Goal: Task Accomplishment & Management: Complete application form

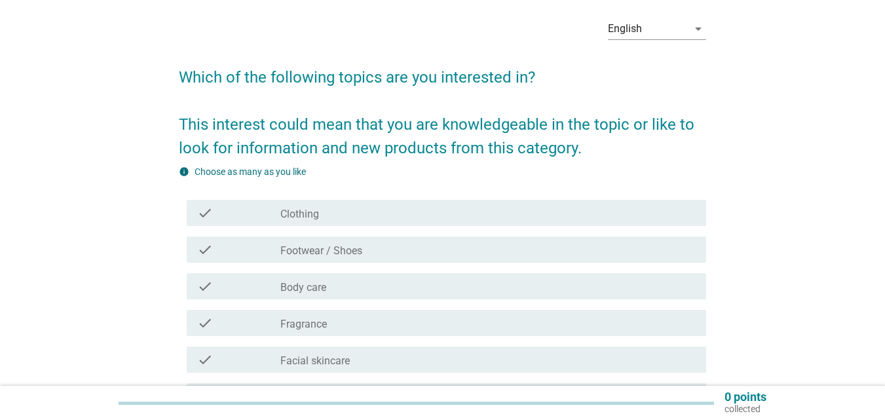
scroll to position [66, 0]
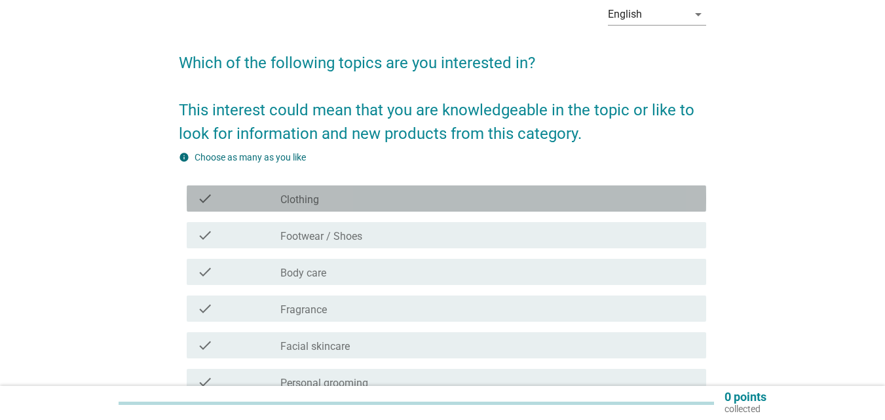
click at [417, 203] on div "check_box_outline_blank Clothing" at bounding box center [489, 199] width 416 height 16
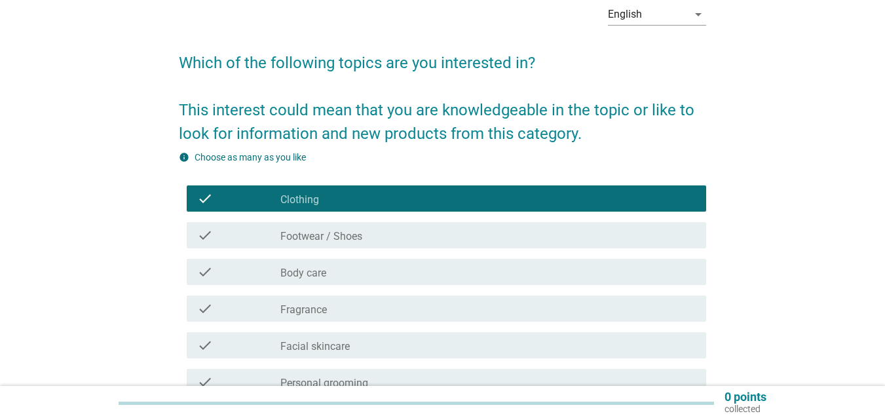
click at [404, 235] on div "check_box_outline_blank Footwear / Shoes" at bounding box center [489, 235] width 416 height 16
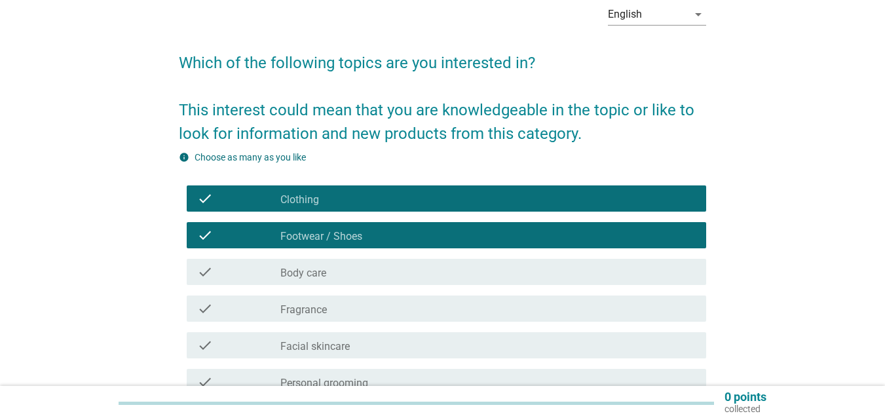
click at [379, 267] on div "check_box_outline_blank Body care" at bounding box center [489, 272] width 416 height 16
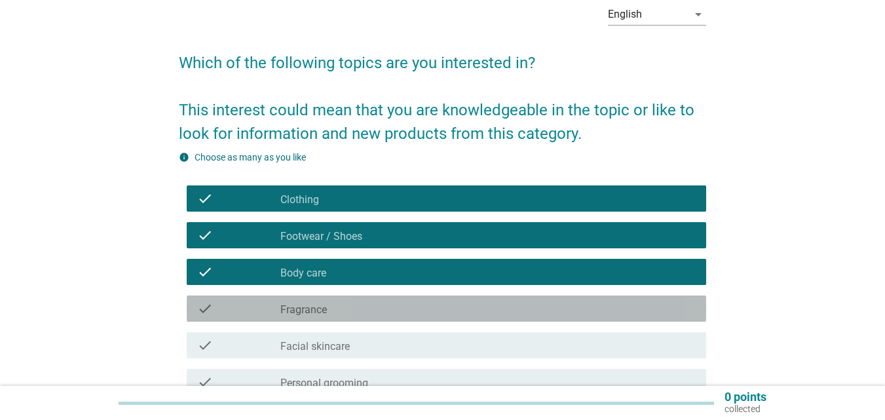
click at [364, 305] on div "check_box_outline_blank Fragrance" at bounding box center [489, 309] width 416 height 16
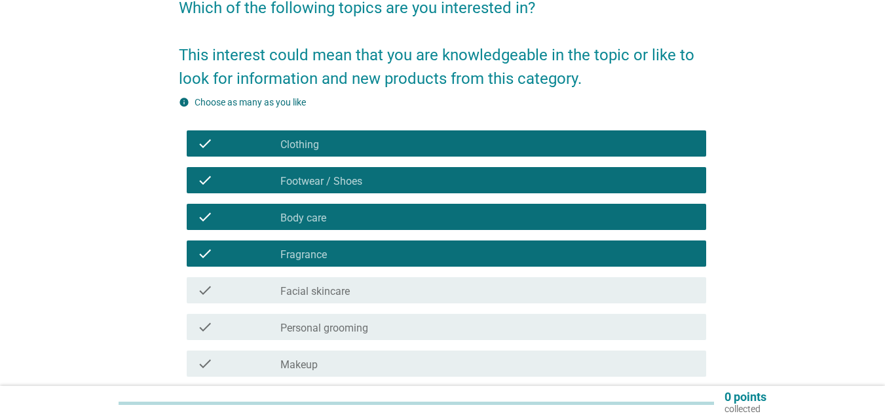
scroll to position [197, 0]
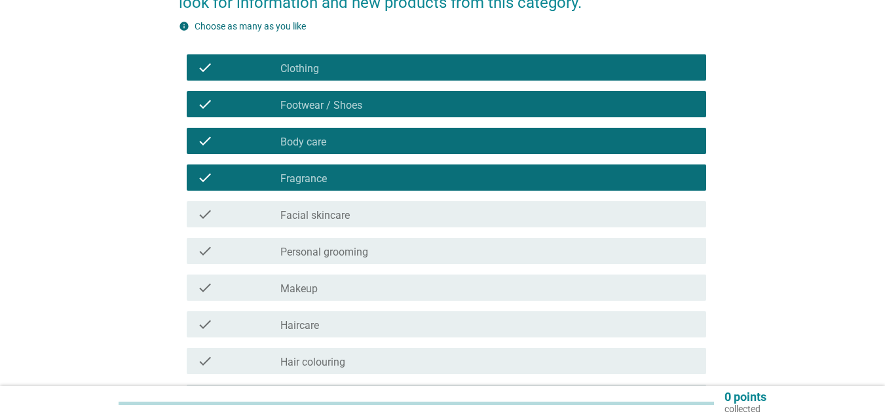
click at [360, 220] on div "check_box_outline_blank Facial skincare" at bounding box center [489, 214] width 416 height 16
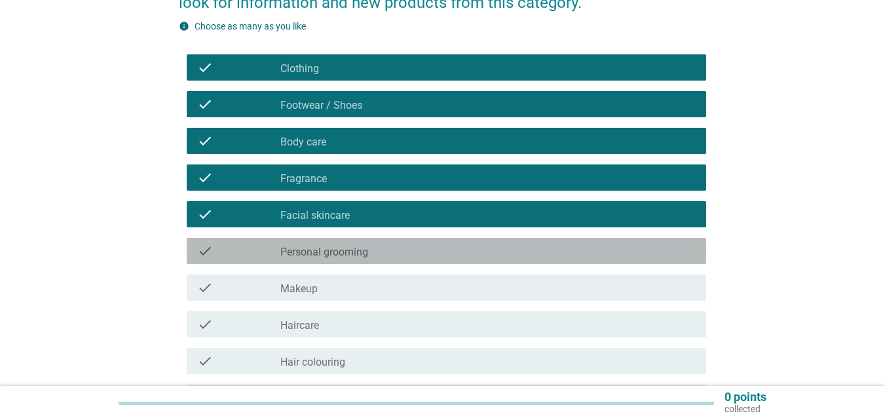
click at [353, 249] on label "Personal grooming" at bounding box center [325, 252] width 88 height 13
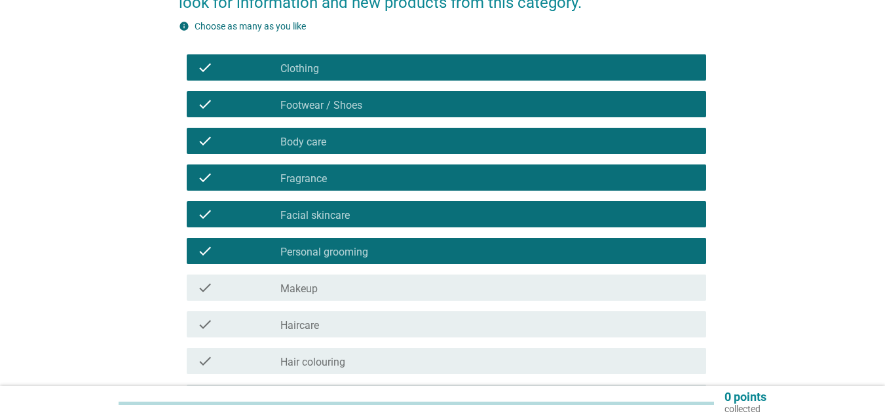
click at [341, 288] on div "check_box_outline_blank Makeup" at bounding box center [489, 288] width 416 height 16
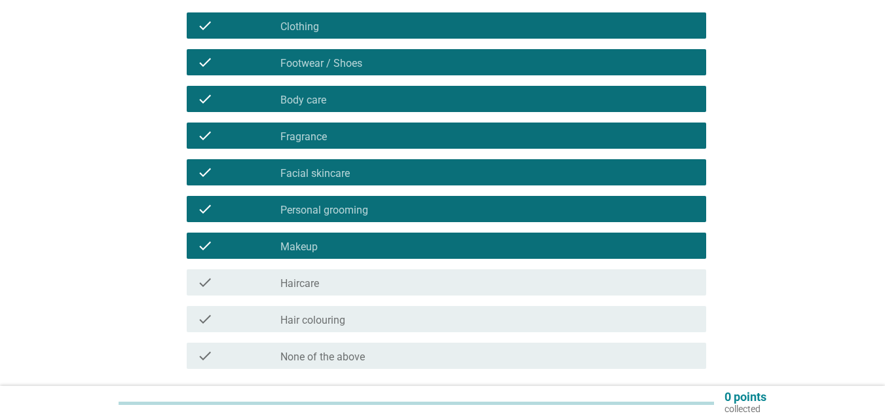
scroll to position [262, 0]
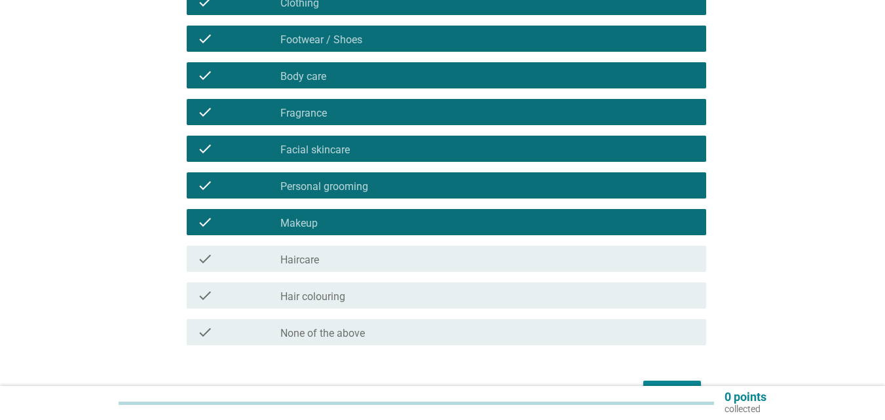
click at [342, 266] on div "check_box_outline_blank Haircare" at bounding box center [489, 259] width 416 height 16
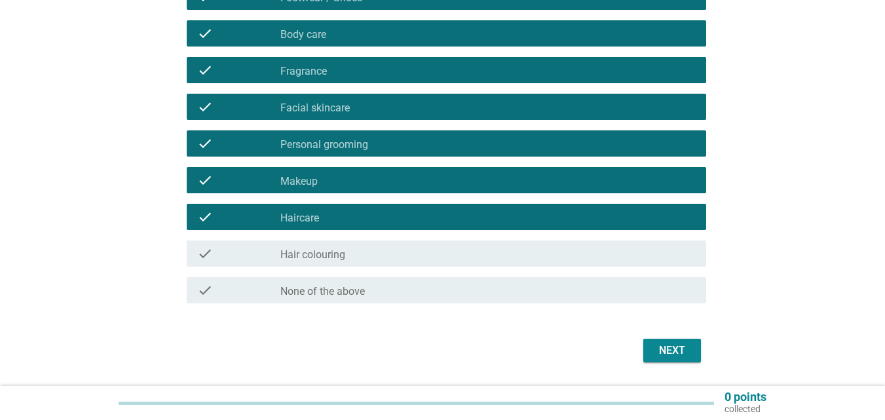
scroll to position [328, 0]
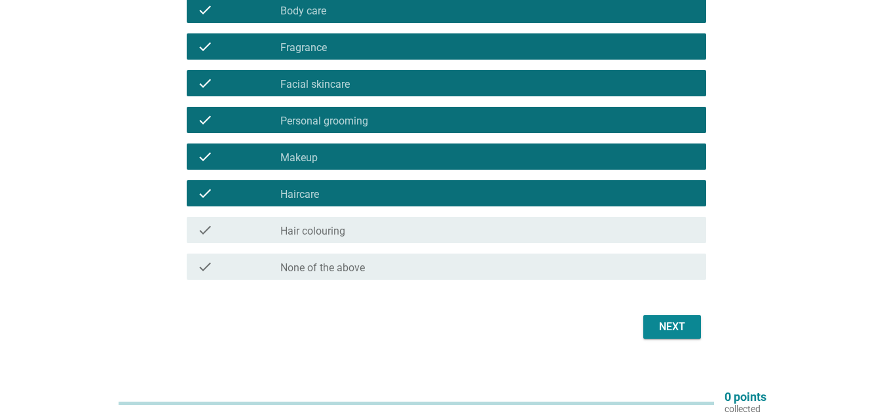
click at [680, 333] on div "Next" at bounding box center [672, 327] width 37 height 16
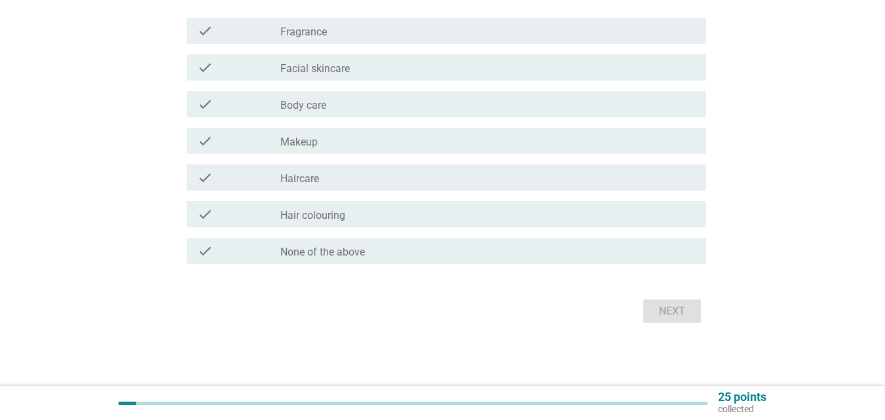
scroll to position [0, 0]
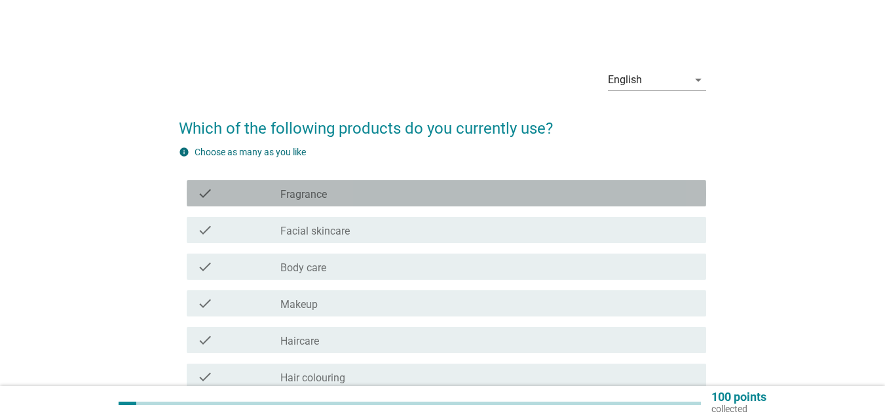
click at [374, 193] on div "check_box_outline_blank Fragrance" at bounding box center [489, 193] width 416 height 16
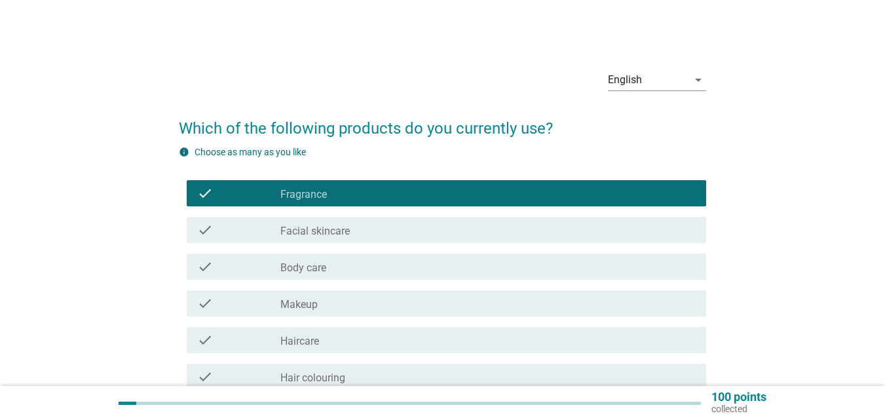
click at [357, 238] on div "check check_box_outline_blank Facial skincare" at bounding box center [447, 230] width 520 height 26
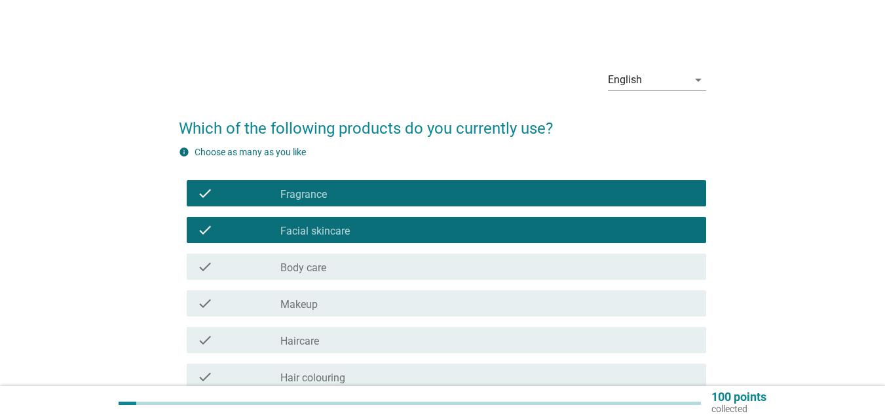
click at [344, 262] on div "check_box_outline_blank Body care" at bounding box center [489, 267] width 416 height 16
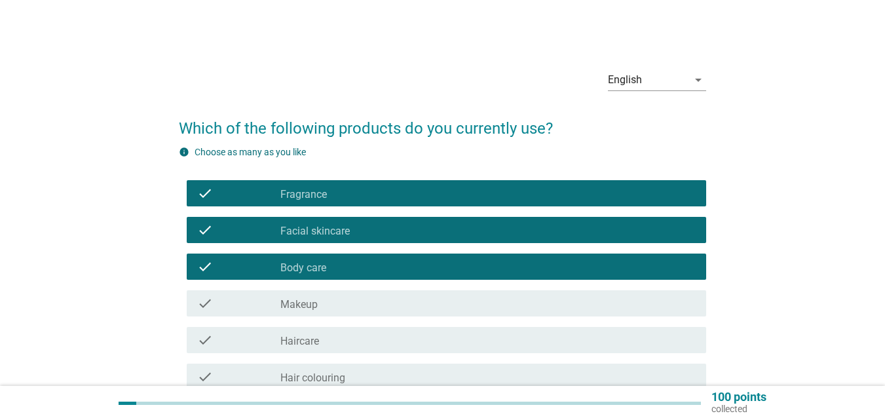
click at [328, 302] on div "check_box_outline_blank Makeup" at bounding box center [489, 304] width 416 height 16
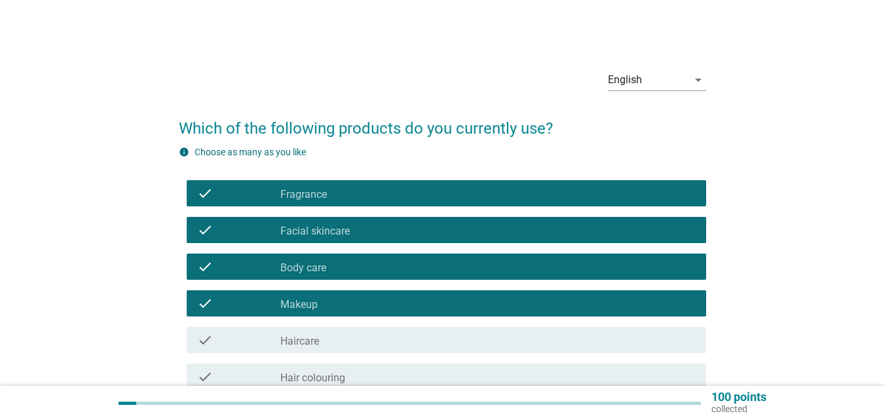
click at [325, 350] on div "check check_box_outline_blank Haircare" at bounding box center [447, 340] width 520 height 26
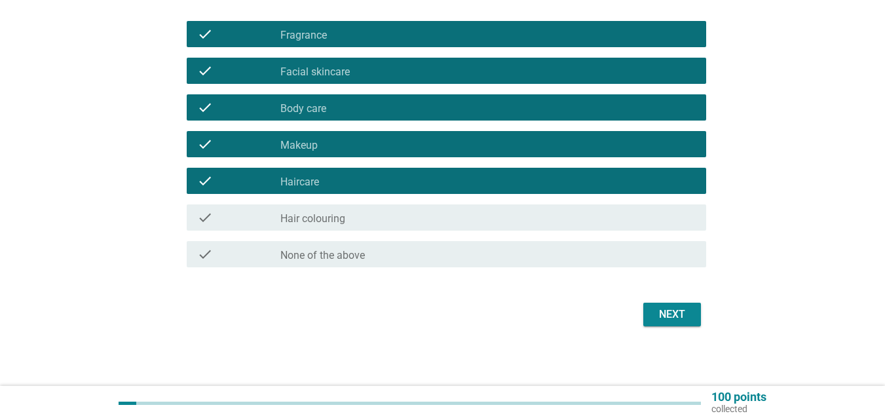
scroll to position [163, 0]
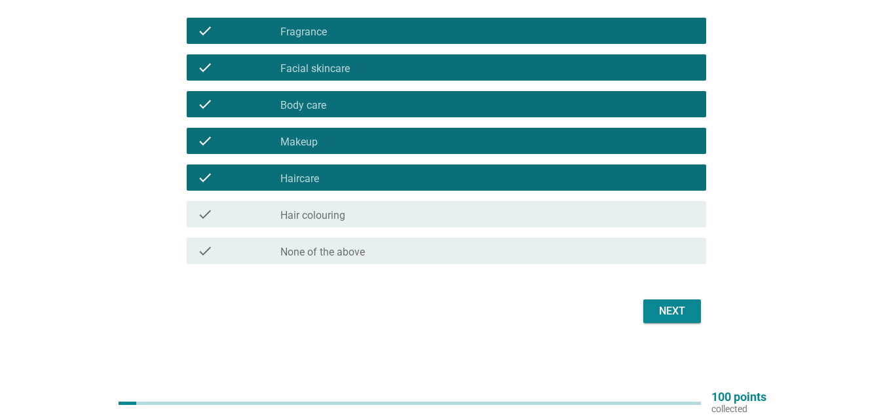
click at [349, 221] on div "check_box_outline_blank Hair colouring" at bounding box center [489, 214] width 416 height 16
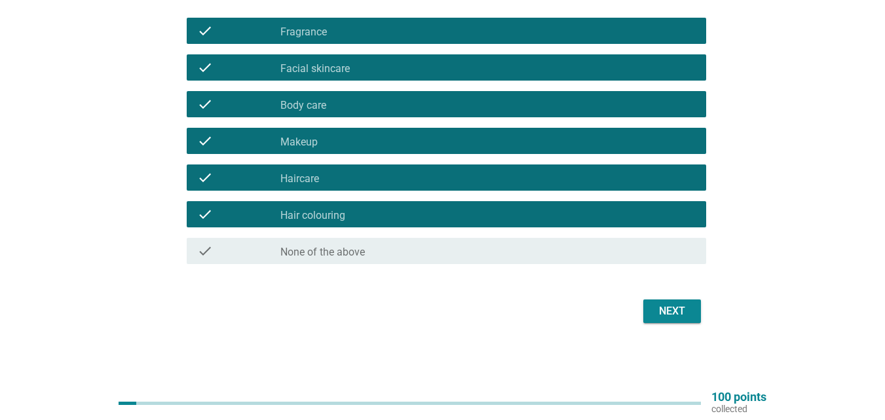
click at [661, 305] on div "Next" at bounding box center [672, 311] width 37 height 16
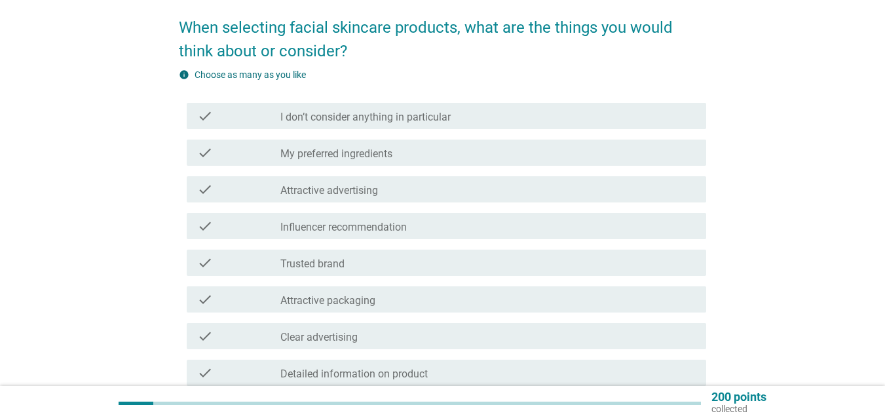
scroll to position [131, 0]
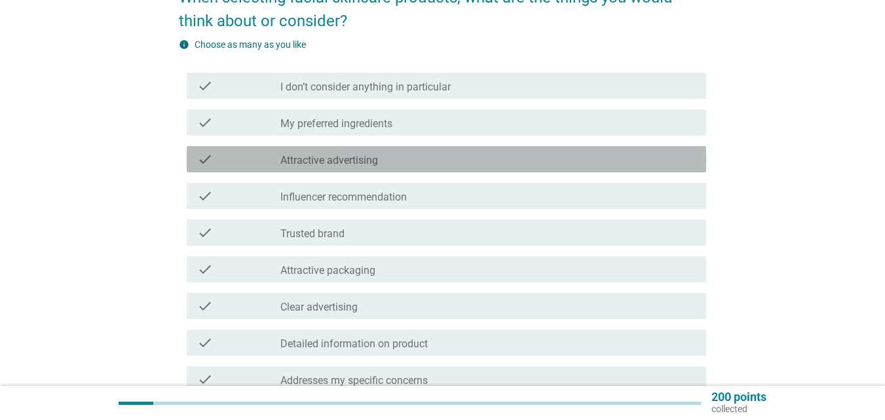
click at [433, 165] on div "check_box_outline_blank Attractive advertising" at bounding box center [489, 159] width 416 height 16
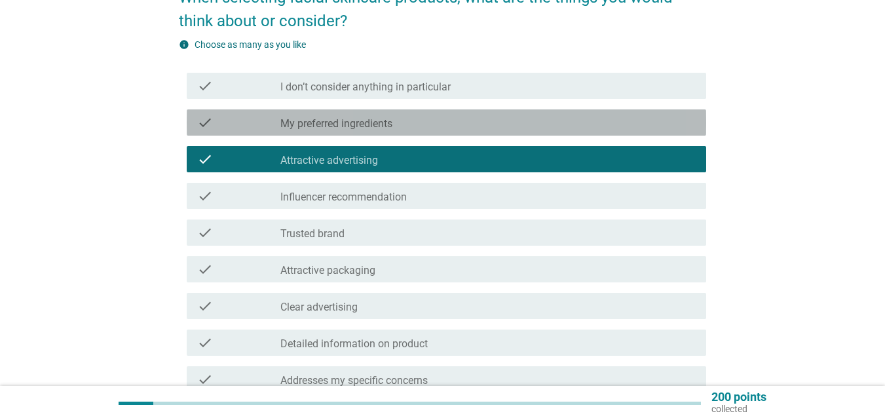
click at [442, 120] on div "check_box_outline_blank My preferred ingredients" at bounding box center [489, 123] width 416 height 16
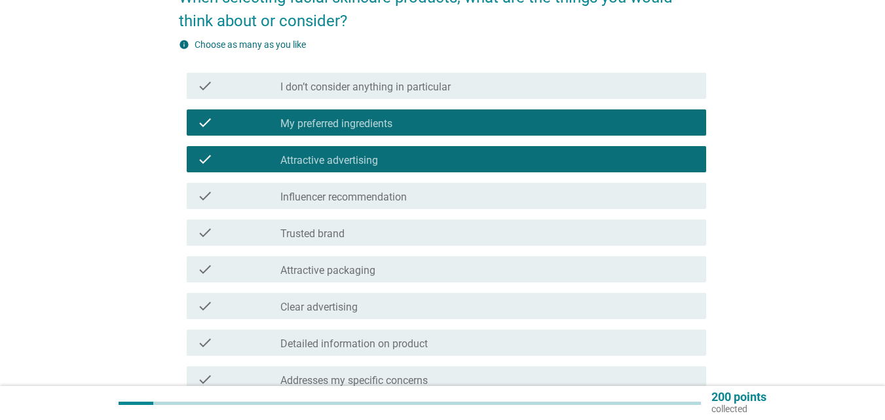
scroll to position [197, 0]
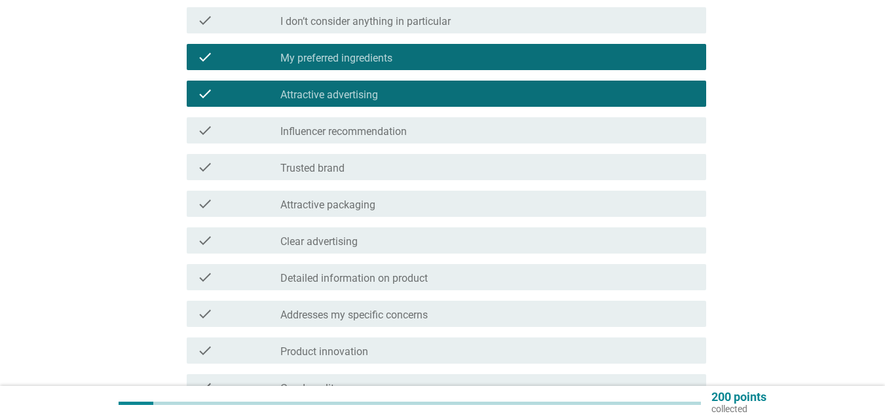
click at [452, 130] on div "check_box_outline_blank Influencer recommendation" at bounding box center [489, 131] width 416 height 16
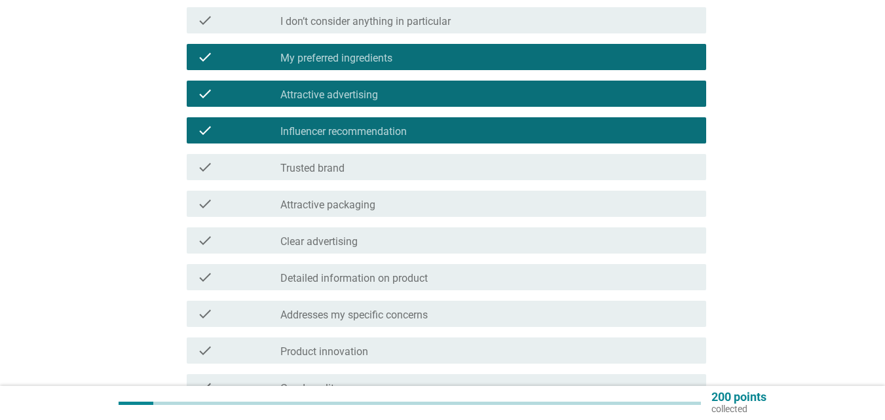
click at [422, 170] on div "check_box_outline_blank Trusted brand" at bounding box center [489, 167] width 416 height 16
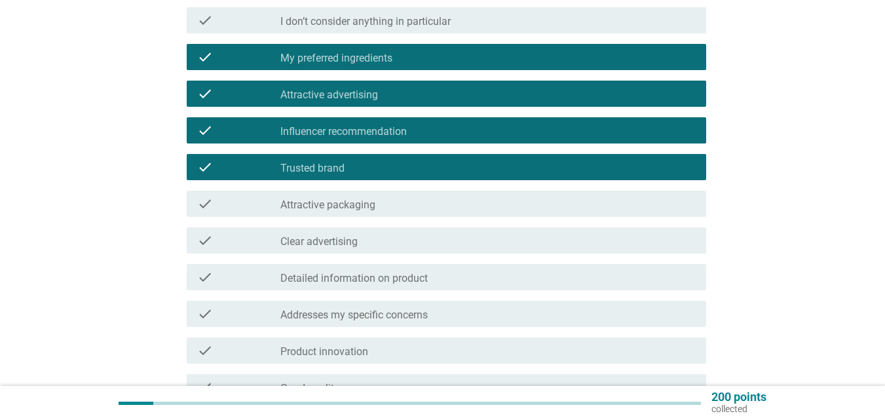
click at [435, 204] on div "check_box_outline_blank Attractive packaging" at bounding box center [489, 204] width 416 height 16
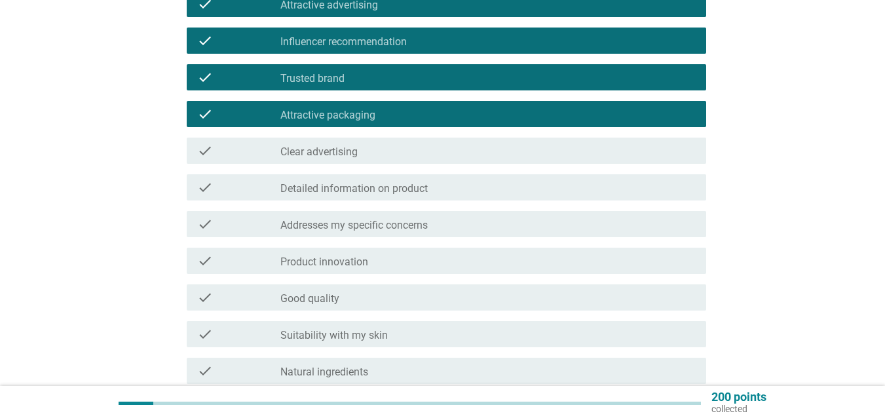
scroll to position [328, 0]
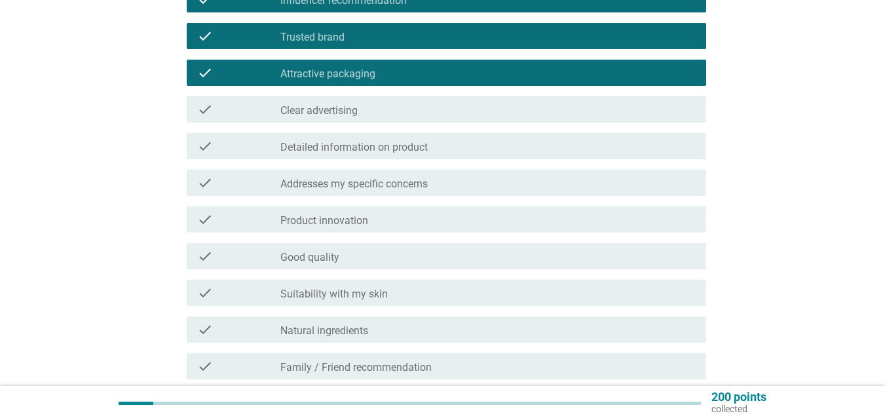
click at [455, 146] on div "check_box_outline_blank Detailed information on product" at bounding box center [489, 146] width 416 height 16
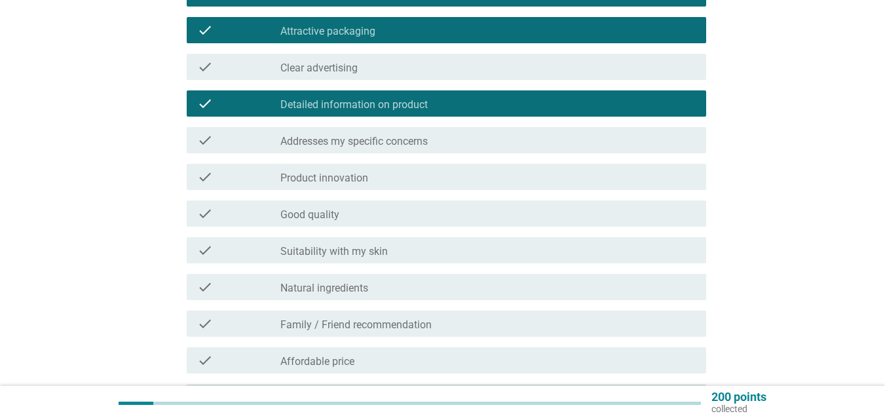
scroll to position [393, 0]
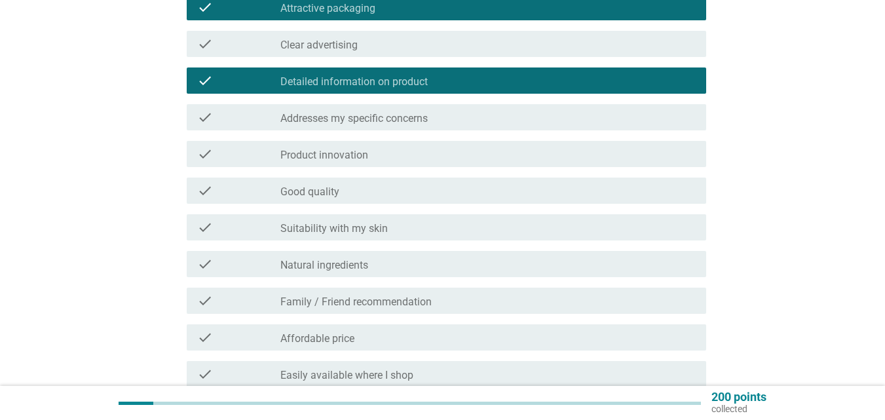
click at [450, 154] on div "check_box_outline_blank Product innovation" at bounding box center [489, 154] width 416 height 16
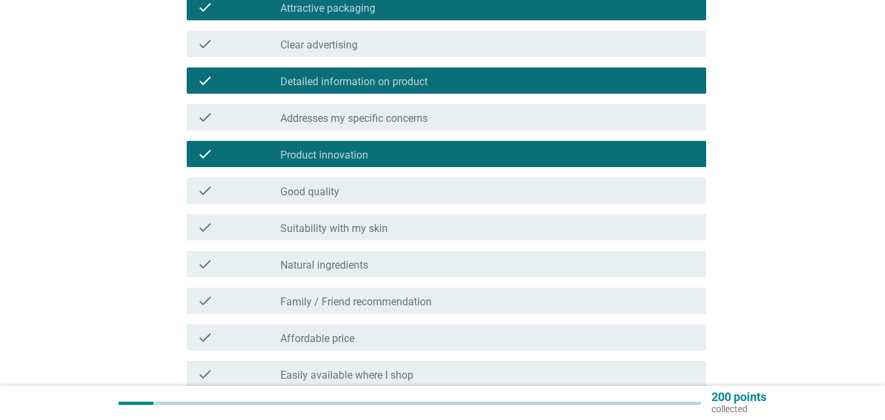
click at [438, 221] on div "check_box_outline_blank Suitability with my skin" at bounding box center [489, 228] width 416 height 16
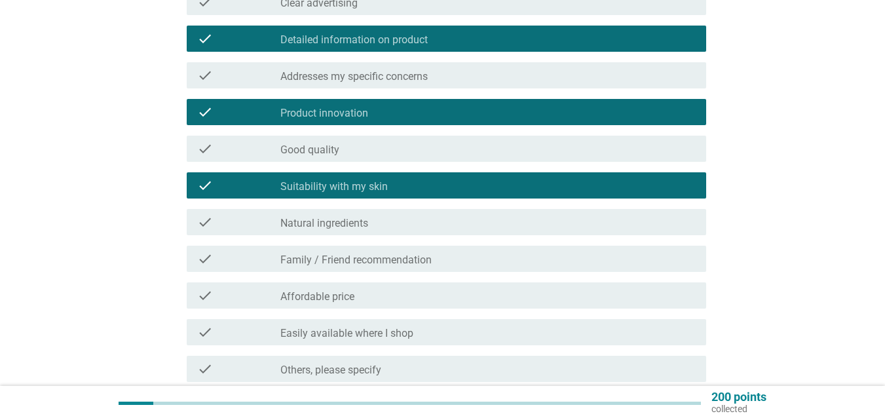
scroll to position [459, 0]
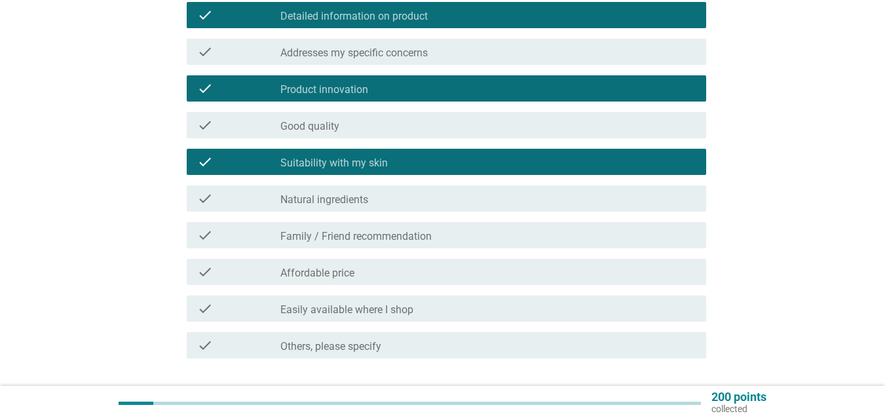
click at [425, 272] on div "check_box_outline_blank Affordable price" at bounding box center [489, 272] width 416 height 16
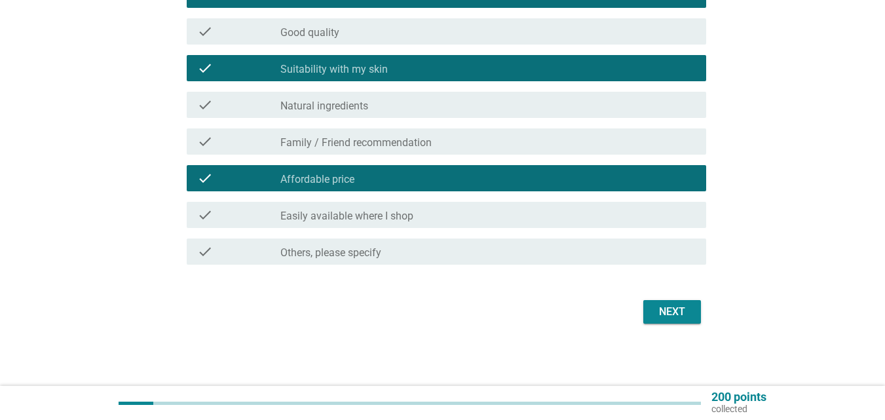
scroll to position [553, 0]
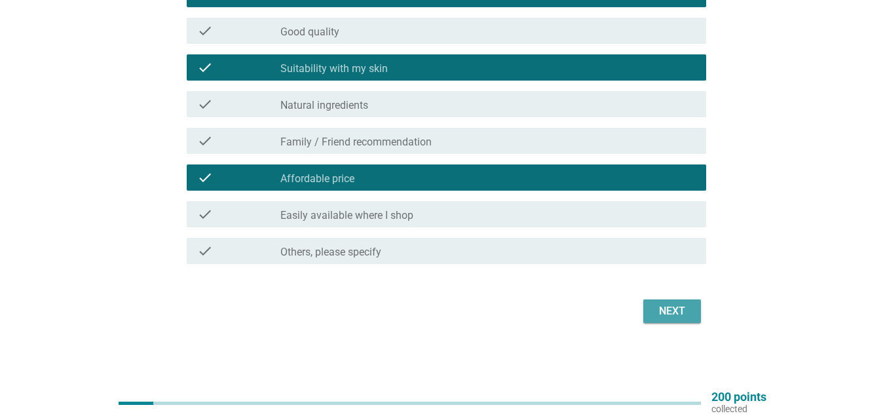
click at [677, 317] on div "Next" at bounding box center [672, 311] width 37 height 16
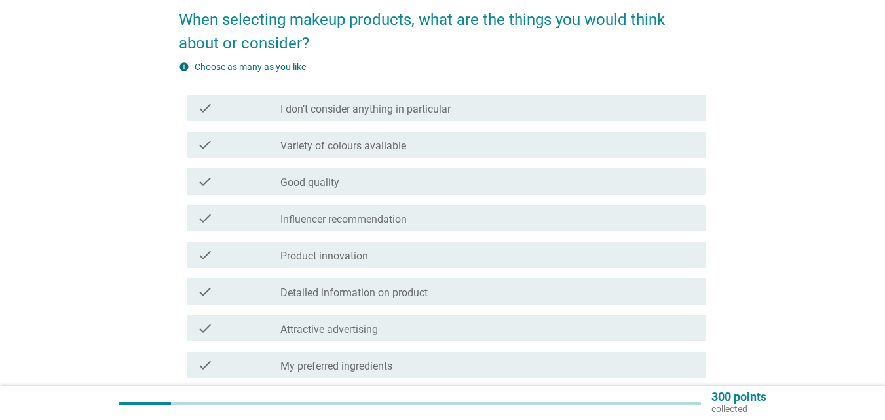
scroll to position [131, 0]
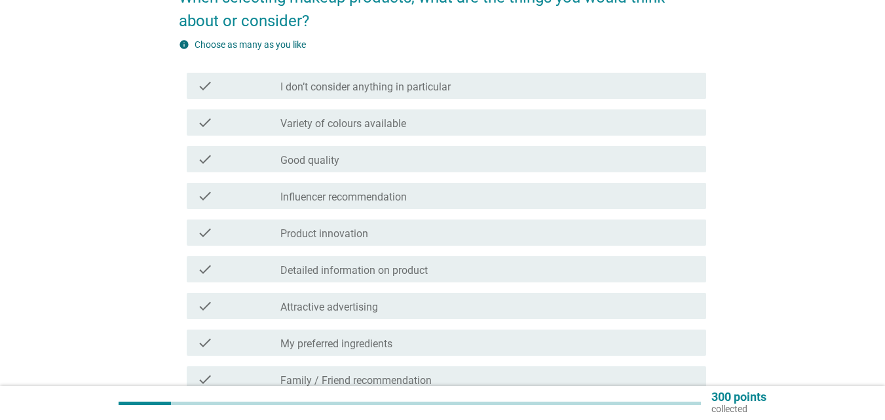
click at [397, 127] on label "Variety of colours available" at bounding box center [344, 123] width 126 height 13
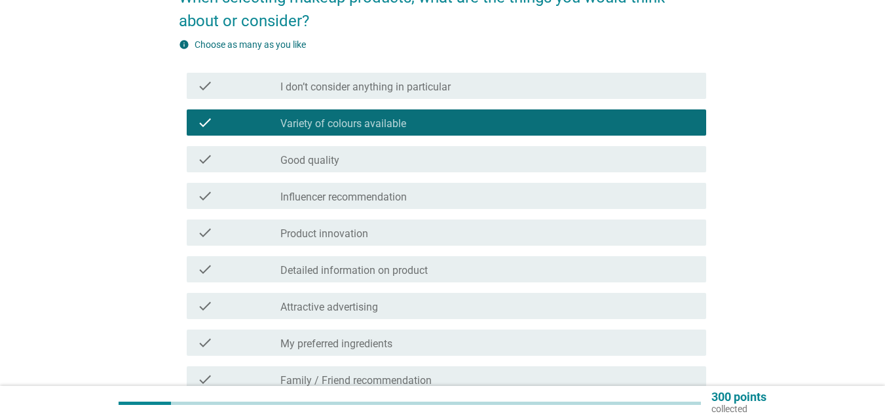
click at [390, 162] on div "check_box_outline_blank Good quality" at bounding box center [489, 159] width 416 height 16
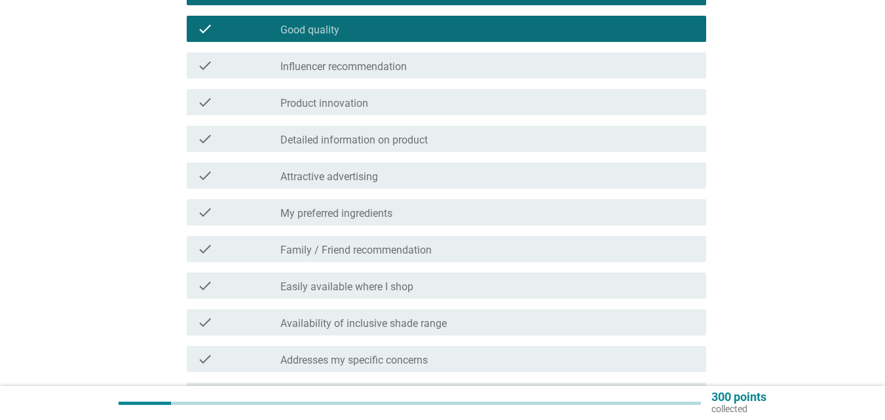
scroll to position [262, 0]
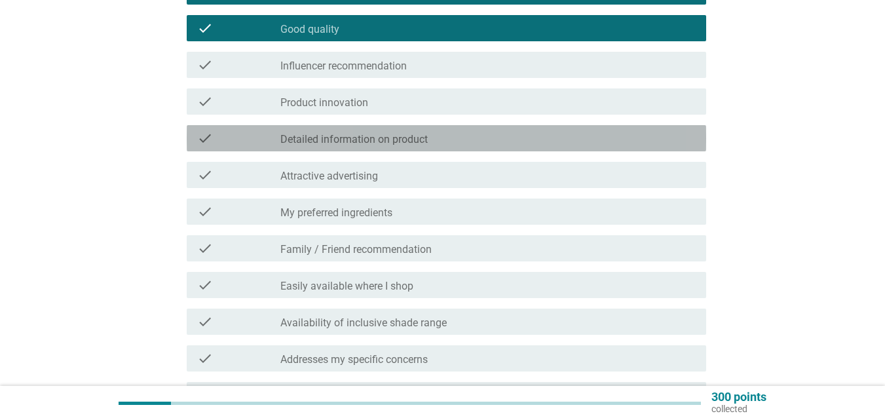
click at [389, 131] on div "check_box_outline_blank Detailed information on product" at bounding box center [489, 138] width 416 height 16
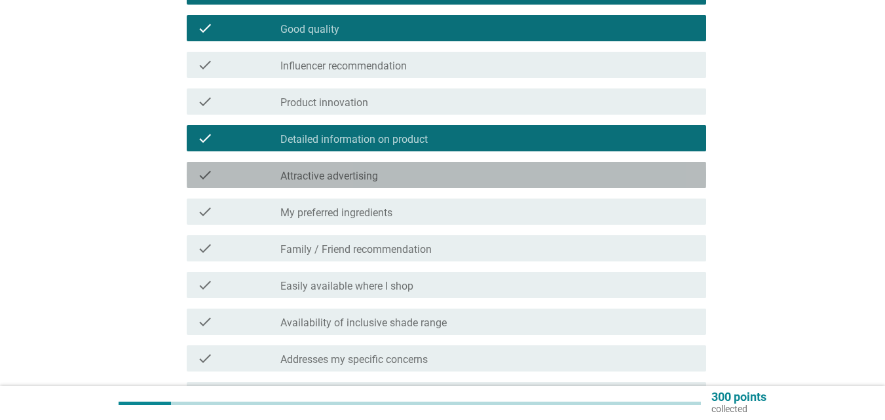
click at [389, 166] on div "check check_box_outline_blank Attractive advertising" at bounding box center [447, 175] width 520 height 26
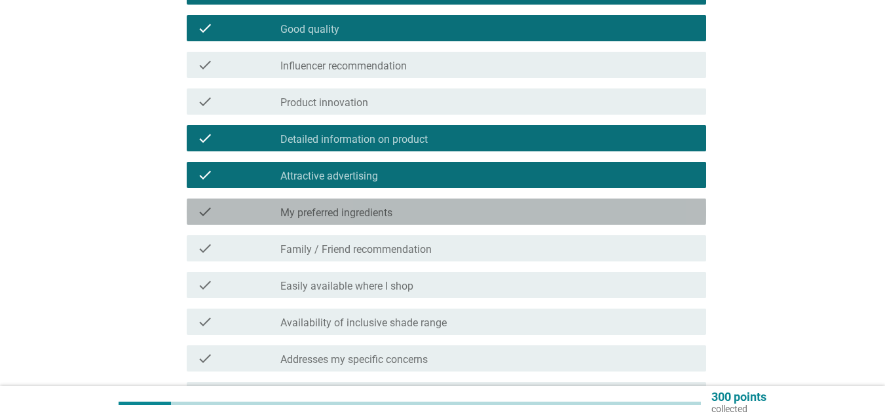
click at [367, 212] on label "My preferred ingredients" at bounding box center [337, 212] width 112 height 13
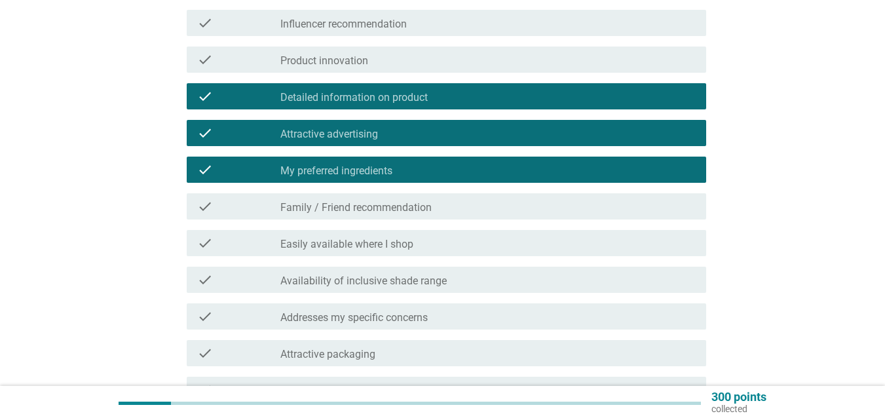
scroll to position [393, 0]
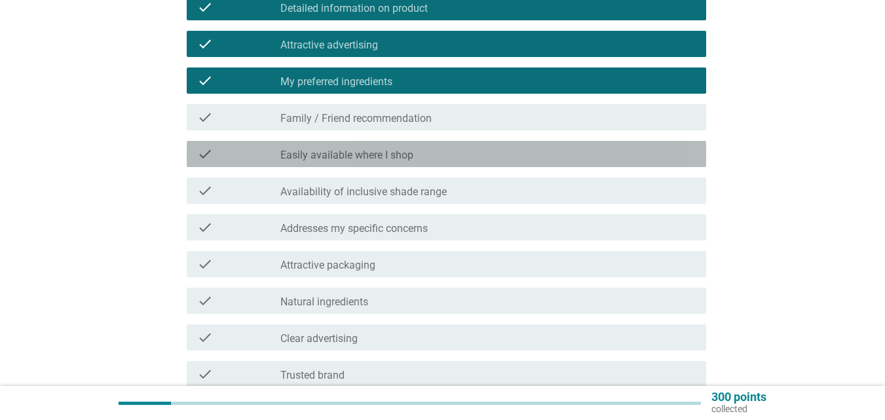
click at [376, 163] on div "check check_box_outline_blank Easily available where I shop" at bounding box center [447, 154] width 520 height 26
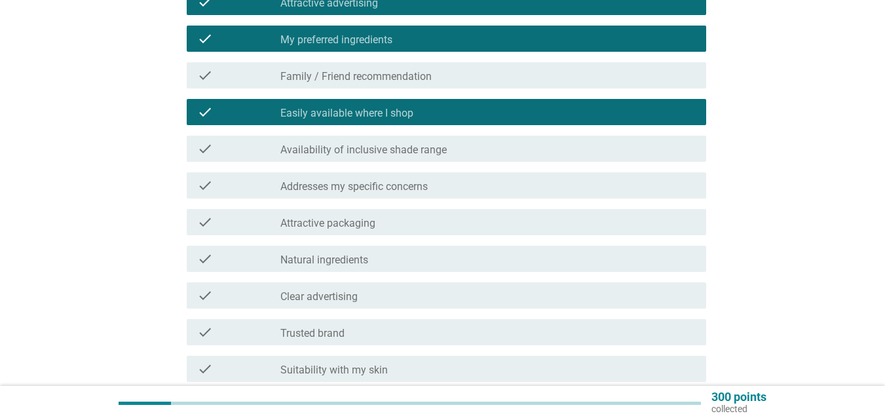
scroll to position [459, 0]
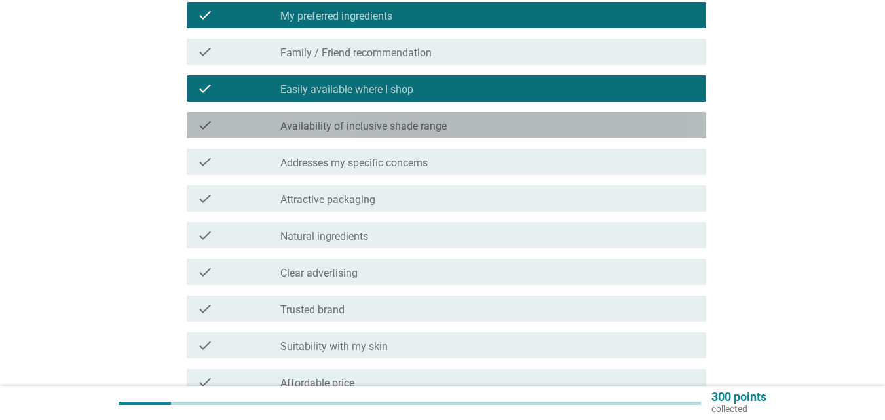
click at [403, 128] on label "Availability of inclusive shade range" at bounding box center [364, 126] width 166 height 13
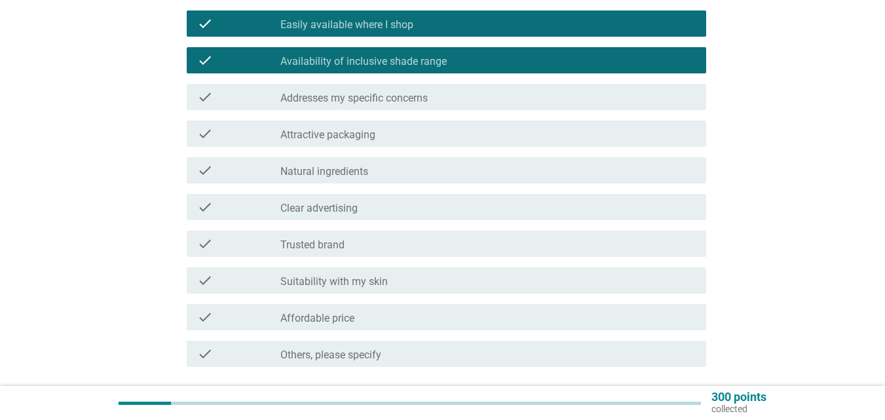
scroll to position [524, 0]
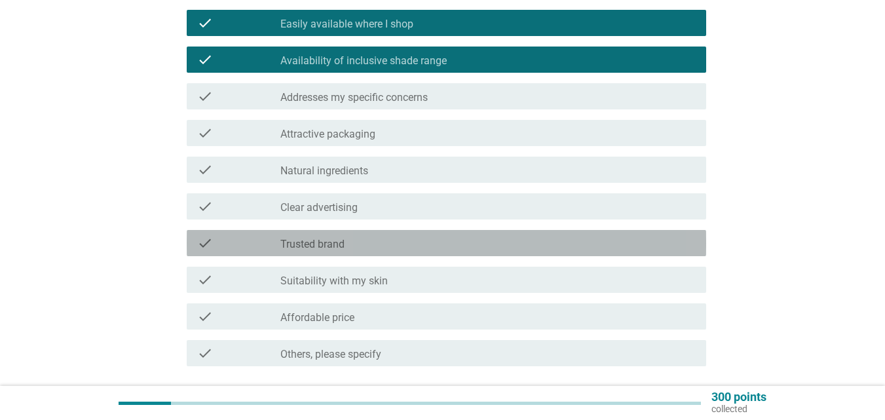
click at [415, 247] on div "check_box_outline_blank Trusted brand" at bounding box center [489, 243] width 416 height 16
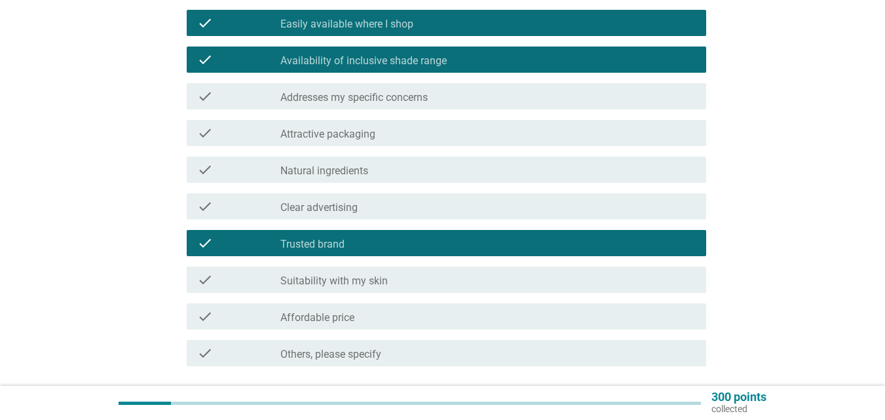
click at [408, 279] on div "check_box_outline_blank Suitability with my skin" at bounding box center [489, 280] width 416 height 16
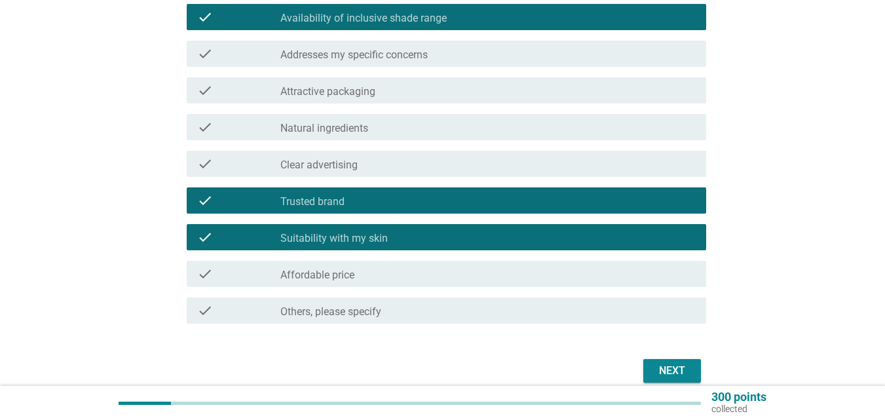
scroll to position [590, 0]
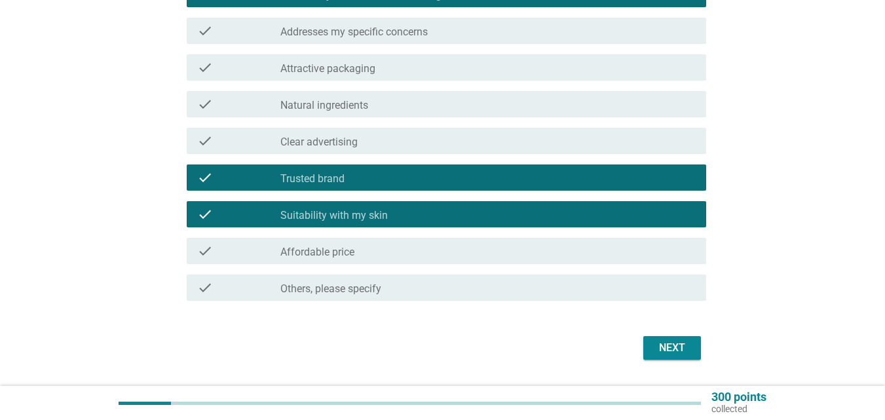
click at [689, 350] on div "Next" at bounding box center [672, 348] width 37 height 16
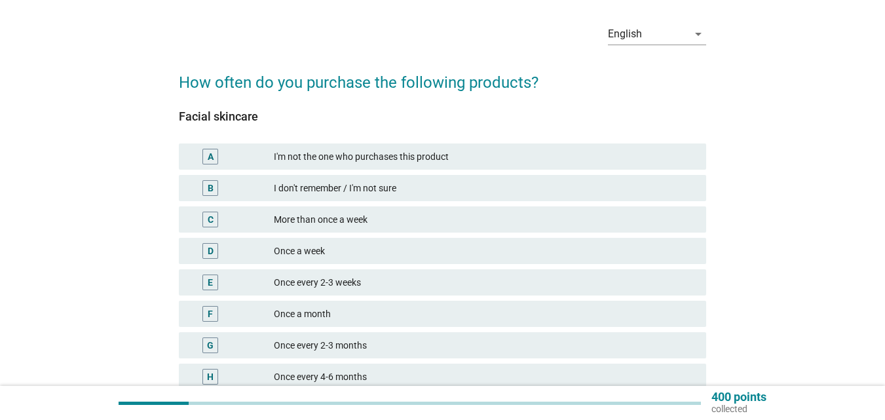
scroll to position [66, 0]
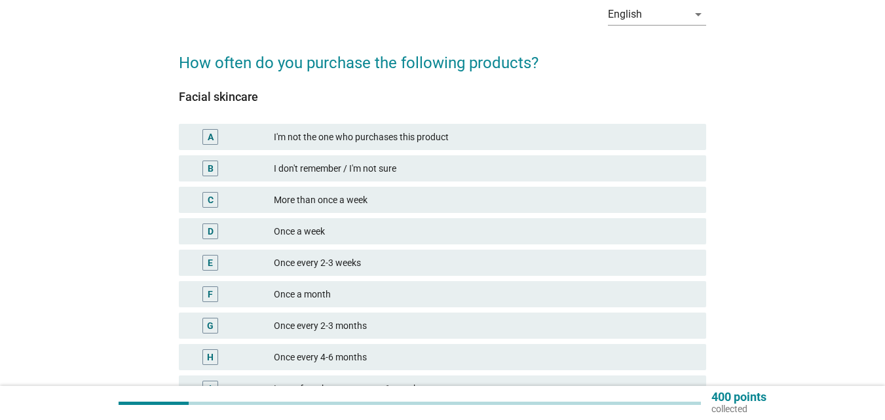
click at [391, 258] on div "Once every 2-3 weeks" at bounding box center [485, 263] width 422 height 16
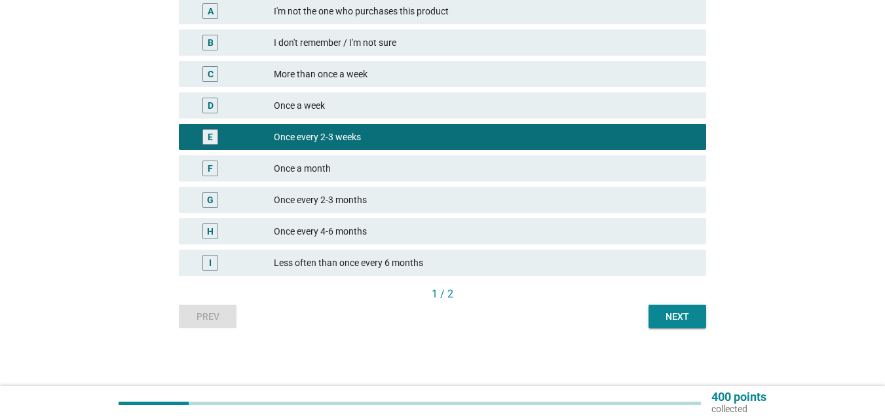
scroll to position [193, 0]
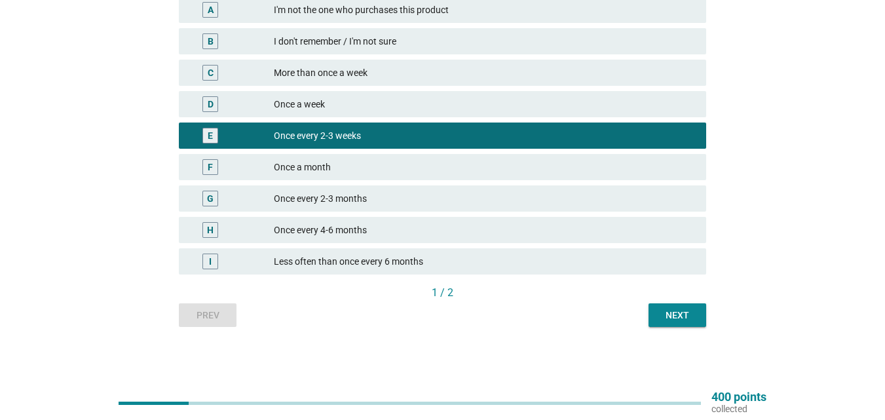
click at [663, 320] on div "Next" at bounding box center [677, 316] width 37 height 14
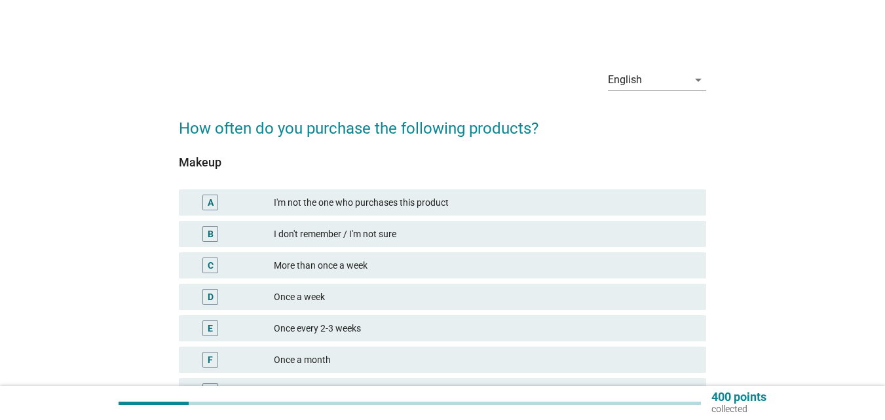
click at [437, 259] on div "More than once a week" at bounding box center [485, 266] width 422 height 16
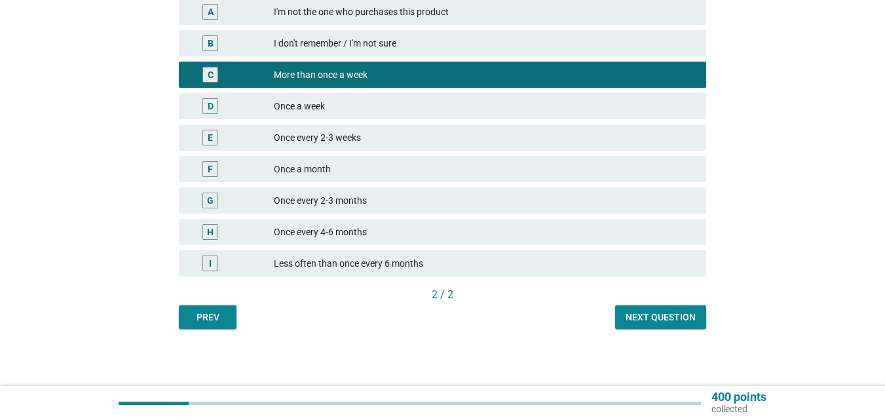
scroll to position [193, 0]
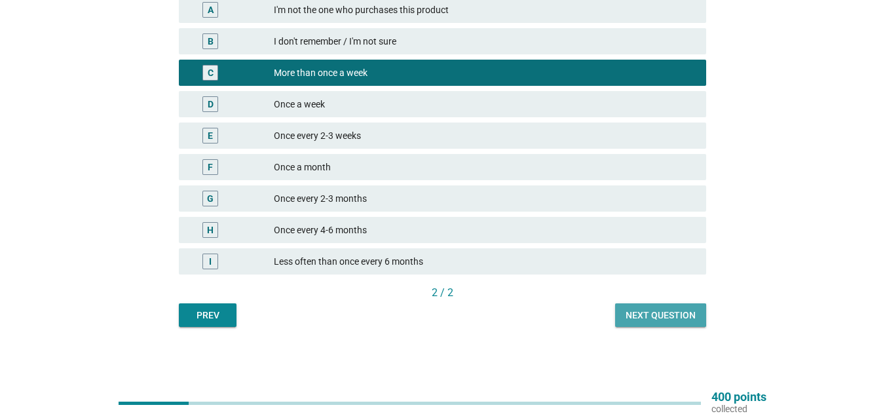
click at [641, 310] on div "Next question" at bounding box center [661, 316] width 70 height 14
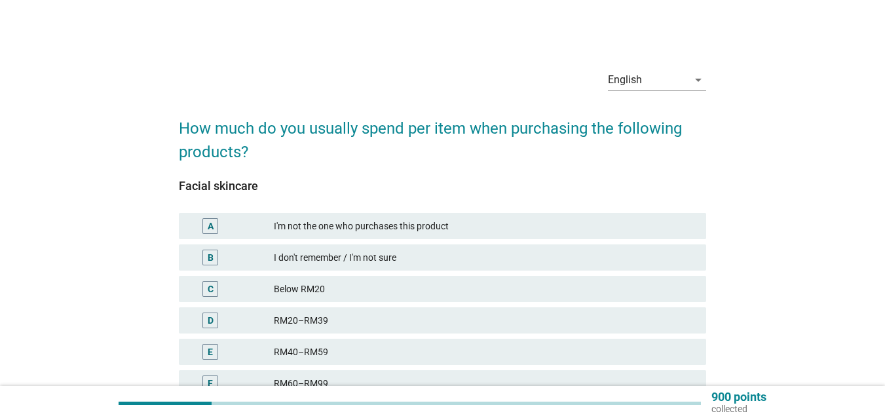
scroll to position [66, 0]
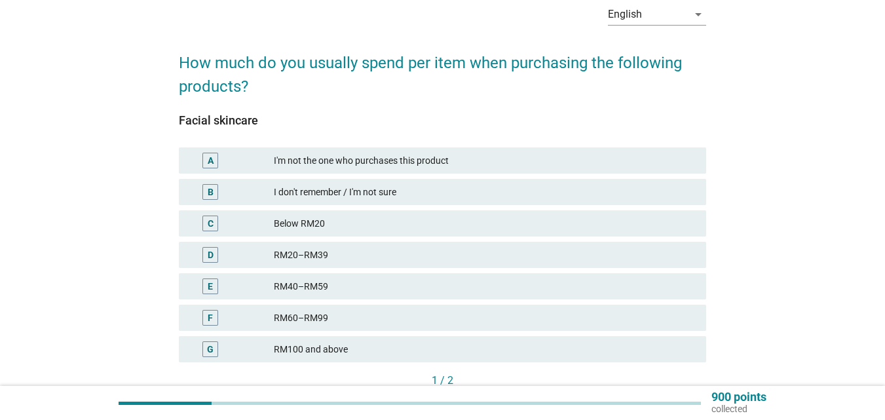
click at [416, 341] on div "G RM100 and above" at bounding box center [443, 349] width 528 height 26
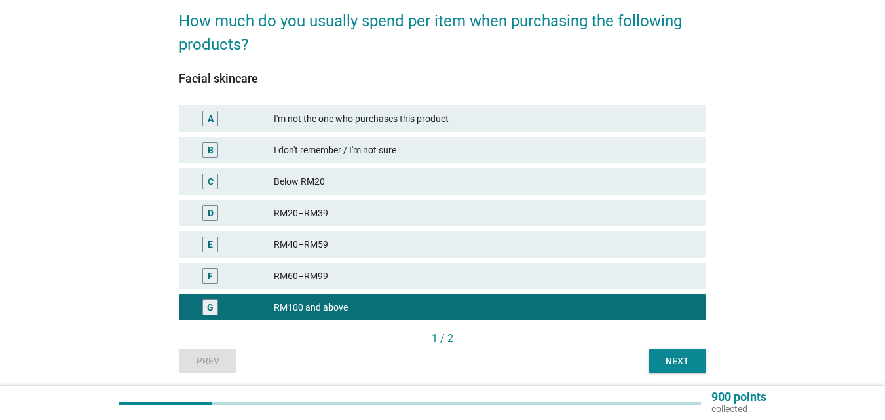
scroll to position [131, 0]
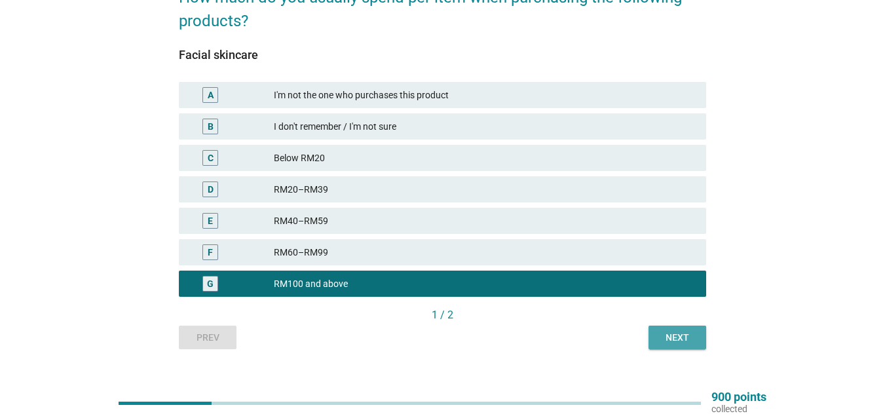
click at [665, 342] on div "Next" at bounding box center [677, 338] width 37 height 14
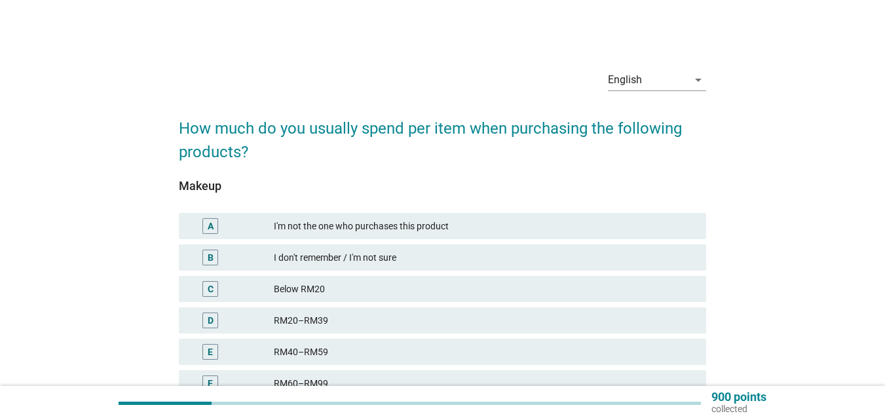
scroll to position [66, 0]
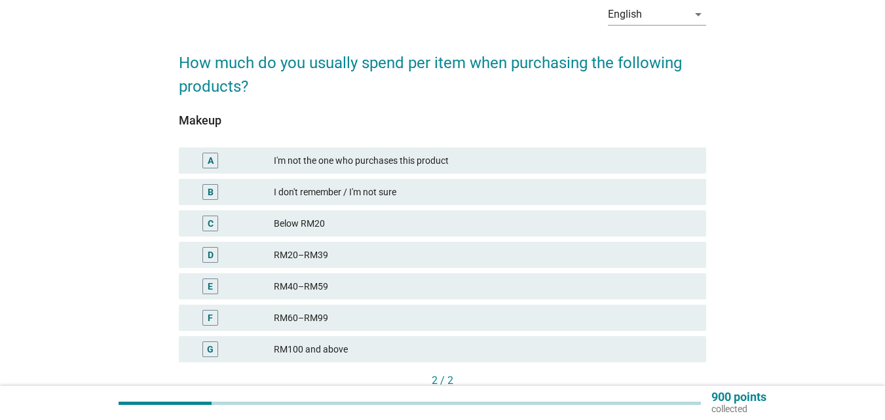
click at [359, 313] on div "RM60–RM99" at bounding box center [485, 318] width 422 height 16
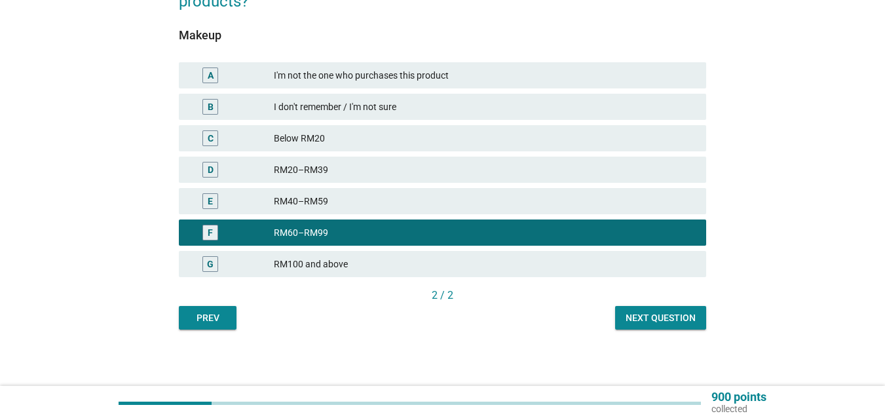
scroll to position [153, 0]
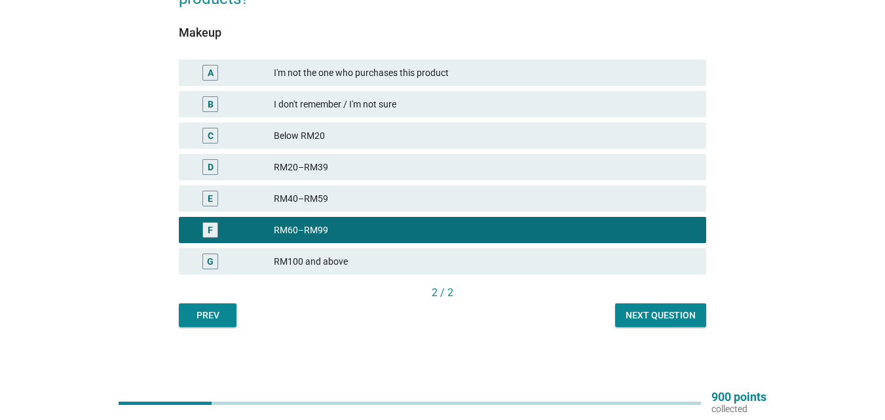
click at [648, 324] on button "Next question" at bounding box center [660, 315] width 91 height 24
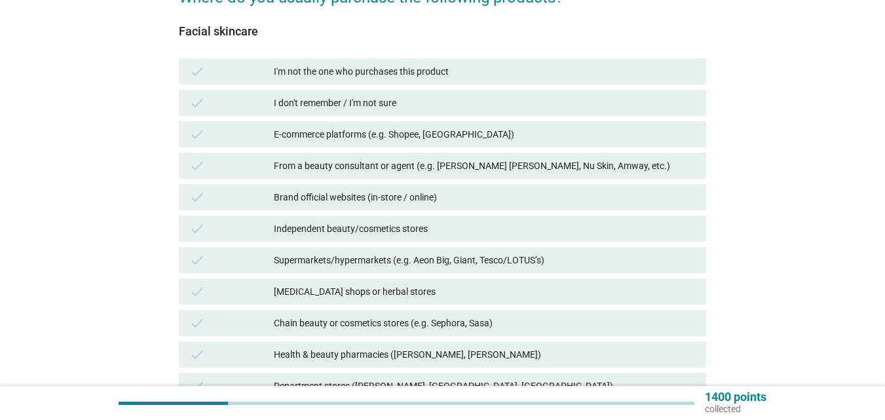
scroll to position [66, 0]
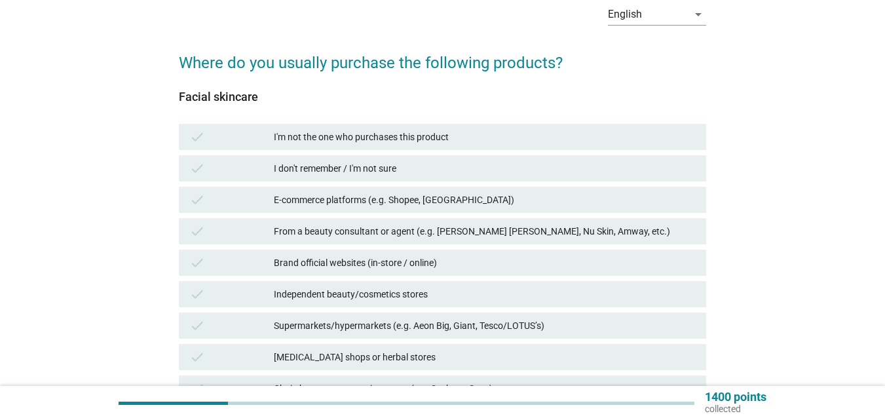
click at [461, 203] on div "E-commerce platforms (e.g. Shopee, [GEOGRAPHIC_DATA])" at bounding box center [485, 200] width 422 height 16
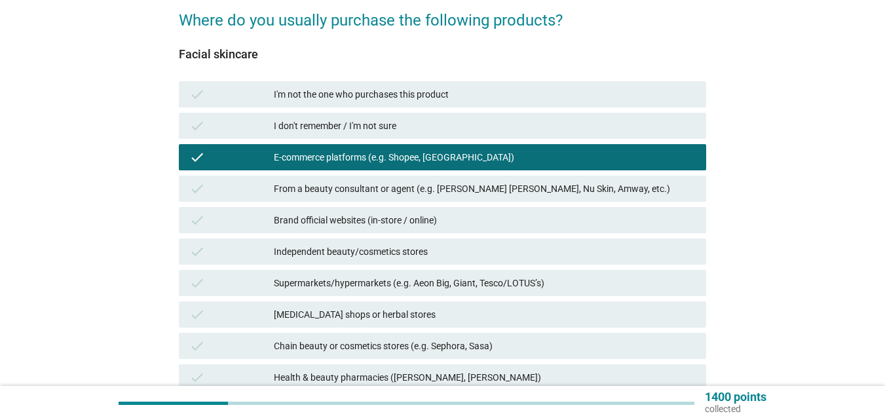
scroll to position [131, 0]
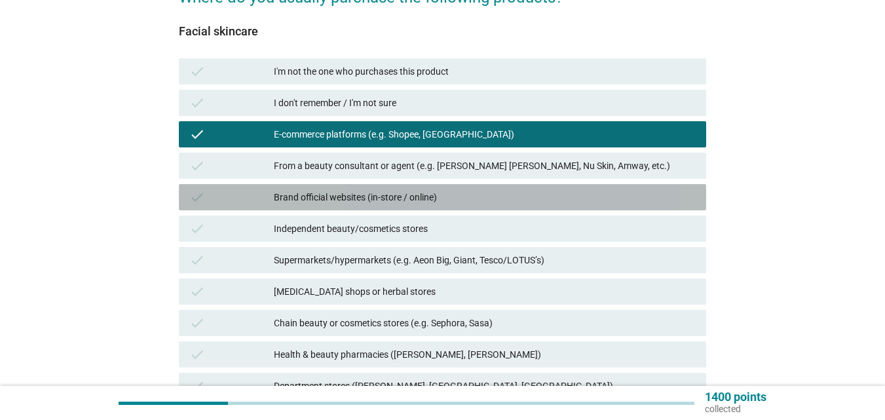
click at [451, 195] on div "Brand official websites (in-store / online)" at bounding box center [485, 197] width 422 height 16
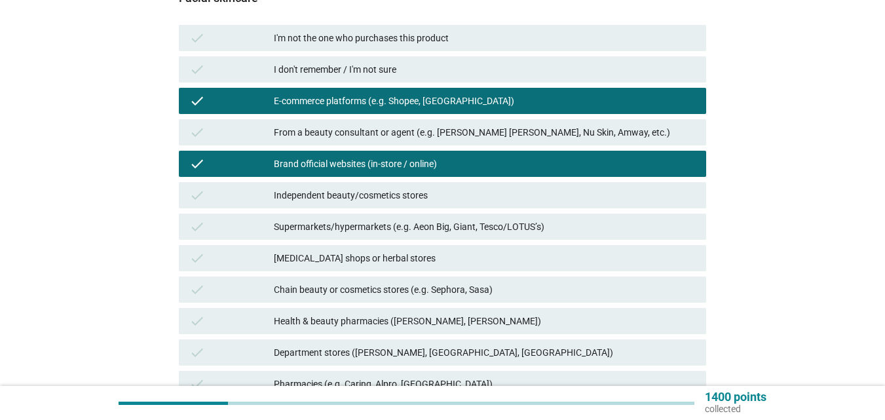
scroll to position [197, 0]
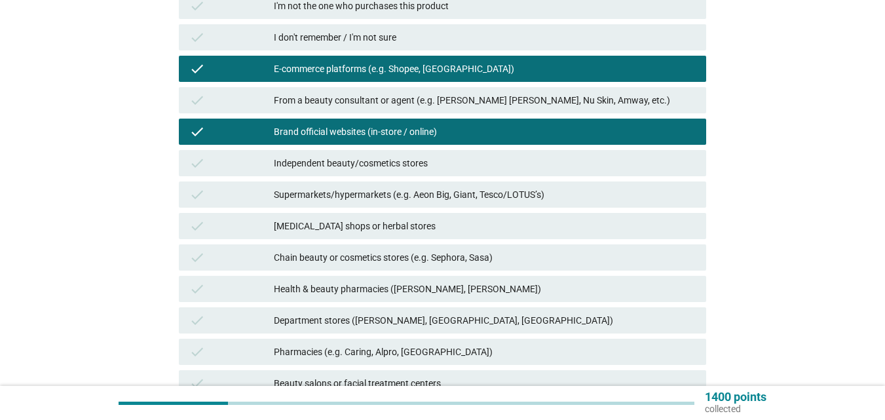
click at [456, 165] on div "Independent beauty/cosmetics stores" at bounding box center [485, 163] width 422 height 16
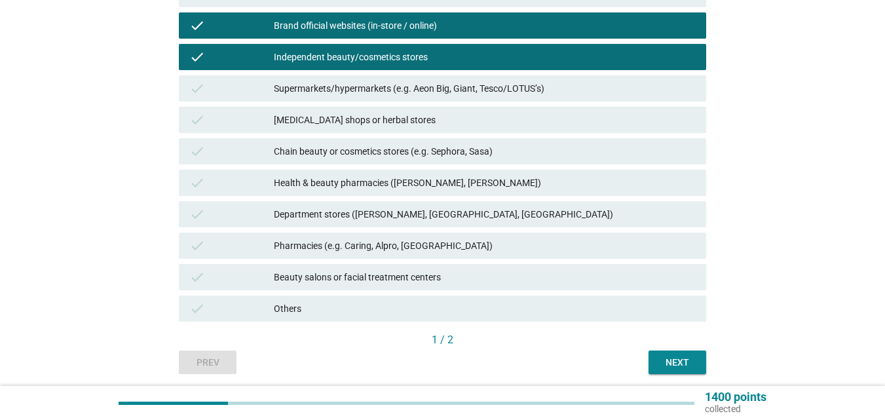
scroll to position [328, 0]
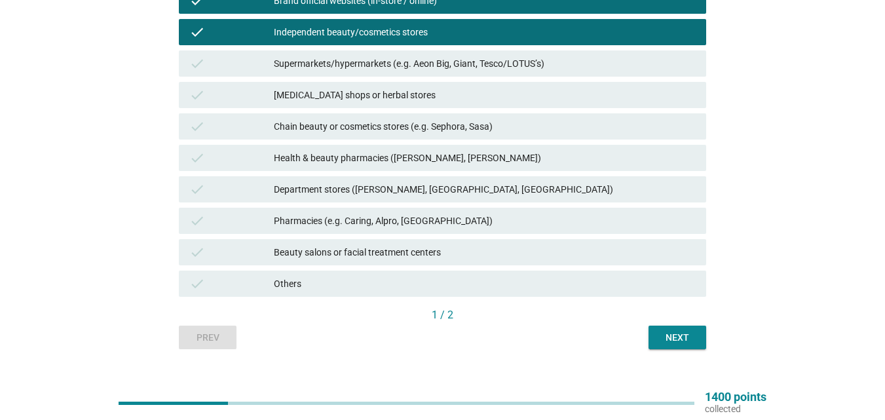
click at [453, 130] on div "Chain beauty or cosmetics stores (e.g. Sephora, Sasa)" at bounding box center [485, 127] width 422 height 16
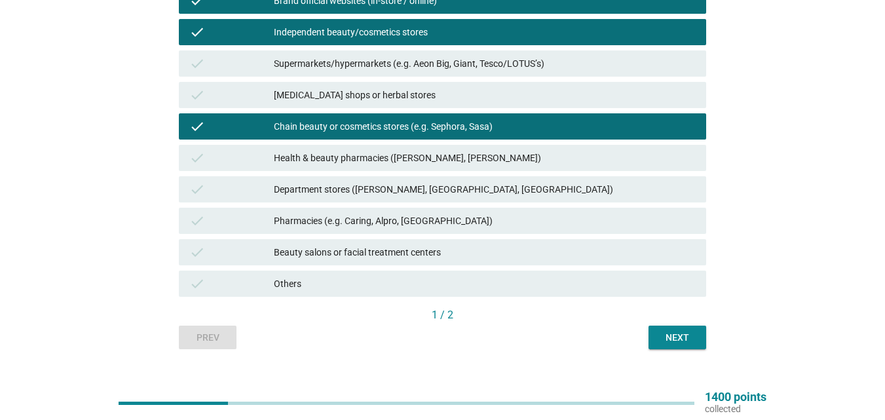
click at [478, 159] on div "Health & beauty pharmacies ([PERSON_NAME], [PERSON_NAME])" at bounding box center [485, 158] width 422 height 16
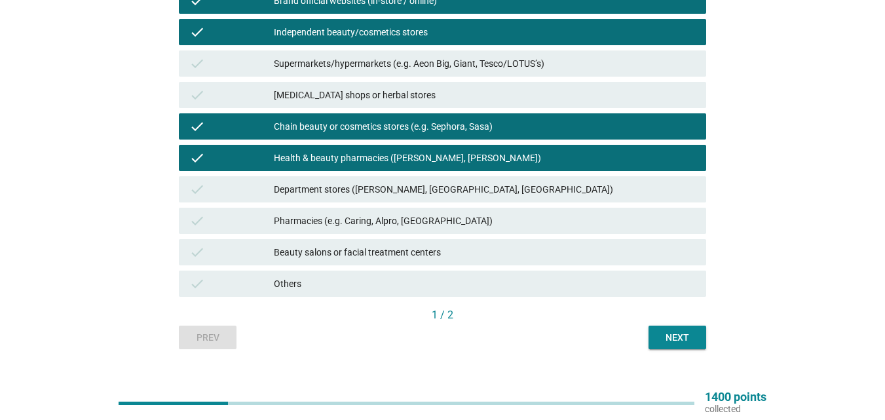
click at [463, 216] on div "Pharmacies (e.g. Caring, Alpro, [GEOGRAPHIC_DATA])" at bounding box center [485, 221] width 422 height 16
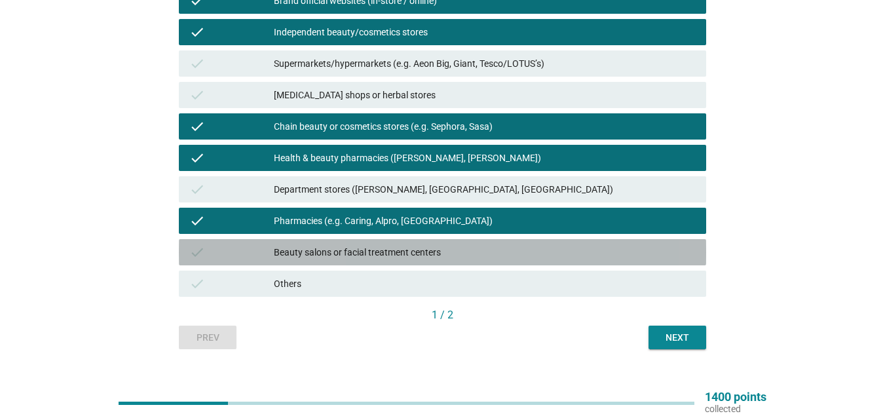
click at [490, 252] on div "Beauty salons or facial treatment centers" at bounding box center [485, 252] width 422 height 16
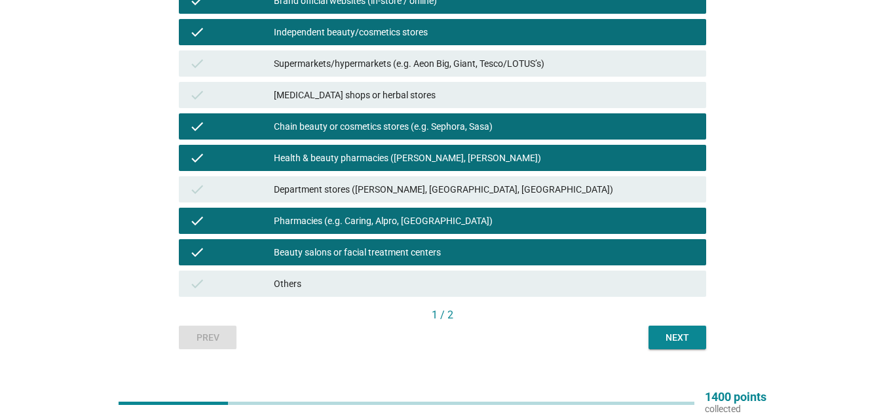
click at [682, 334] on div "Next" at bounding box center [677, 338] width 37 height 14
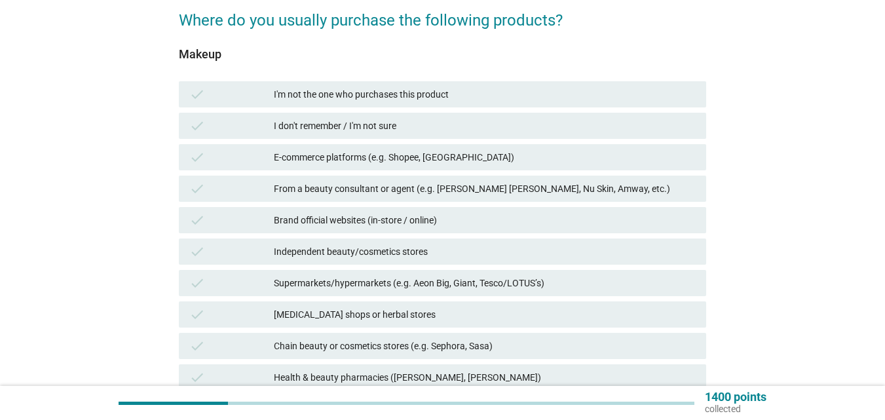
scroll to position [131, 0]
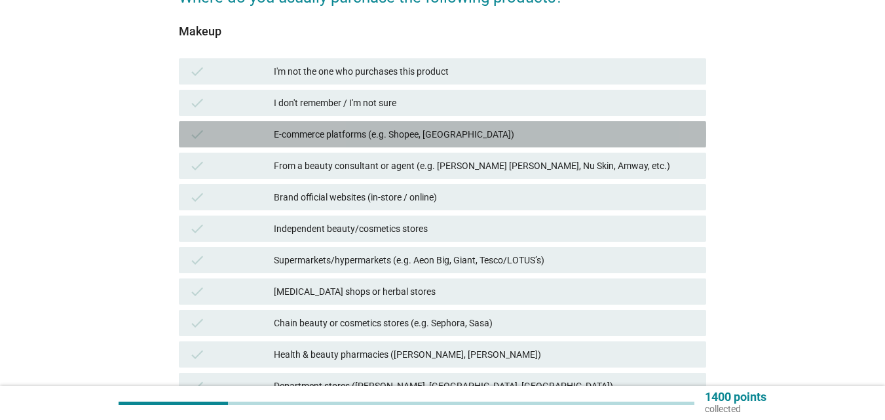
click at [435, 142] on div "E-commerce platforms (e.g. Shopee, [GEOGRAPHIC_DATA])" at bounding box center [485, 134] width 422 height 16
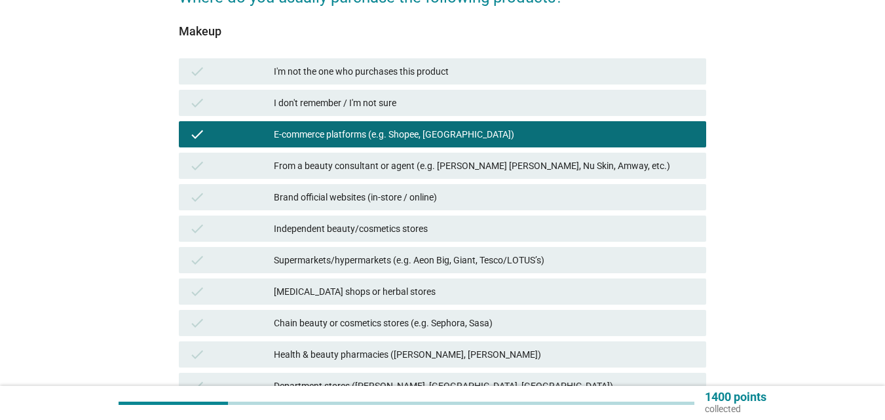
click at [437, 190] on div "Brand official websites (in-store / online)" at bounding box center [485, 197] width 422 height 16
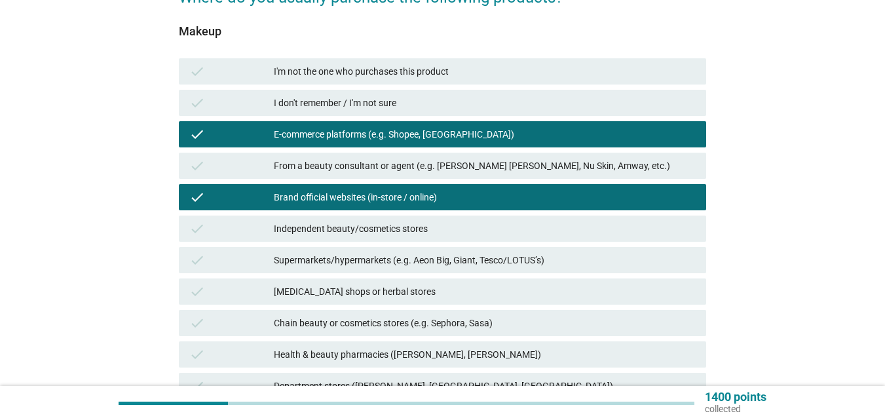
click at [433, 219] on div "check Independent beauty/cosmetics stores" at bounding box center [443, 229] width 528 height 26
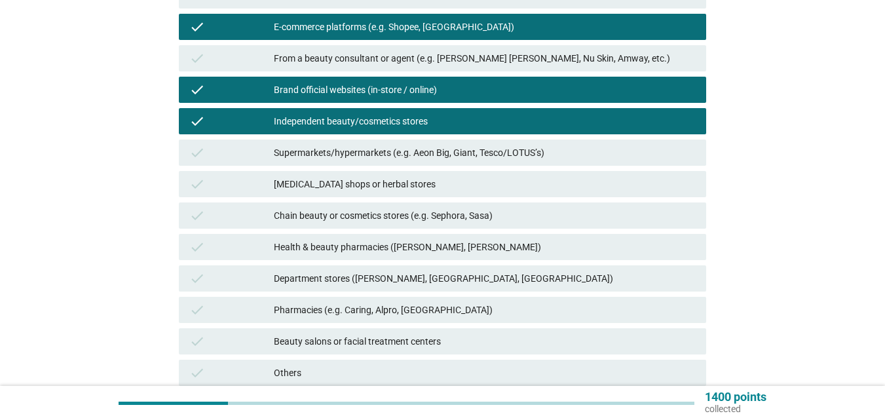
scroll to position [262, 0]
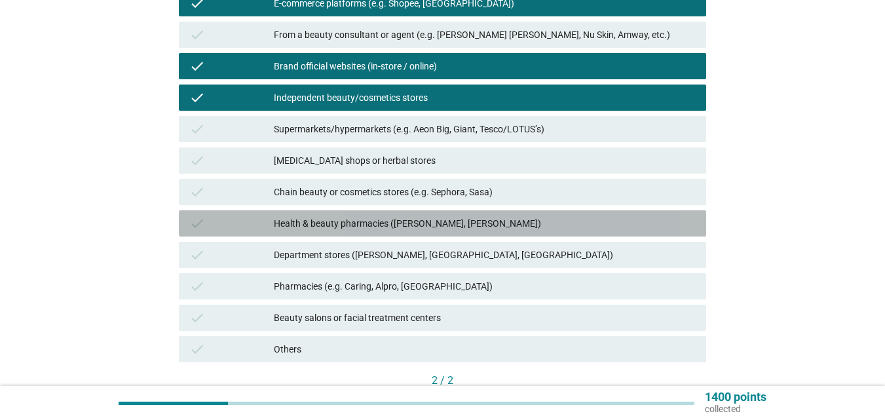
click at [432, 219] on div "Health & beauty pharmacies ([PERSON_NAME], [PERSON_NAME])" at bounding box center [485, 224] width 422 height 16
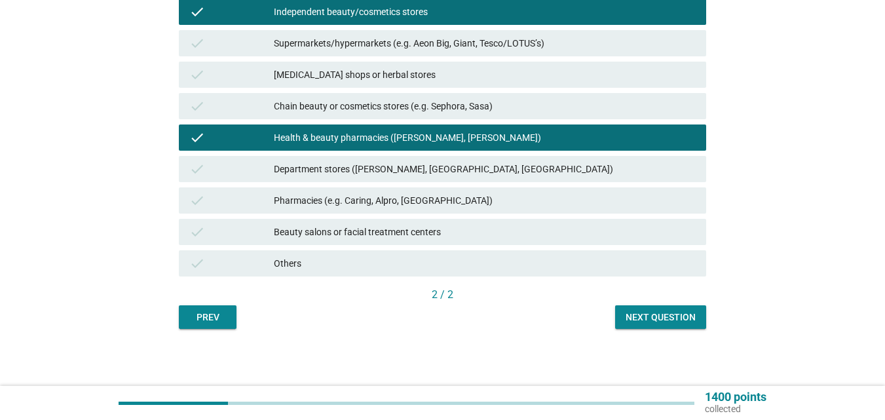
scroll to position [350, 0]
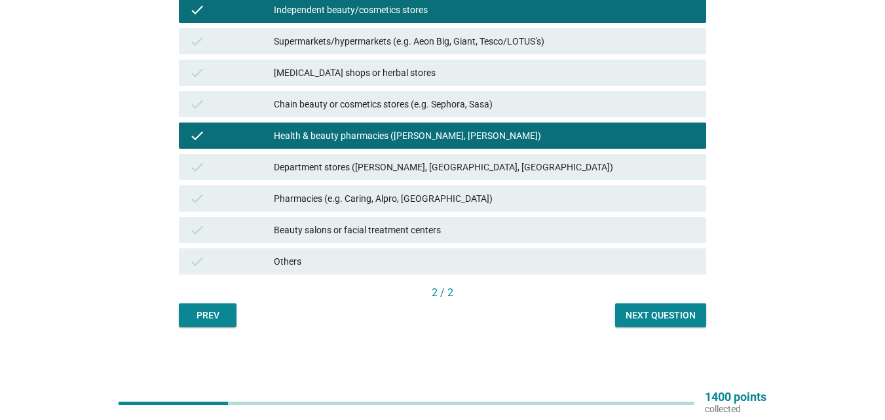
click at [648, 313] on div "Next question" at bounding box center [661, 316] width 70 height 14
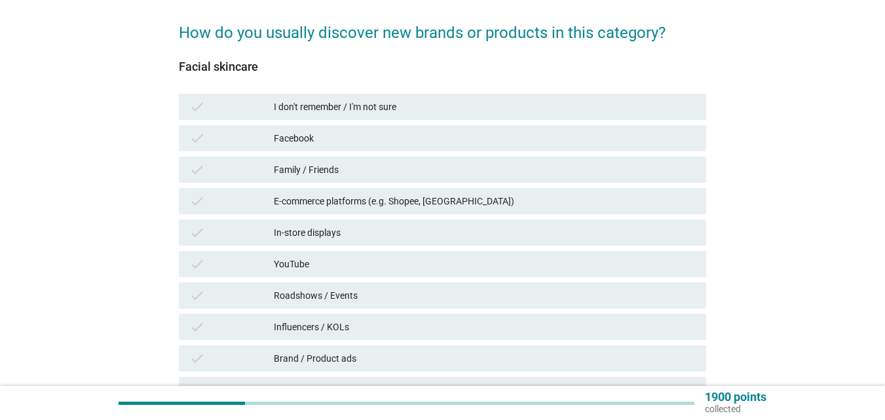
scroll to position [66, 0]
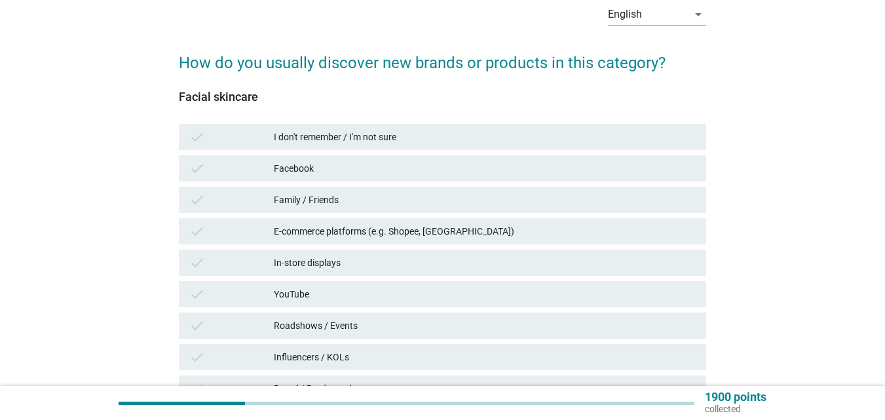
click at [382, 233] on div "E-commerce platforms (e.g. Shopee, [GEOGRAPHIC_DATA])" at bounding box center [485, 231] width 422 height 16
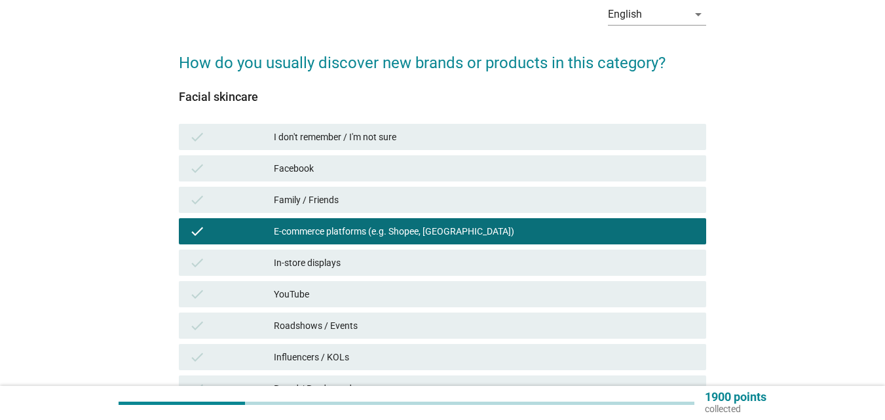
click at [364, 287] on div "YouTube" at bounding box center [485, 294] width 422 height 16
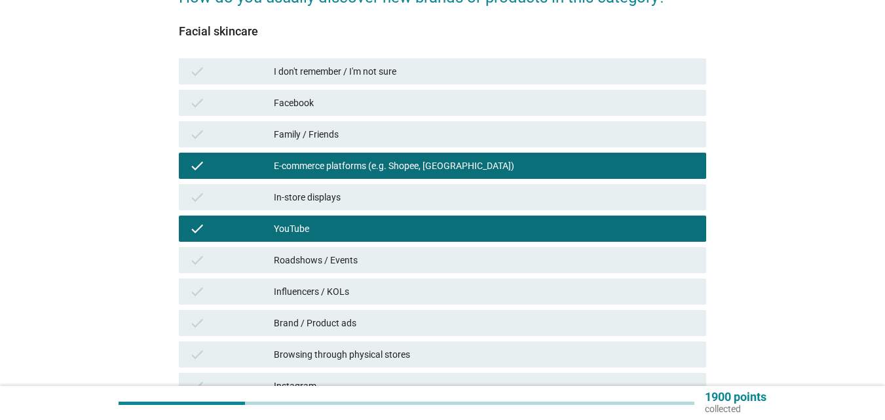
click at [350, 291] on div "Influencers / KOLs" at bounding box center [485, 292] width 422 height 16
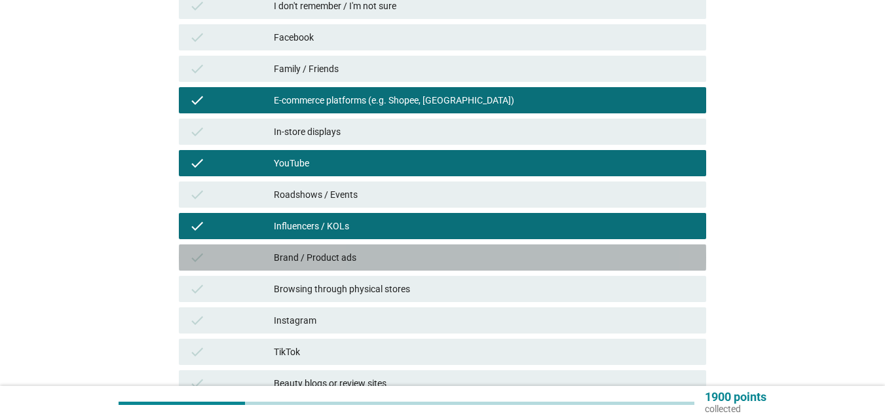
click at [355, 254] on div "Brand / Product ads" at bounding box center [485, 258] width 422 height 16
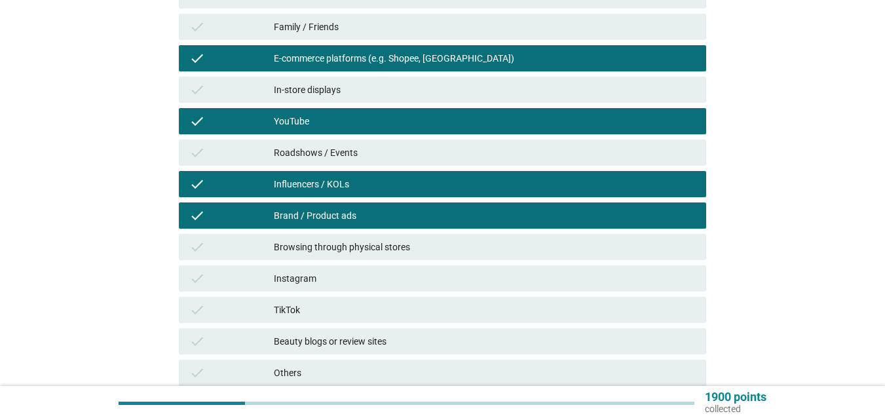
scroll to position [262, 0]
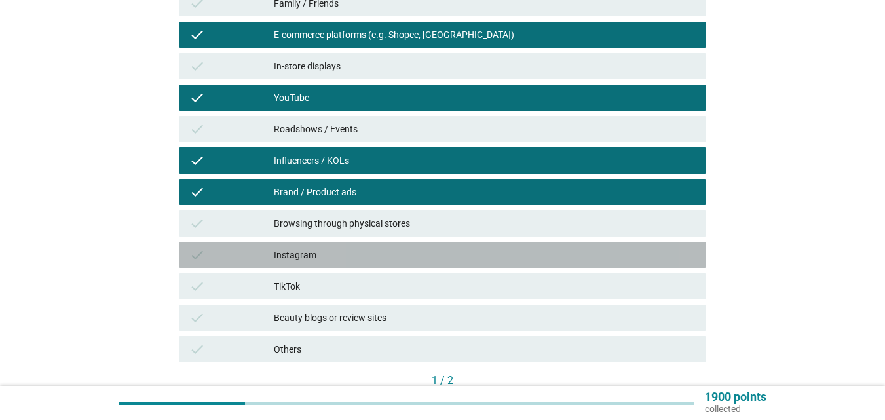
click at [359, 261] on div "Instagram" at bounding box center [485, 255] width 422 height 16
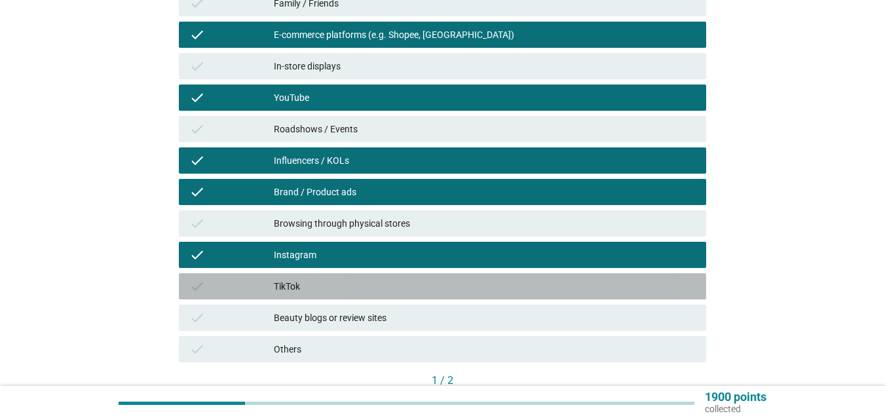
click at [360, 281] on div "TikTok" at bounding box center [485, 287] width 422 height 16
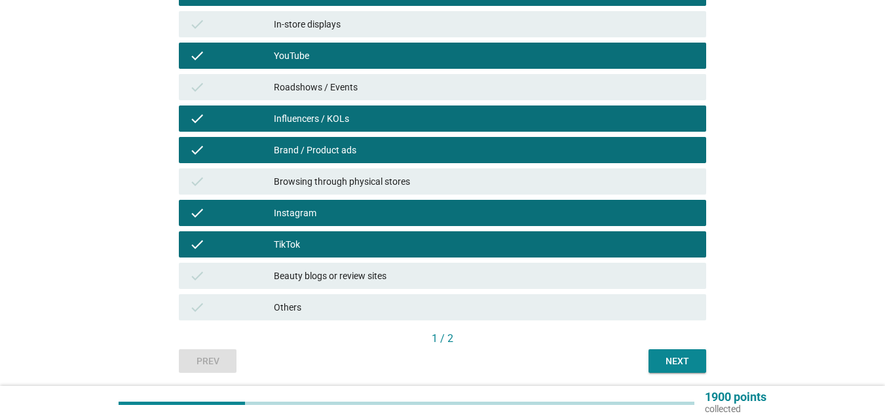
scroll to position [328, 0]
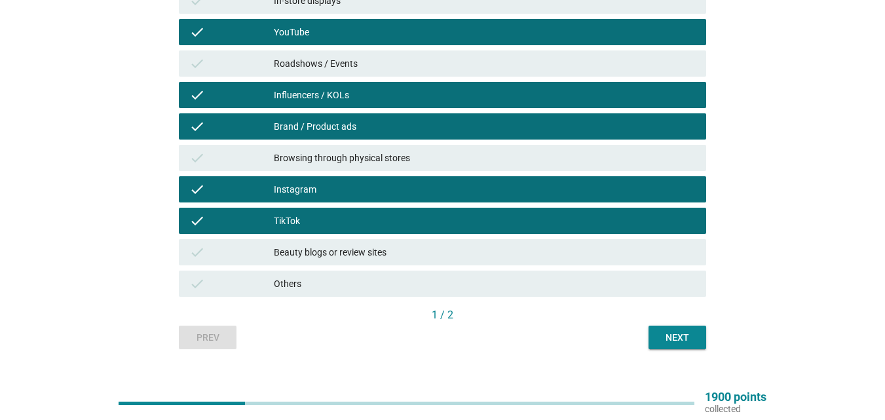
click at [667, 336] on div "Next" at bounding box center [677, 338] width 37 height 14
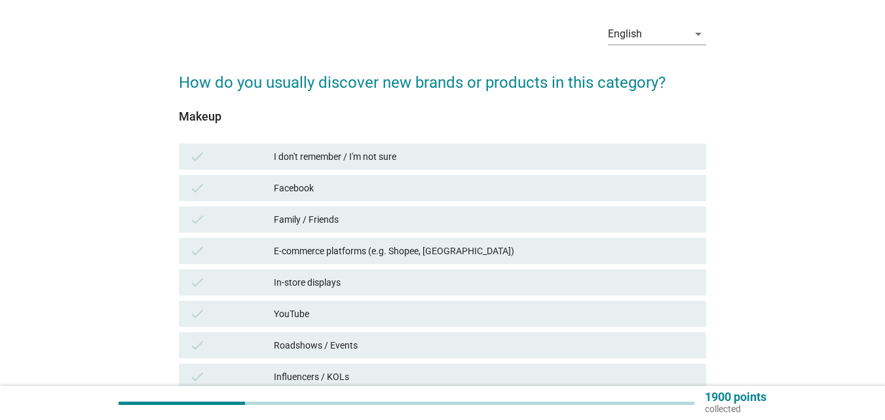
scroll to position [66, 0]
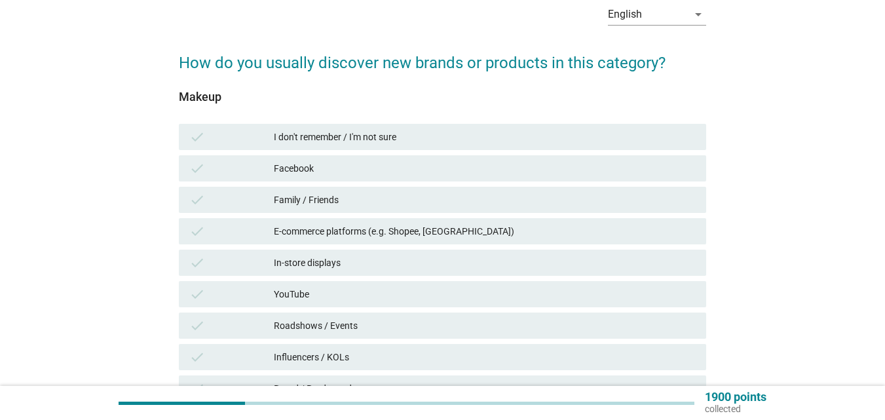
click at [349, 168] on div "Facebook" at bounding box center [485, 169] width 422 height 16
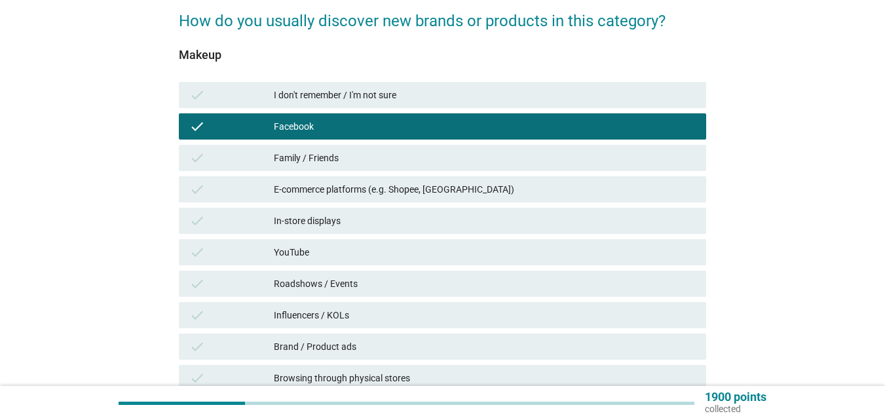
scroll to position [131, 0]
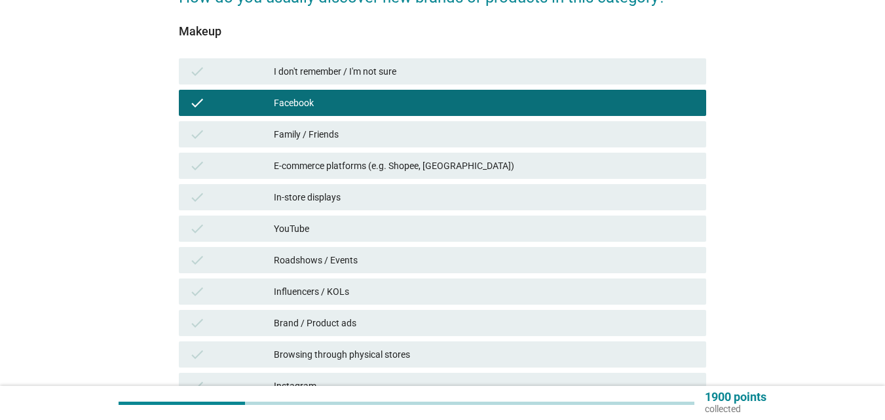
click at [354, 200] on div "In-store displays" at bounding box center [485, 197] width 422 height 16
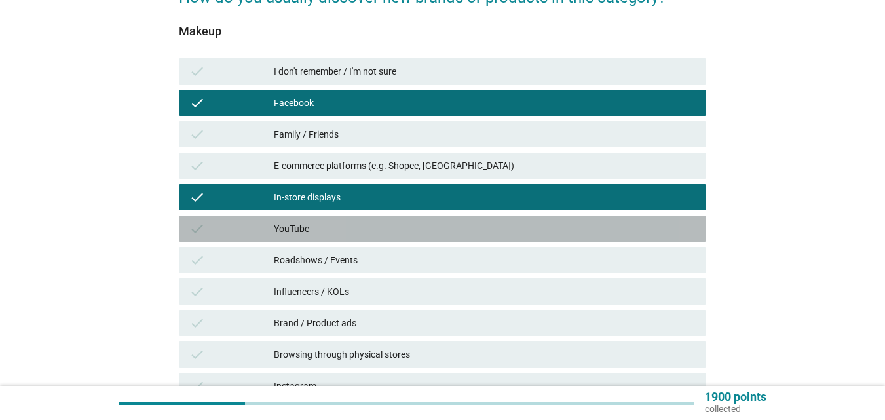
click at [347, 226] on div "YouTube" at bounding box center [485, 229] width 422 height 16
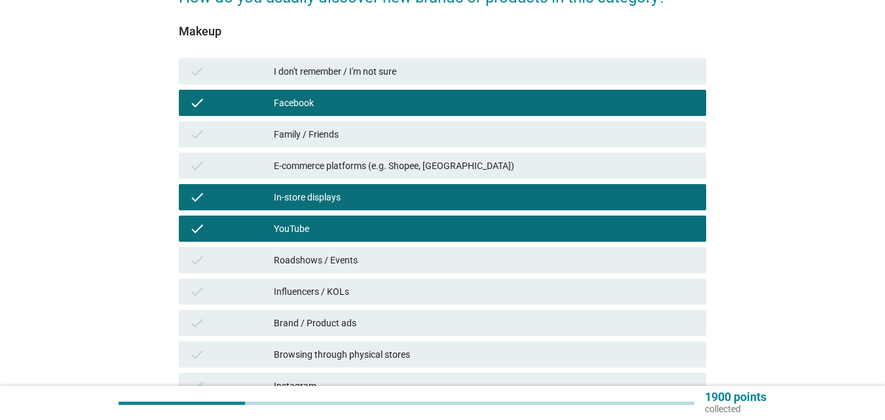
scroll to position [197, 0]
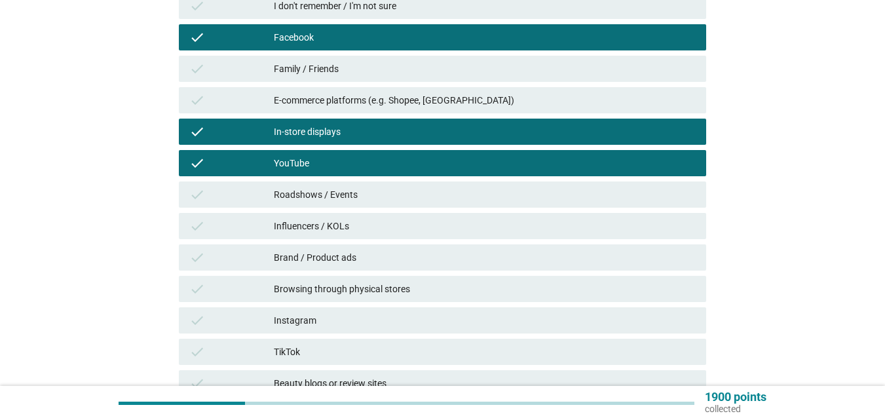
click at [345, 223] on div "Influencers / KOLs" at bounding box center [485, 226] width 422 height 16
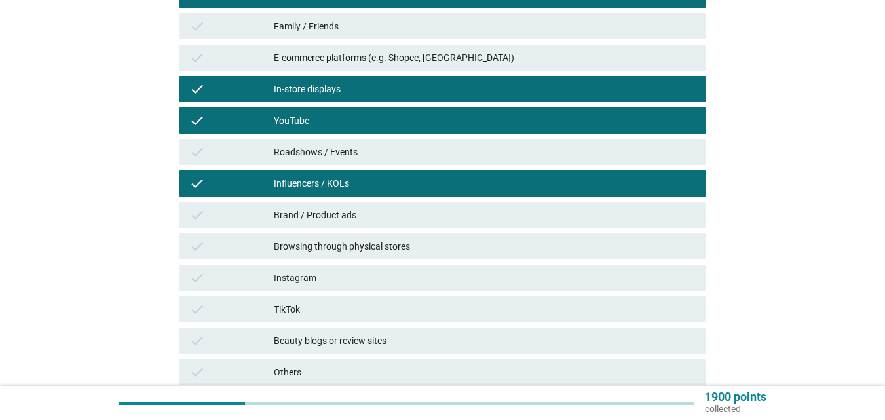
scroll to position [262, 0]
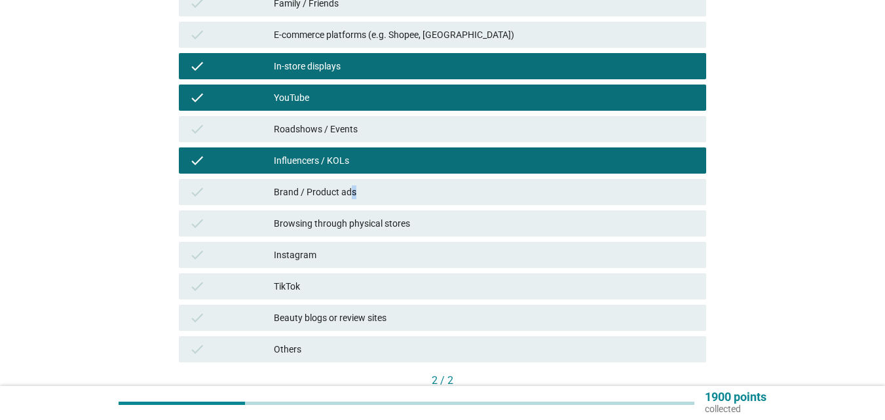
click at [353, 193] on div "Brand / Product ads" at bounding box center [485, 192] width 422 height 16
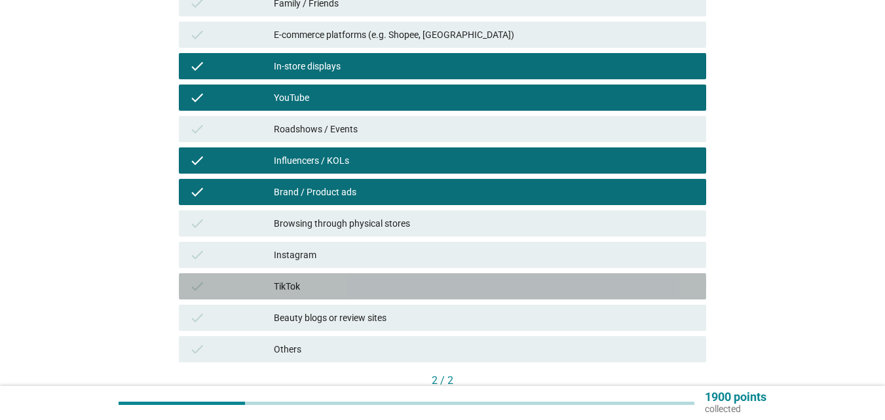
click at [326, 285] on div "TikTok" at bounding box center [485, 287] width 422 height 16
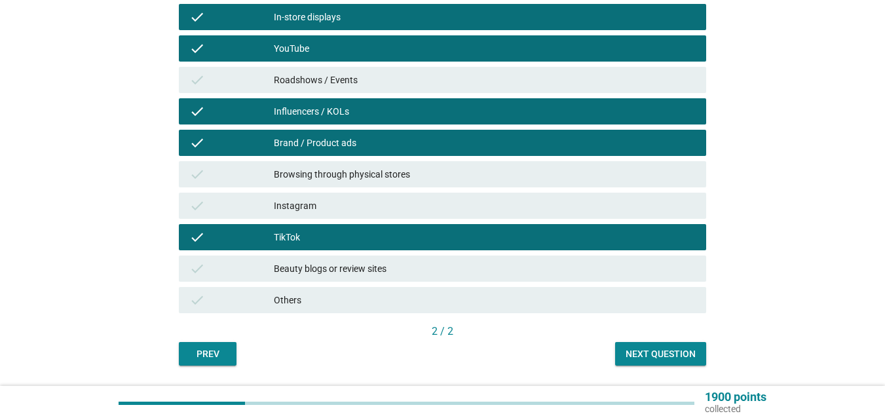
scroll to position [350, 0]
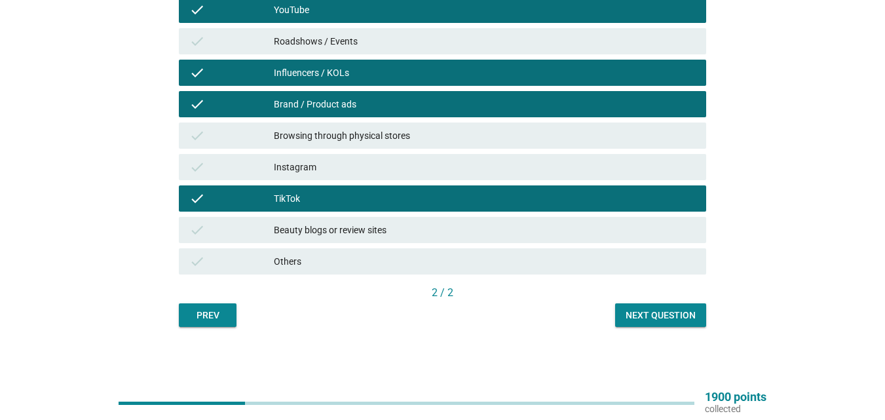
click at [653, 316] on div "Next question" at bounding box center [661, 316] width 70 height 14
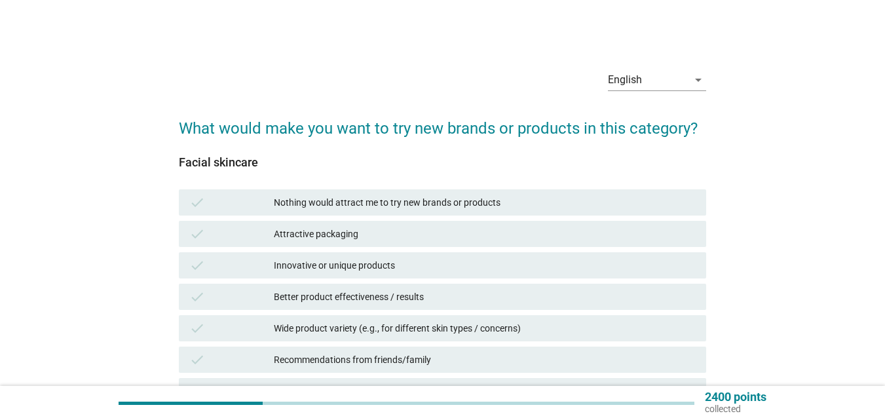
scroll to position [66, 0]
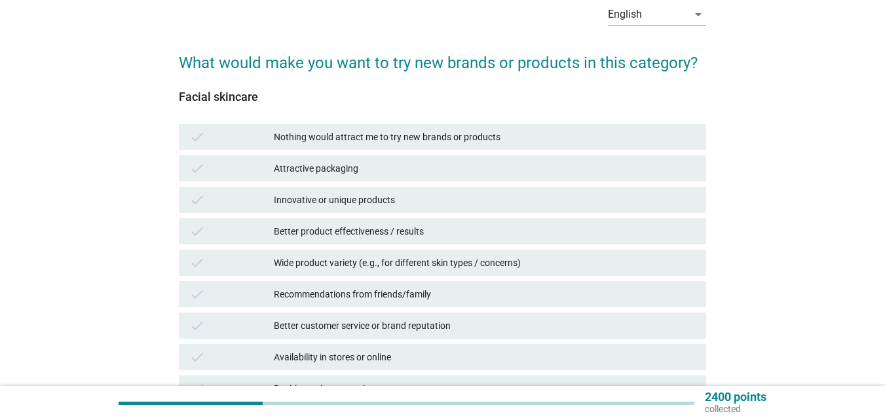
click at [360, 254] on div "check Wide product variety (e.g., for different skin types / concerns)" at bounding box center [443, 263] width 528 height 26
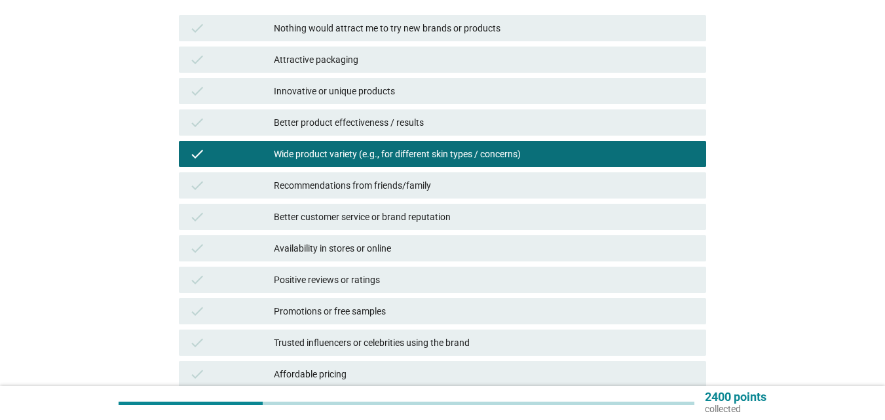
scroll to position [197, 0]
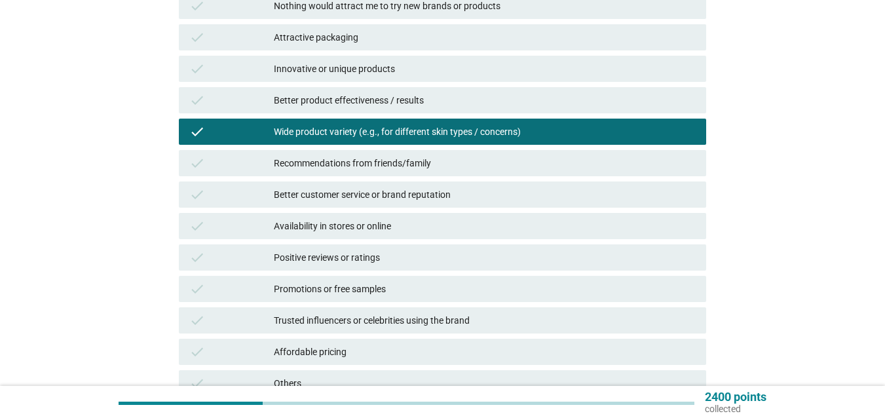
click at [362, 259] on div "Positive reviews or ratings" at bounding box center [485, 258] width 422 height 16
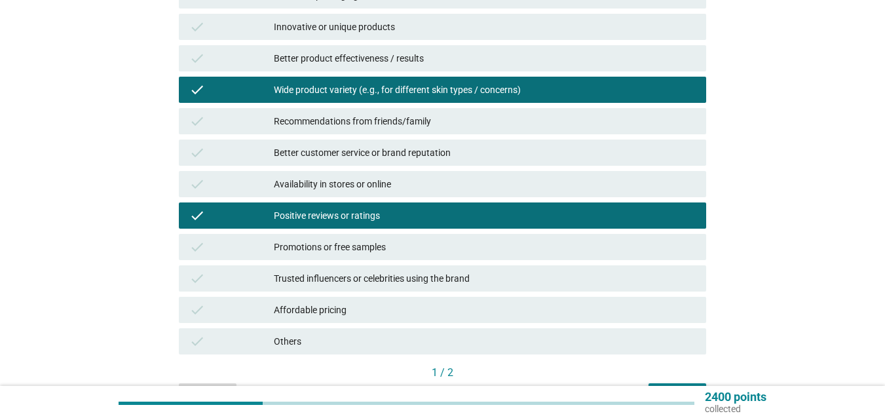
scroll to position [262, 0]
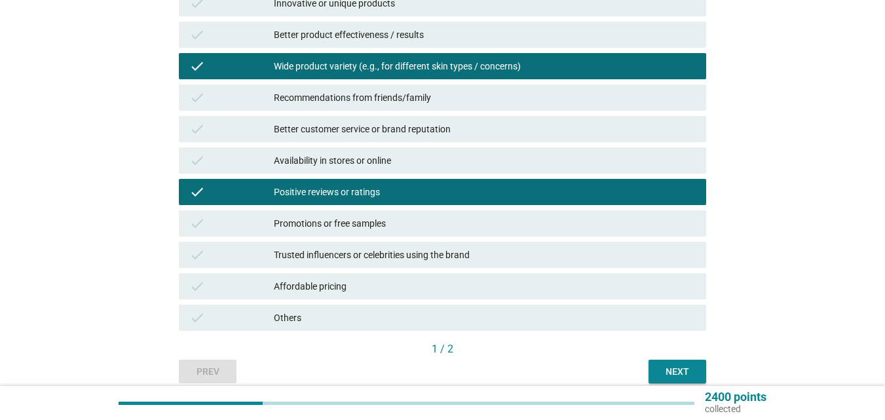
click at [366, 256] on div "Trusted influencers or celebrities using the brand" at bounding box center [485, 255] width 422 height 16
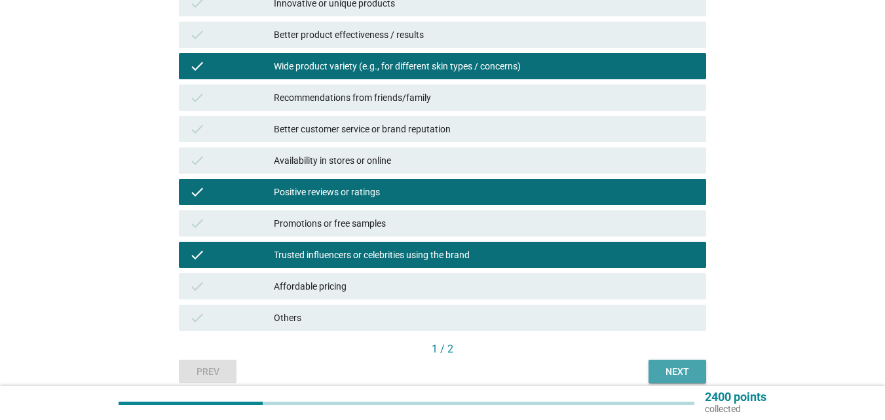
click at [674, 370] on div "Next" at bounding box center [677, 372] width 37 height 14
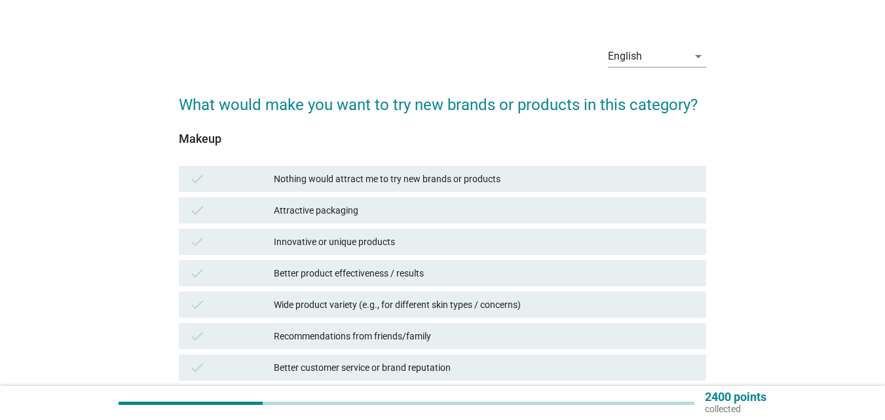
scroll to position [66, 0]
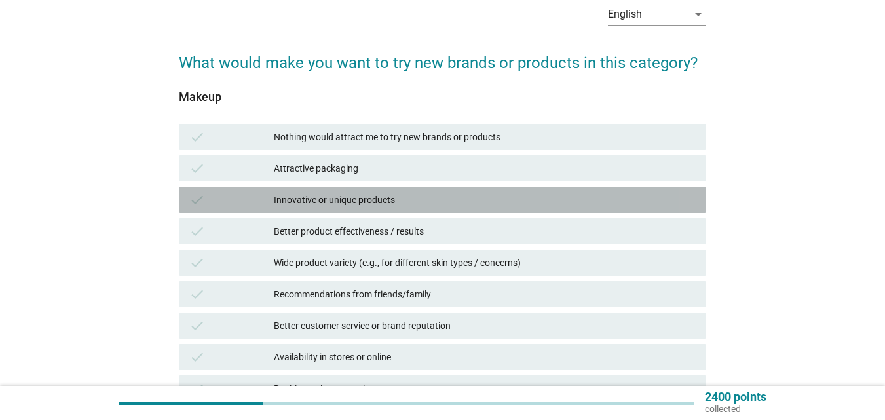
click at [387, 197] on div "Innovative or unique products" at bounding box center [485, 200] width 422 height 16
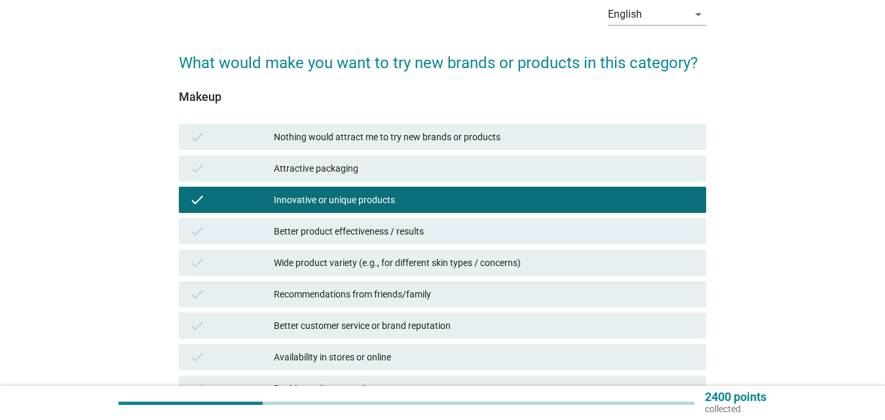
click at [438, 261] on div "Wide product variety (e.g., for different skin types / concerns)" at bounding box center [485, 263] width 422 height 16
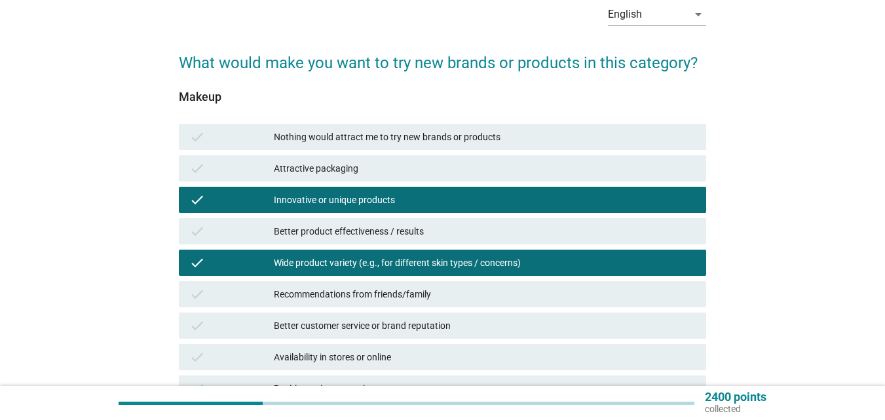
scroll to position [197, 0]
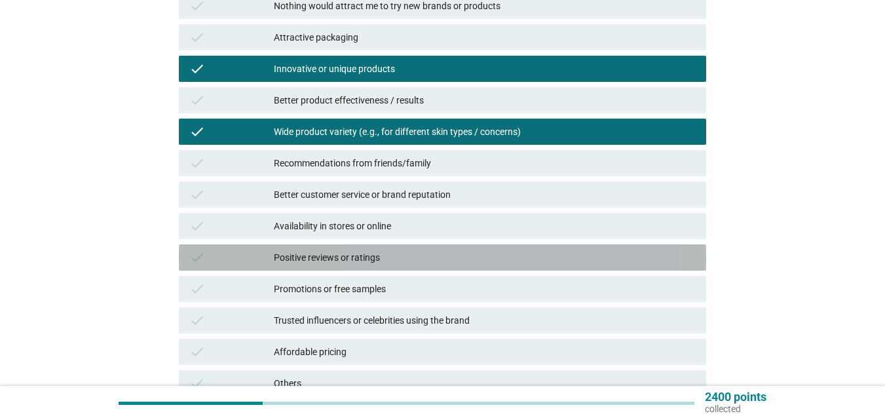
click at [437, 253] on div "Positive reviews or ratings" at bounding box center [485, 258] width 422 height 16
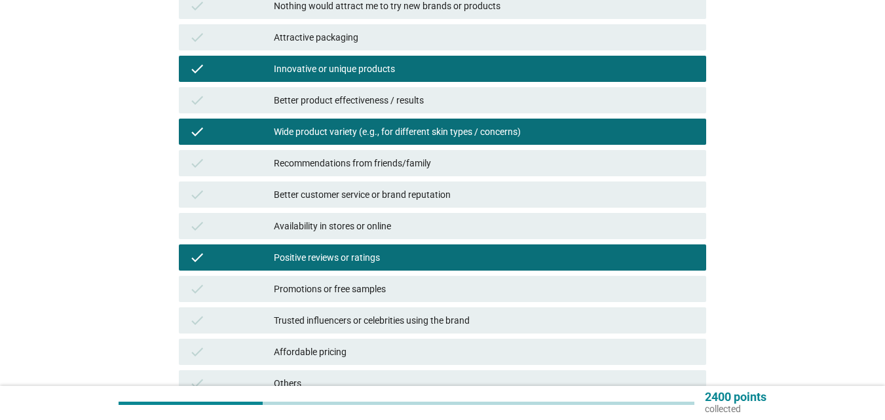
click at [427, 276] on div "check Promotions or free samples" at bounding box center [443, 289] width 528 height 26
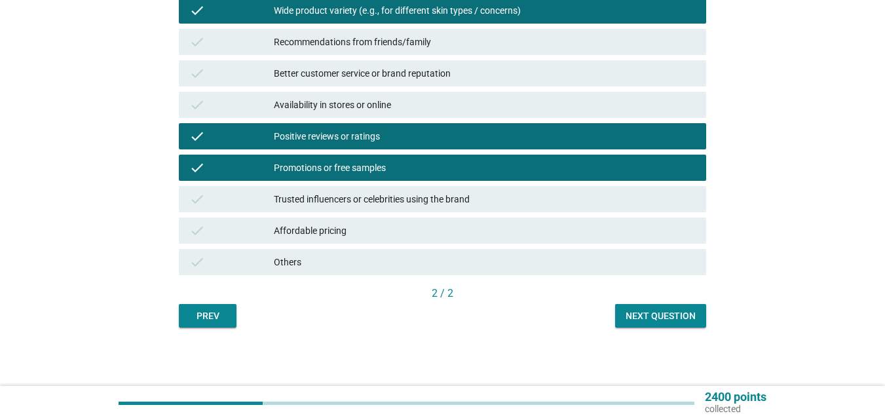
scroll to position [319, 0]
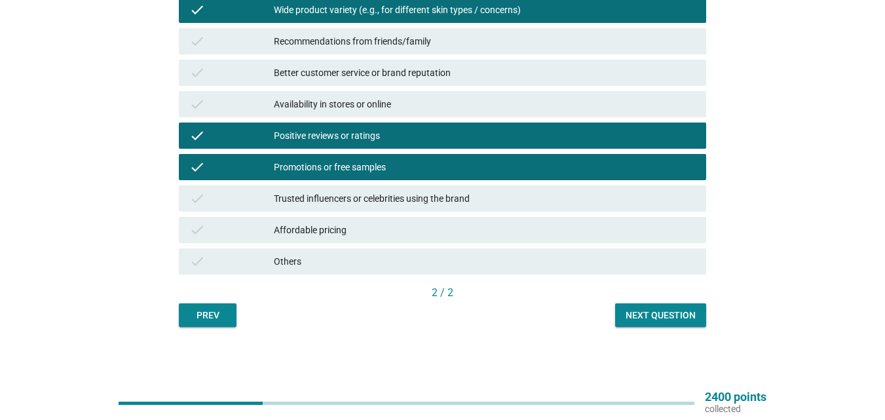
click at [475, 234] on div "Affordable pricing" at bounding box center [485, 230] width 422 height 16
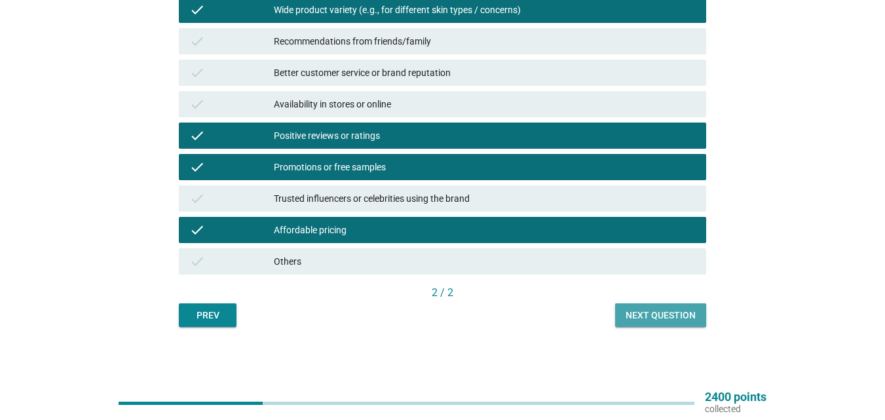
click at [655, 322] on div "Next question" at bounding box center [661, 316] width 70 height 14
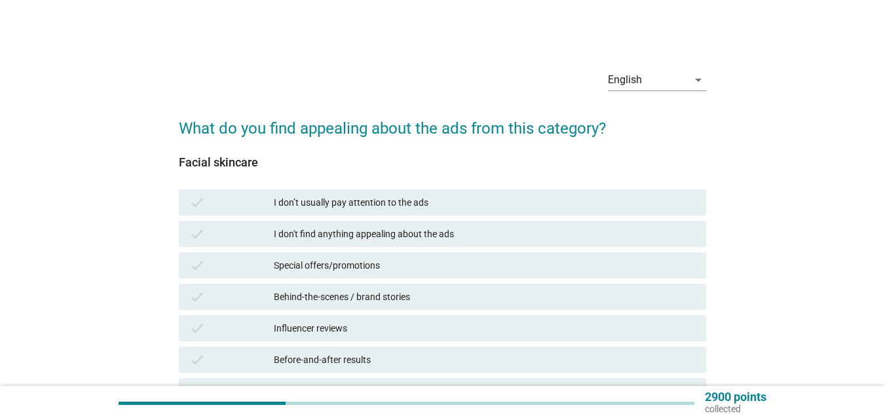
click at [390, 265] on div "Special offers/promotions" at bounding box center [485, 266] width 422 height 16
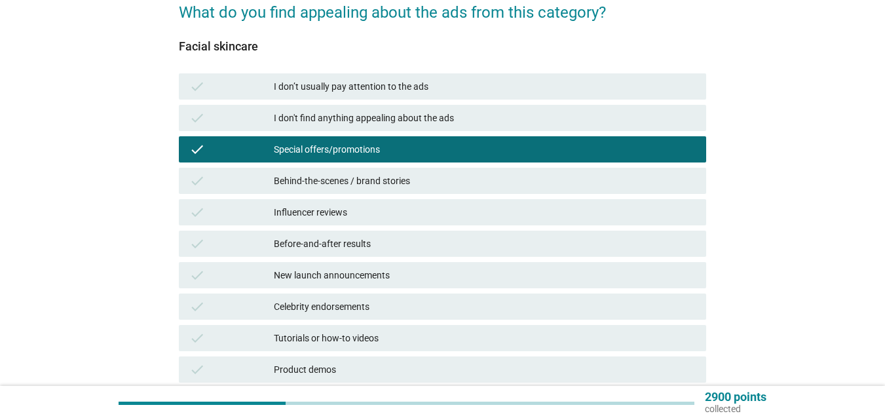
scroll to position [131, 0]
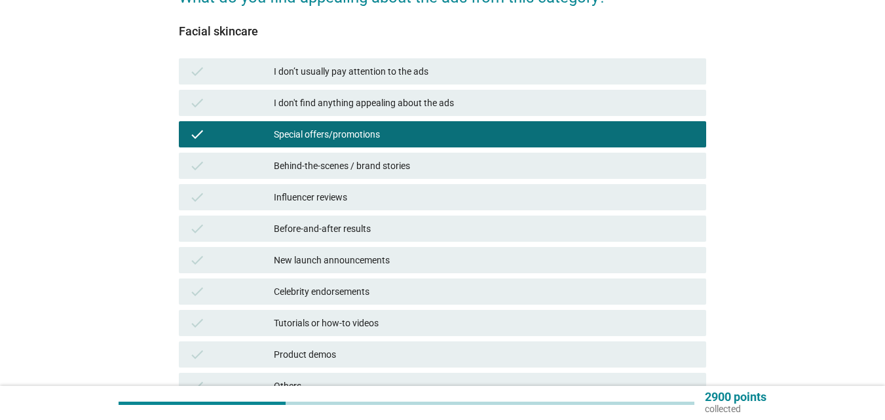
click at [384, 200] on div "Influencer reviews" at bounding box center [485, 197] width 422 height 16
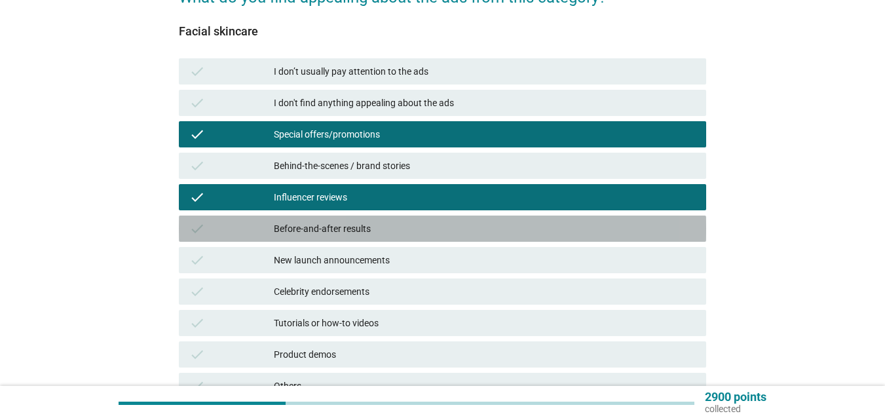
click at [374, 231] on div "Before-and-after results" at bounding box center [485, 229] width 422 height 16
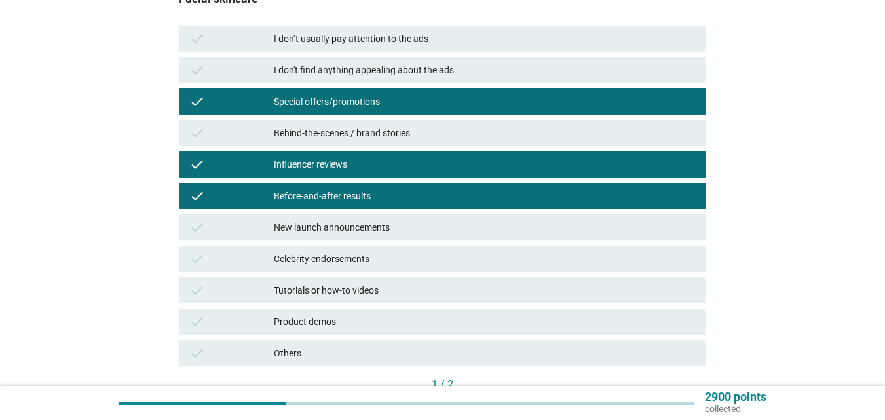
scroll to position [197, 0]
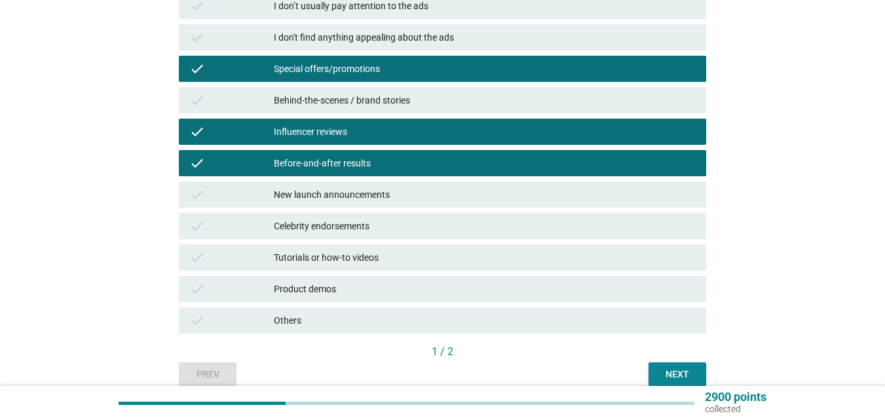
click at [398, 228] on div "Celebrity endorsements" at bounding box center [485, 226] width 422 height 16
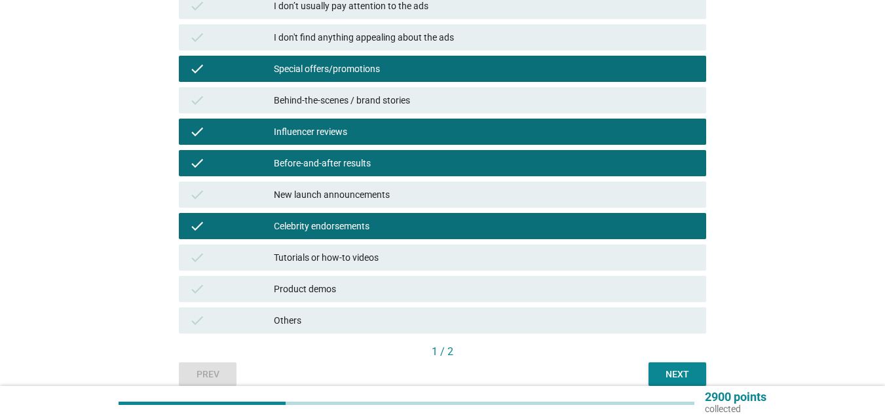
click at [495, 255] on div "Tutorials or how-to videos" at bounding box center [485, 258] width 422 height 16
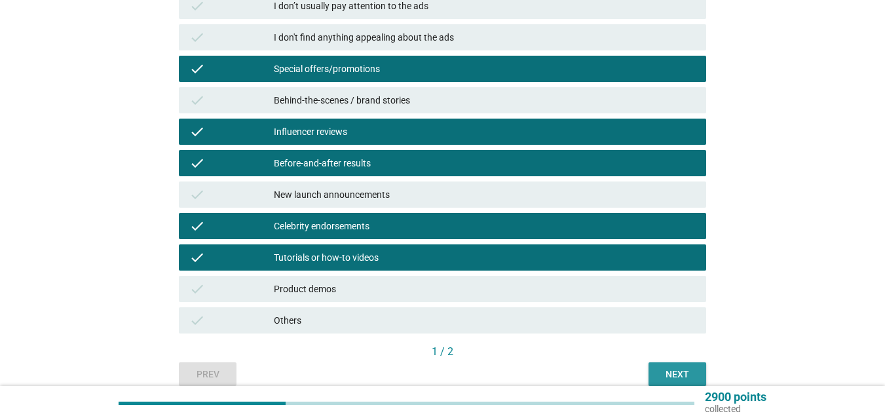
click at [653, 366] on button "Next" at bounding box center [678, 374] width 58 height 24
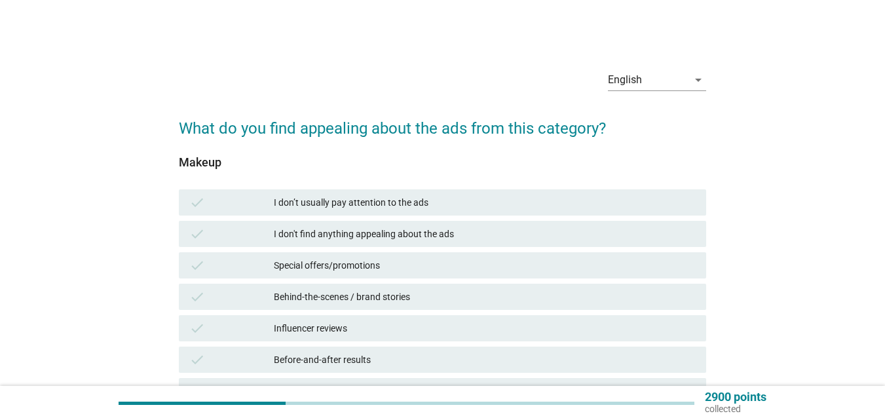
click at [394, 261] on div "Special offers/promotions" at bounding box center [485, 266] width 422 height 16
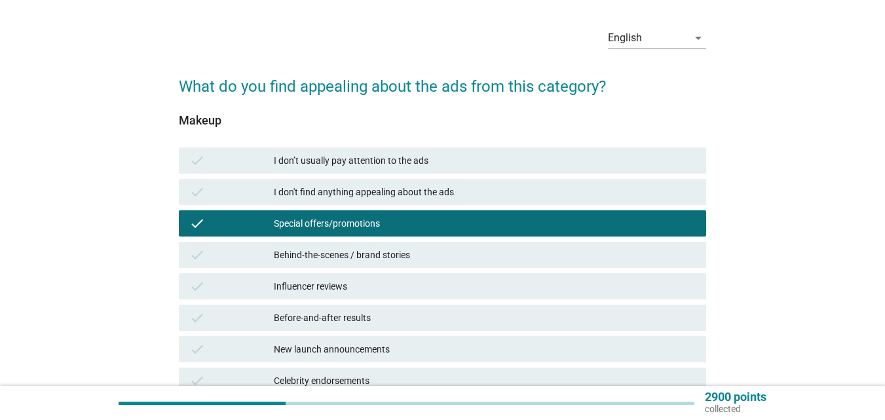
scroll to position [66, 0]
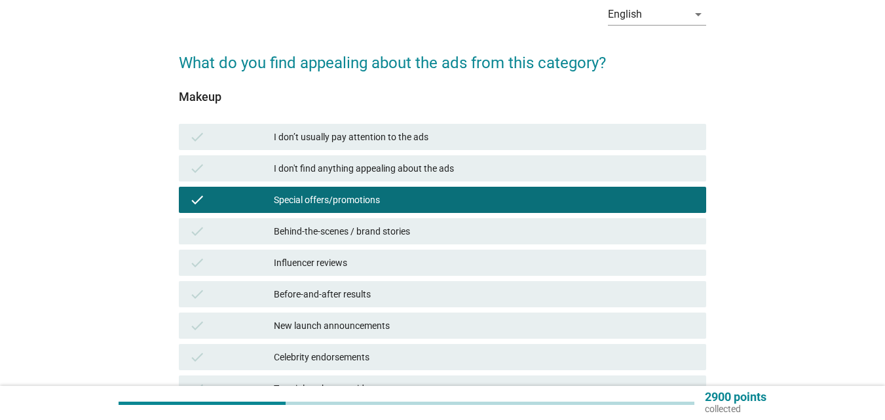
click at [383, 262] on div "Influencer reviews" at bounding box center [485, 263] width 422 height 16
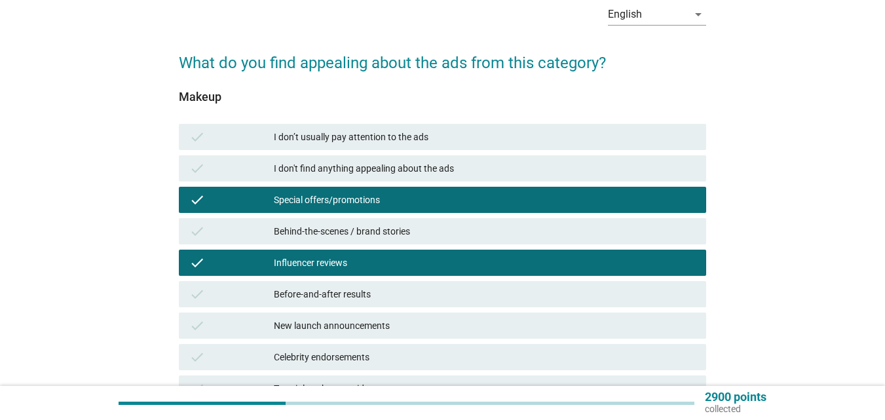
scroll to position [131, 0]
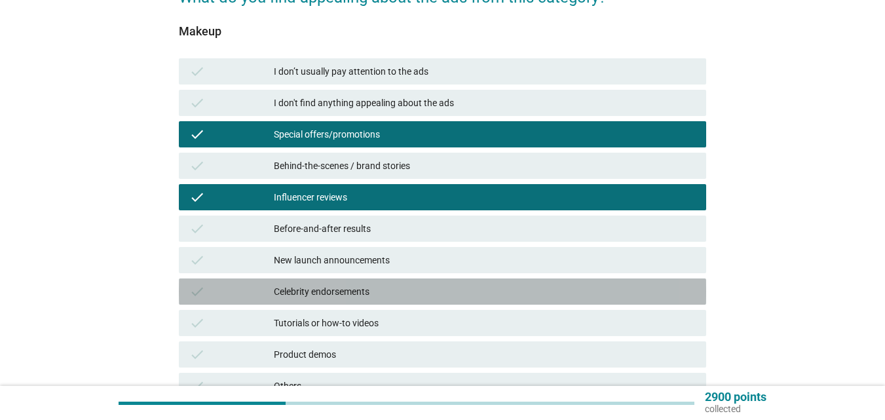
click at [356, 290] on div "Celebrity endorsements" at bounding box center [485, 292] width 422 height 16
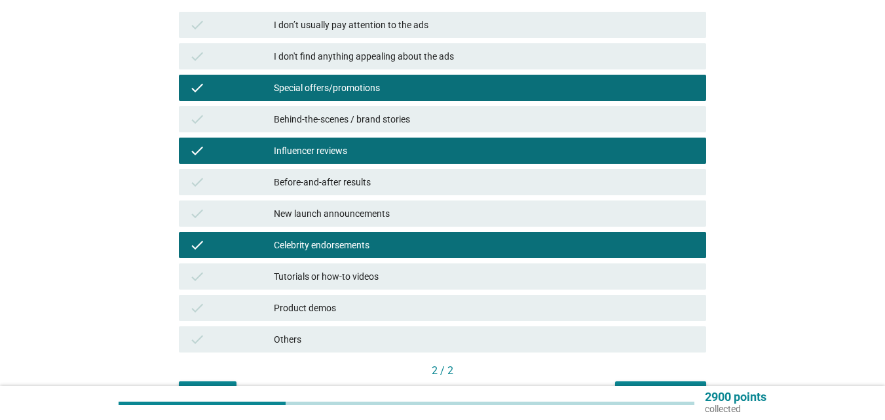
scroll to position [256, 0]
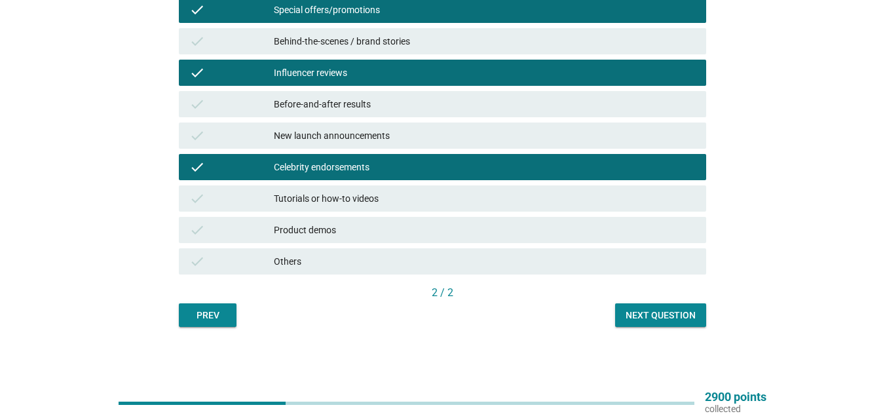
click at [381, 237] on div "Product demos" at bounding box center [485, 230] width 422 height 16
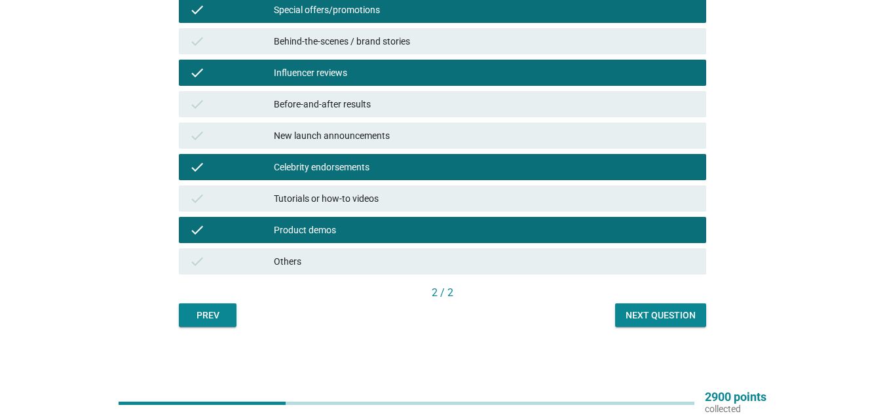
click at [639, 302] on div "2 / 2" at bounding box center [443, 294] width 528 height 18
click at [638, 313] on div "Next question" at bounding box center [661, 316] width 70 height 14
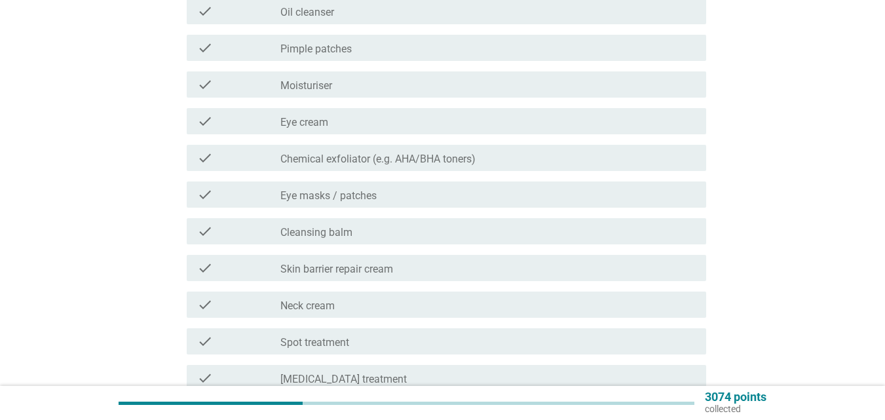
scroll to position [0, 0]
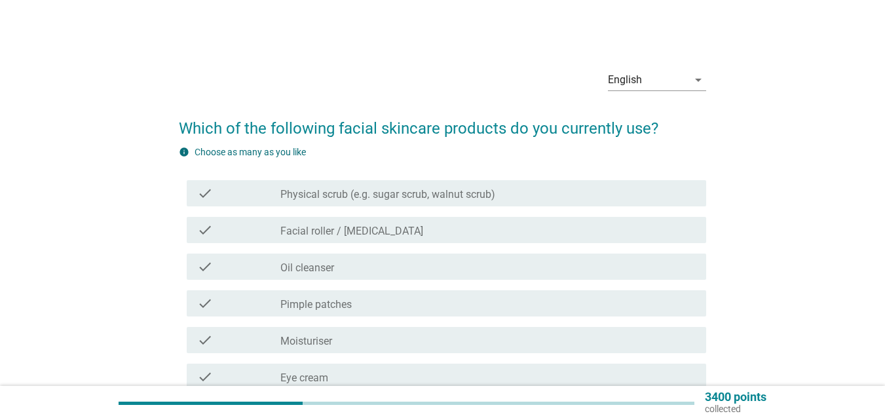
click at [419, 191] on label "Physical scrub (e.g. sugar scrub, walnut scrub)" at bounding box center [388, 194] width 215 height 13
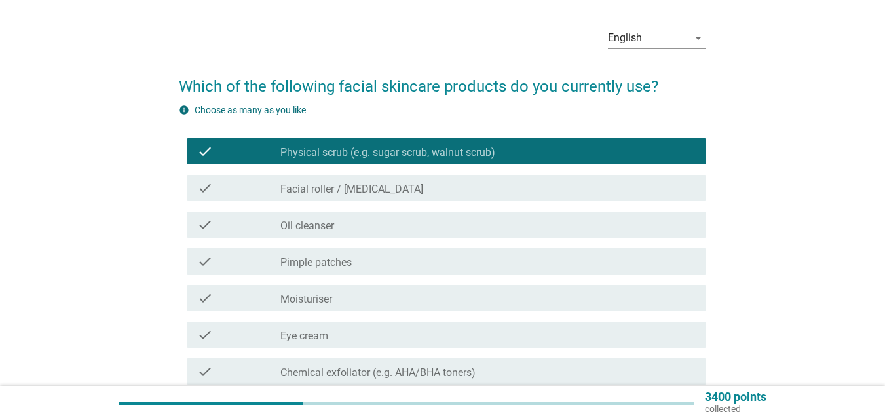
scroll to position [66, 0]
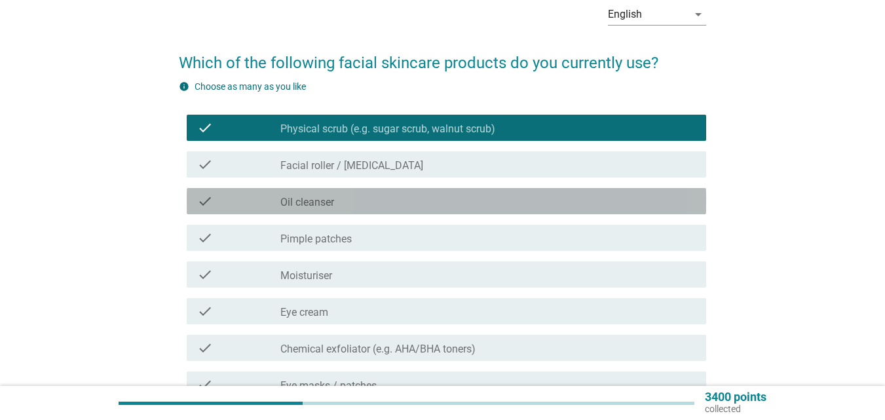
click at [388, 193] on div "check check_box_outline_blank Oil cleanser" at bounding box center [447, 201] width 520 height 26
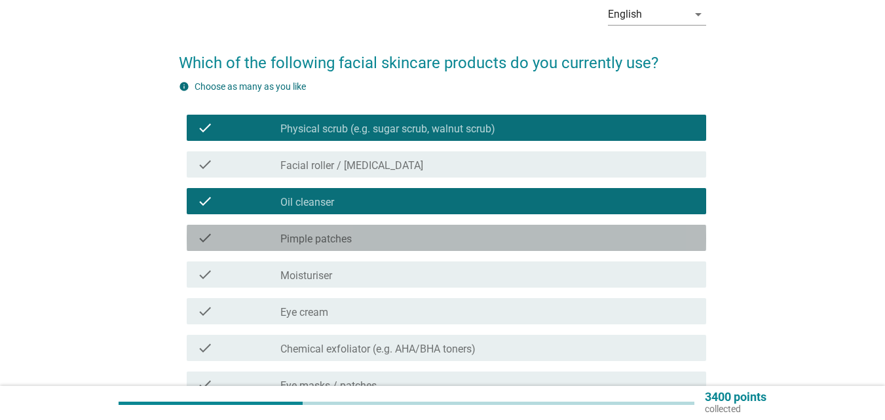
click at [400, 239] on div "check_box_outline_blank Pimple patches" at bounding box center [489, 238] width 416 height 16
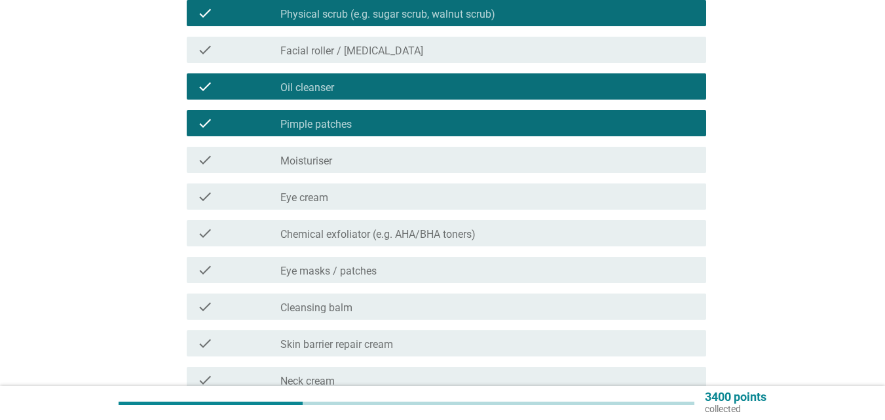
scroll to position [197, 0]
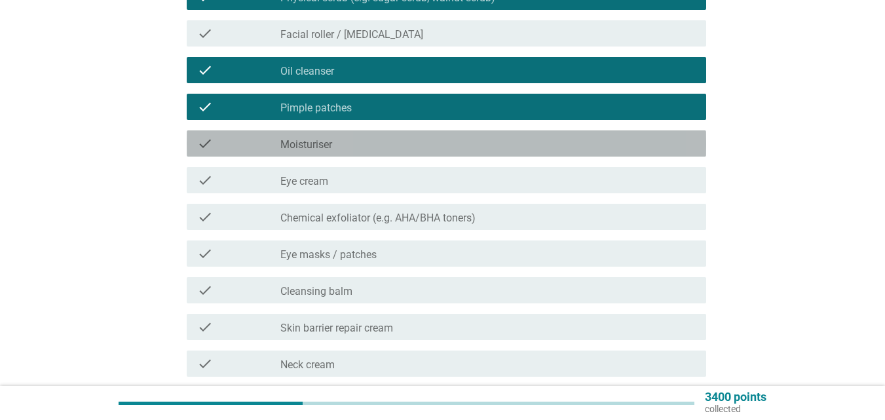
click at [395, 147] on div "check_box_outline_blank Moisturiser" at bounding box center [489, 144] width 416 height 16
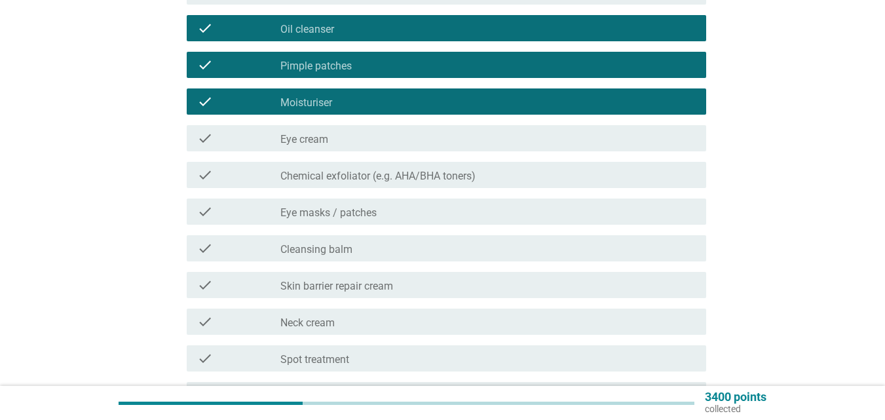
scroll to position [262, 0]
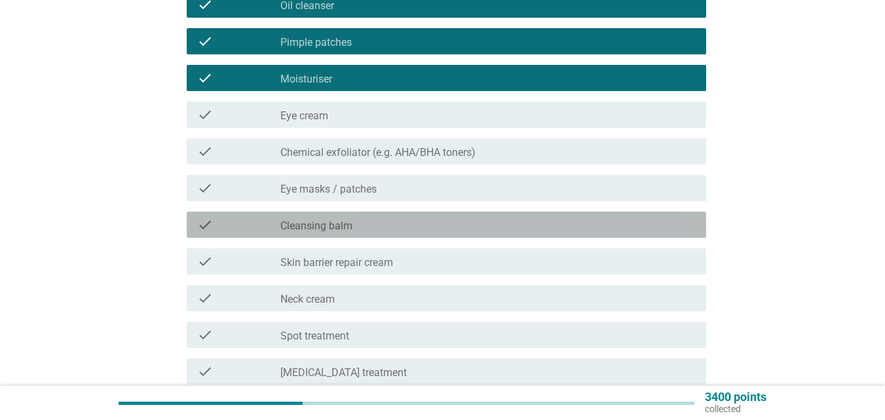
click at [389, 228] on div "check_box_outline_blank Cleansing balm" at bounding box center [489, 225] width 416 height 16
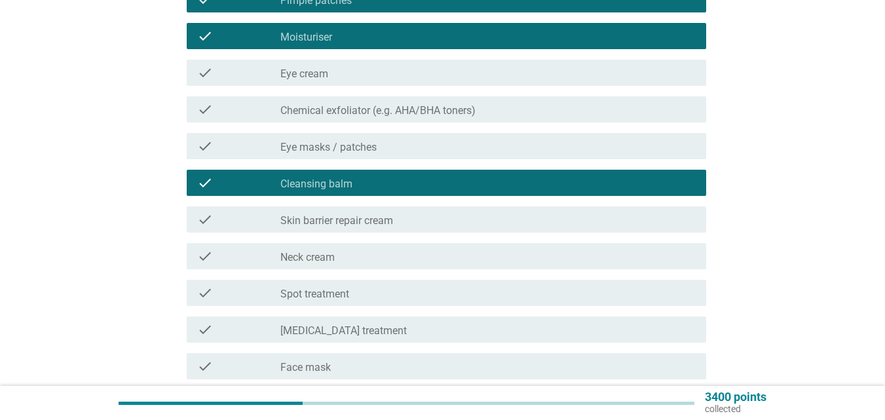
scroll to position [328, 0]
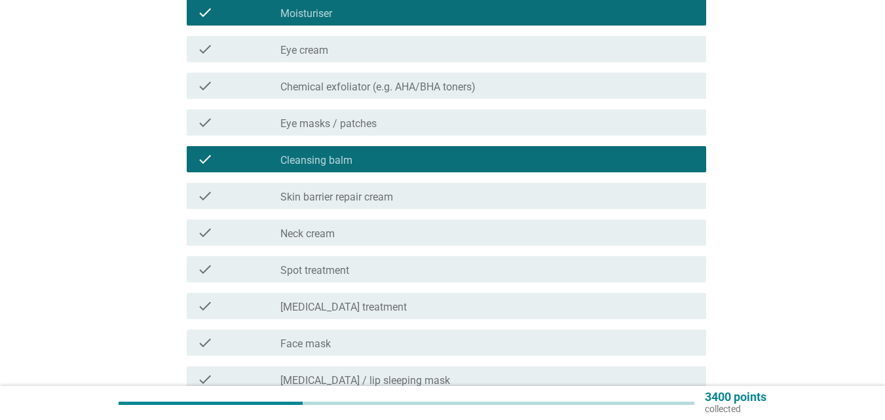
click at [374, 269] on div "check_box_outline_blank Spot treatment" at bounding box center [489, 270] width 416 height 16
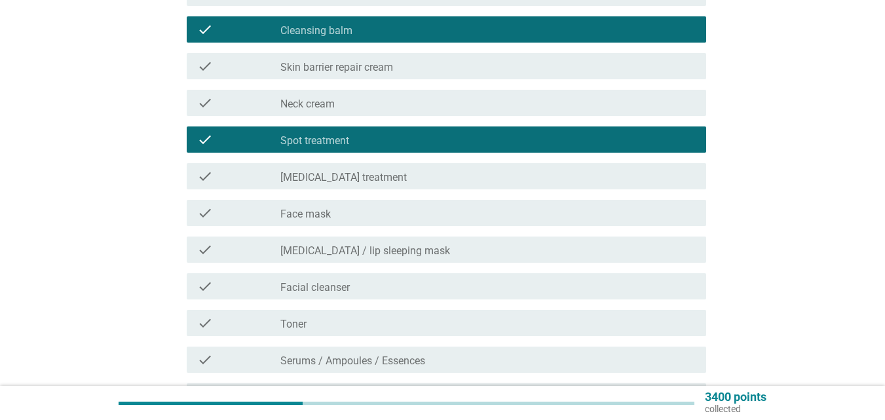
scroll to position [459, 0]
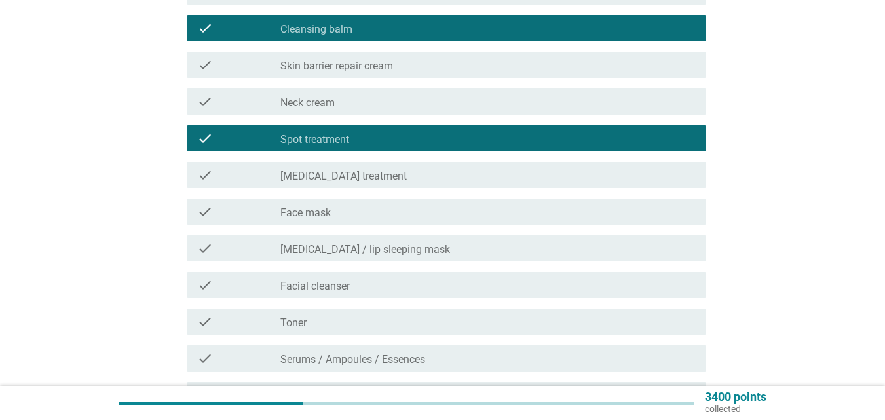
click at [389, 211] on div "check_box_outline_blank Face mask" at bounding box center [489, 212] width 416 height 16
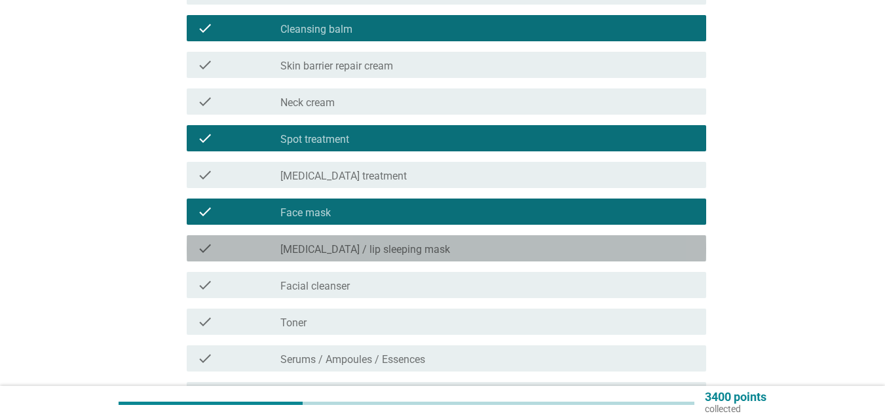
click at [388, 244] on label "[MEDICAL_DATA] / lip sleeping mask" at bounding box center [366, 249] width 170 height 13
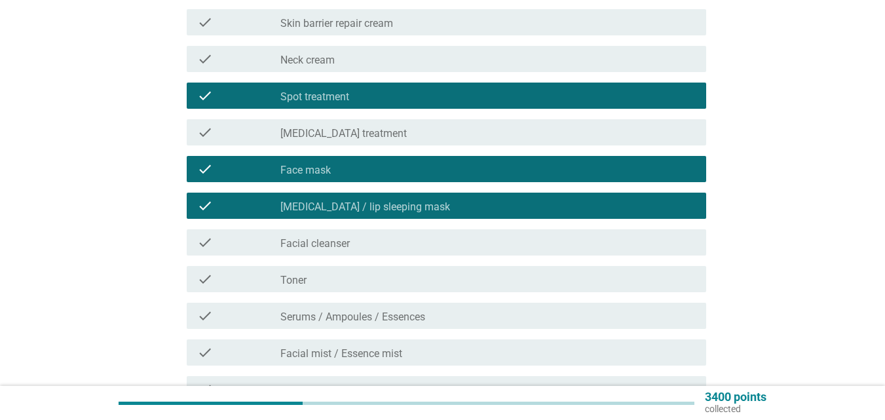
scroll to position [524, 0]
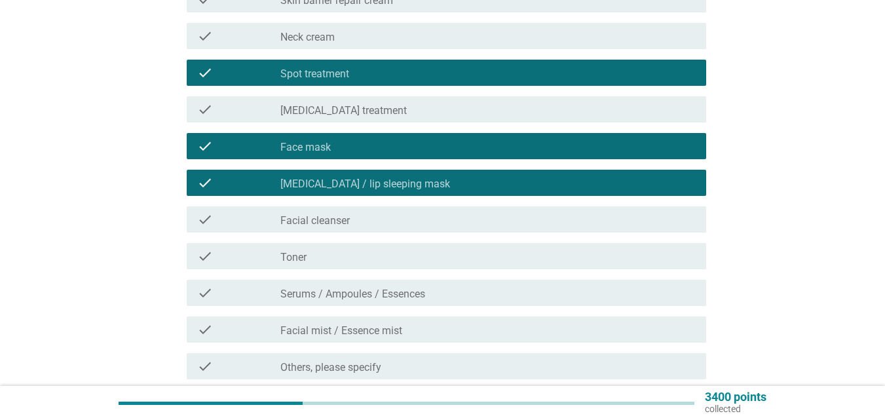
click at [383, 226] on div "check_box_outline_blank Facial cleanser" at bounding box center [489, 220] width 416 height 16
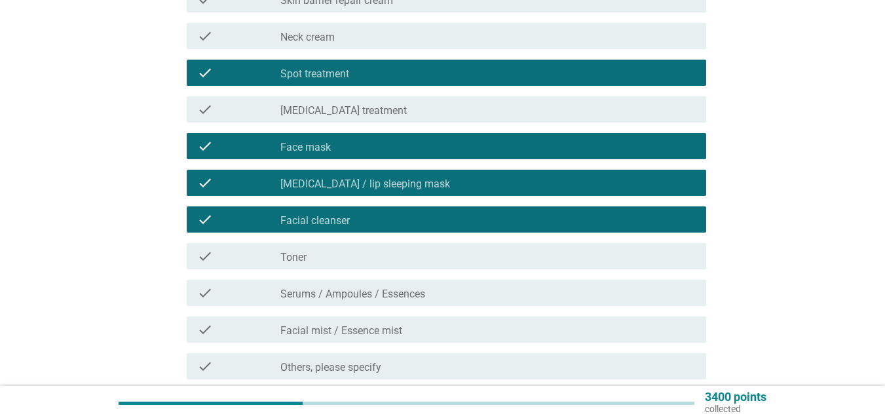
click at [374, 257] on div "check_box_outline_blank Toner" at bounding box center [489, 256] width 416 height 16
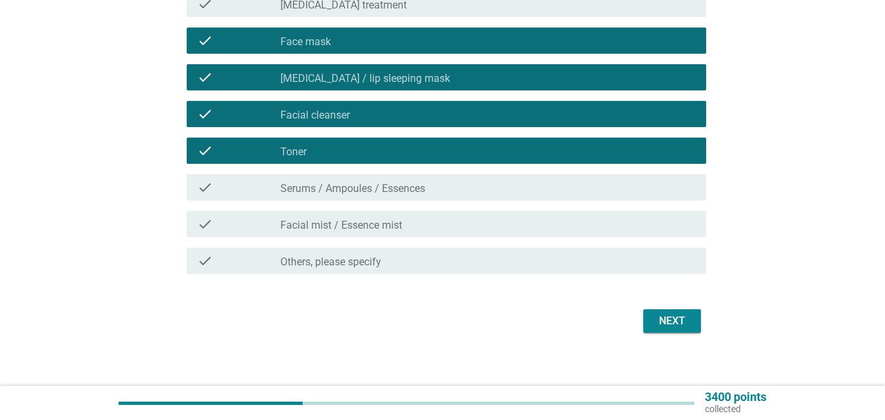
scroll to position [640, 0]
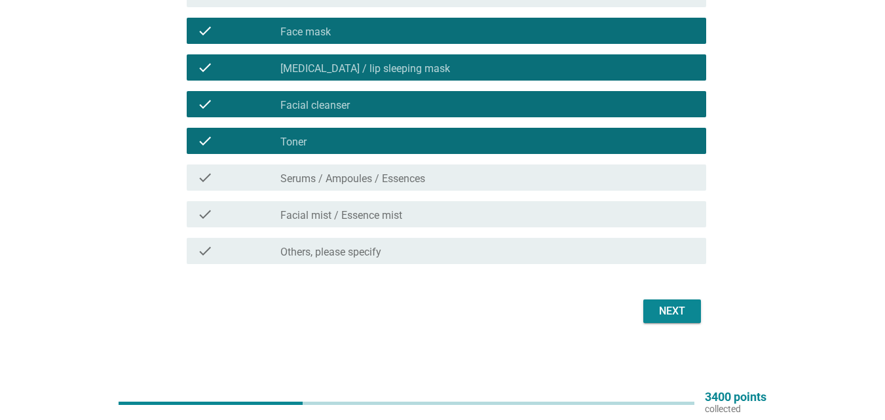
click at [680, 311] on div "Next" at bounding box center [672, 311] width 37 height 16
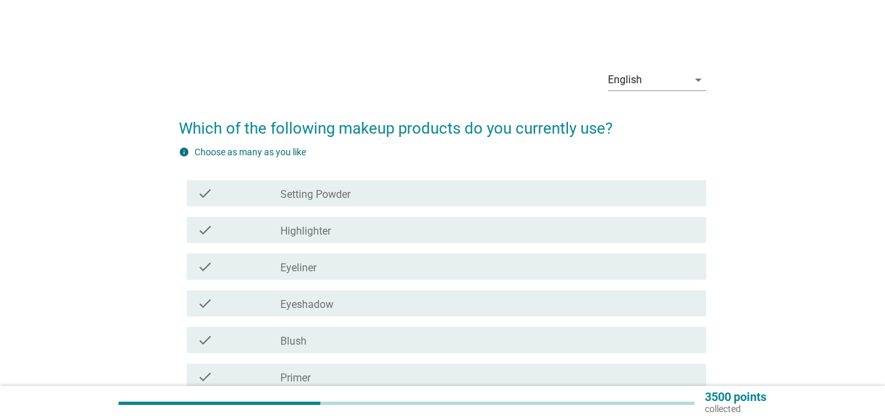
click at [391, 188] on div "check_box_outline_blank Setting Powder" at bounding box center [489, 193] width 416 height 16
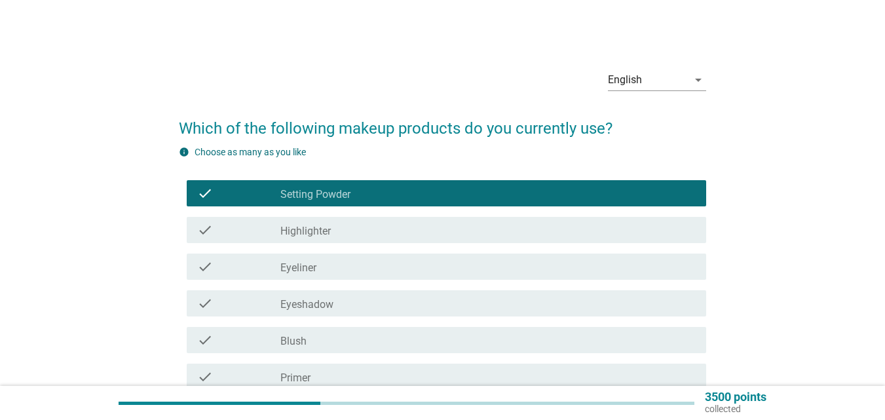
click at [372, 230] on div "check_box_outline_blank Highlighter" at bounding box center [489, 230] width 416 height 16
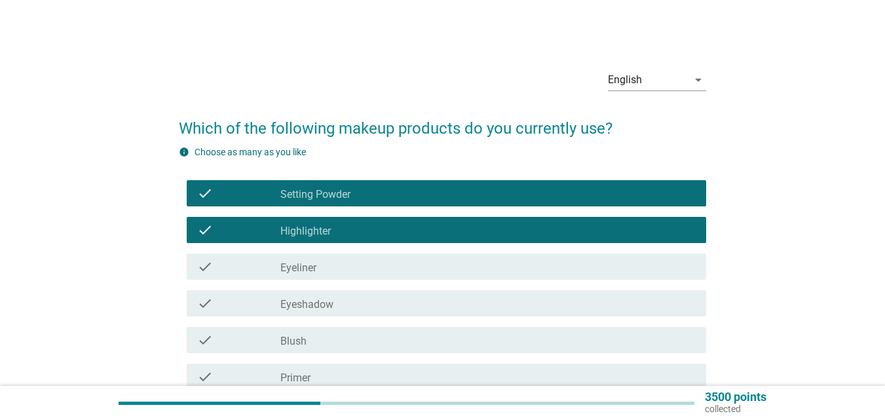
click at [341, 268] on div "check_box_outline_blank Eyeliner" at bounding box center [489, 267] width 416 height 16
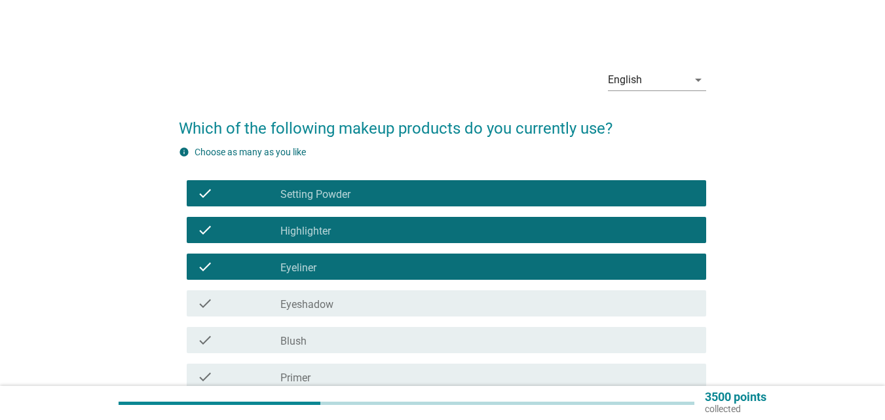
click at [336, 299] on div "check_box_outline_blank Eyeshadow" at bounding box center [489, 304] width 416 height 16
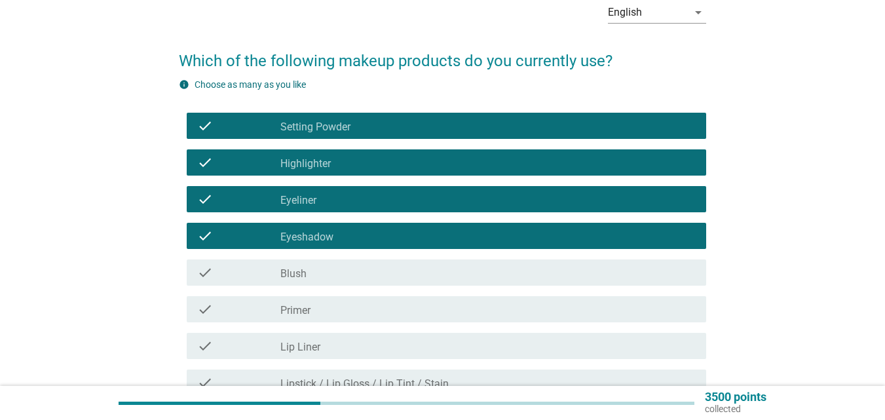
scroll to position [131, 0]
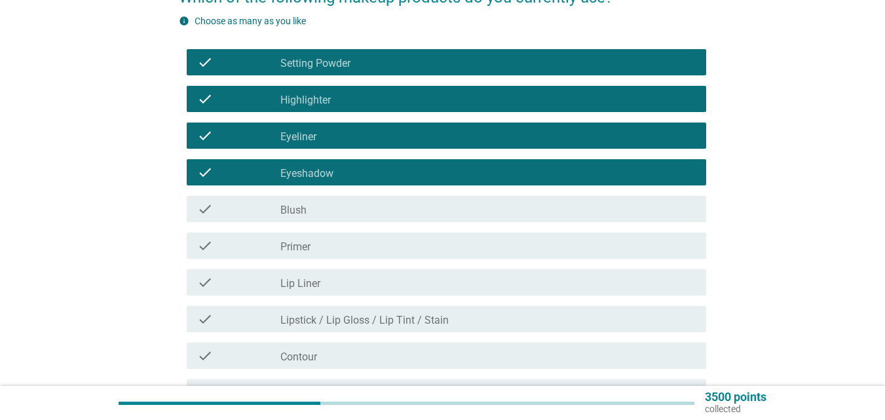
click at [332, 218] on div "check check_box_outline_blank Blush" at bounding box center [447, 209] width 520 height 26
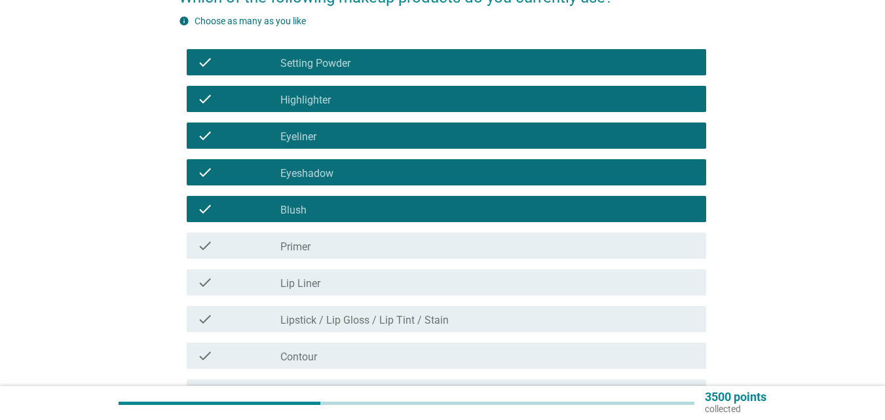
click at [321, 273] on div "check check_box_outline_blank Lip Liner" at bounding box center [447, 282] width 520 height 26
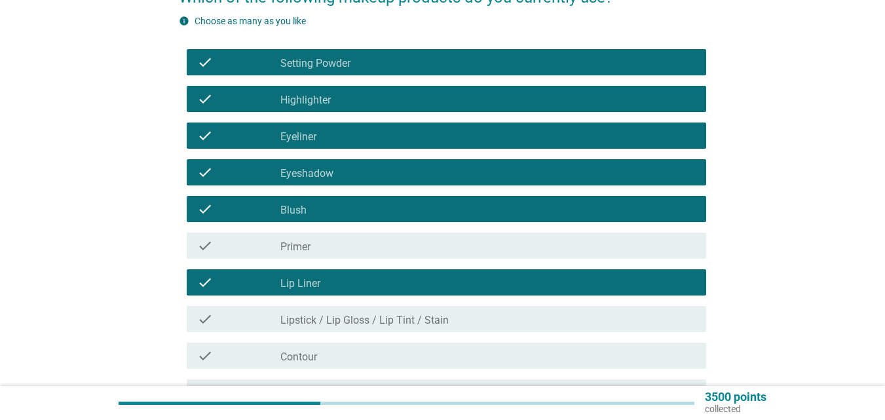
scroll to position [197, 0]
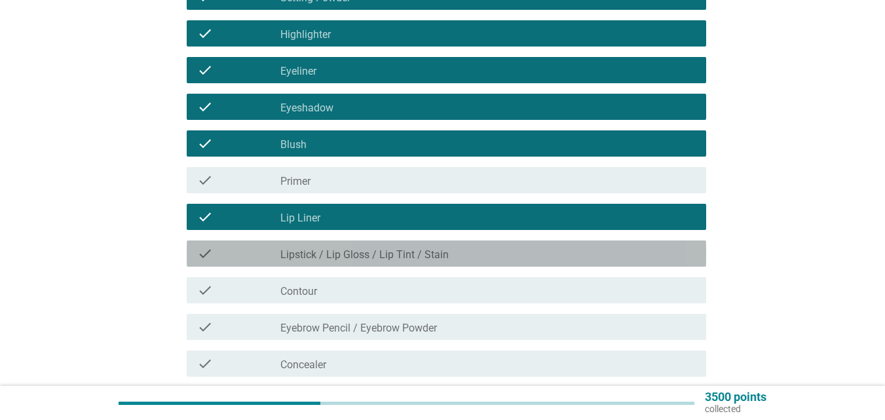
click at [324, 245] on div "check check_box_outline_blank Lipstick / Lip Gloss / Lip Tint / Stain" at bounding box center [447, 254] width 520 height 26
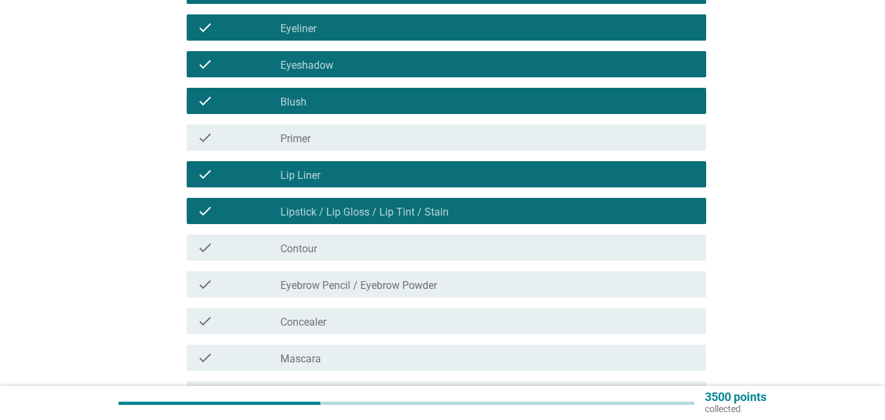
scroll to position [262, 0]
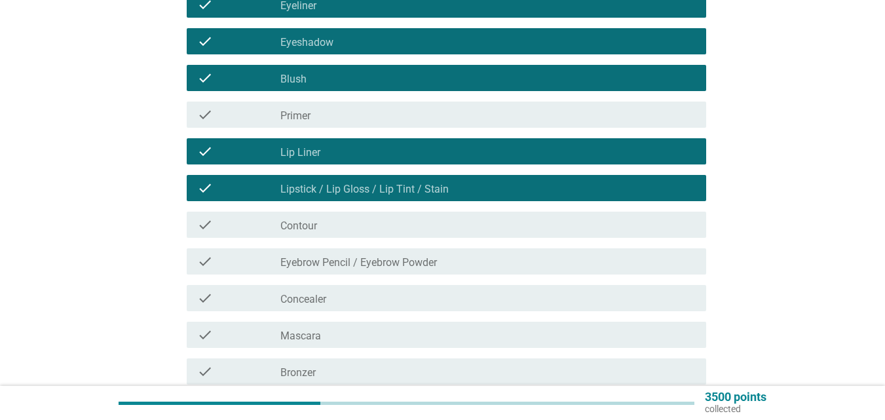
click at [330, 266] on label "Eyebrow Pencil / Eyebrow Powder" at bounding box center [359, 262] width 157 height 13
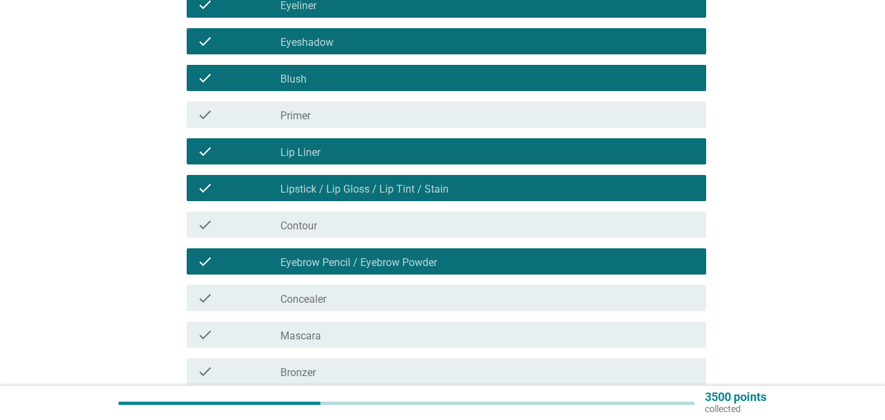
click at [337, 225] on div "check_box_outline_blank Contour" at bounding box center [489, 225] width 416 height 16
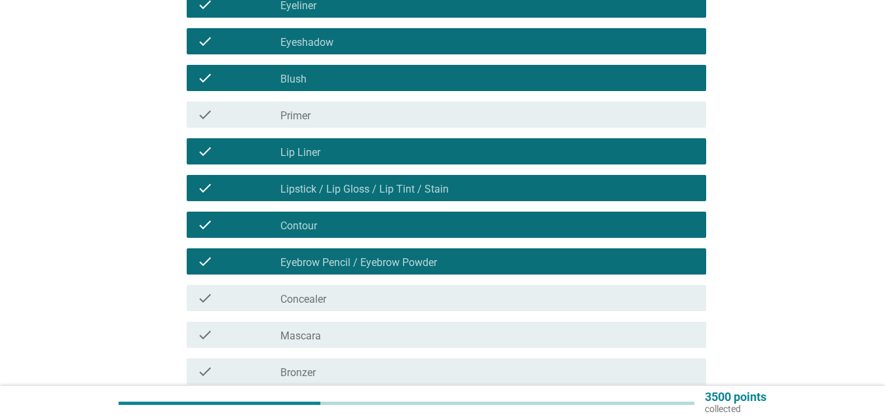
click at [319, 300] on label "Concealer" at bounding box center [304, 299] width 46 height 13
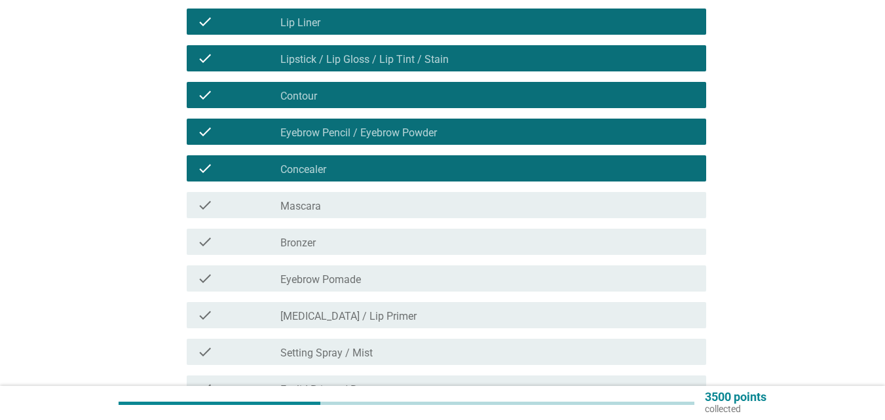
scroll to position [393, 0]
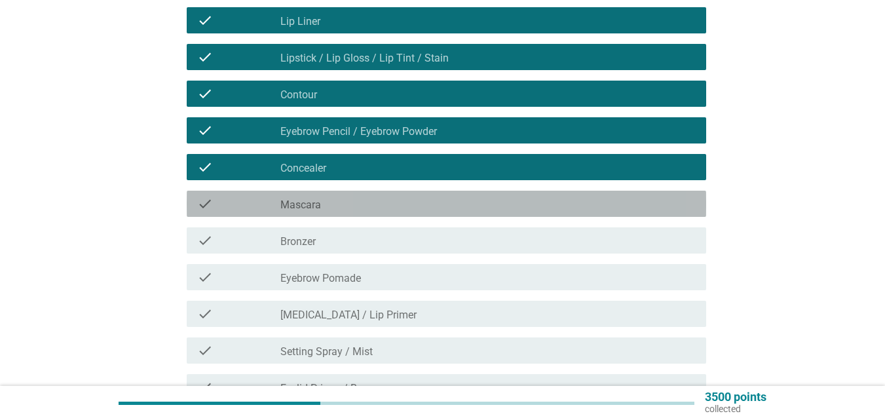
click at [340, 211] on div "check_box_outline_blank Mascara" at bounding box center [489, 204] width 416 height 16
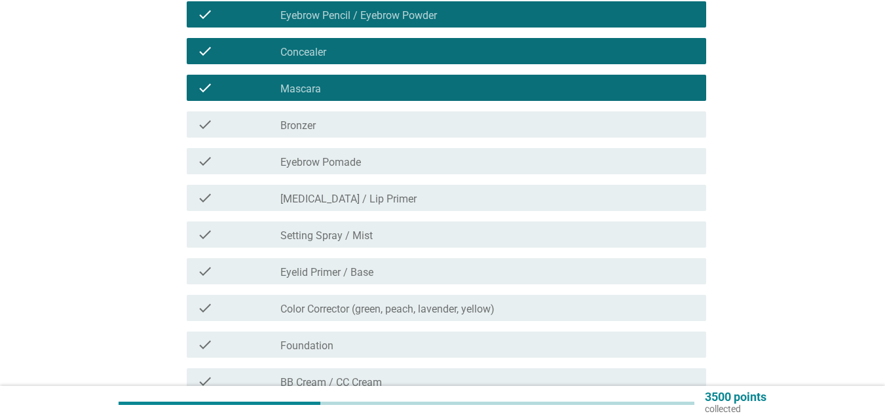
scroll to position [524, 0]
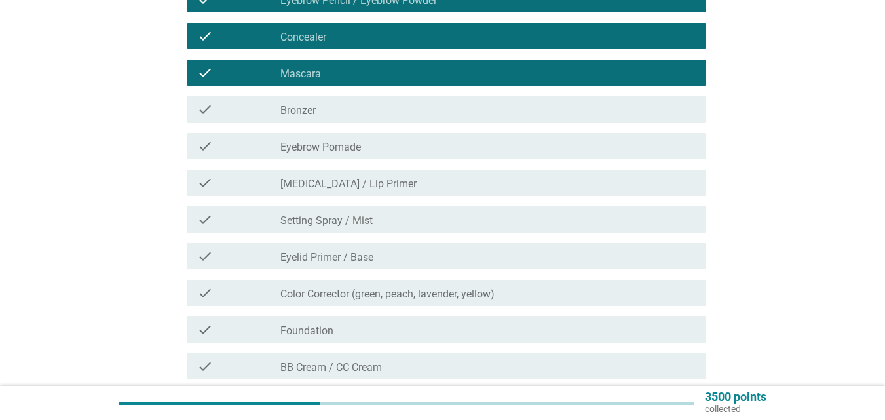
click at [378, 182] on label "[MEDICAL_DATA] / Lip Primer" at bounding box center [349, 184] width 136 height 13
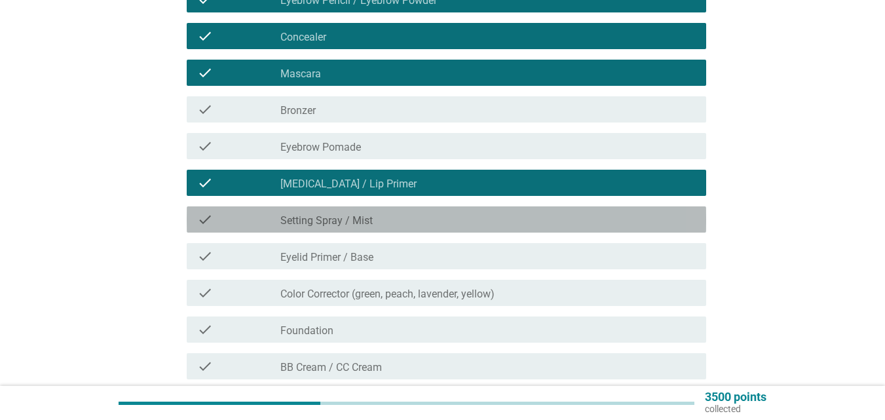
click at [391, 222] on div "check_box_outline_blank Setting Spray / Mist" at bounding box center [489, 220] width 416 height 16
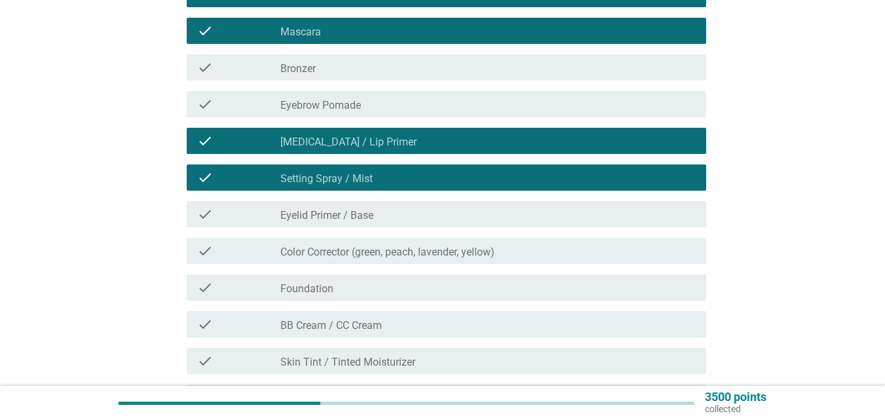
scroll to position [590, 0]
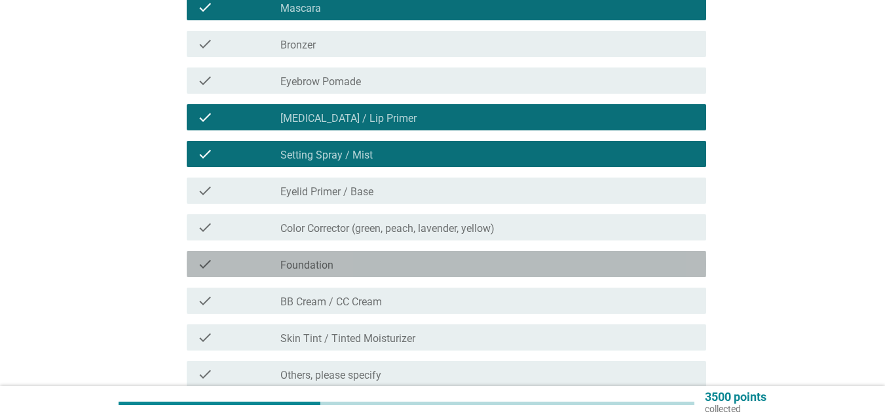
click at [387, 263] on div "check_box_outline_blank Foundation" at bounding box center [489, 264] width 416 height 16
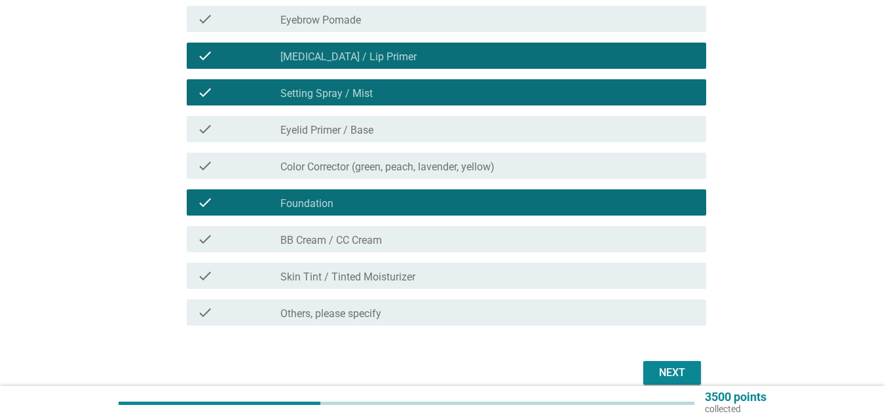
scroll to position [713, 0]
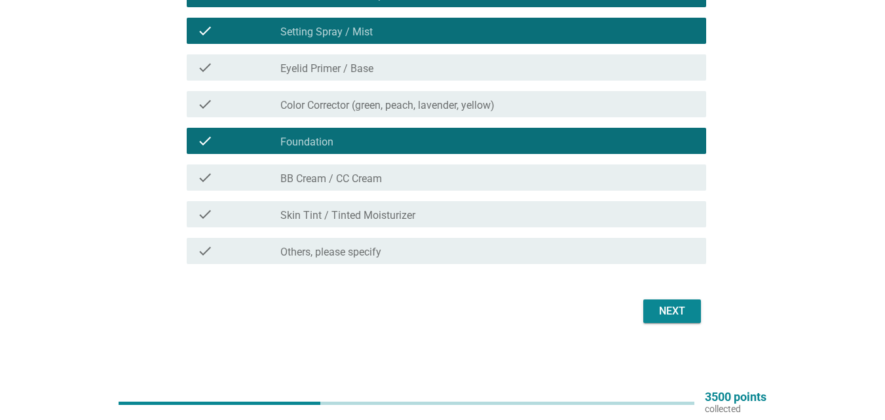
click at [387, 210] on label "Skin Tint / Tinted Moisturizer" at bounding box center [348, 215] width 135 height 13
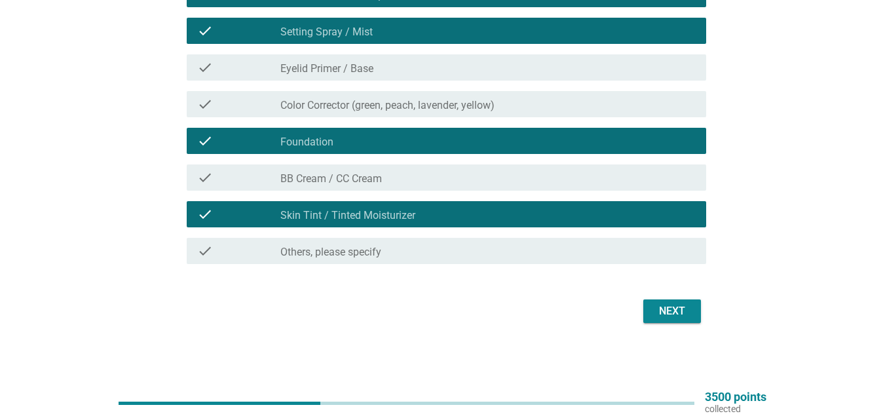
click at [663, 306] on div "Next" at bounding box center [672, 311] width 37 height 16
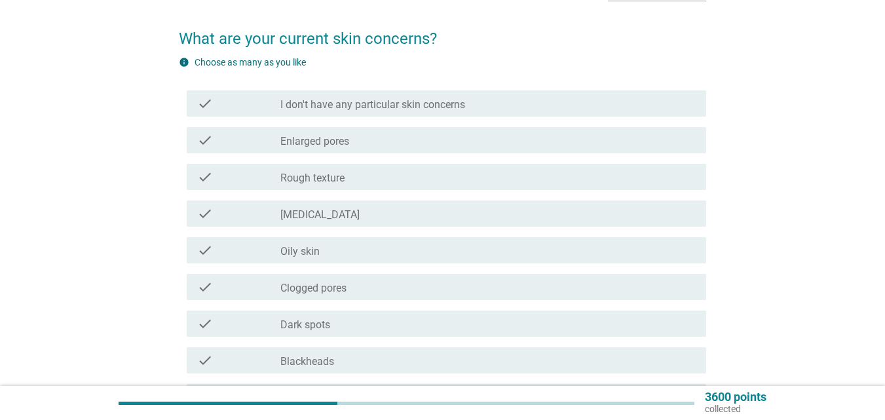
scroll to position [131, 0]
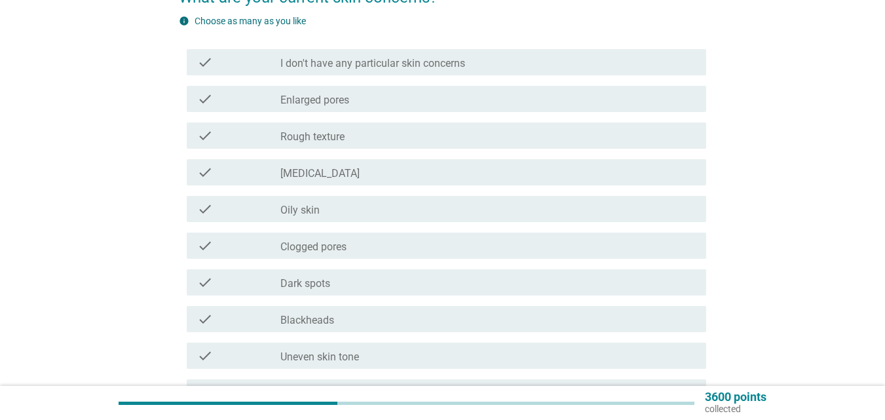
click at [389, 104] on div "check_box_outline_blank Enlarged pores" at bounding box center [489, 99] width 416 height 16
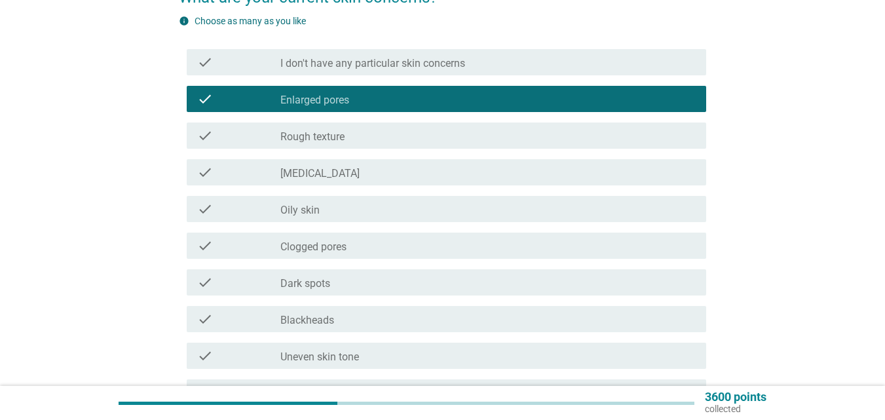
click at [363, 216] on div "check_box_outline_blank Oily skin" at bounding box center [489, 209] width 416 height 16
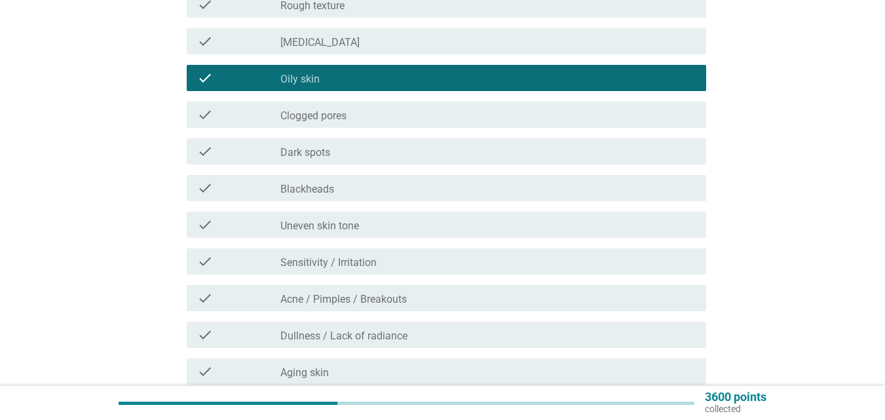
scroll to position [328, 0]
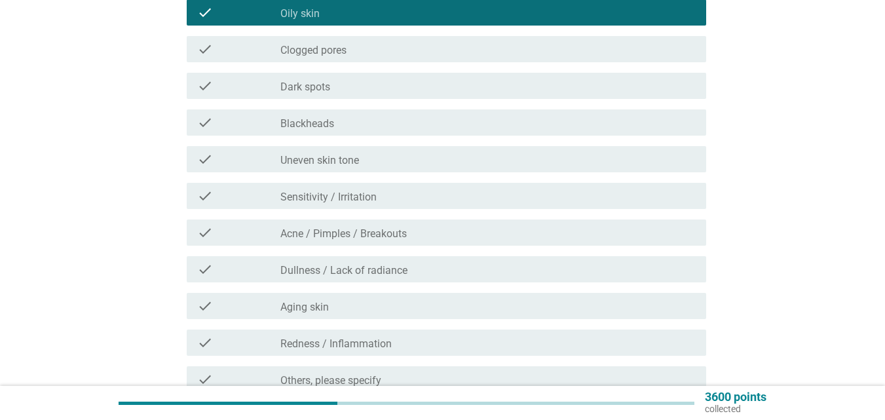
click at [438, 165] on div "check_box_outline_blank Uneven skin tone" at bounding box center [489, 159] width 416 height 16
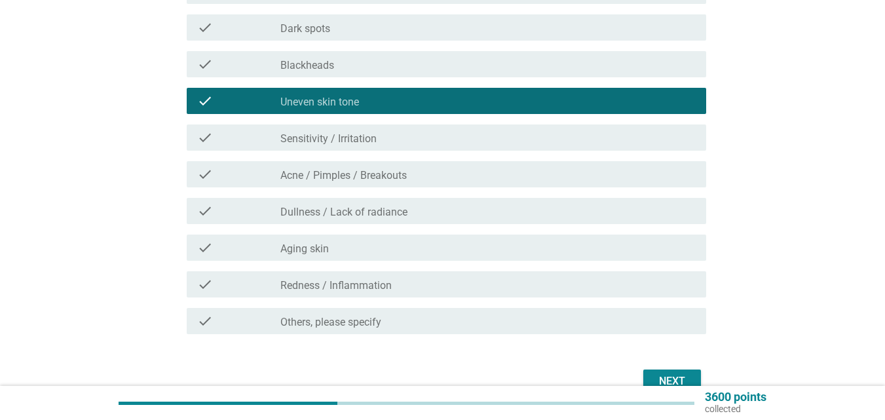
scroll to position [456, 0]
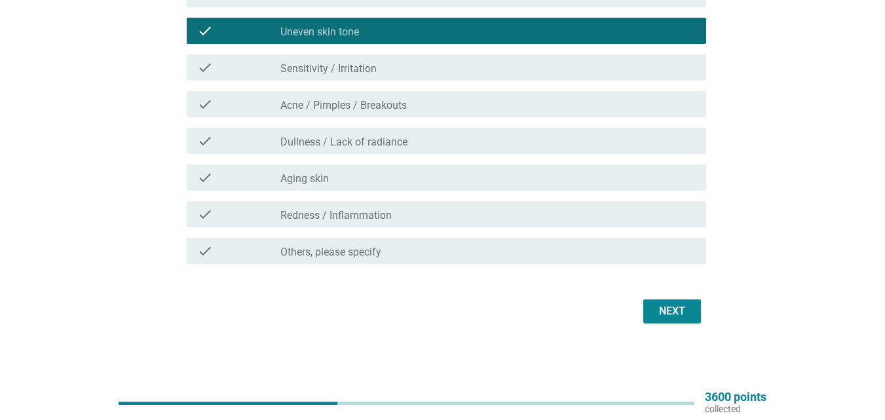
click at [665, 321] on button "Next" at bounding box center [673, 312] width 58 height 24
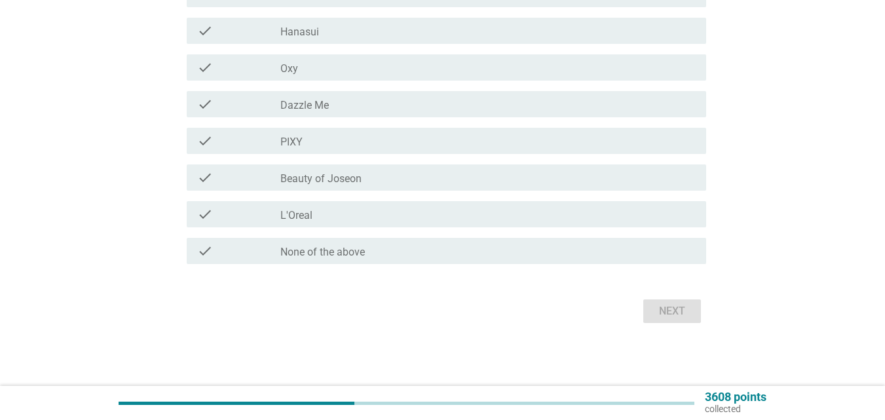
scroll to position [0, 0]
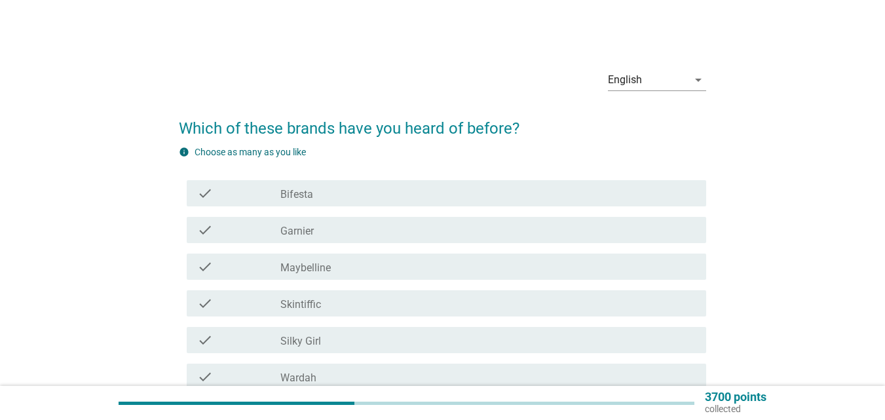
click at [381, 196] on div "check_box_outline_blank Bifesta" at bounding box center [489, 193] width 416 height 16
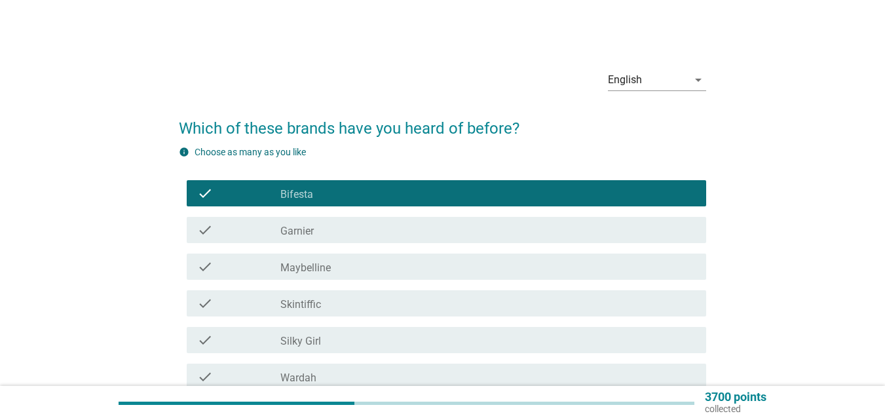
click at [363, 231] on div "check_box_outline_blank Garnier" at bounding box center [489, 230] width 416 height 16
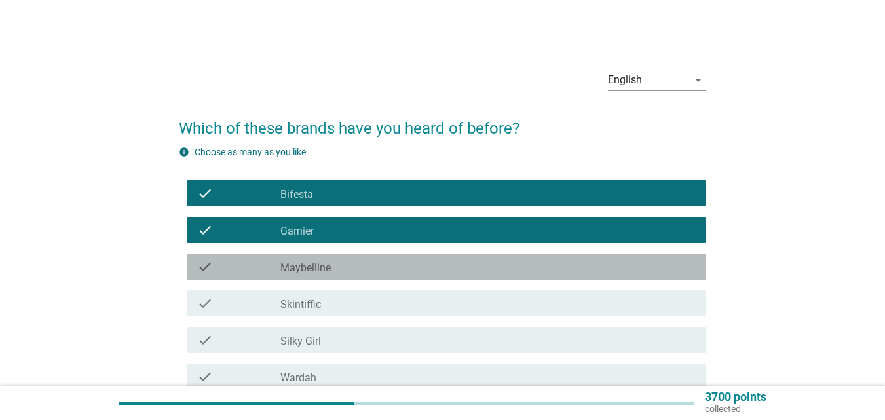
click at [360, 262] on div "check_box_outline_blank Maybelline" at bounding box center [489, 267] width 416 height 16
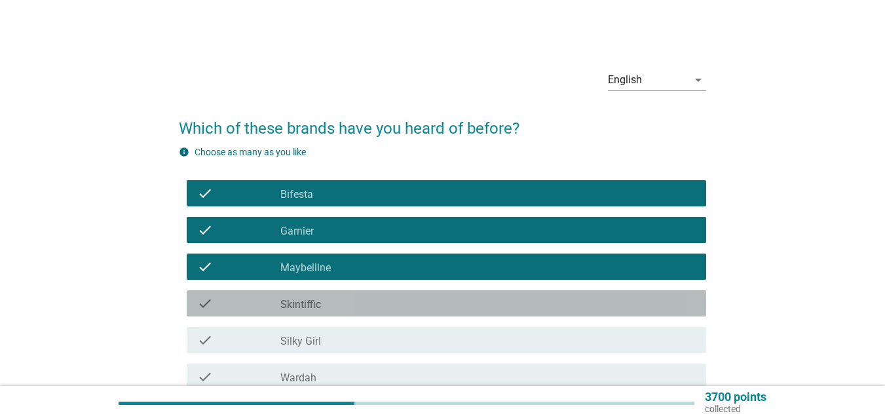
click at [353, 301] on div "check_box_outline_blank Skintiffic" at bounding box center [489, 304] width 416 height 16
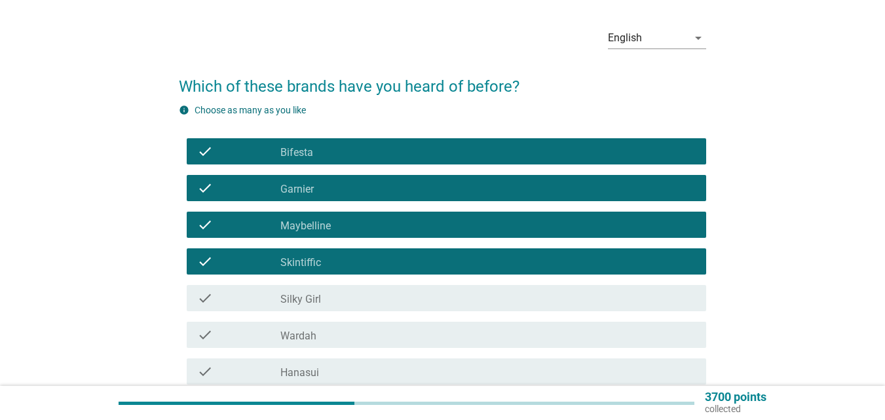
scroll to position [66, 0]
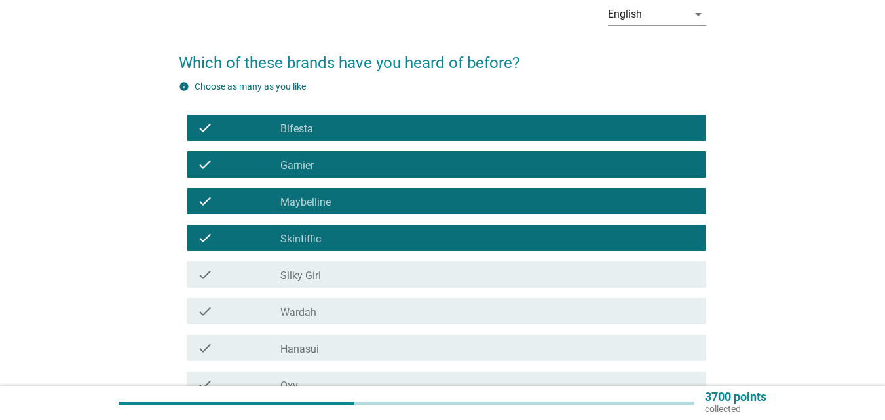
click at [352, 274] on div "check_box_outline_blank Silky Girl" at bounding box center [489, 275] width 416 height 16
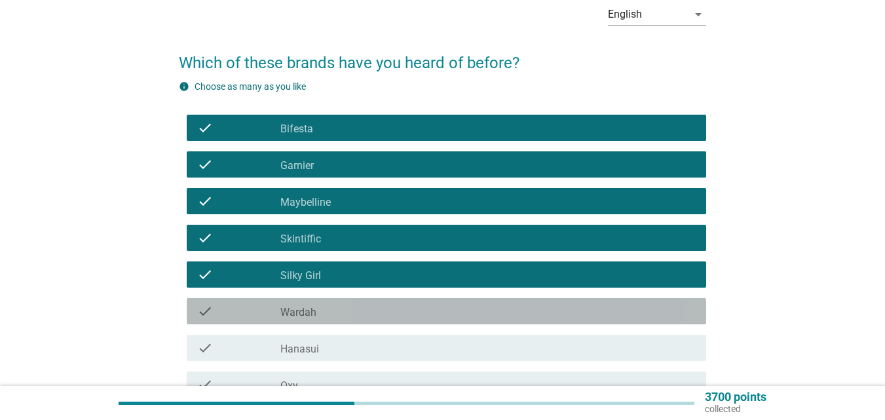
click at [344, 305] on div "check_box_outline_blank Wardah" at bounding box center [489, 311] width 416 height 16
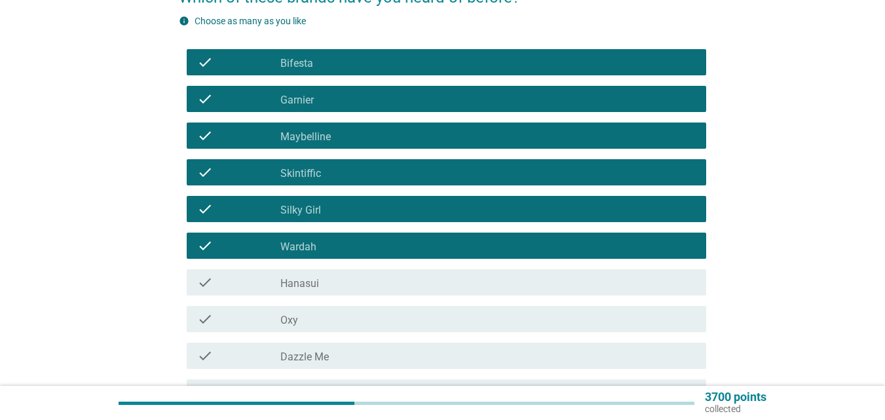
click at [350, 273] on div "check check_box_outline_blank Hanasui" at bounding box center [447, 282] width 520 height 26
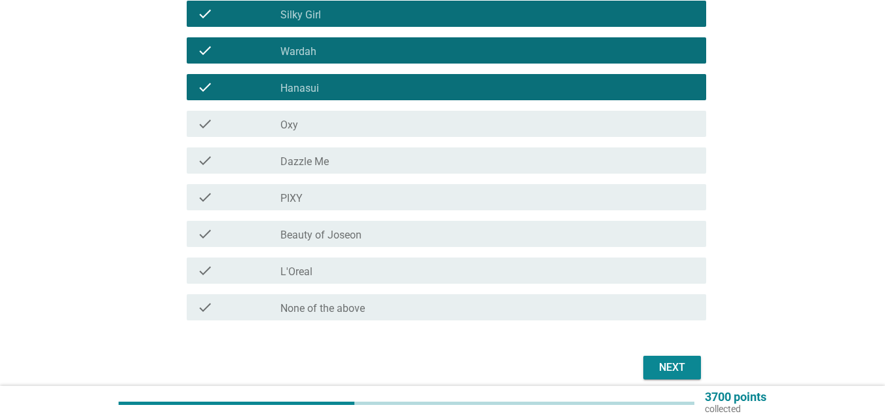
scroll to position [328, 0]
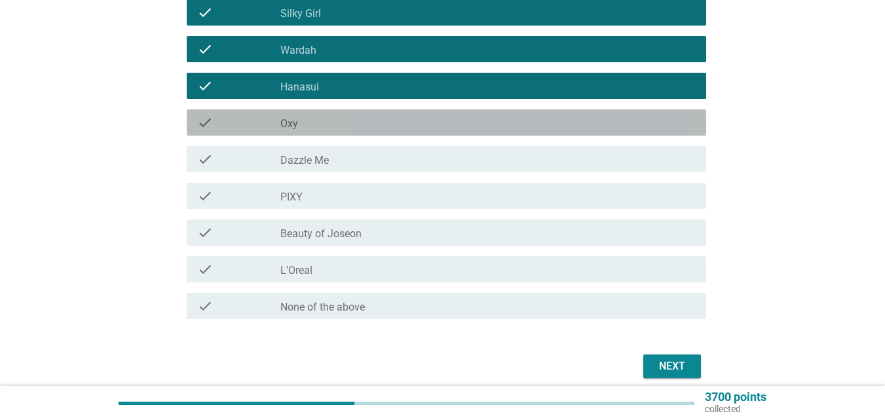
click at [373, 120] on div "check_box_outline_blank Oxy" at bounding box center [489, 123] width 416 height 16
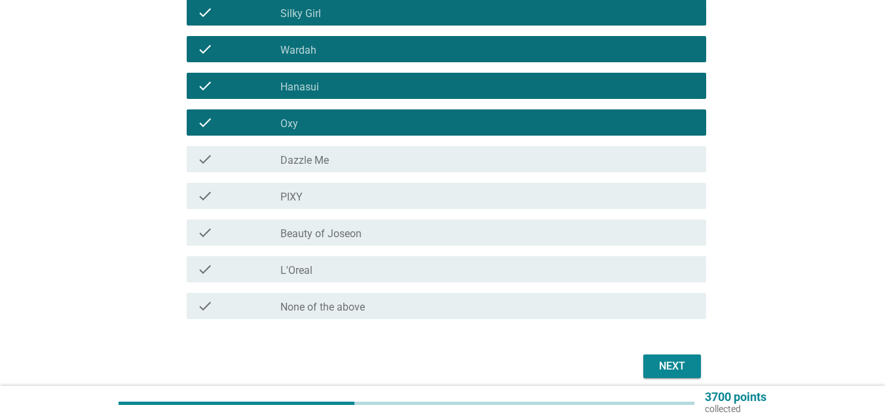
click at [353, 164] on div "check_box_outline_blank Dazzle Me" at bounding box center [489, 159] width 416 height 16
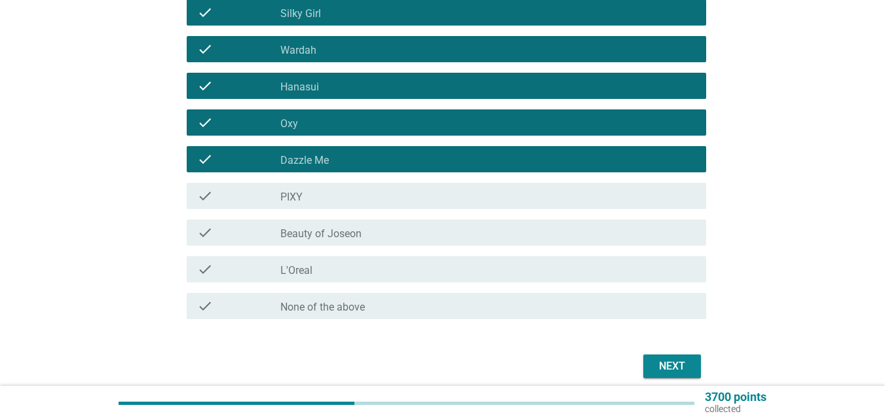
click at [340, 189] on div "check_box_outline_blank PIXY" at bounding box center [489, 196] width 416 height 16
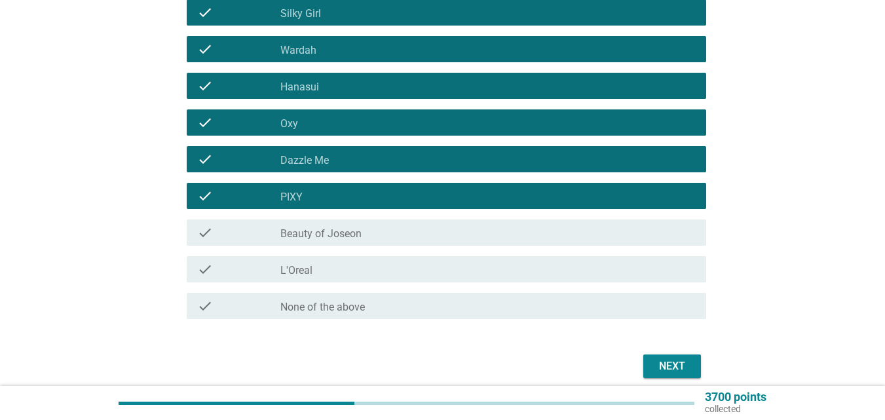
click at [335, 229] on label "Beauty of Joseon" at bounding box center [321, 233] width 81 height 13
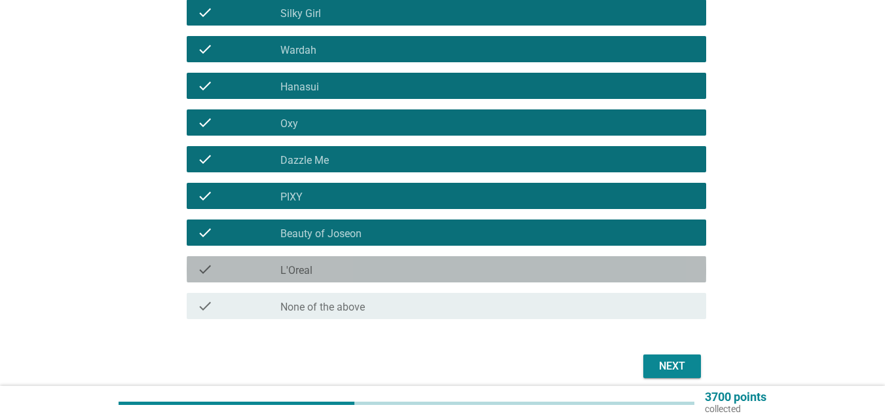
click at [328, 270] on div "check_box_outline_blank L'Oreal" at bounding box center [489, 270] width 416 height 16
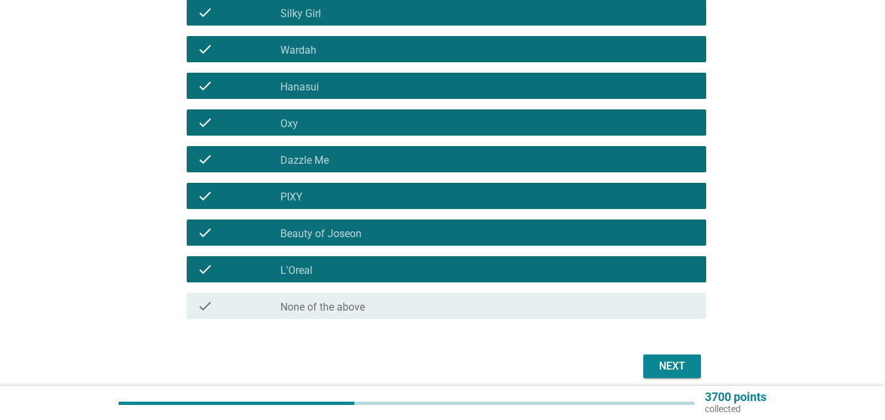
click at [652, 362] on button "Next" at bounding box center [673, 367] width 58 height 24
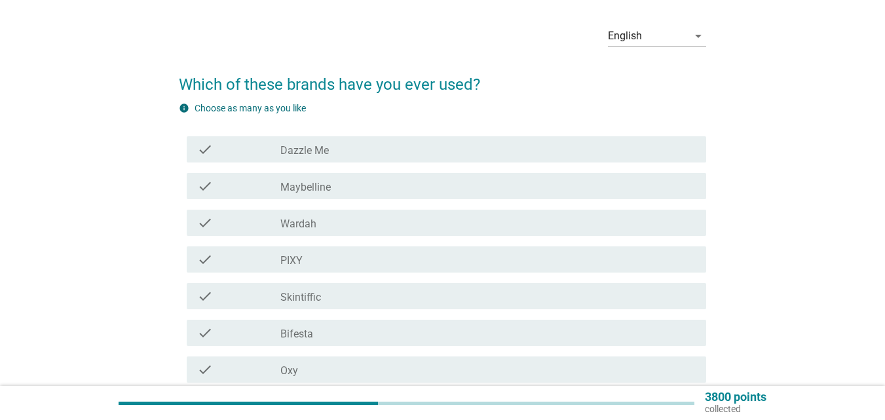
scroll to position [66, 0]
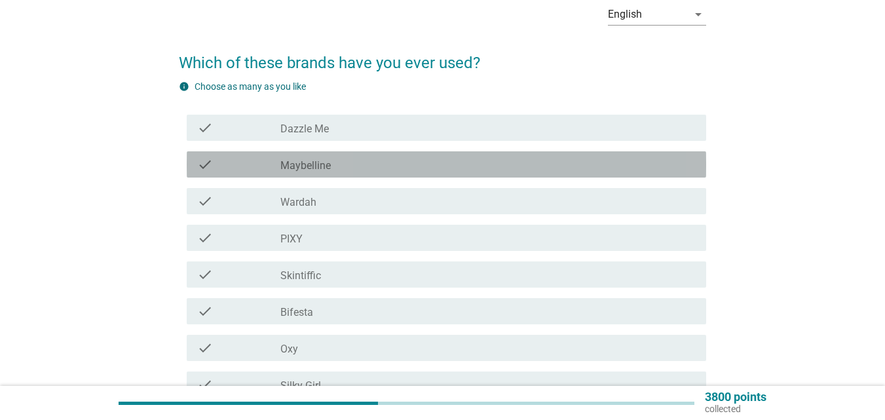
click at [362, 164] on div "check_box_outline_blank Maybelline" at bounding box center [489, 165] width 416 height 16
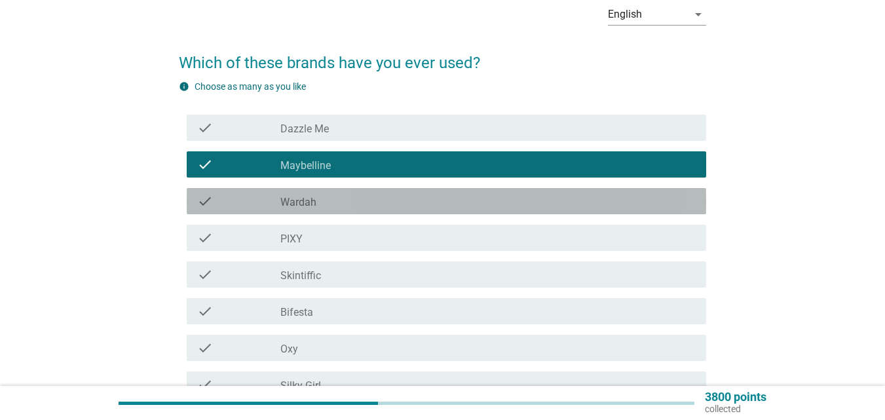
click at [346, 204] on div "check_box_outline_blank Wardah" at bounding box center [489, 201] width 416 height 16
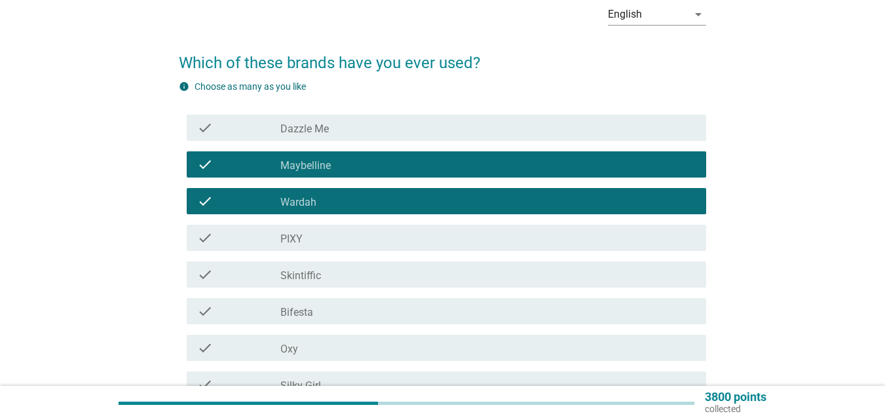
click at [364, 132] on div "check_box_outline_blank Dazzle Me" at bounding box center [489, 128] width 416 height 16
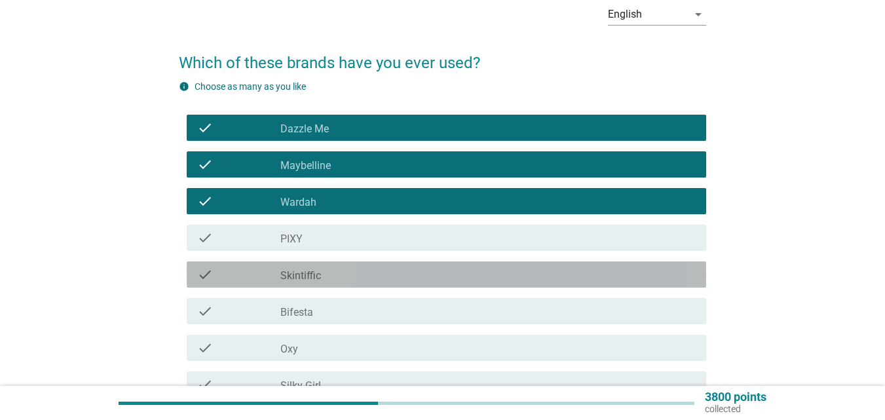
click at [351, 269] on div "check_box_outline_blank Skintiffic" at bounding box center [489, 275] width 416 height 16
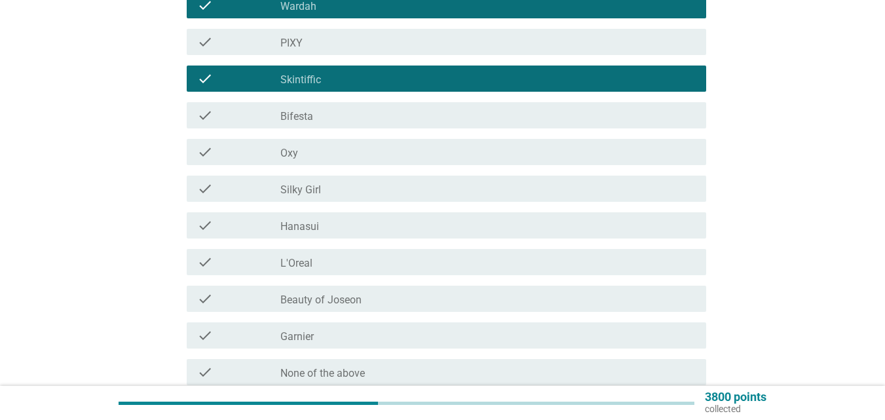
scroll to position [262, 0]
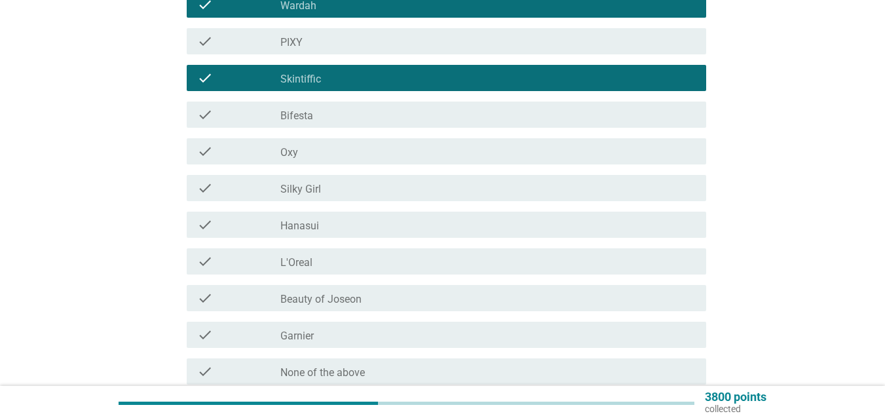
click at [350, 185] on div "check_box_outline_blank Silky Girl" at bounding box center [489, 188] width 416 height 16
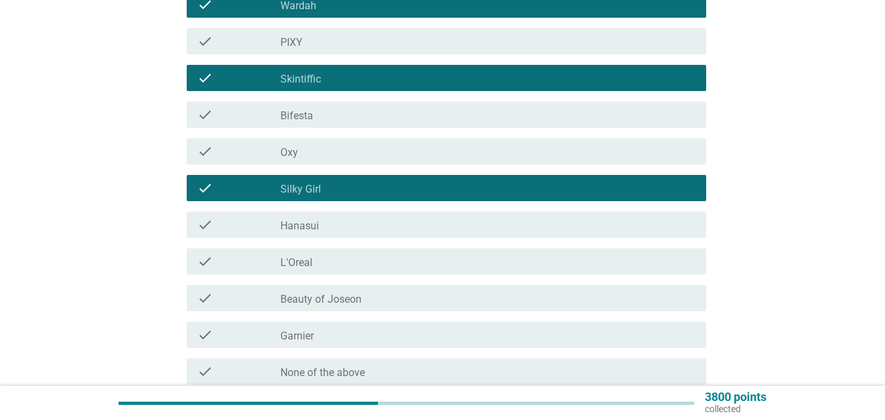
click at [334, 258] on div "check_box_outline_blank L'Oreal" at bounding box center [489, 262] width 416 height 16
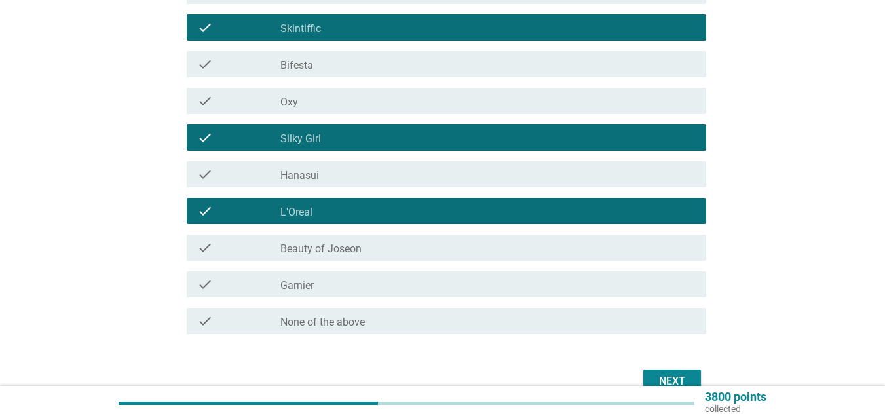
scroll to position [383, 0]
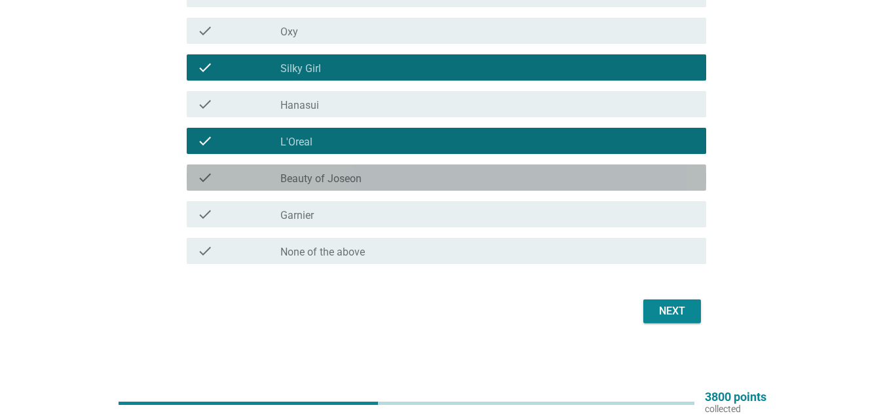
click at [370, 172] on div "check_box_outline_blank Beauty of Joseon" at bounding box center [489, 178] width 416 height 16
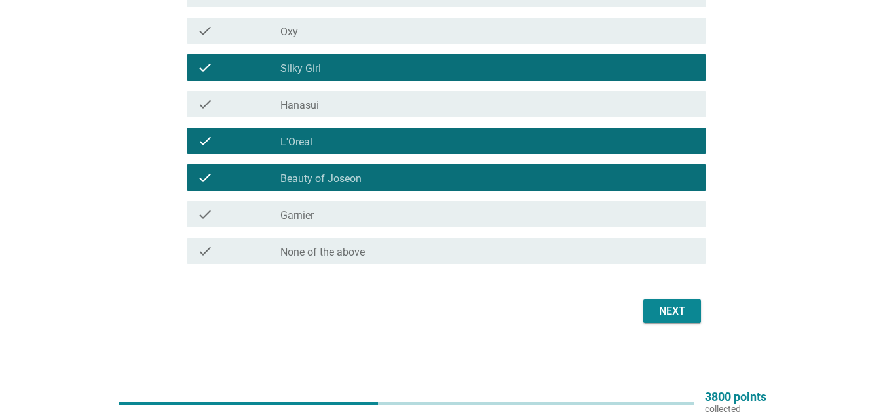
click at [378, 222] on div "check check_box_outline_blank Garnier" at bounding box center [447, 214] width 520 height 26
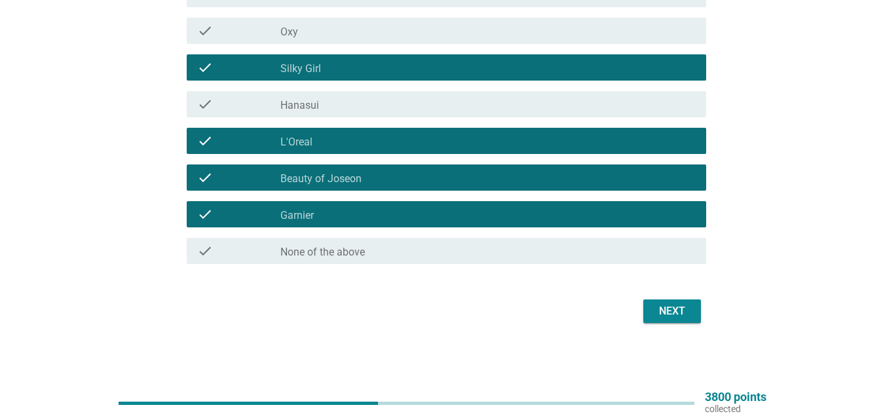
click at [654, 306] on div "Next" at bounding box center [672, 311] width 37 height 16
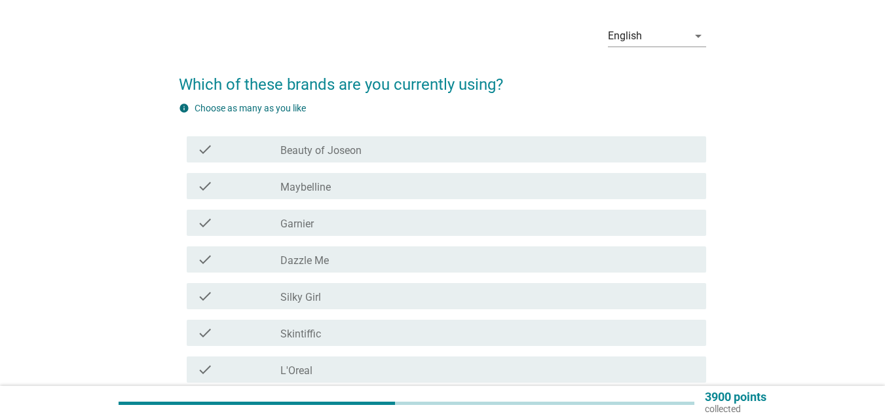
scroll to position [66, 0]
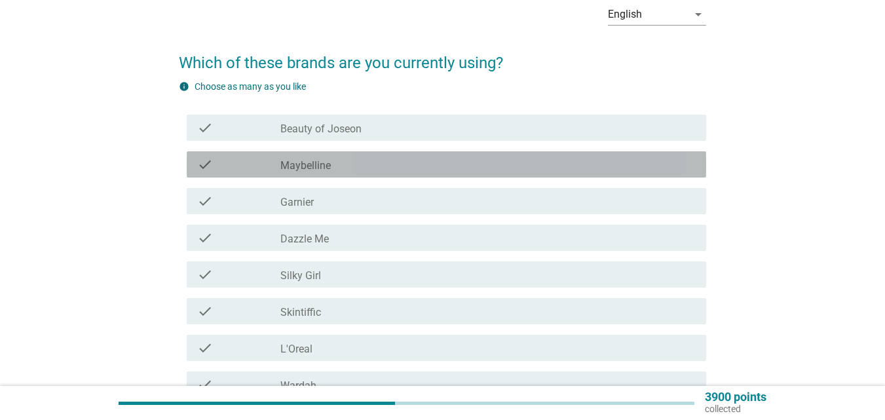
click at [431, 157] on div "check_box_outline_blank Maybelline" at bounding box center [489, 165] width 416 height 16
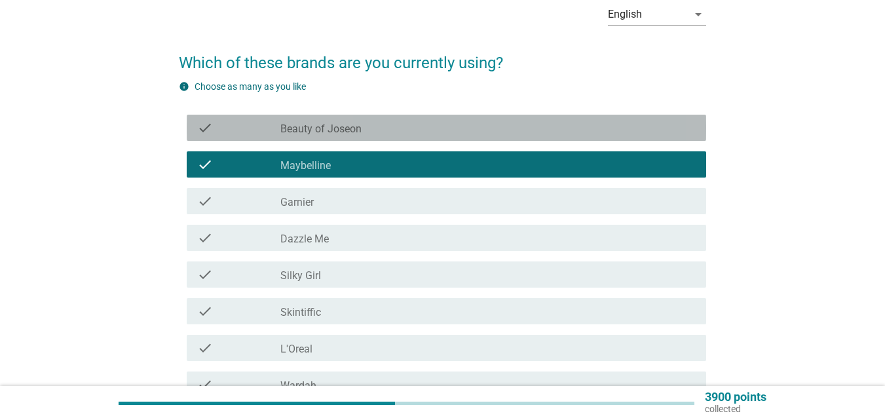
click at [430, 129] on div "check_box Beauty of Joseon" at bounding box center [489, 128] width 416 height 16
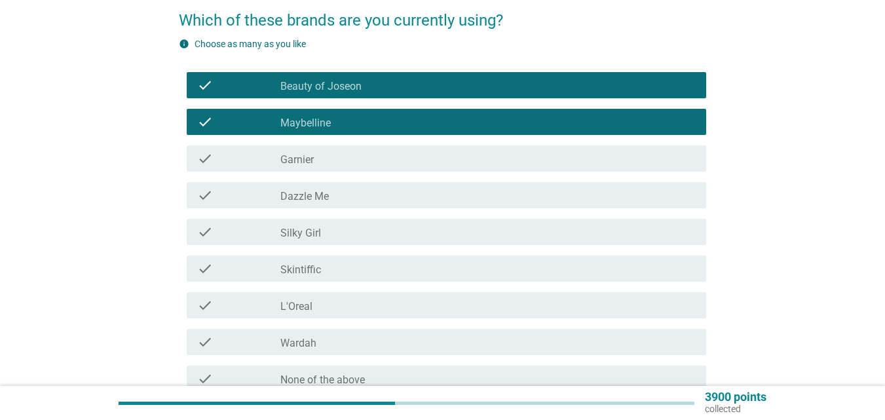
scroll to position [131, 0]
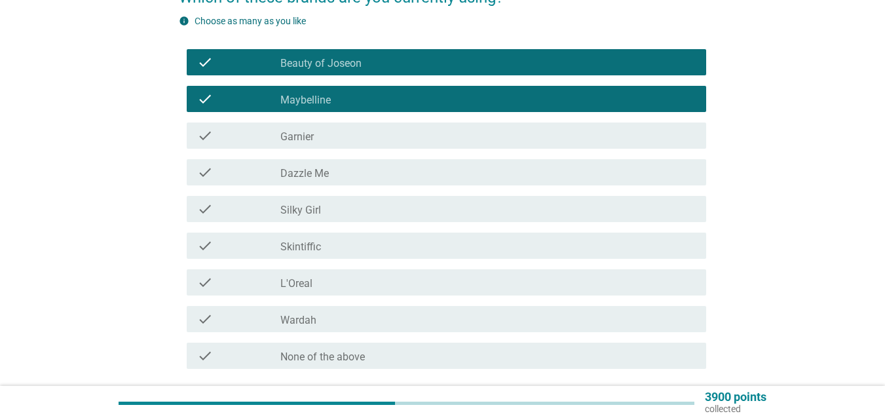
click at [393, 210] on div "check_box Silky Girl" at bounding box center [489, 209] width 416 height 16
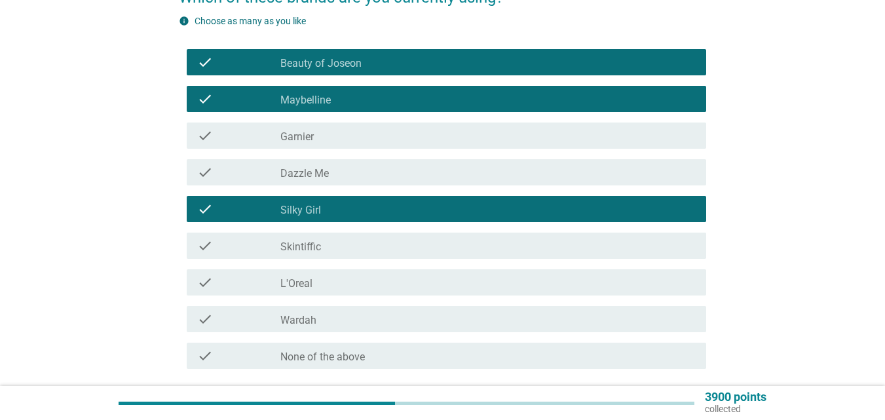
click at [379, 245] on div "check_box Skintiffic" at bounding box center [489, 246] width 416 height 16
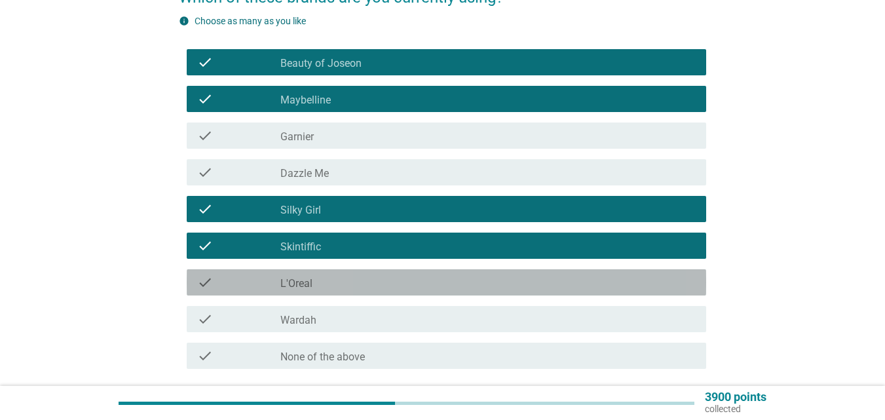
click at [374, 281] on div "check_box L'Oreal" at bounding box center [489, 283] width 416 height 16
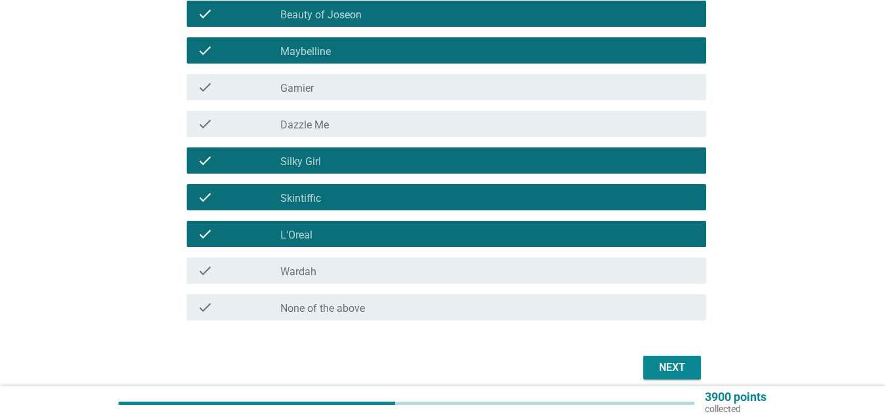
scroll to position [236, 0]
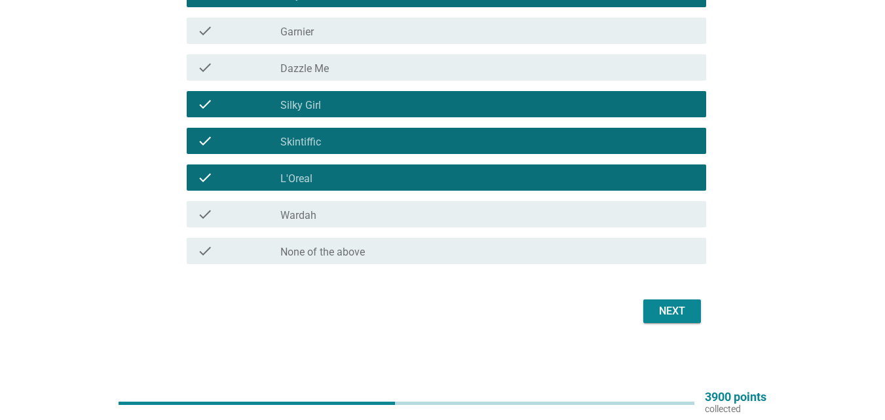
drag, startPoint x: 684, startPoint y: 323, endPoint x: 659, endPoint y: 324, distance: 24.9
click at [684, 323] on div "Next" at bounding box center [443, 311] width 528 height 31
click at [676, 310] on div "Next" at bounding box center [672, 311] width 37 height 16
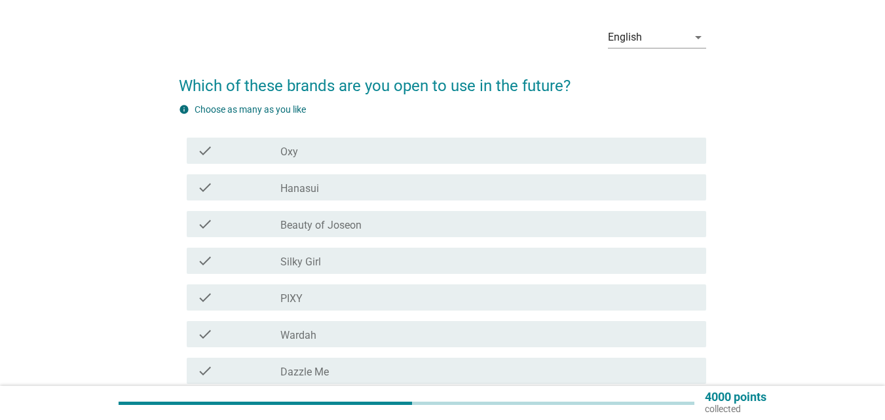
scroll to position [66, 0]
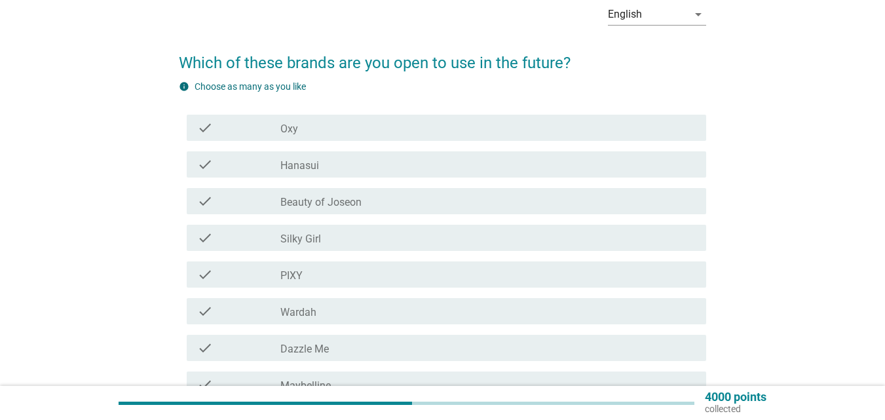
click at [412, 155] on div "check check_box_outline_blank Hanasui" at bounding box center [447, 164] width 520 height 26
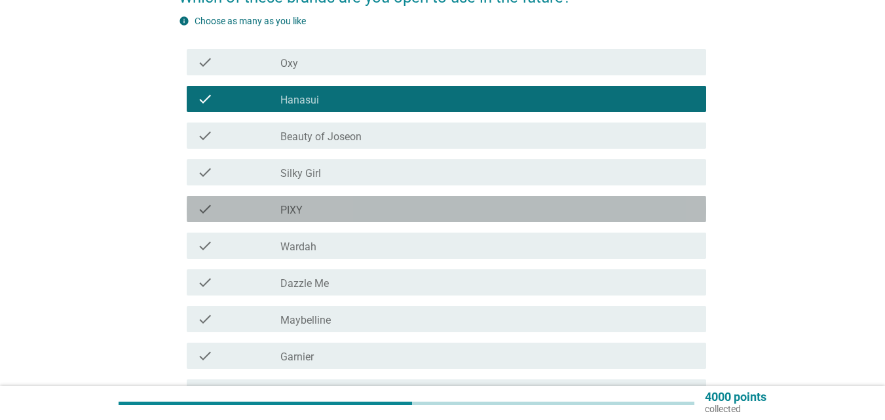
click at [402, 208] on div "check_box_outline_blank PIXY" at bounding box center [489, 209] width 416 height 16
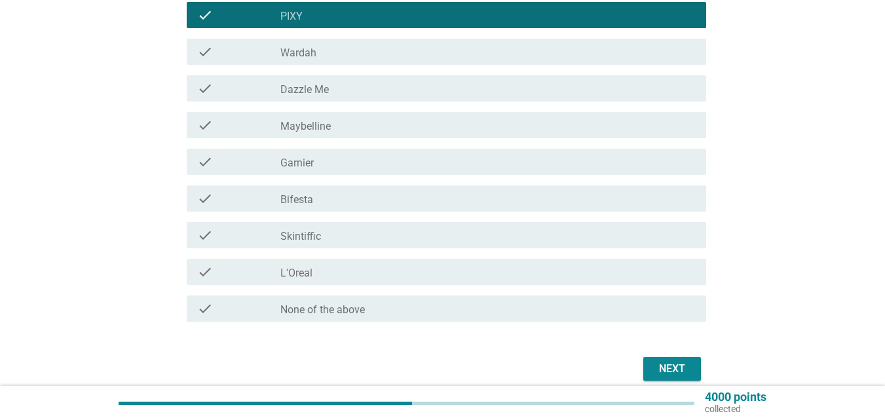
scroll to position [328, 0]
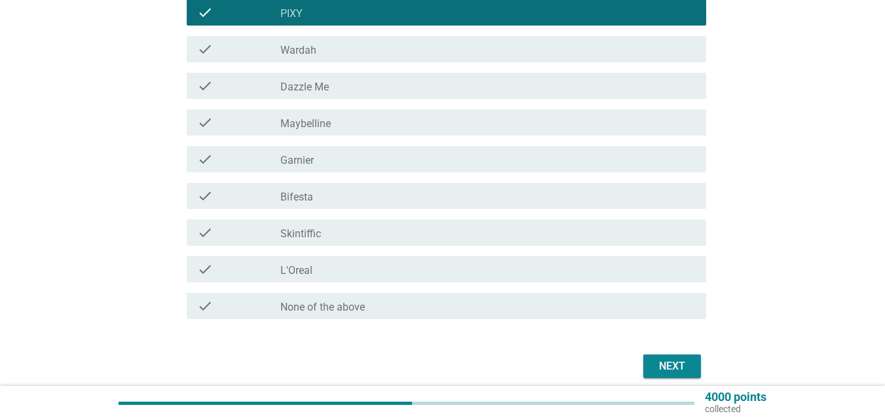
click at [383, 90] on div "check_box Dazzle Me" at bounding box center [489, 86] width 416 height 16
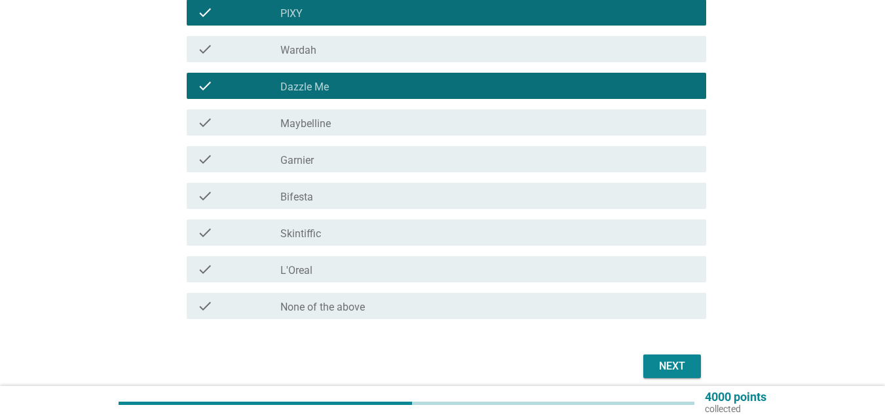
click at [660, 362] on div "Next" at bounding box center [672, 367] width 37 height 16
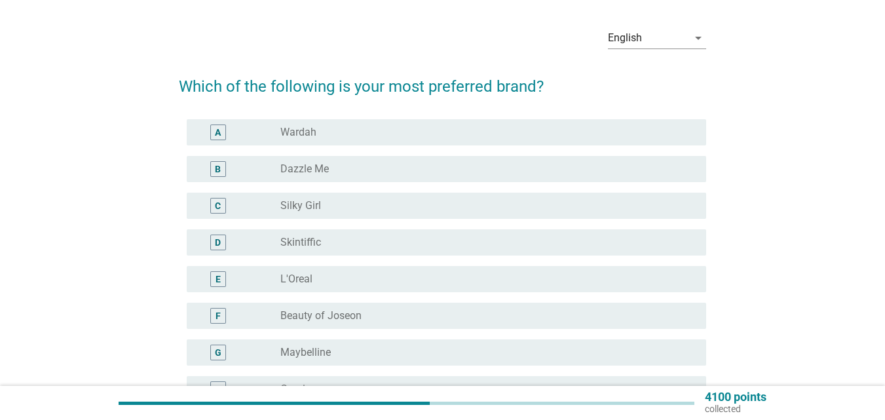
scroll to position [66, 0]
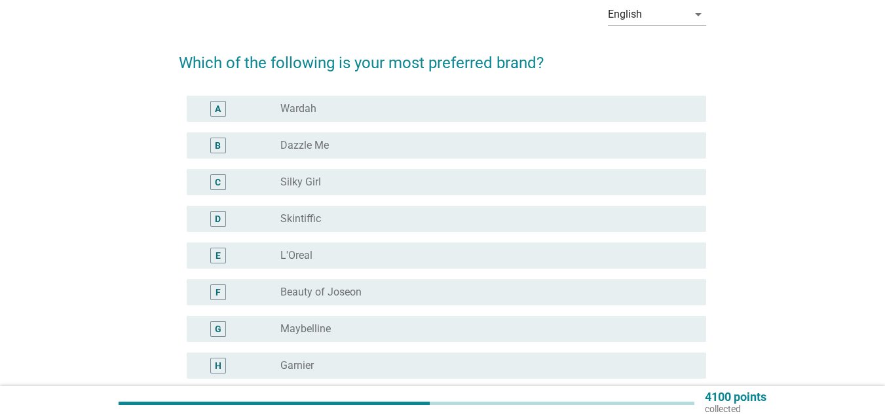
click at [338, 218] on div "radio_button_unchecked Skintiffic" at bounding box center [483, 218] width 405 height 13
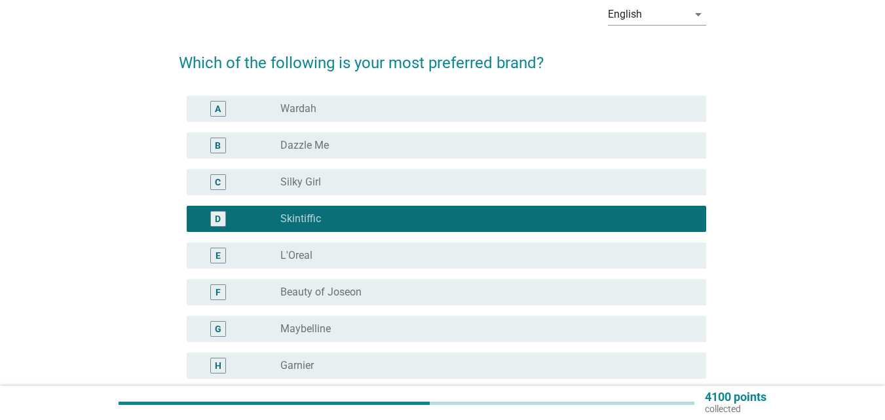
click at [353, 292] on label "Beauty of Joseon" at bounding box center [321, 292] width 81 height 13
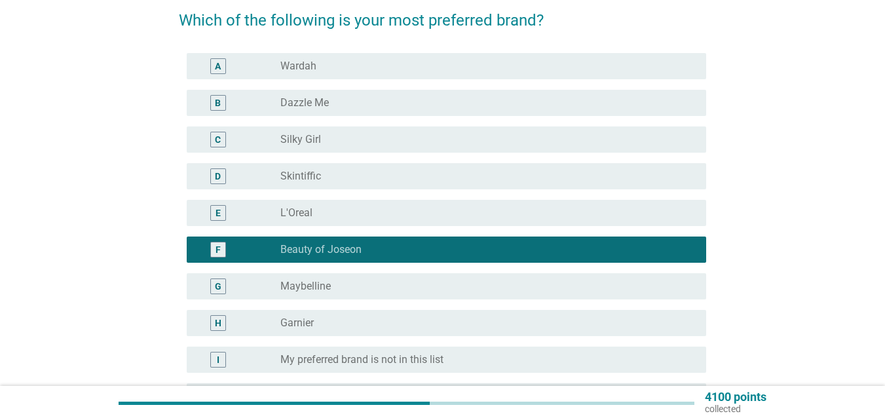
scroll to position [131, 0]
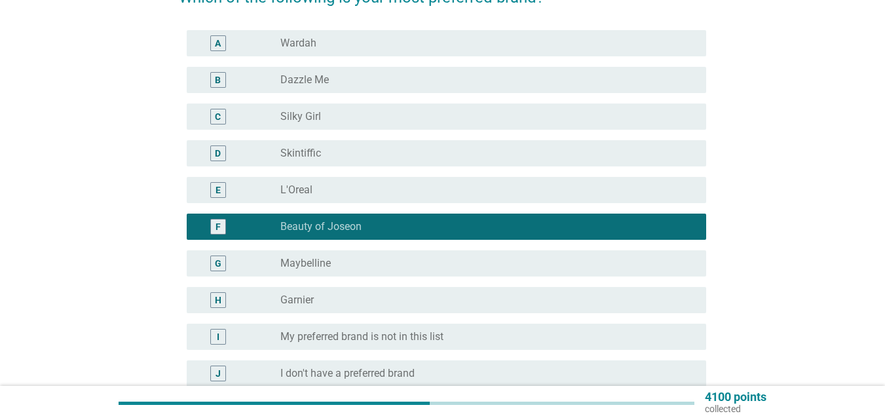
click at [361, 147] on div "radio_button_unchecked Skintiffic" at bounding box center [483, 153] width 405 height 13
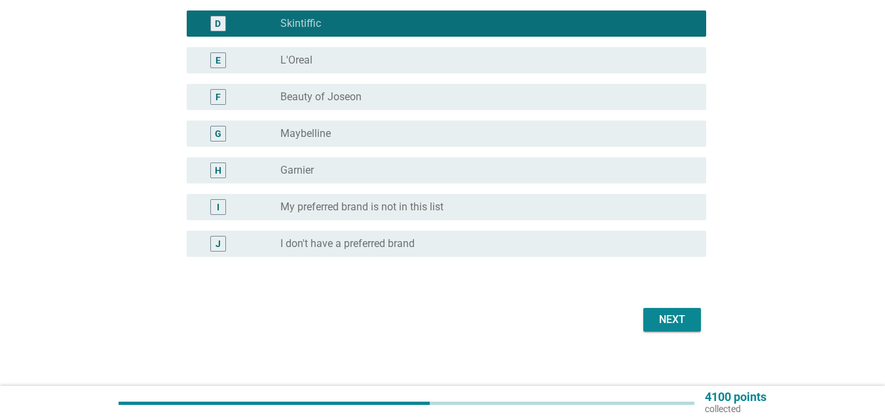
scroll to position [262, 0]
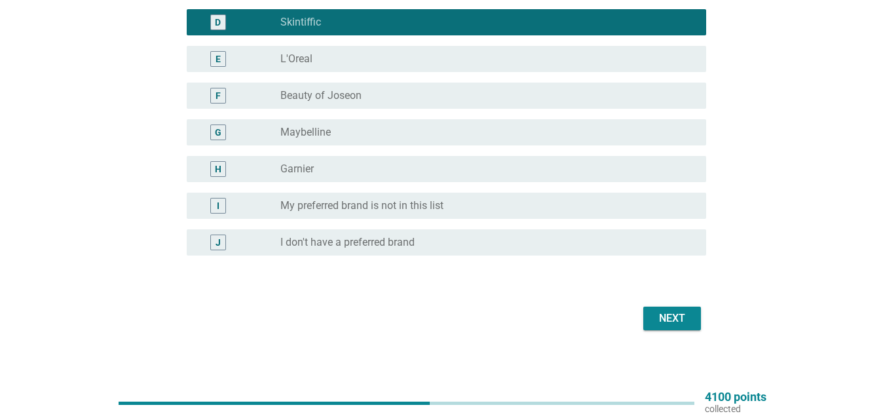
click at [656, 327] on button "Next" at bounding box center [673, 319] width 58 height 24
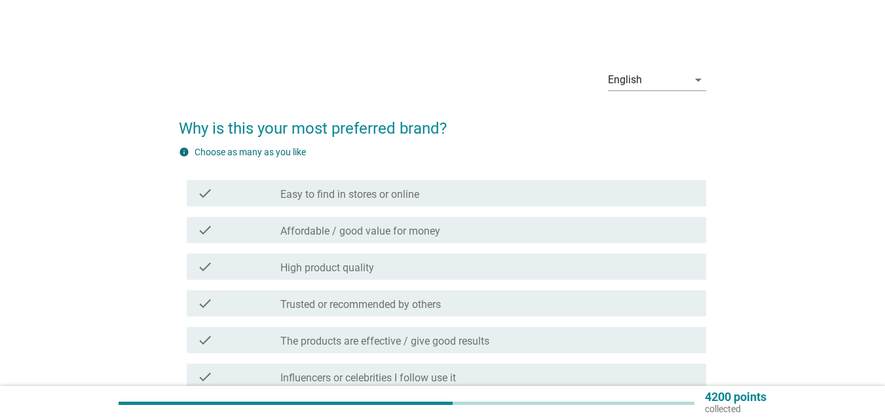
scroll to position [66, 0]
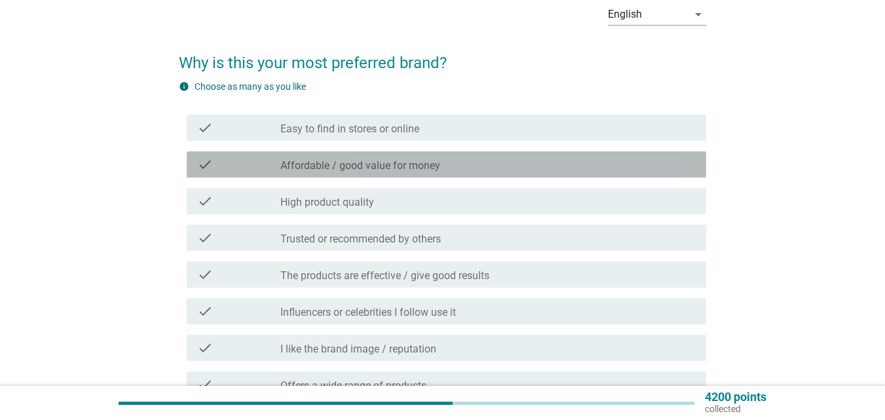
click at [411, 161] on label "Affordable / good value for money" at bounding box center [361, 165] width 160 height 13
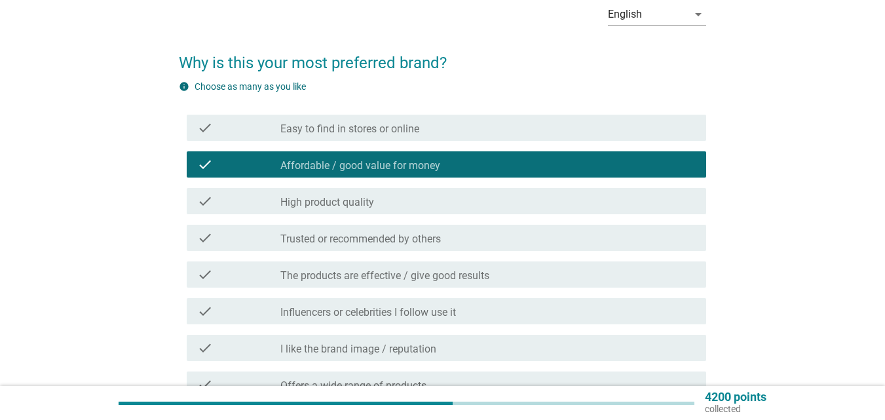
click at [401, 196] on div "check_box_outline_blank High product quality" at bounding box center [489, 201] width 416 height 16
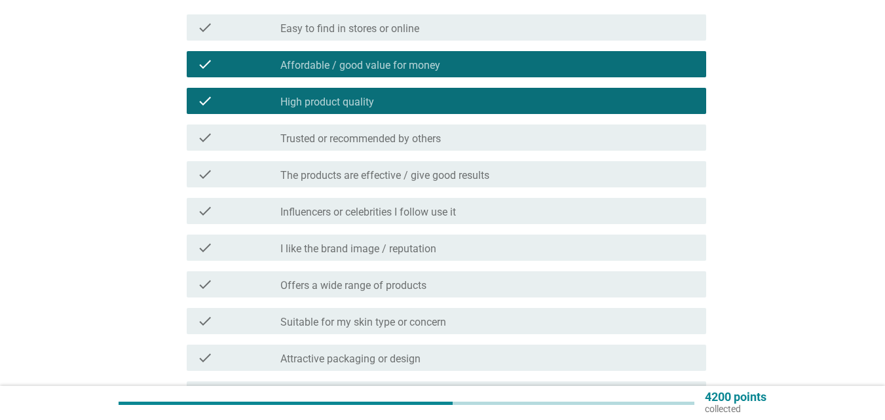
scroll to position [197, 0]
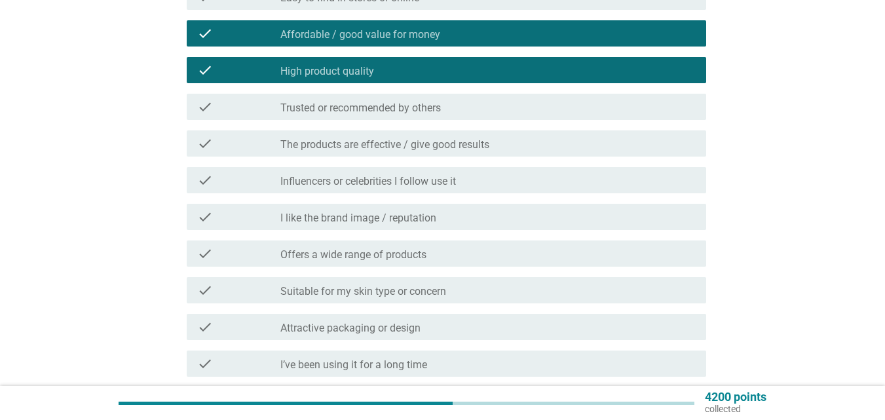
click at [446, 212] on div "check_box_outline_blank I like the brand image / reputation" at bounding box center [489, 217] width 416 height 16
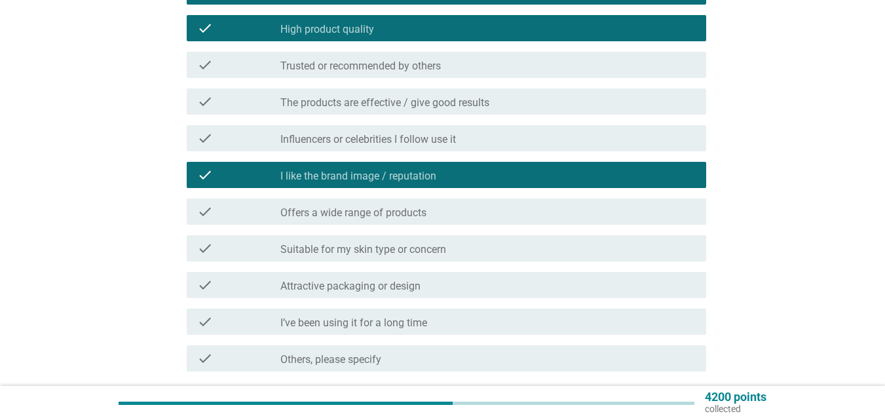
scroll to position [262, 0]
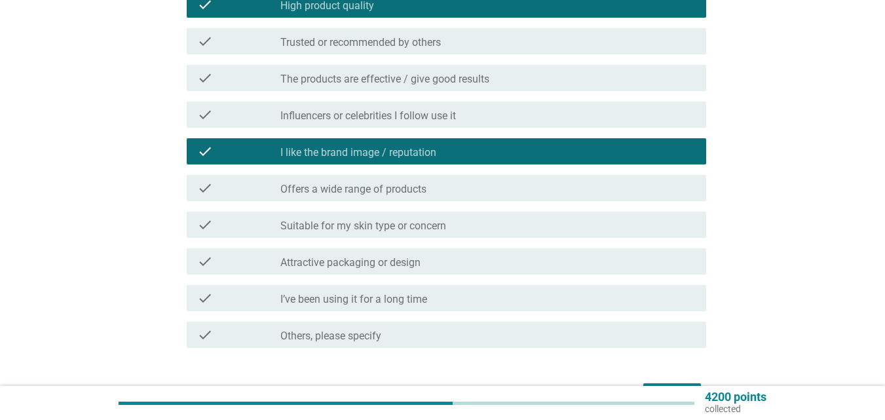
click at [449, 255] on div "check_box_outline_blank Attractive packaging or design" at bounding box center [489, 262] width 416 height 16
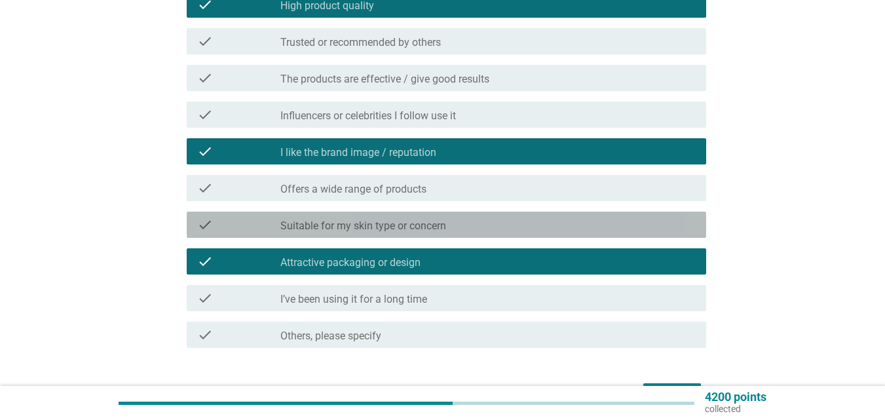
click at [450, 220] on div "check_box_outline_blank Suitable for my skin type or concern" at bounding box center [489, 225] width 416 height 16
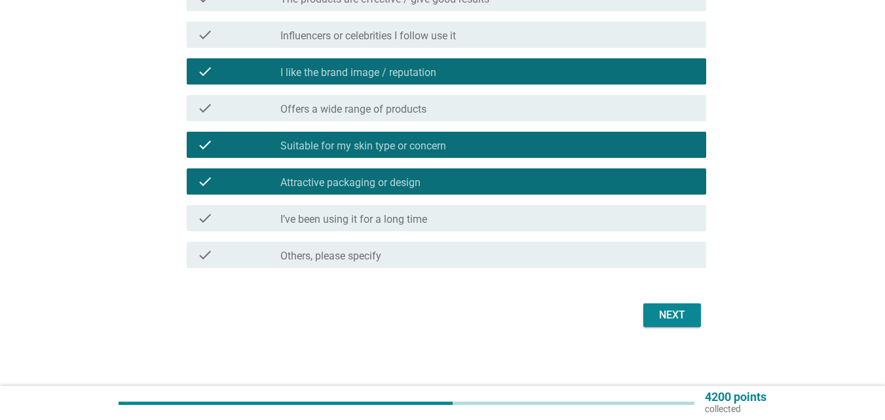
scroll to position [346, 0]
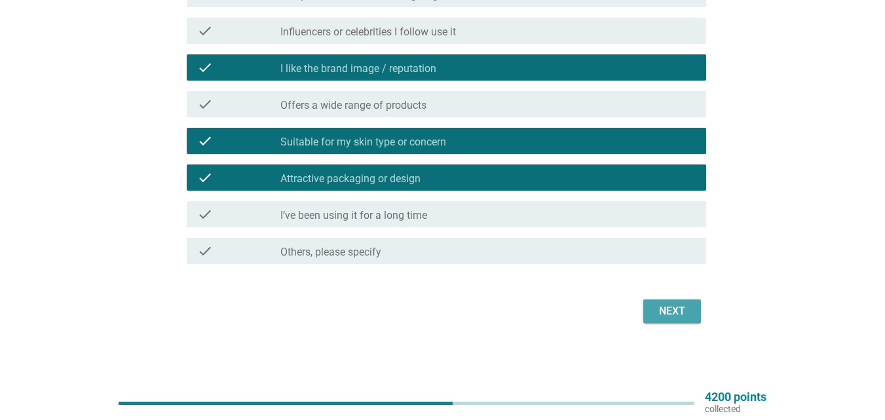
click at [654, 310] on div "Next" at bounding box center [672, 311] width 37 height 16
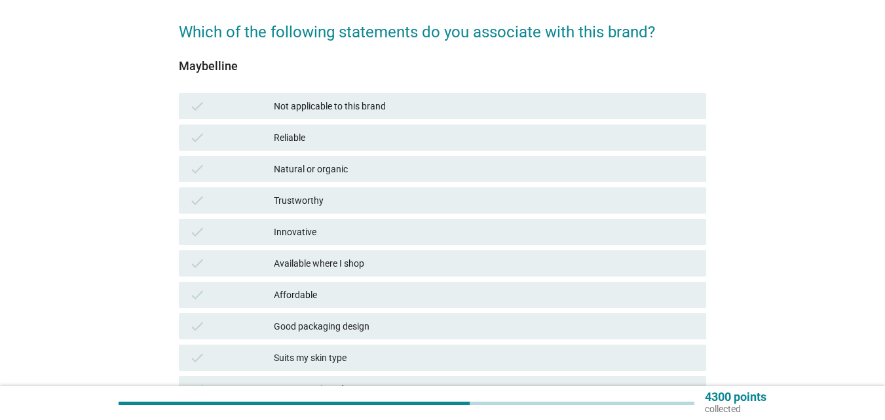
scroll to position [131, 0]
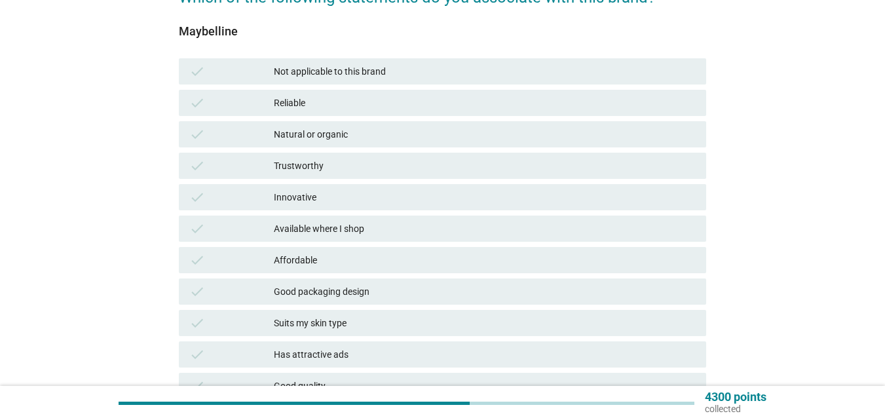
click at [430, 163] on div "Trustworthy" at bounding box center [485, 166] width 422 height 16
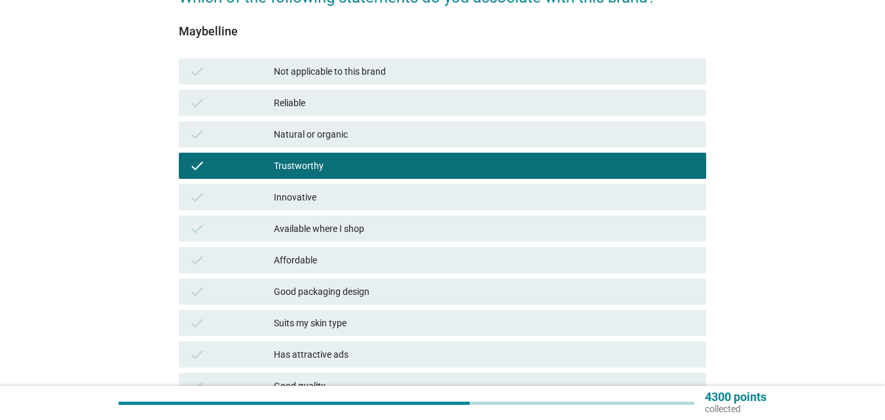
scroll to position [393, 0]
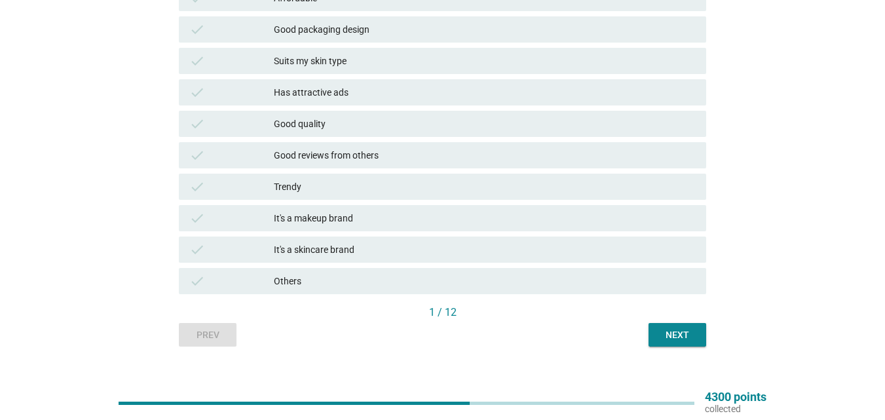
click at [675, 329] on div "Next" at bounding box center [677, 335] width 37 height 14
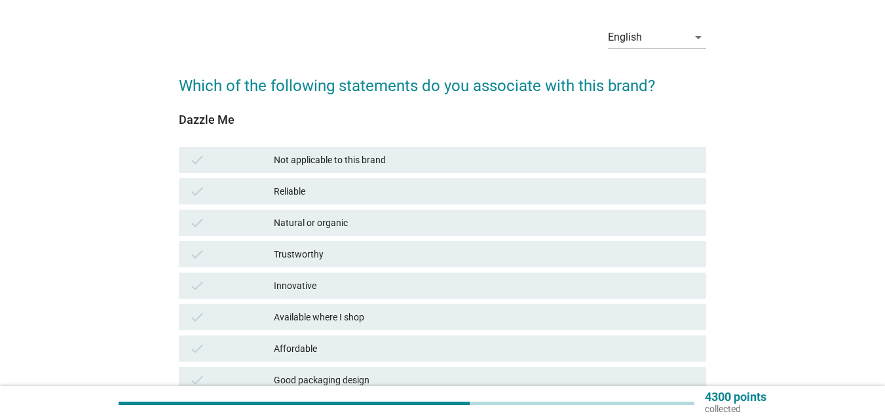
scroll to position [66, 0]
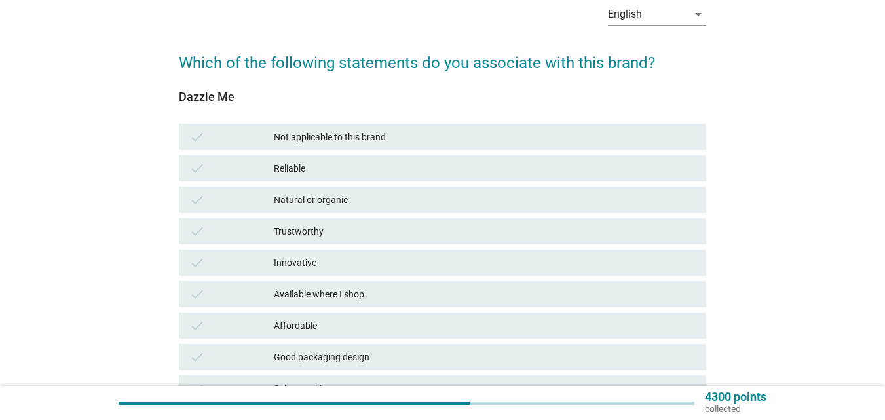
click at [445, 161] on div "Reliable" at bounding box center [485, 169] width 422 height 16
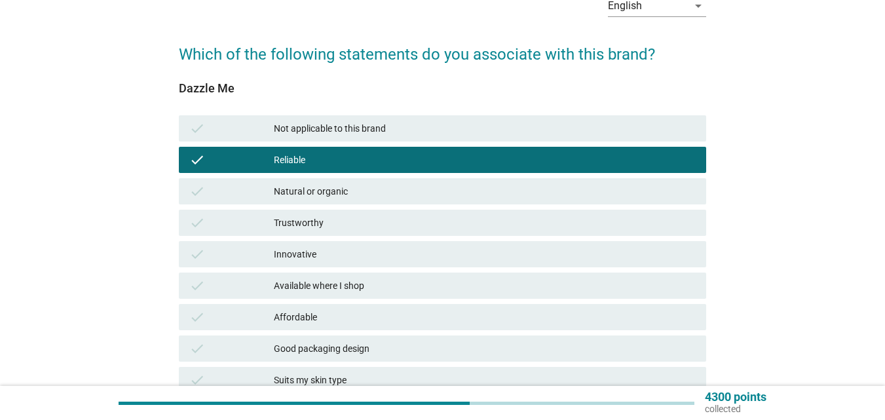
scroll to position [197, 0]
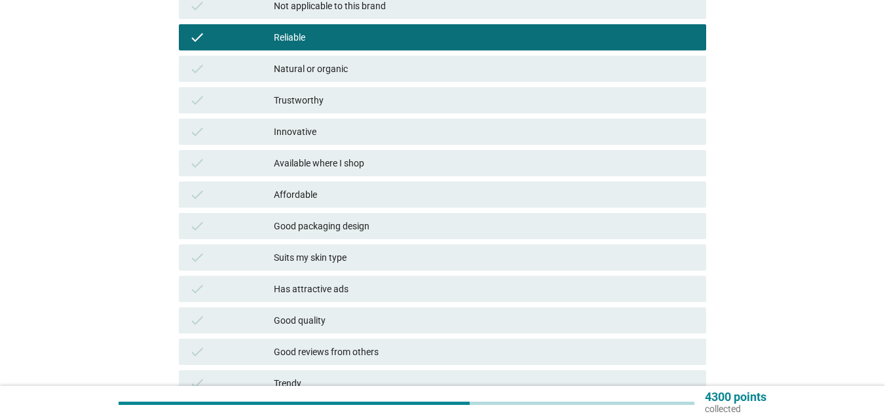
click at [425, 223] on div "Good packaging design" at bounding box center [485, 226] width 422 height 16
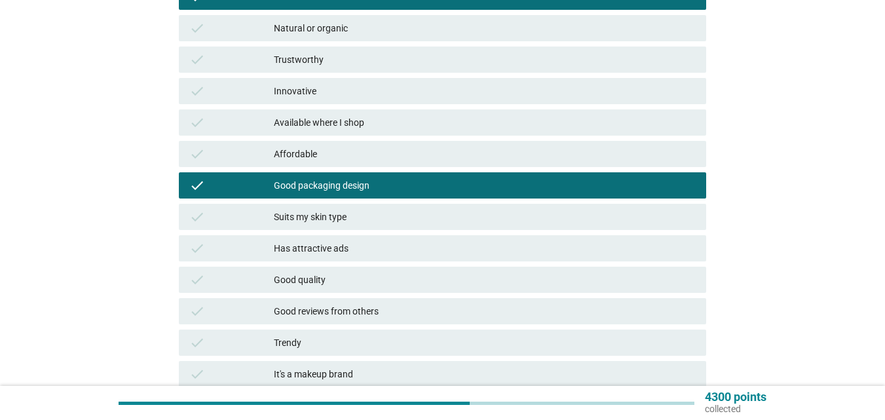
scroll to position [393, 0]
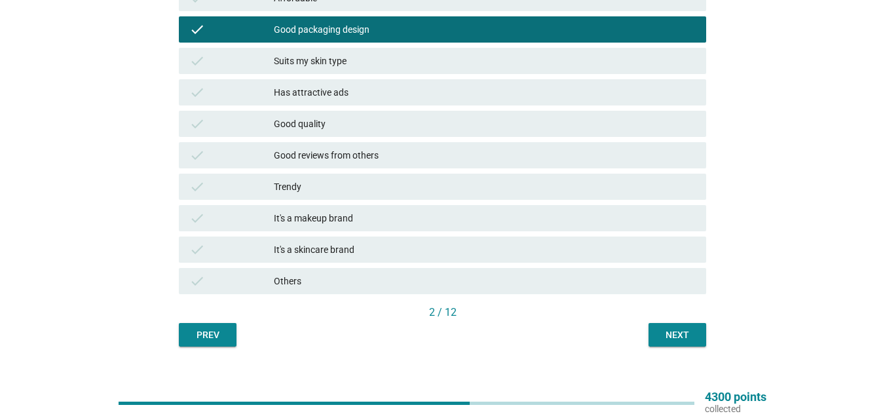
click at [539, 181] on div "Trendy" at bounding box center [485, 187] width 422 height 16
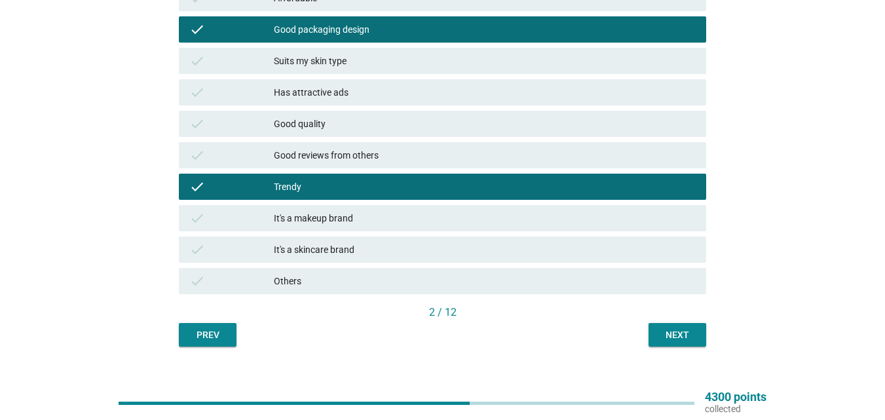
click at [659, 333] on div "Next" at bounding box center [677, 335] width 37 height 14
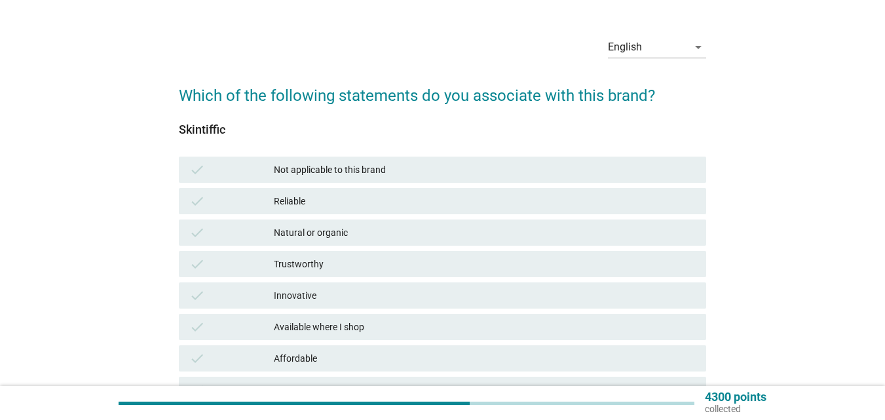
scroll to position [66, 0]
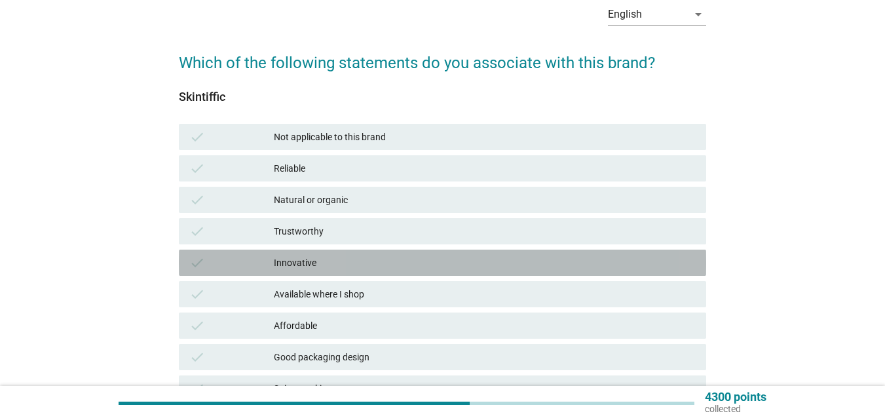
click at [343, 262] on div "Innovative" at bounding box center [485, 263] width 422 height 16
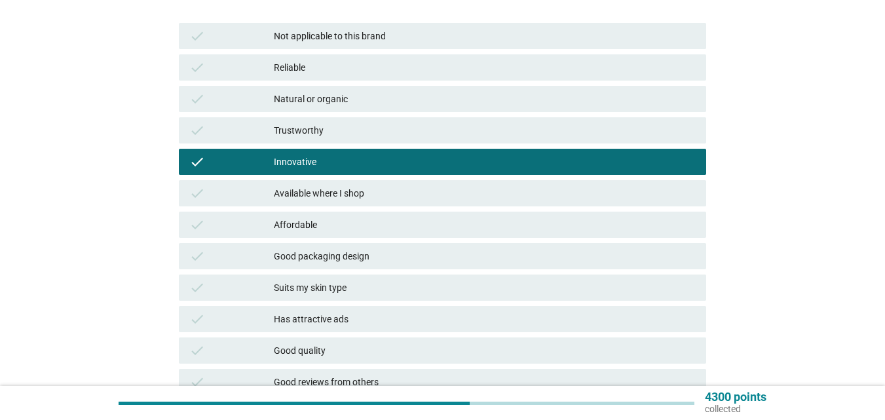
scroll to position [197, 0]
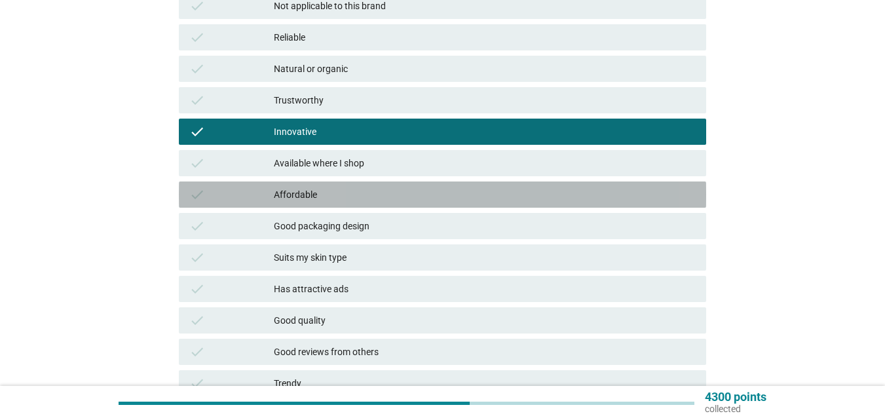
click at [366, 197] on div "Affordable" at bounding box center [485, 195] width 422 height 16
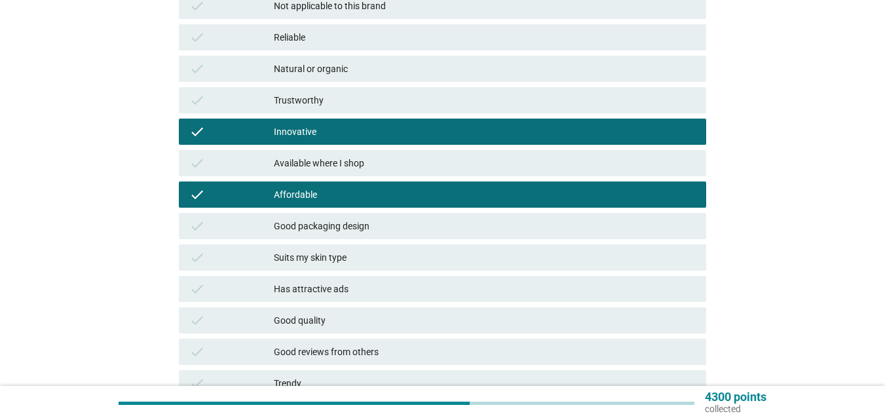
click at [335, 286] on div "Has attractive ads" at bounding box center [485, 289] width 422 height 16
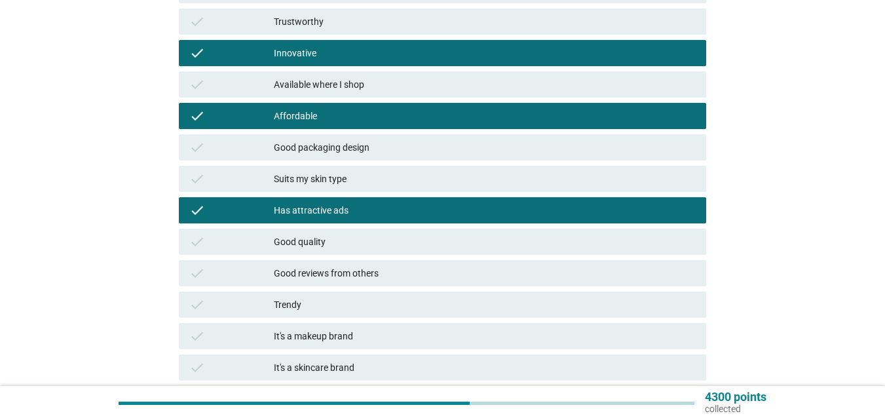
scroll to position [328, 0]
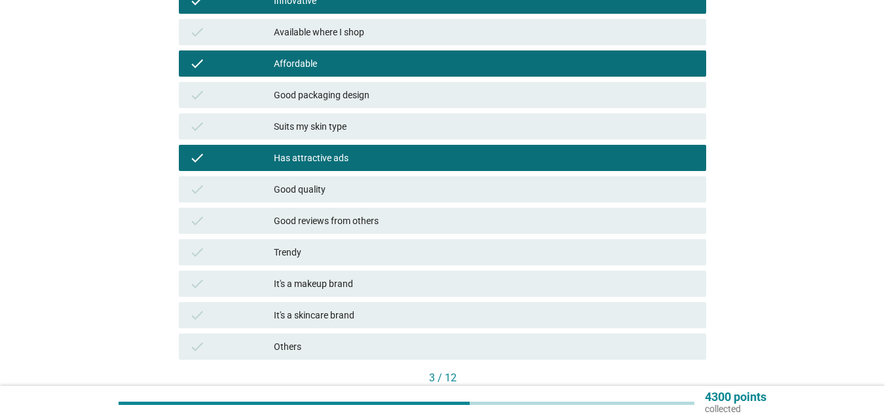
click at [346, 281] on div "It's a makeup brand" at bounding box center [485, 284] width 422 height 16
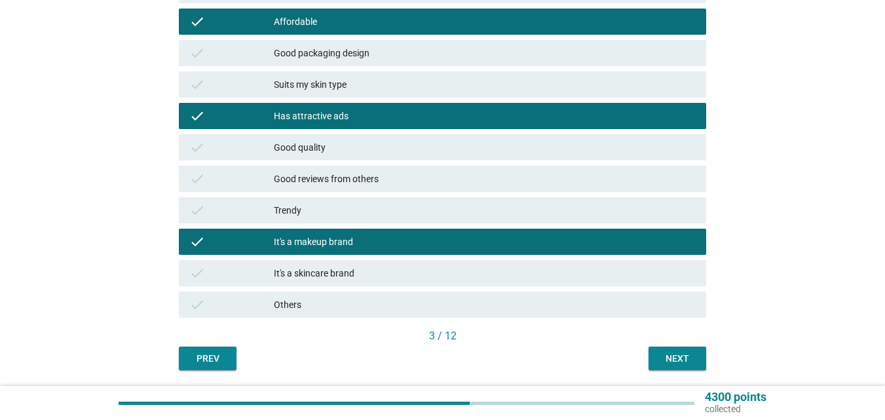
scroll to position [393, 0]
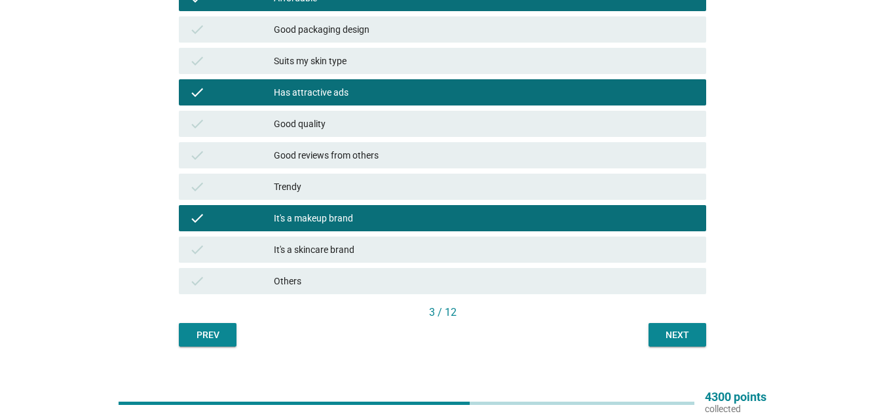
click at [436, 250] on div "It's a skincare brand" at bounding box center [485, 250] width 422 height 16
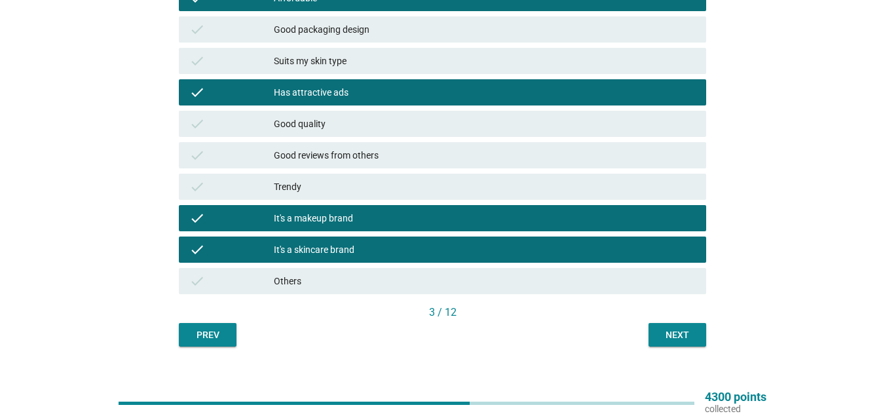
click at [664, 335] on div "Next" at bounding box center [677, 335] width 37 height 14
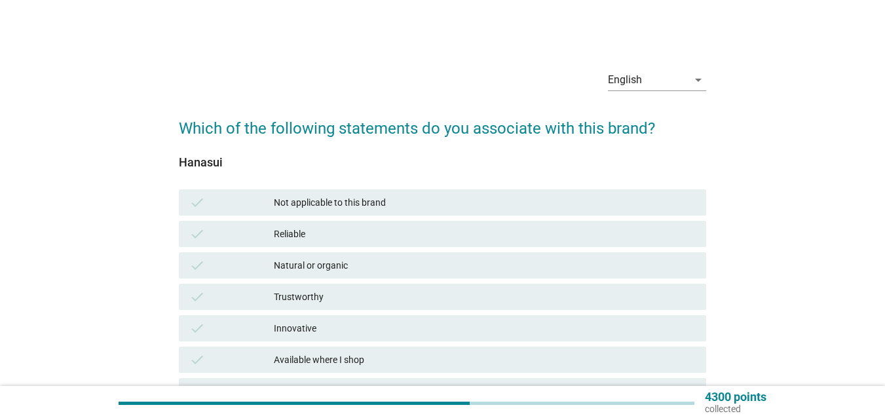
scroll to position [66, 0]
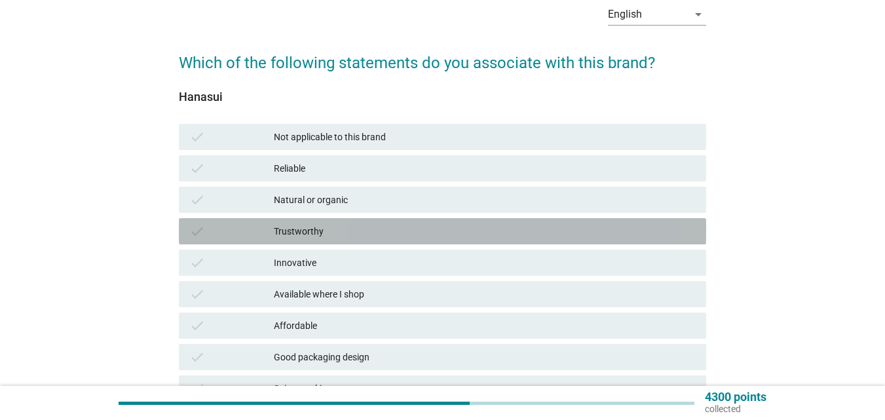
click at [369, 232] on div "Trustworthy" at bounding box center [485, 231] width 422 height 16
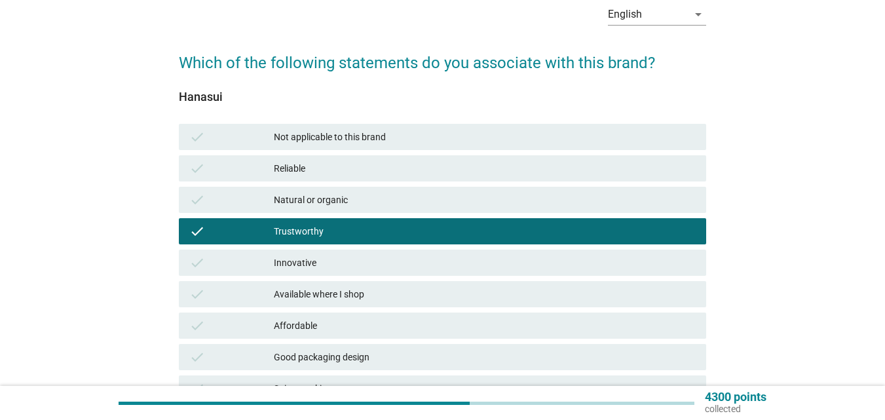
click at [359, 267] on div "Innovative" at bounding box center [485, 263] width 422 height 16
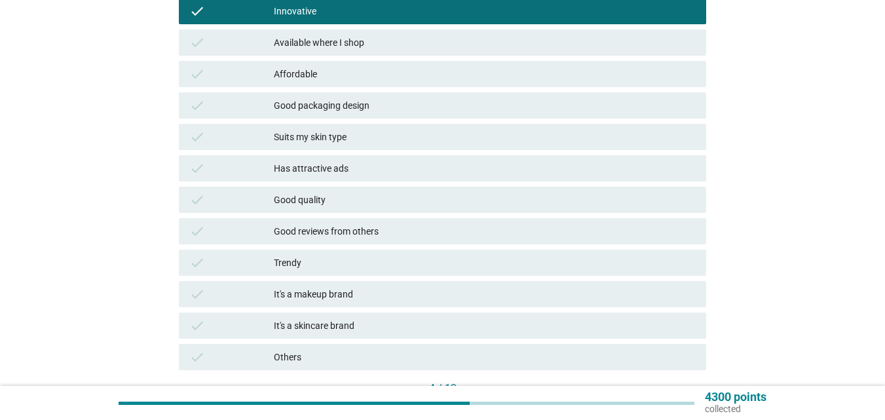
scroll to position [393, 0]
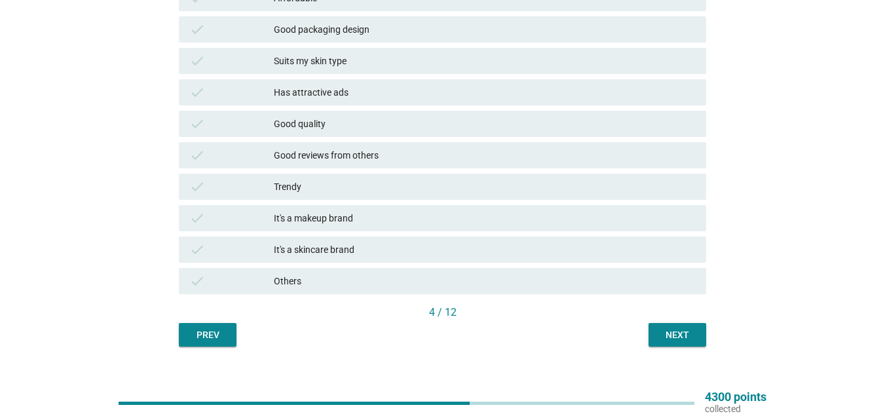
click at [663, 334] on div "Next" at bounding box center [677, 335] width 37 height 14
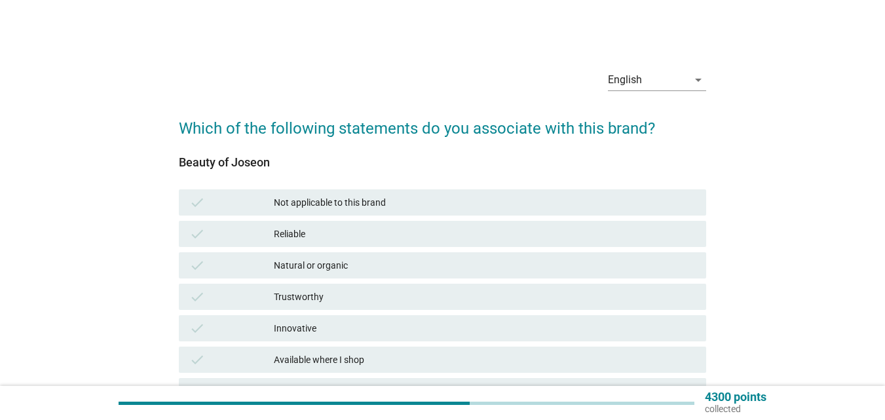
click at [328, 257] on div "check Natural or organic" at bounding box center [443, 265] width 528 height 26
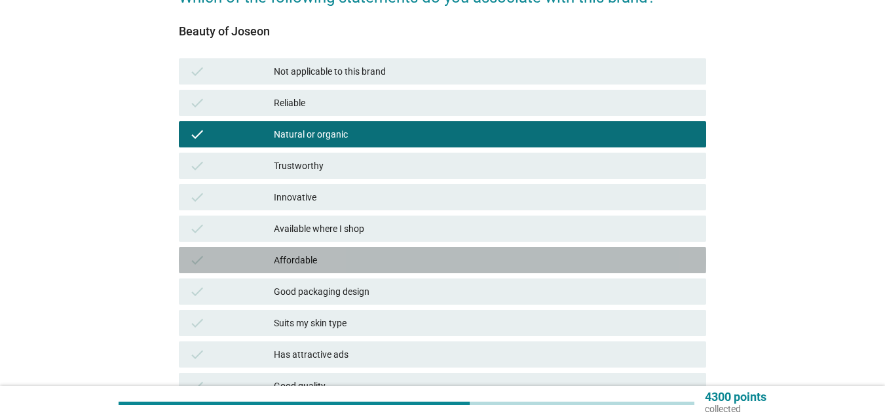
click at [332, 267] on div "Affordable" at bounding box center [485, 260] width 422 height 16
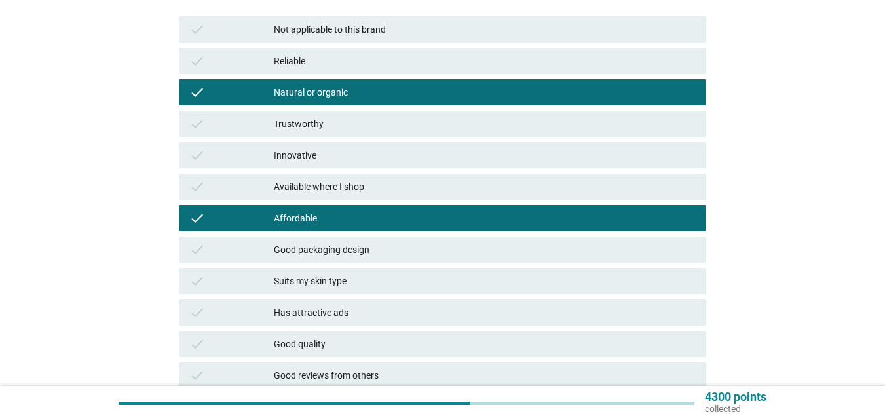
scroll to position [197, 0]
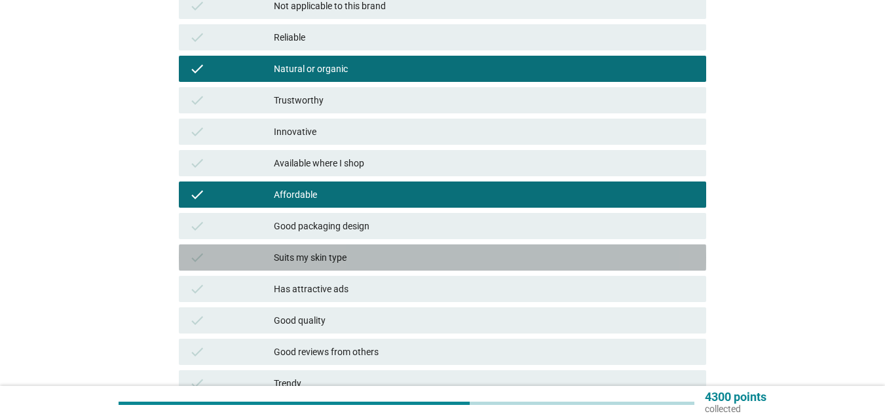
click at [356, 255] on div "Suits my skin type" at bounding box center [485, 258] width 422 height 16
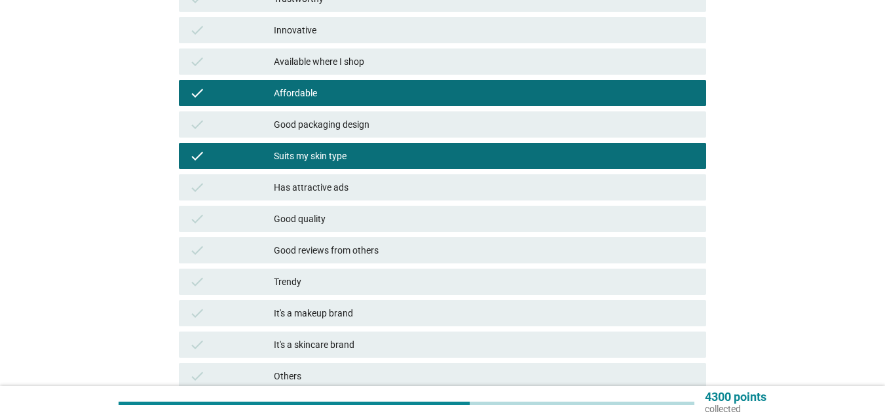
scroll to position [413, 0]
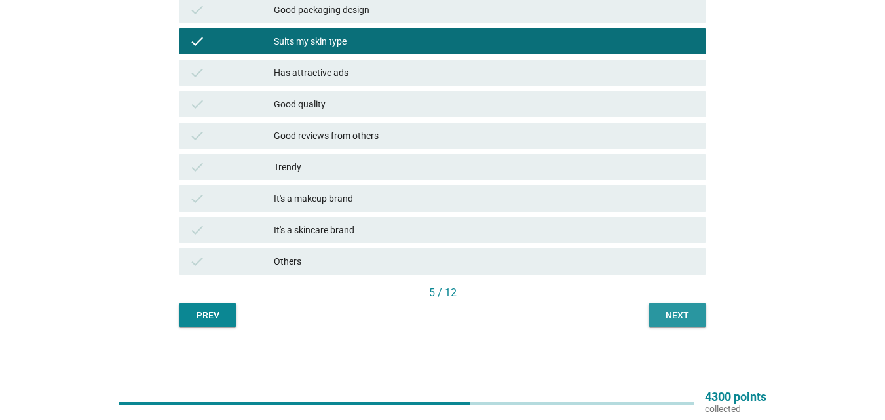
click at [653, 309] on button "Next" at bounding box center [678, 315] width 58 height 24
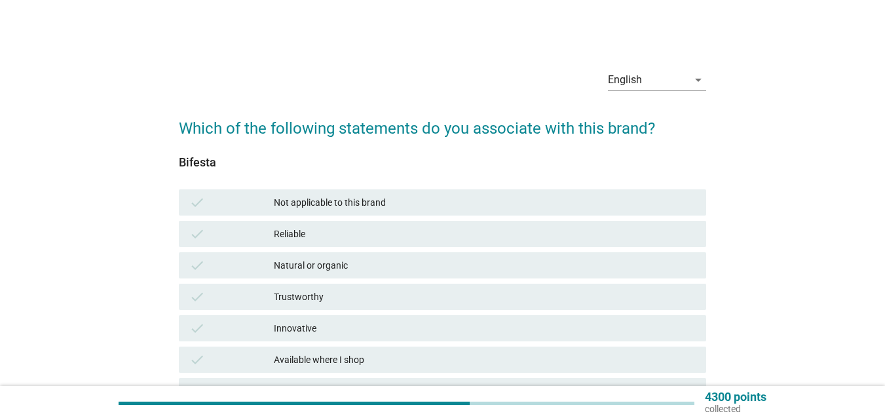
click at [380, 254] on div "check Natural or organic" at bounding box center [443, 265] width 528 height 26
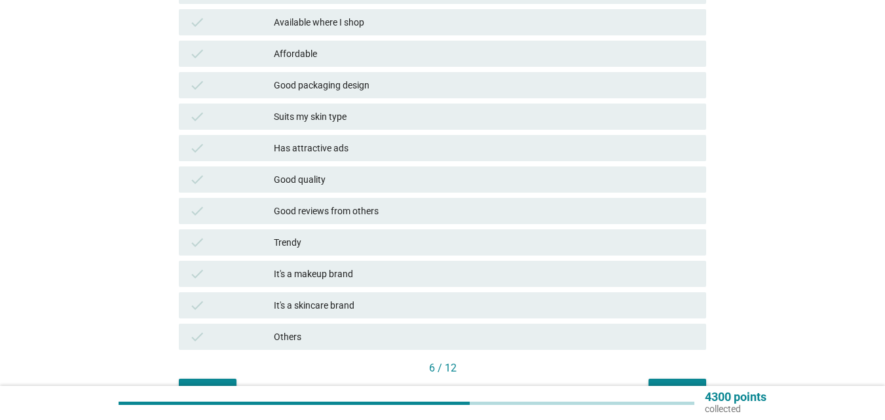
scroll to position [413, 0]
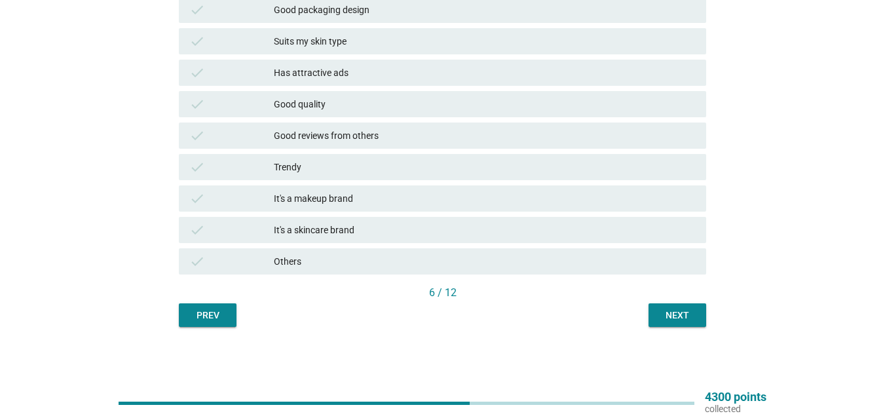
click at [681, 321] on div "Next" at bounding box center [677, 316] width 37 height 14
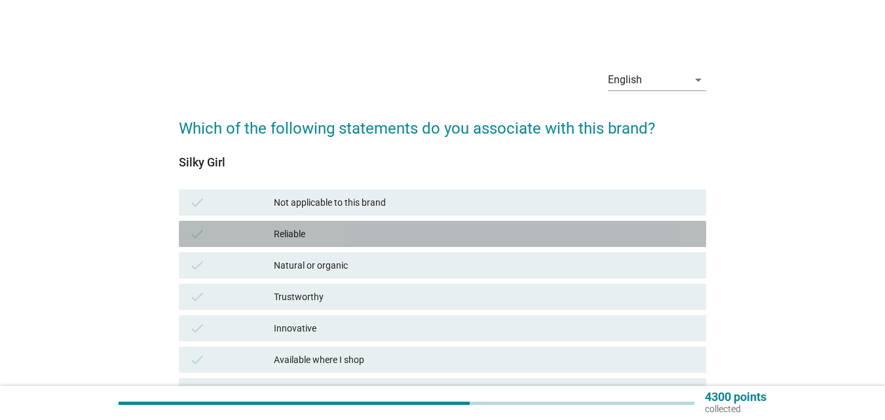
click at [329, 231] on div "Reliable" at bounding box center [485, 234] width 422 height 16
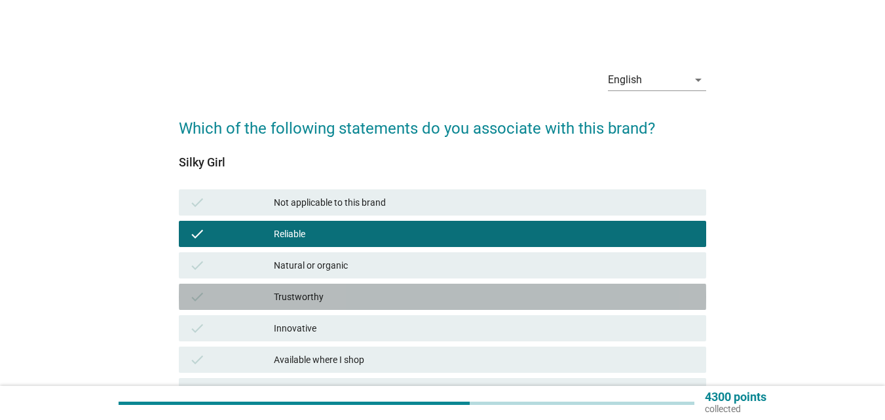
click at [322, 303] on div "Trustworthy" at bounding box center [485, 297] width 422 height 16
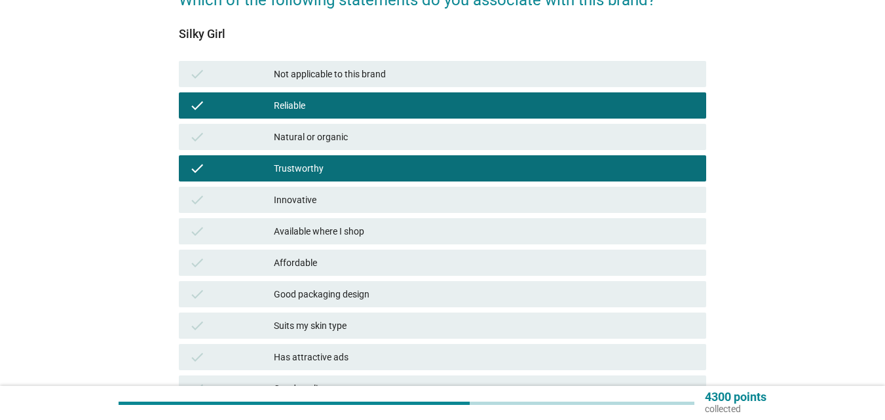
scroll to position [131, 0]
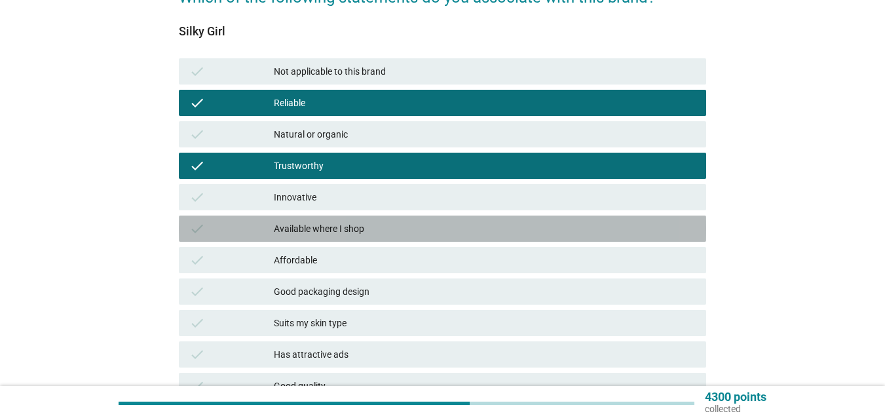
click at [362, 226] on div "Available where I shop" at bounding box center [485, 229] width 422 height 16
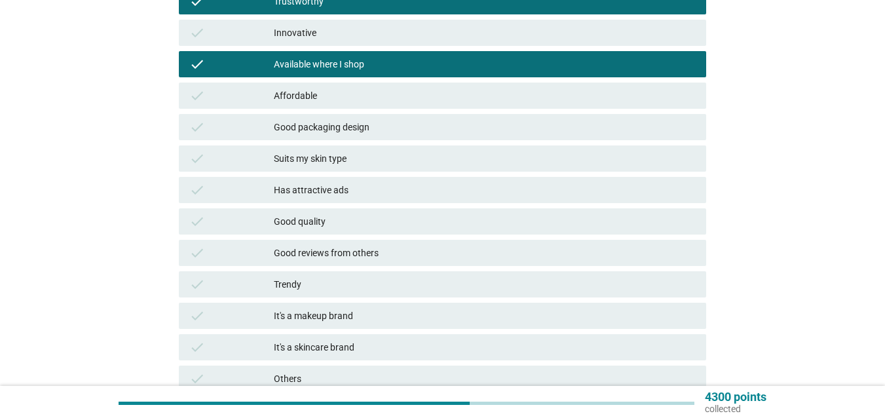
scroll to position [328, 0]
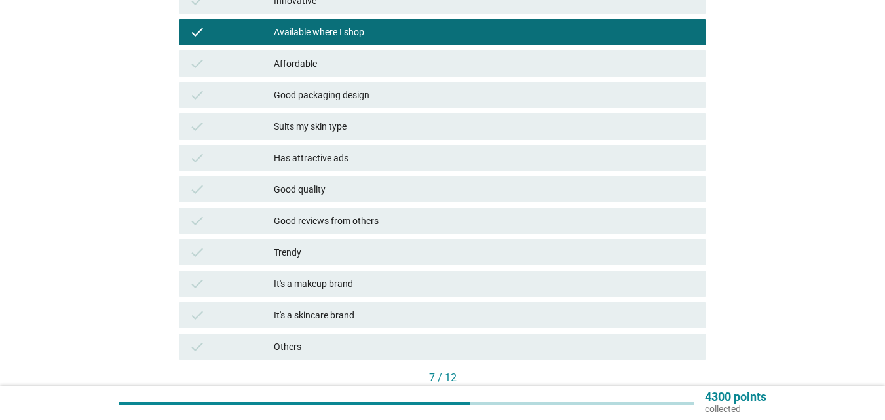
click at [373, 156] on div "Has attractive ads" at bounding box center [485, 158] width 422 height 16
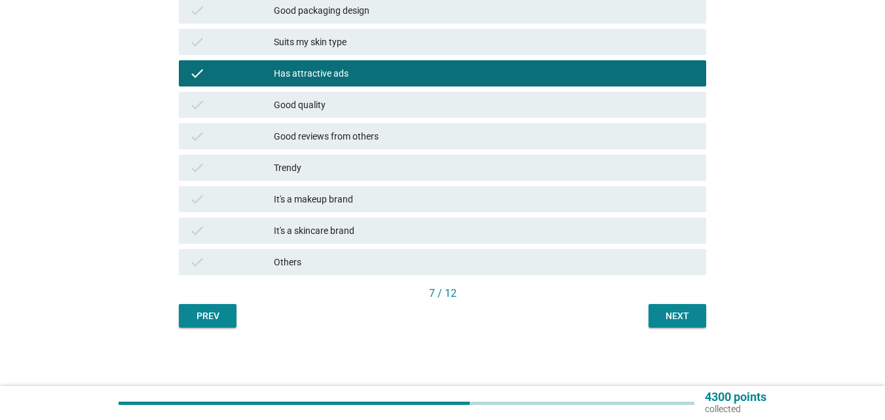
scroll to position [413, 0]
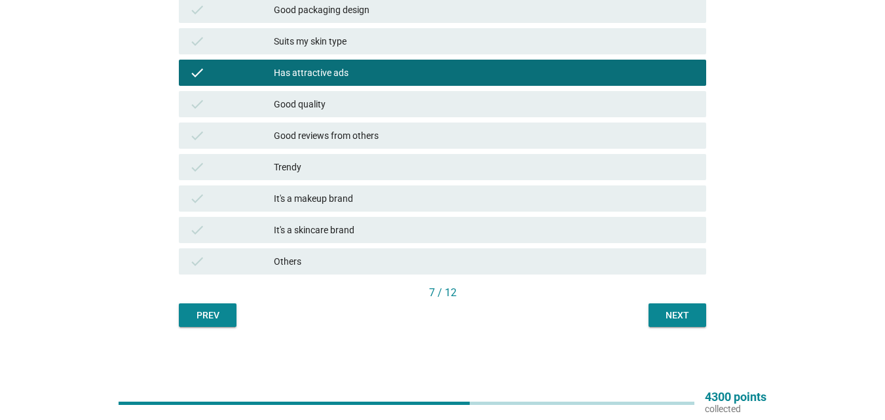
click at [664, 317] on div "Next" at bounding box center [677, 316] width 37 height 14
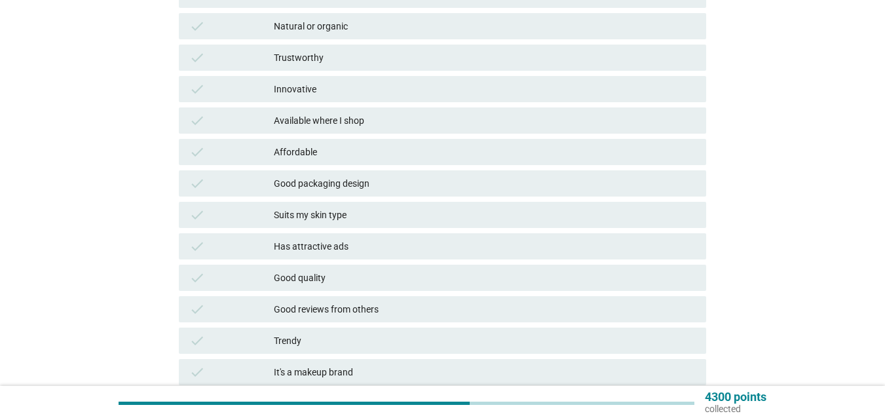
scroll to position [262, 0]
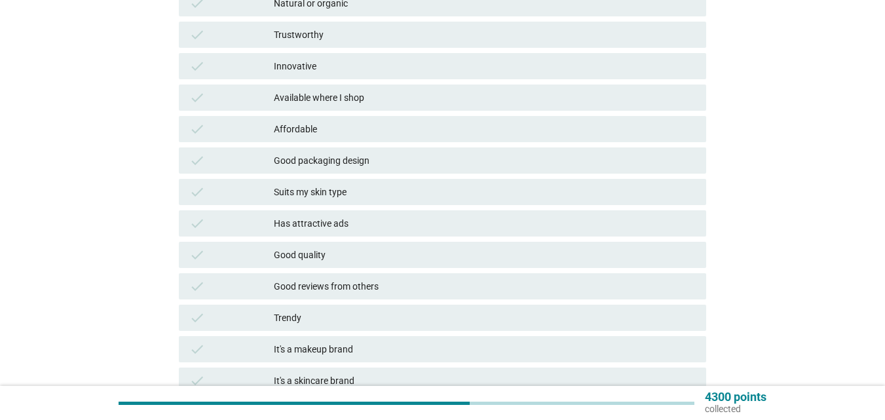
click at [351, 280] on div "Good reviews from others" at bounding box center [485, 287] width 422 height 16
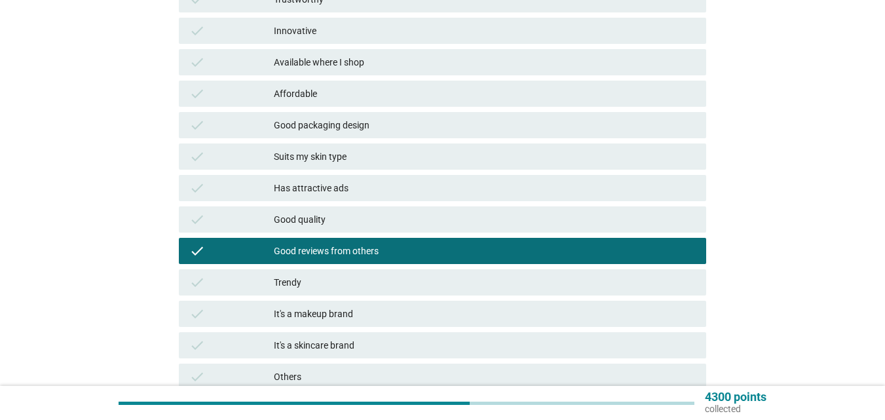
scroll to position [328, 0]
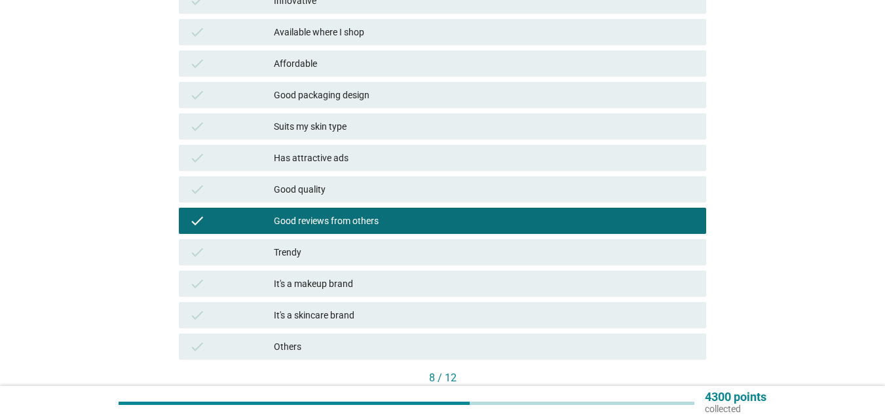
click at [360, 128] on div "Suits my skin type" at bounding box center [485, 127] width 422 height 16
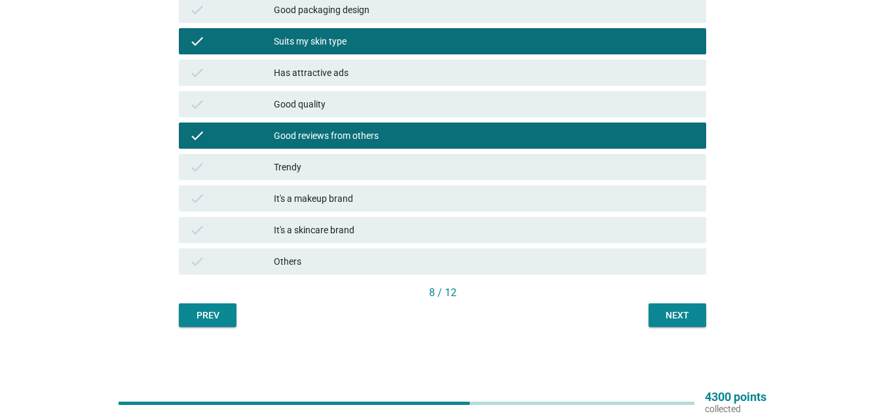
click at [670, 309] on div "Next" at bounding box center [677, 316] width 37 height 14
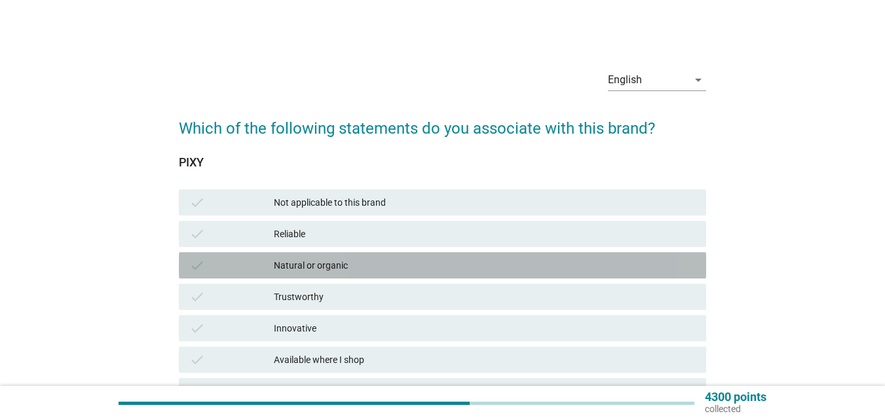
click at [346, 266] on div "Natural or organic" at bounding box center [485, 266] width 422 height 16
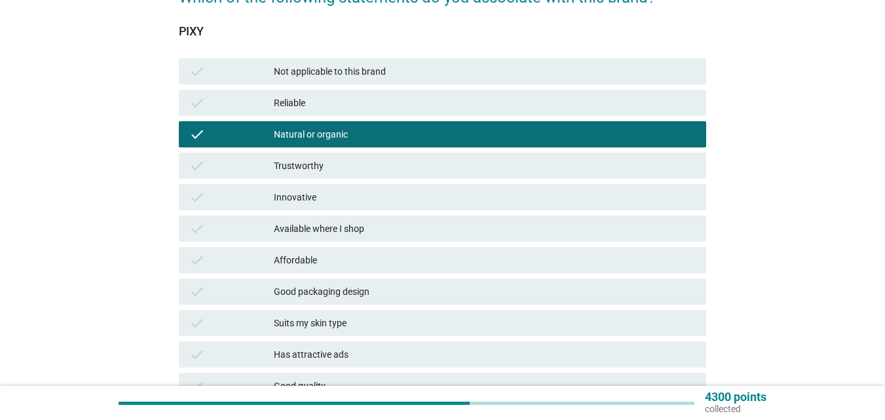
click at [345, 231] on div "Available where I shop" at bounding box center [485, 229] width 422 height 16
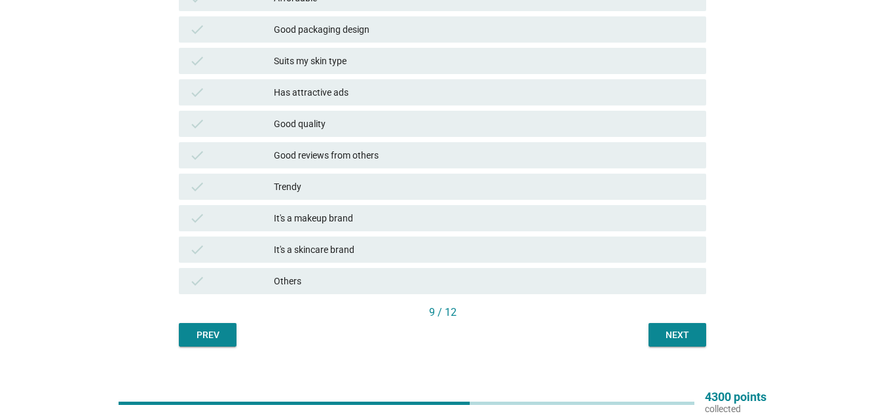
click at [360, 243] on div "It's a skincare brand" at bounding box center [485, 250] width 422 height 16
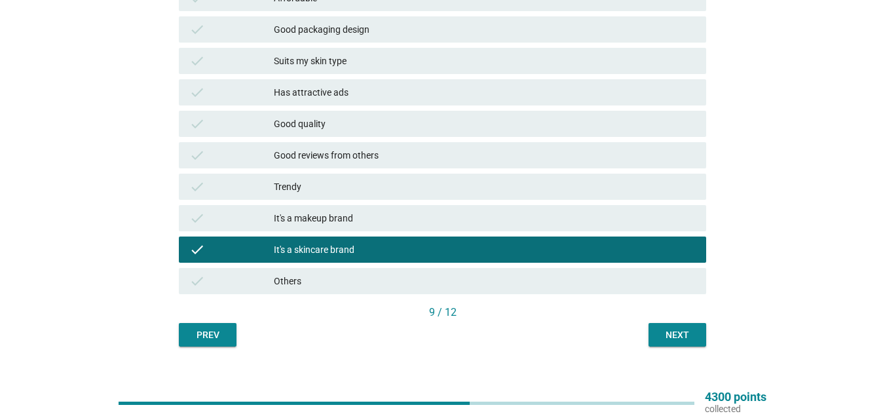
click at [660, 339] on div "Next" at bounding box center [677, 335] width 37 height 14
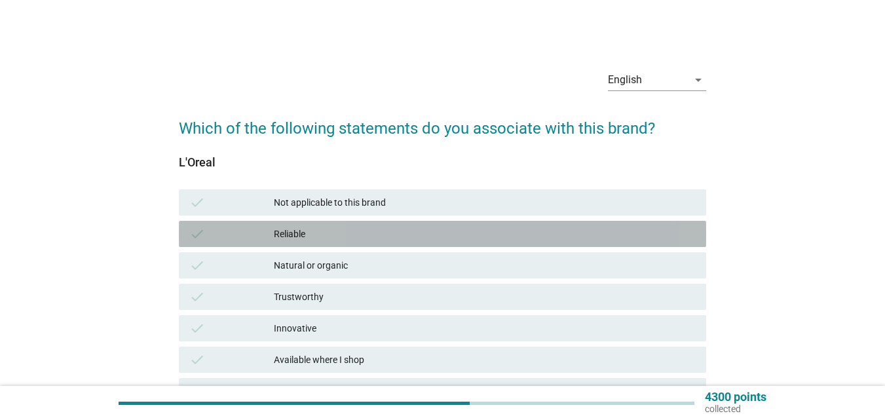
click at [379, 225] on div "check Reliable" at bounding box center [443, 234] width 528 height 26
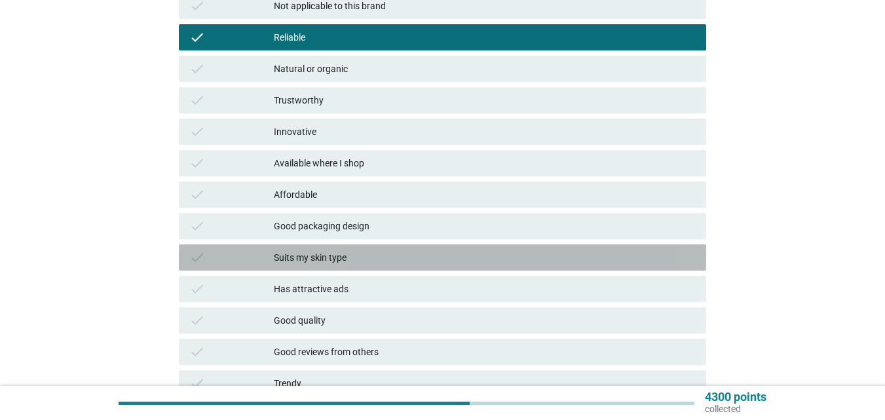
click at [374, 258] on div "Suits my skin type" at bounding box center [485, 258] width 422 height 16
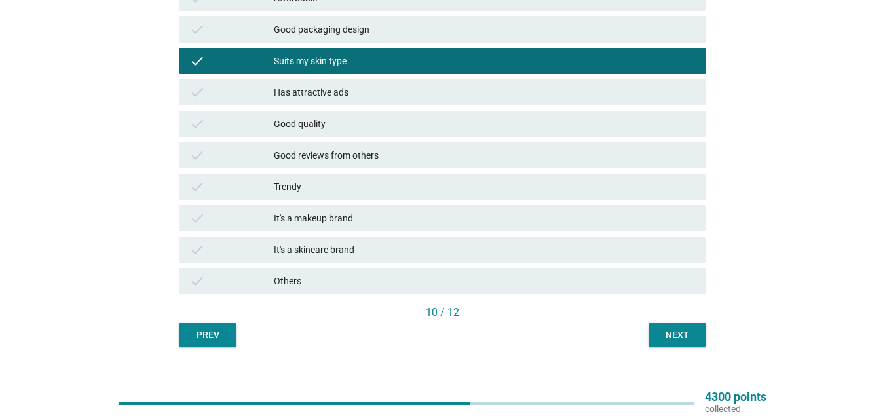
click at [446, 218] on div "It's a makeup brand" at bounding box center [485, 218] width 422 height 16
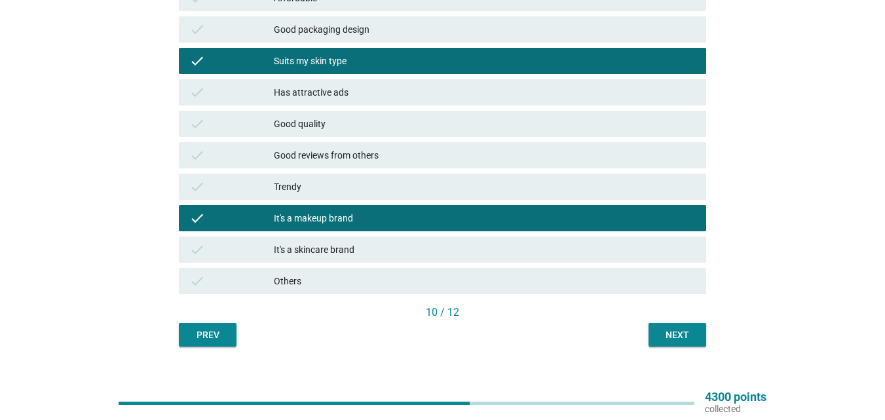
click at [490, 191] on div "Trendy" at bounding box center [485, 187] width 422 height 16
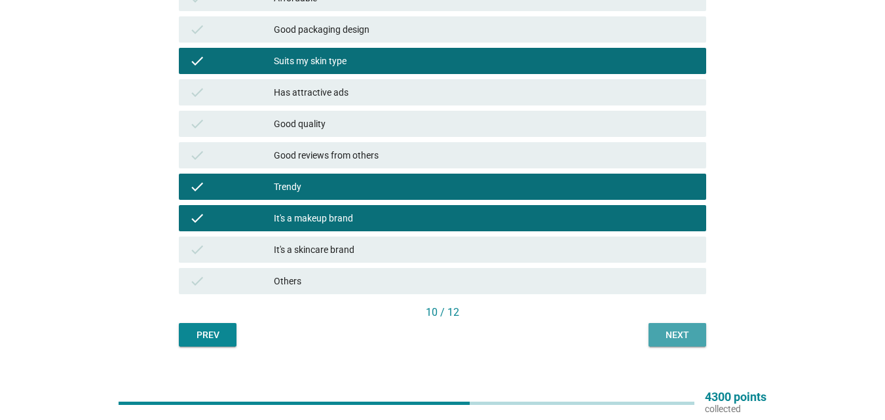
click at [659, 330] on div "Next" at bounding box center [677, 335] width 37 height 14
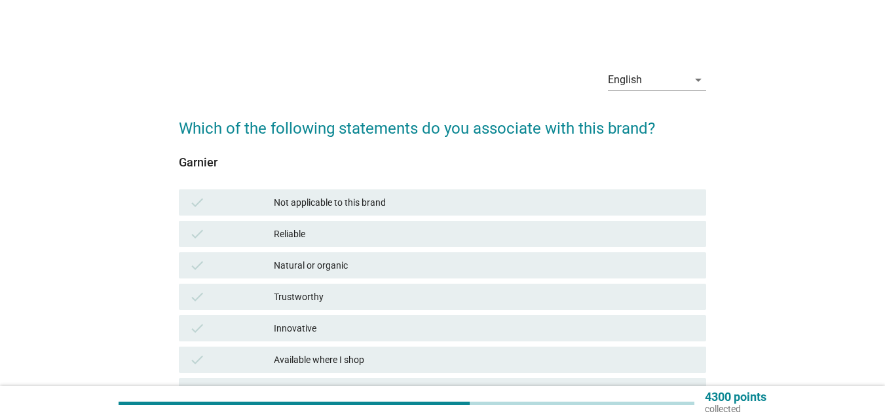
click at [371, 295] on div "Trustworthy" at bounding box center [485, 297] width 422 height 16
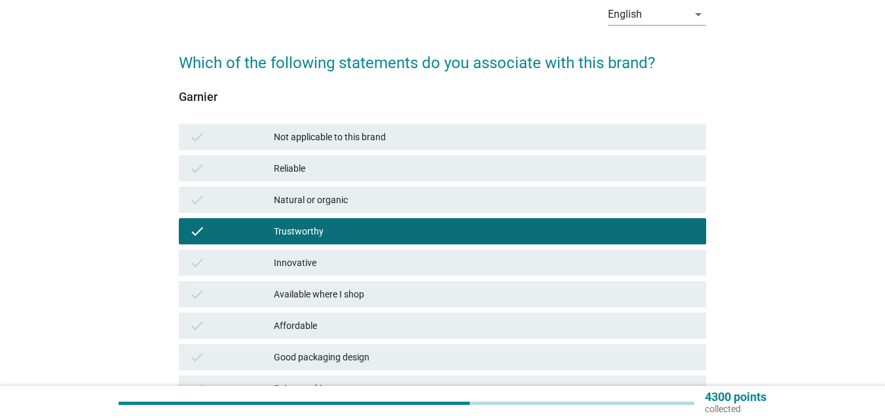
click at [368, 299] on div "Available where I shop" at bounding box center [485, 294] width 422 height 16
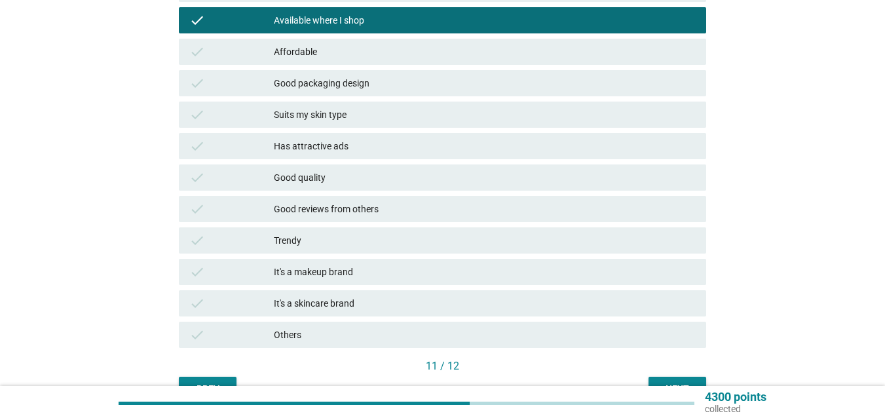
scroll to position [393, 0]
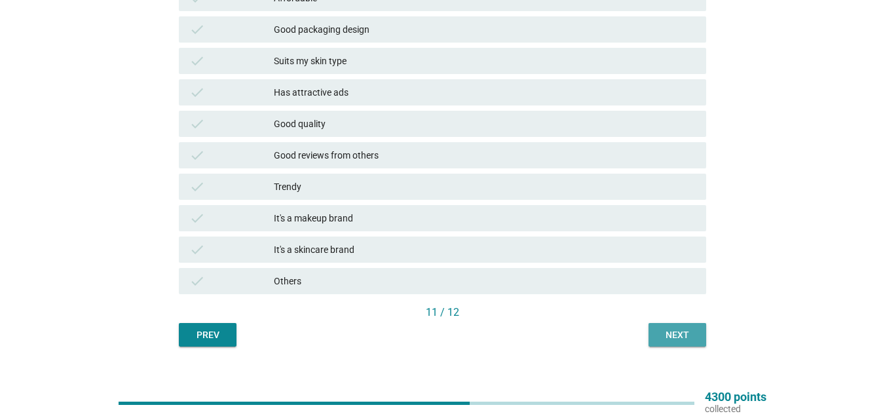
click at [674, 336] on div "Next" at bounding box center [677, 335] width 37 height 14
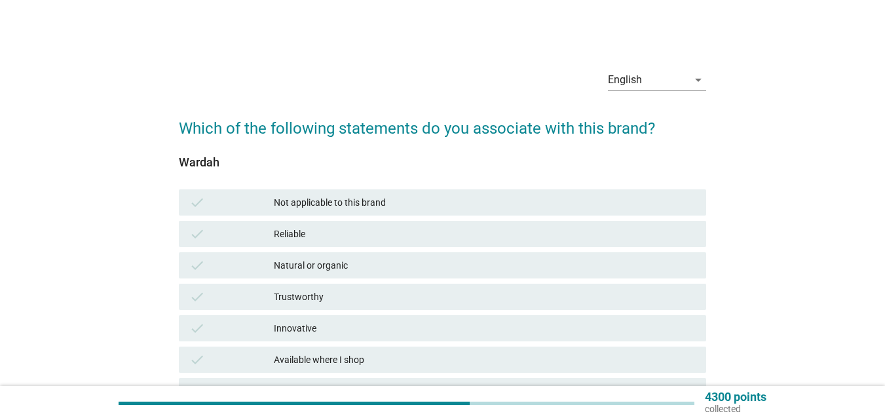
click at [368, 268] on div "Natural or organic" at bounding box center [485, 266] width 422 height 16
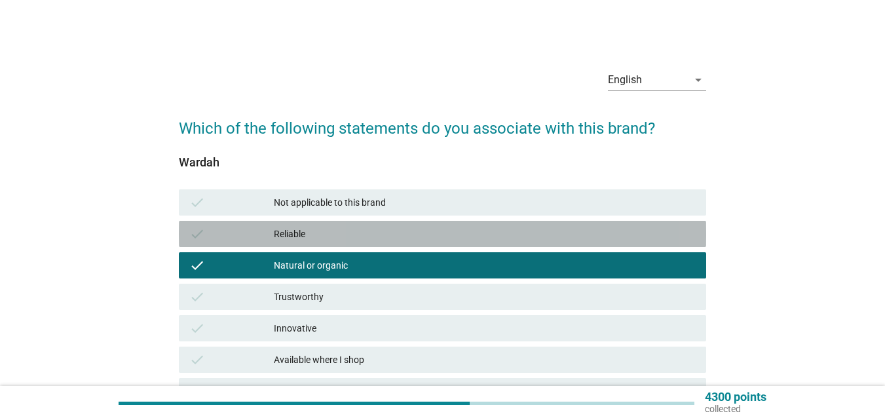
click at [380, 231] on div "Reliable" at bounding box center [485, 234] width 422 height 16
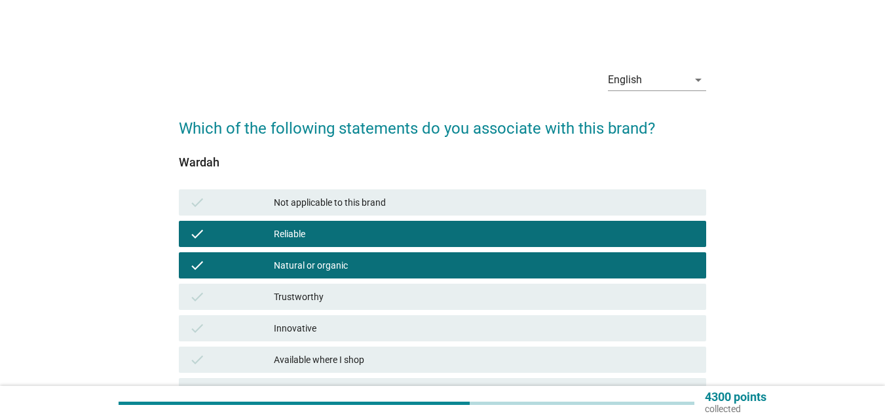
click at [330, 324] on div "Innovative" at bounding box center [485, 328] width 422 height 16
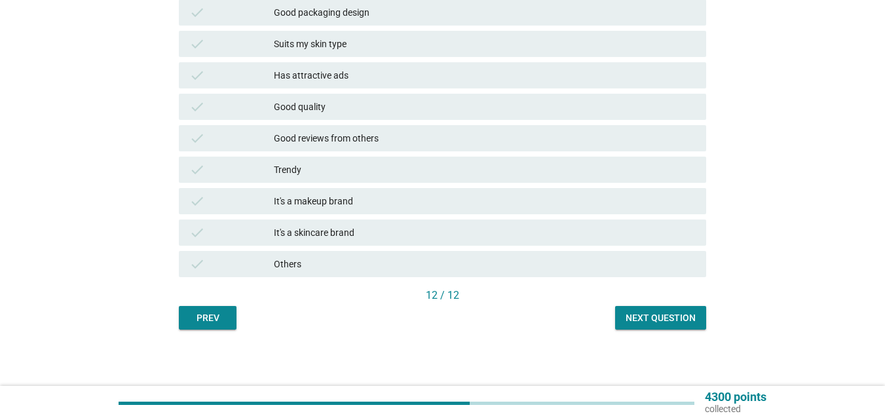
scroll to position [413, 0]
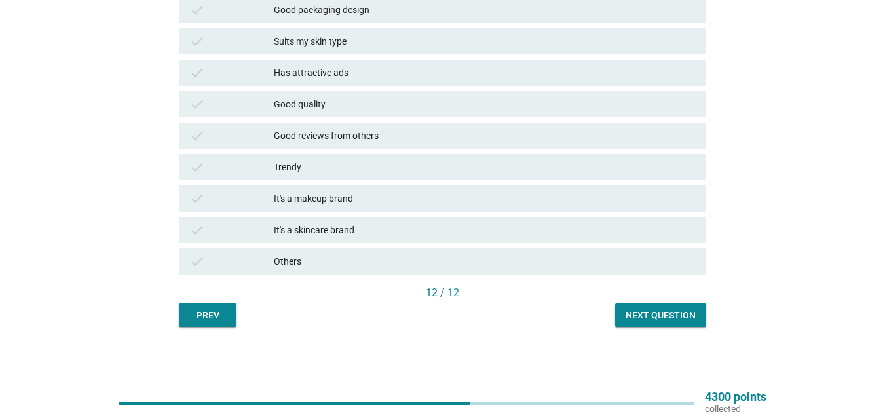
click at [642, 301] on div "12 / 12" at bounding box center [443, 294] width 528 height 18
click at [631, 313] on div "Next question" at bounding box center [661, 316] width 70 height 14
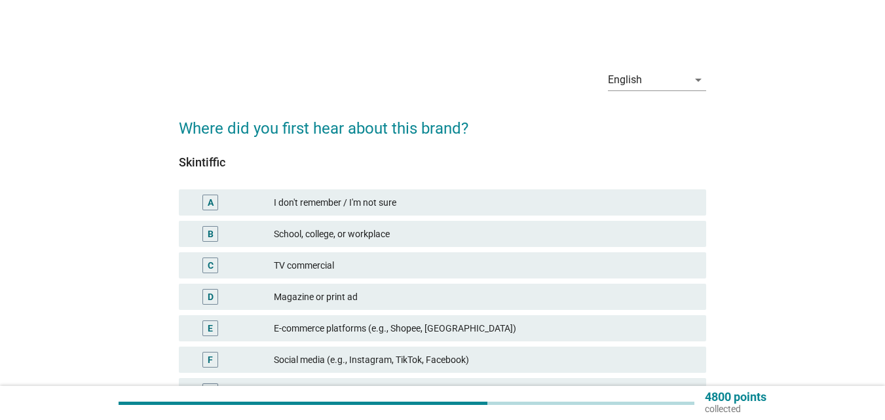
scroll to position [66, 0]
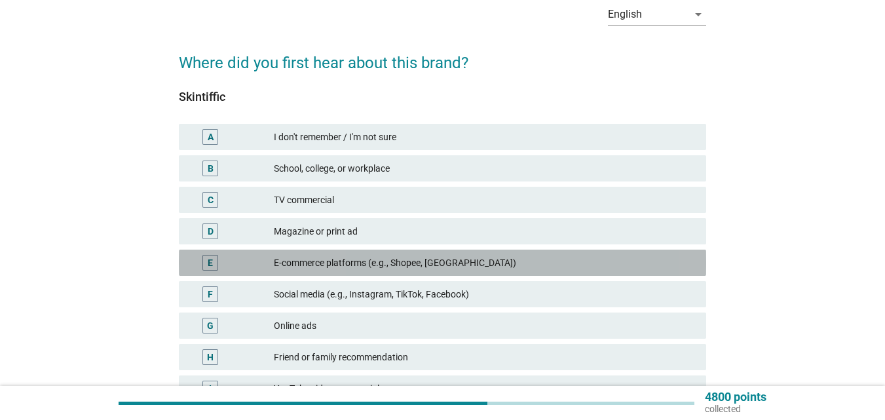
click at [404, 263] on div "E-commerce platforms (e.g., Shopee, [GEOGRAPHIC_DATA])" at bounding box center [485, 263] width 422 height 16
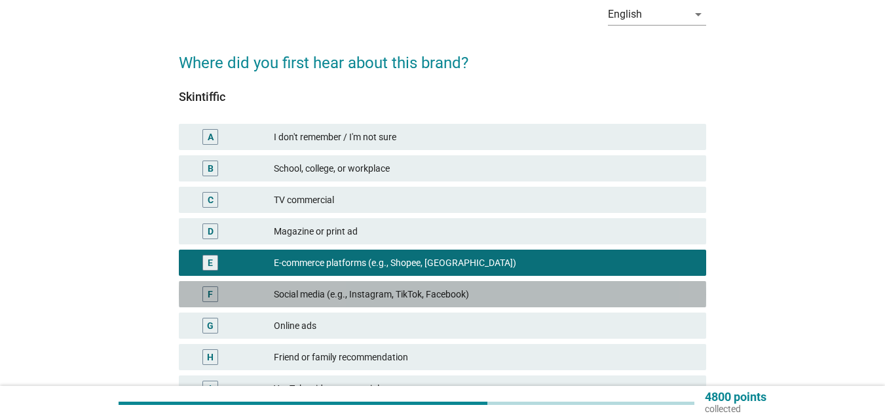
click at [389, 291] on div "Social media (e.g., Instagram, TikTok, Facebook)" at bounding box center [485, 294] width 422 height 16
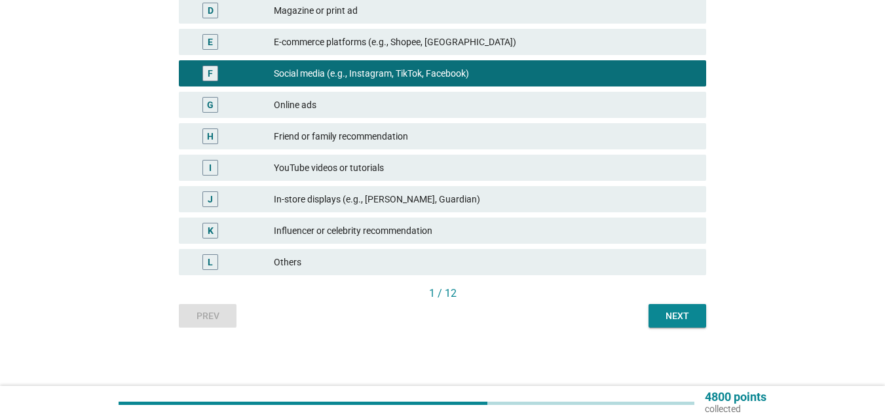
scroll to position [287, 0]
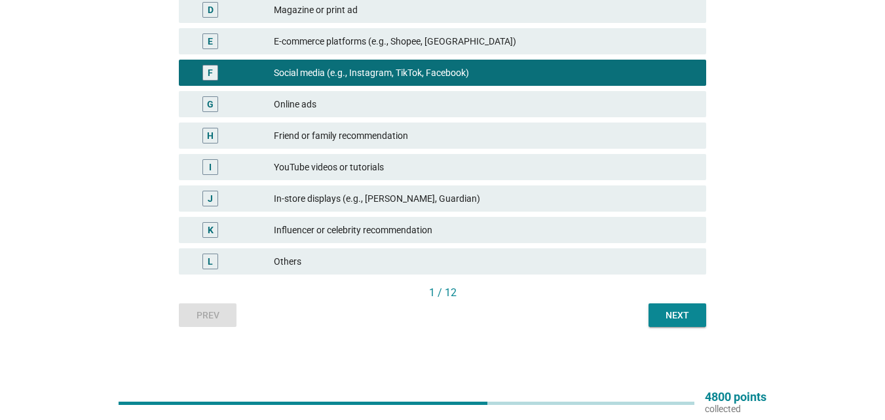
click at [666, 313] on div "Next" at bounding box center [677, 316] width 37 height 14
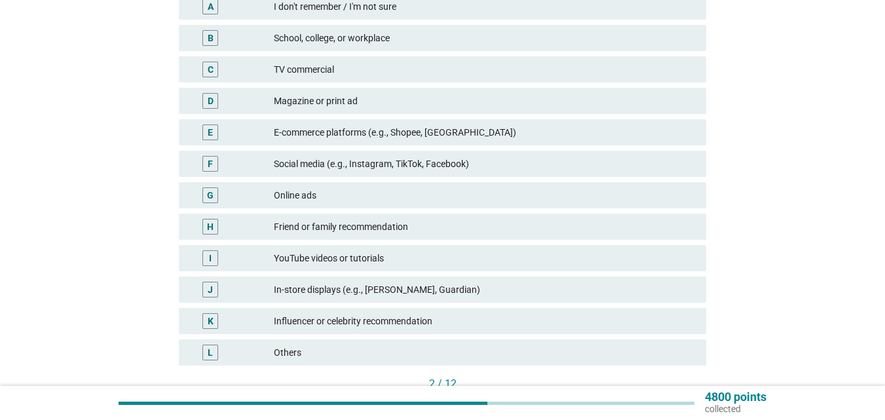
scroll to position [197, 0]
click at [417, 281] on div "J In-store displays (e.g., [PERSON_NAME], Guardian)" at bounding box center [443, 289] width 528 height 26
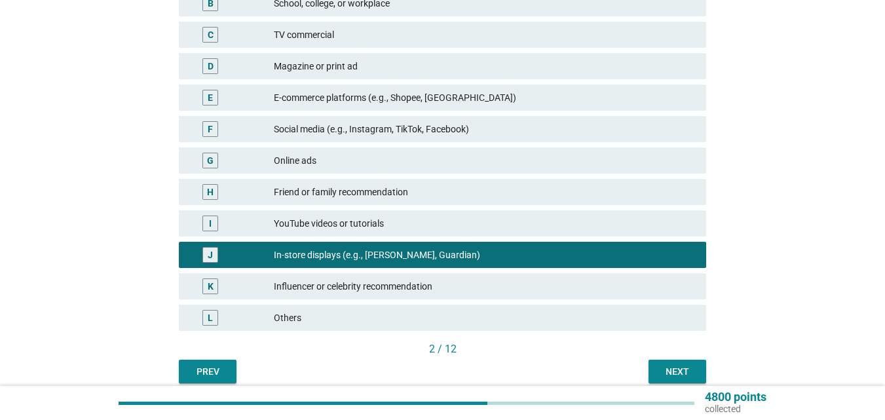
scroll to position [287, 0]
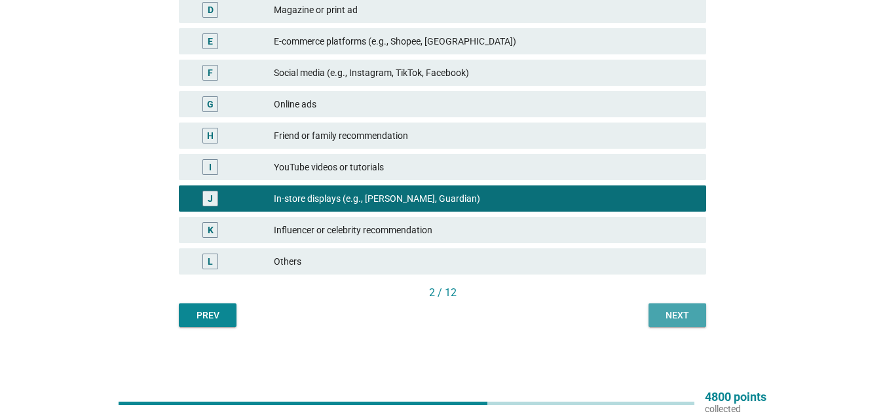
click at [691, 314] on div "Next" at bounding box center [677, 316] width 37 height 14
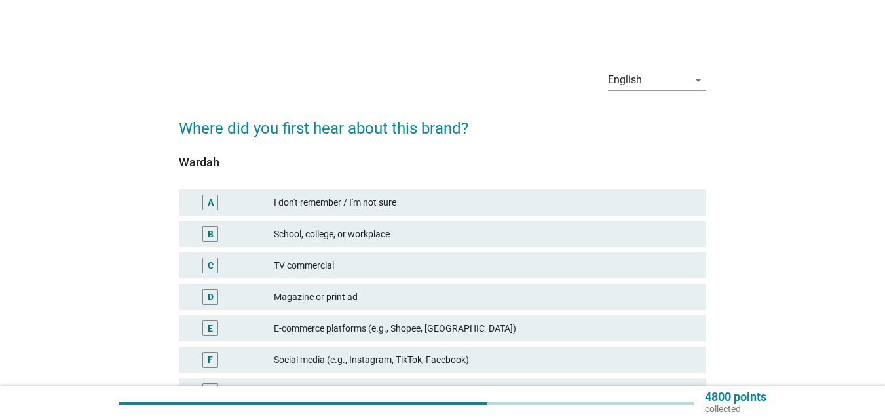
drag, startPoint x: 407, startPoint y: 247, endPoint x: 438, endPoint y: 251, distance: 31.1
click at [406, 248] on div "B School, college, or workplace" at bounding box center [442, 233] width 533 height 31
click at [462, 263] on div "TV commercial" at bounding box center [485, 266] width 422 height 16
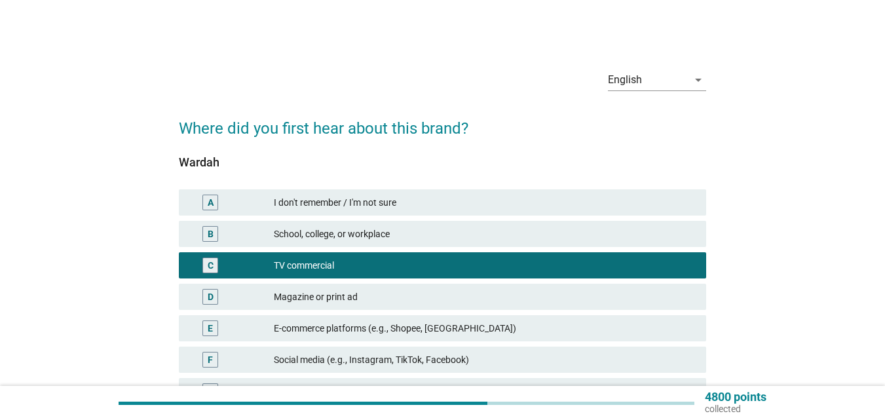
scroll to position [262, 0]
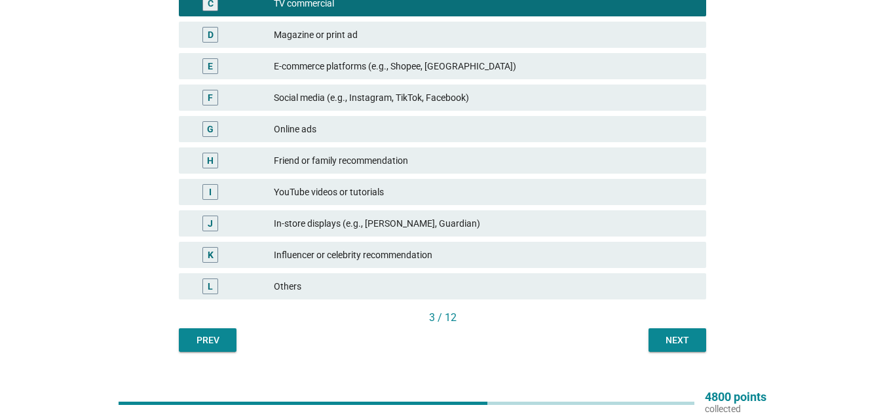
click at [675, 341] on div "Next" at bounding box center [677, 341] width 37 height 14
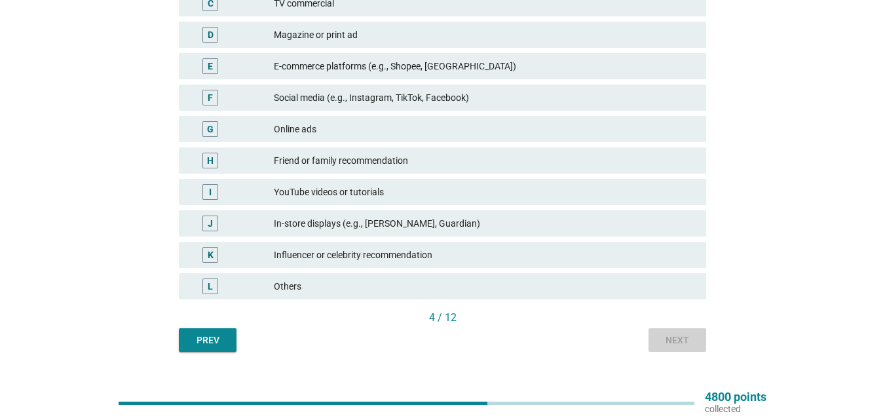
scroll to position [0, 0]
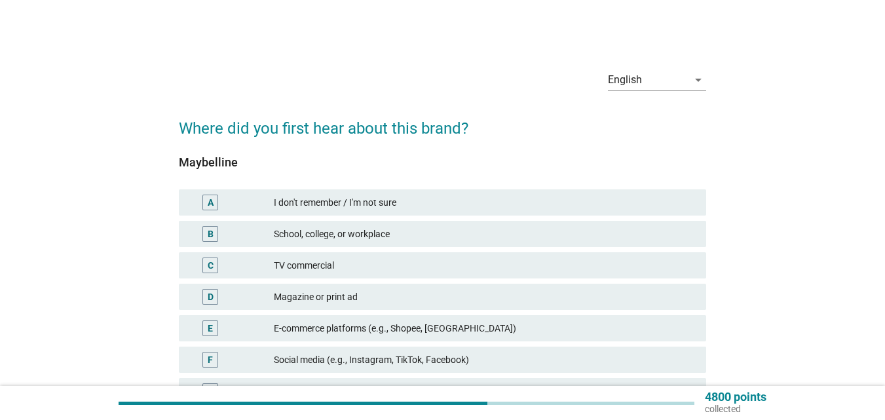
click at [367, 264] on div "TV commercial" at bounding box center [485, 266] width 422 height 16
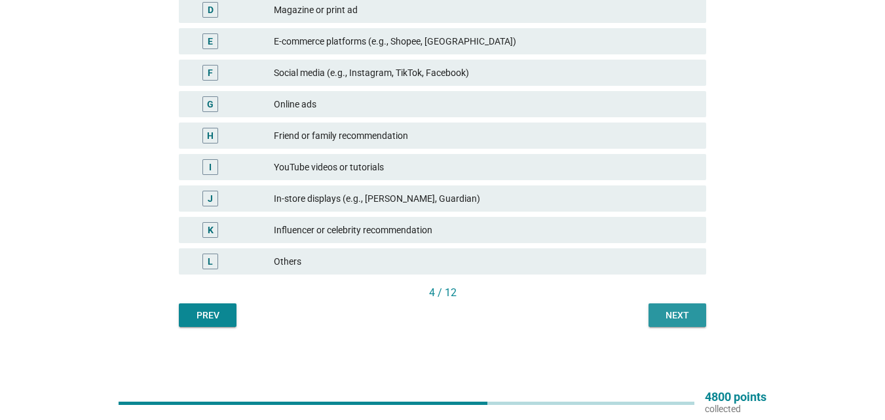
click at [675, 316] on div "Next" at bounding box center [677, 316] width 37 height 14
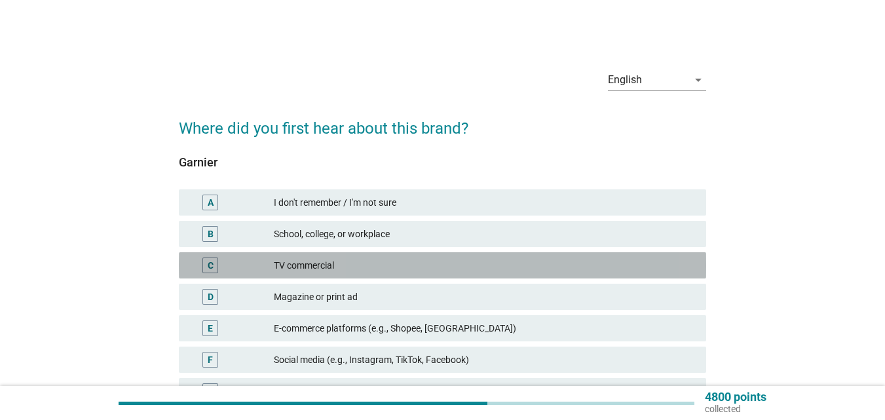
click at [337, 262] on div "TV commercial" at bounding box center [485, 266] width 422 height 16
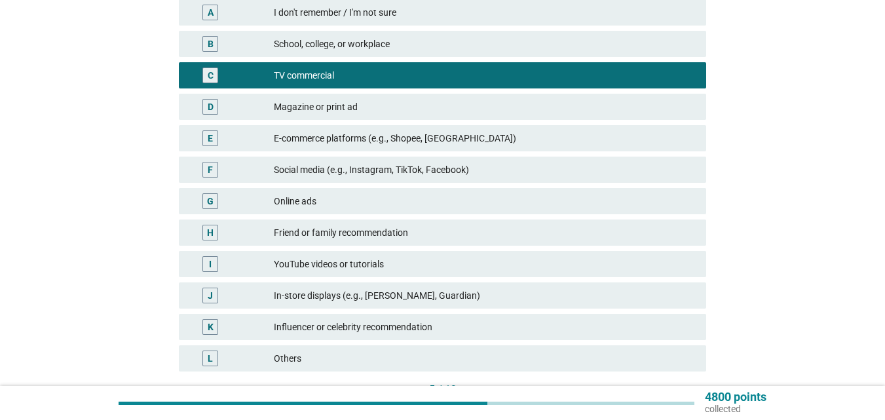
scroll to position [287, 0]
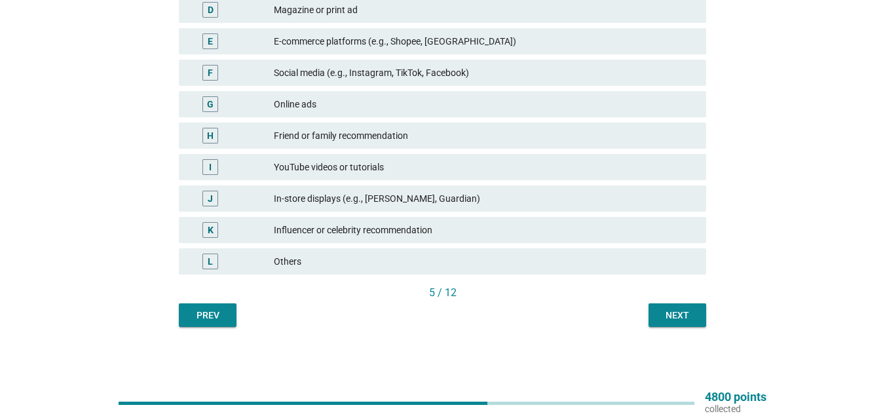
click at [673, 314] on div "Next" at bounding box center [677, 316] width 37 height 14
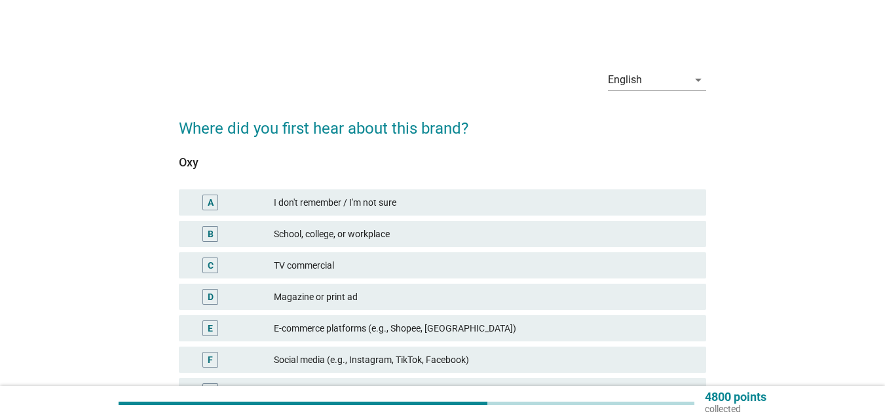
click at [431, 256] on div "C TV commercial" at bounding box center [443, 265] width 528 height 26
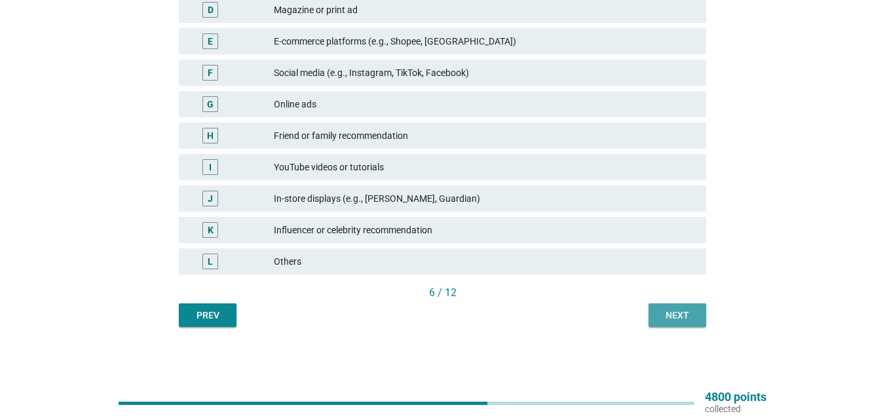
click at [676, 314] on div "Next" at bounding box center [677, 316] width 37 height 14
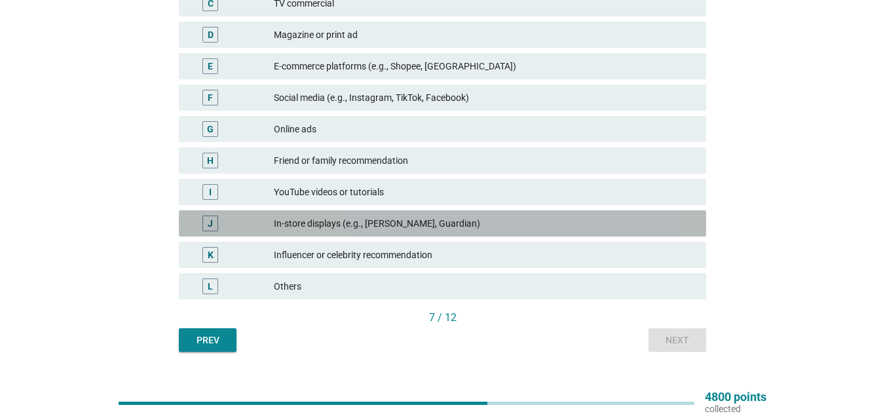
click at [480, 220] on div "In-store displays (e.g., [PERSON_NAME], Guardian)" at bounding box center [485, 224] width 422 height 16
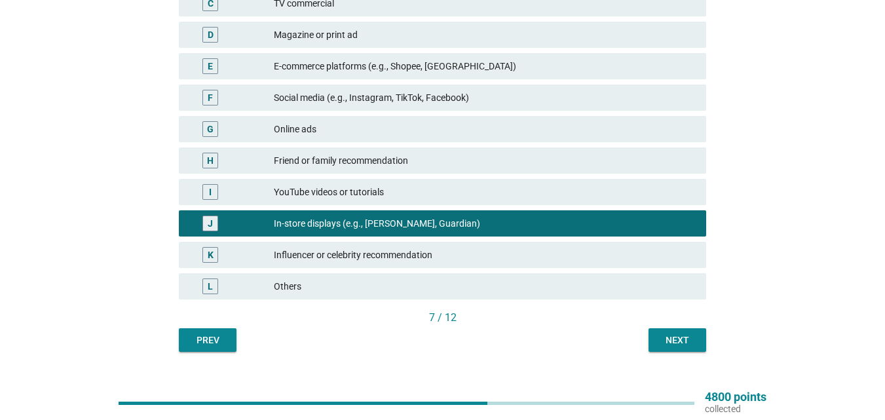
click at [669, 330] on button "Next" at bounding box center [678, 340] width 58 height 24
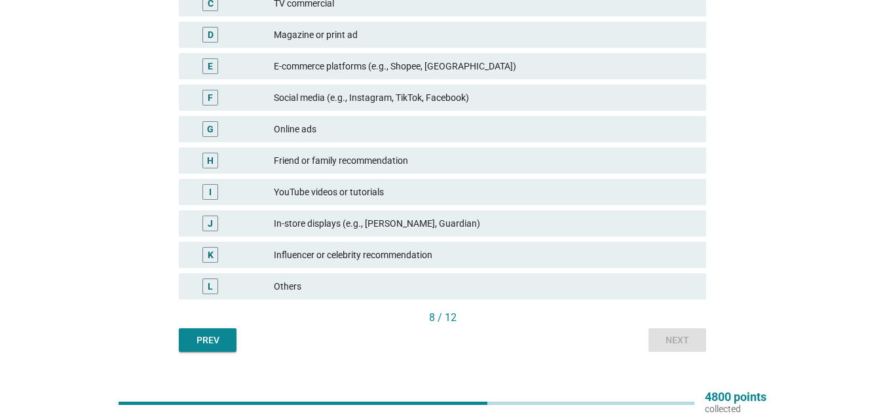
click at [461, 254] on div "Influencer or celebrity recommendation" at bounding box center [485, 255] width 422 height 16
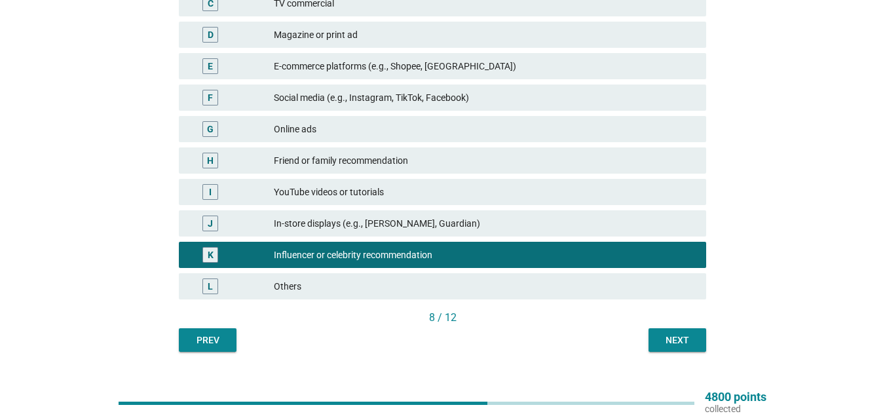
click at [682, 342] on div "Next" at bounding box center [677, 341] width 37 height 14
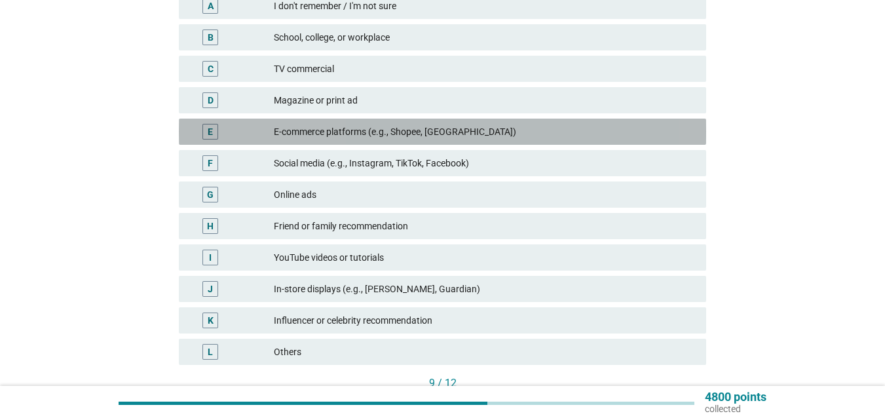
click at [416, 136] on div "E-commerce platforms (e.g., Shopee, [GEOGRAPHIC_DATA])" at bounding box center [485, 132] width 422 height 16
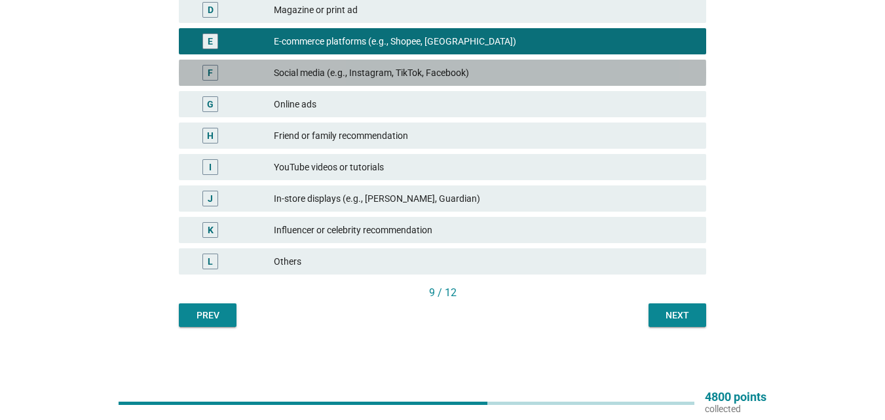
click at [478, 71] on div "Social media (e.g., Instagram, TikTok, Facebook)" at bounding box center [485, 73] width 422 height 16
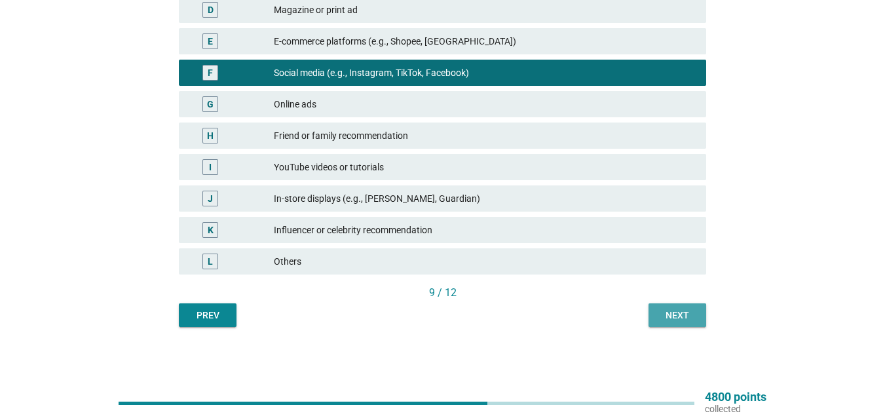
drag, startPoint x: 688, startPoint y: 318, endPoint x: 682, endPoint y: 324, distance: 8.4
click at [689, 319] on div "Next" at bounding box center [677, 316] width 37 height 14
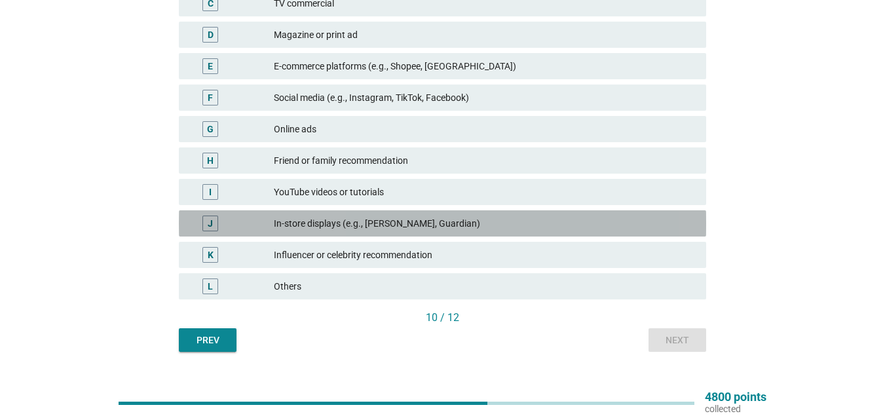
click at [397, 218] on div "In-store displays (e.g., [PERSON_NAME], Guardian)" at bounding box center [485, 224] width 422 height 16
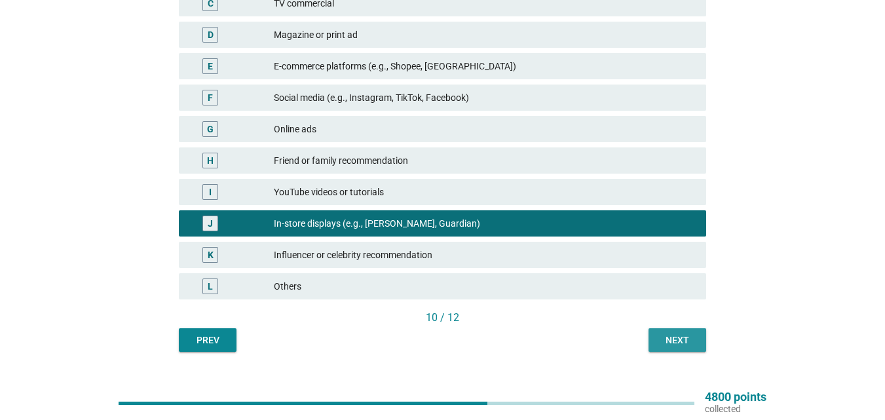
click at [680, 347] on button "Next" at bounding box center [678, 340] width 58 height 24
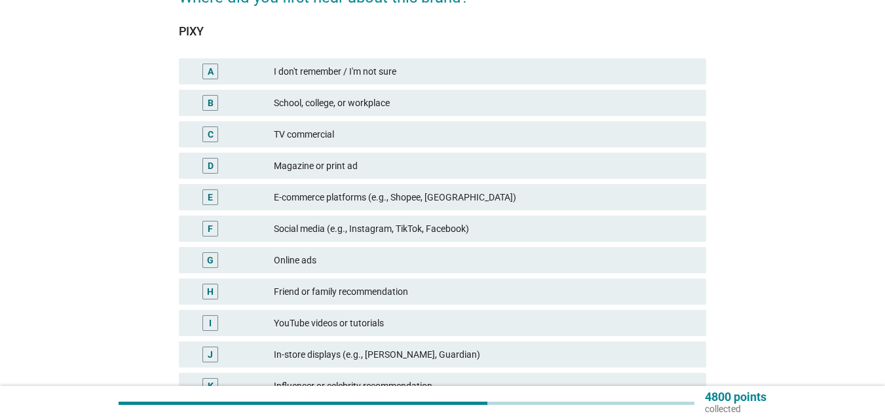
click at [425, 100] on div "School, college, or workplace" at bounding box center [485, 103] width 422 height 16
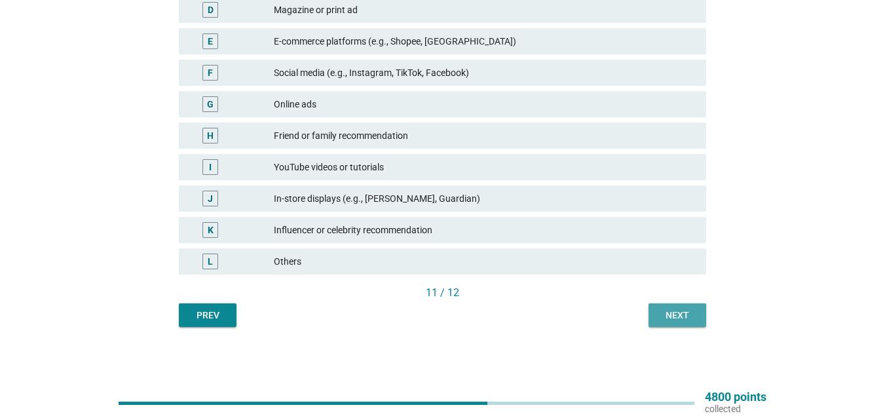
click at [702, 305] on button "Next" at bounding box center [678, 315] width 58 height 24
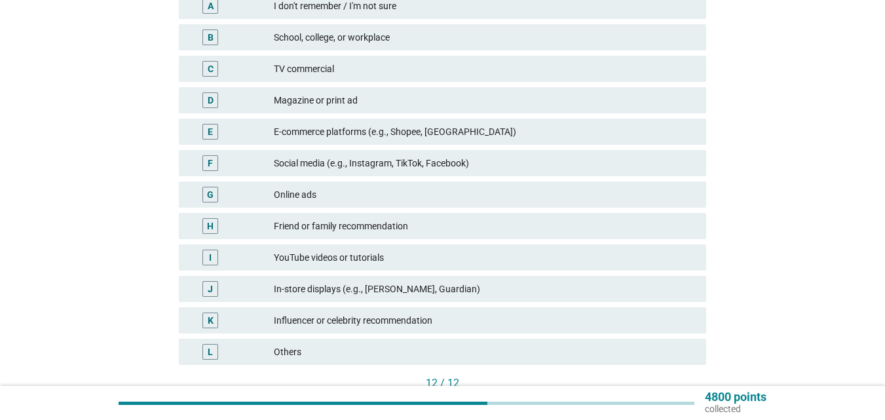
click at [457, 227] on div "Friend or family recommendation" at bounding box center [485, 226] width 422 height 16
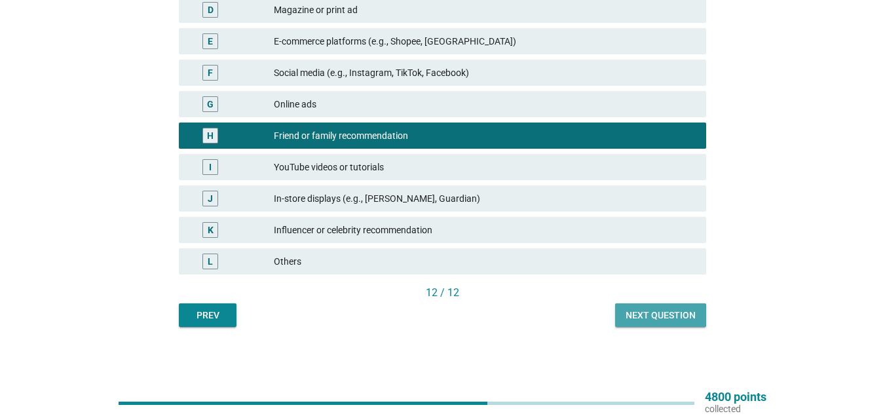
click at [627, 305] on button "Next question" at bounding box center [660, 315] width 91 height 24
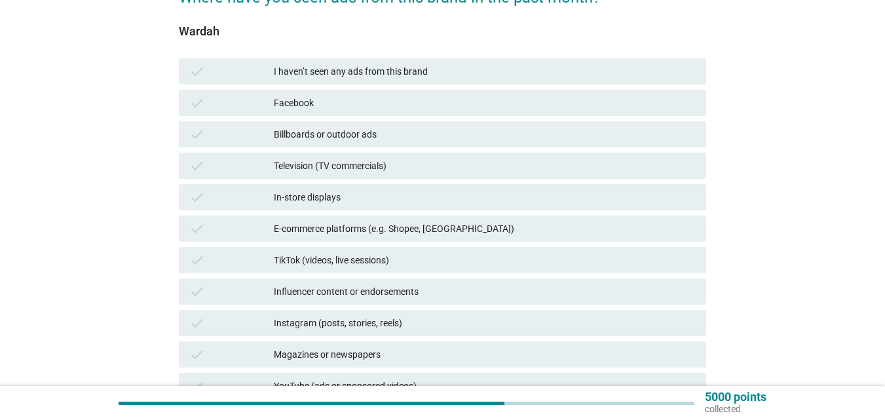
click at [360, 102] on div "Facebook" at bounding box center [485, 103] width 422 height 16
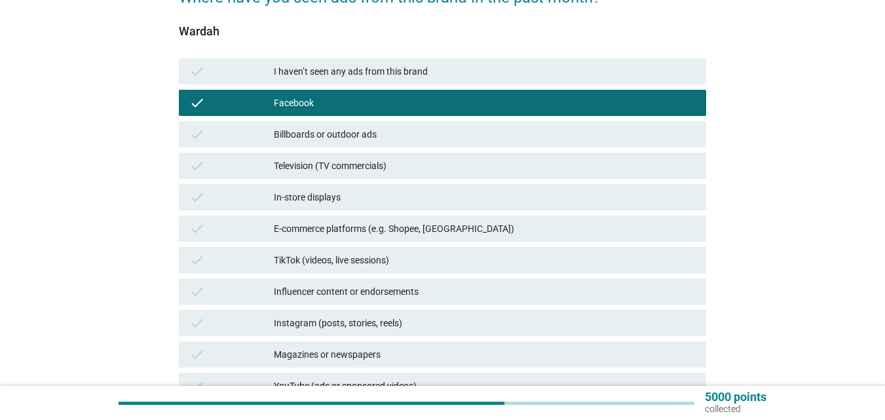
click at [421, 144] on div "check Billboards or outdoor ads" at bounding box center [443, 134] width 528 height 26
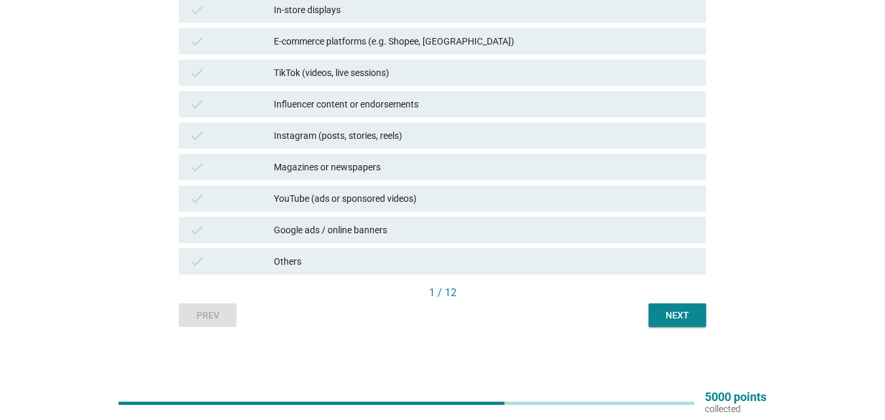
click at [658, 315] on button "Next" at bounding box center [678, 315] width 58 height 24
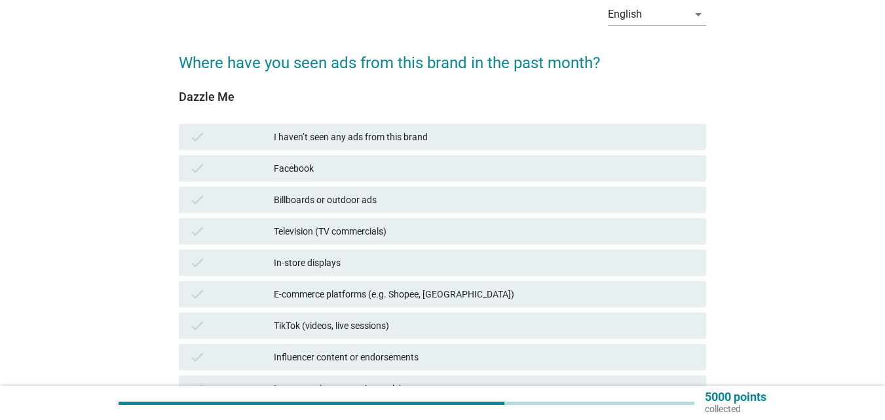
click at [367, 223] on div "Television (TV commercials)" at bounding box center [485, 231] width 422 height 16
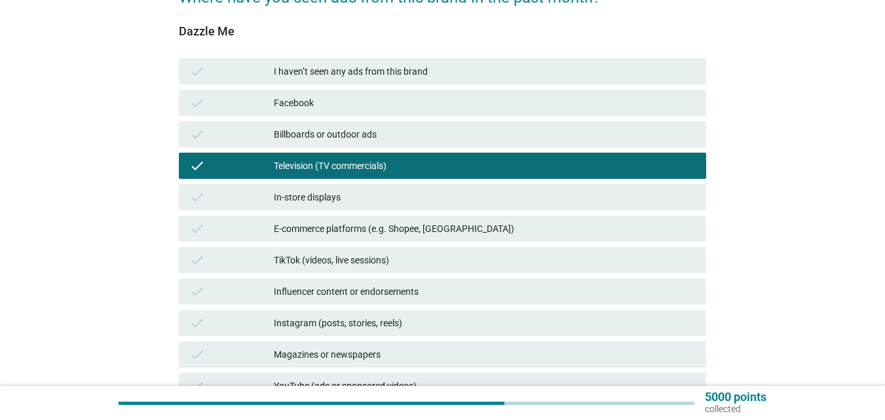
click at [361, 162] on div "Television (TV commercials)" at bounding box center [485, 166] width 422 height 16
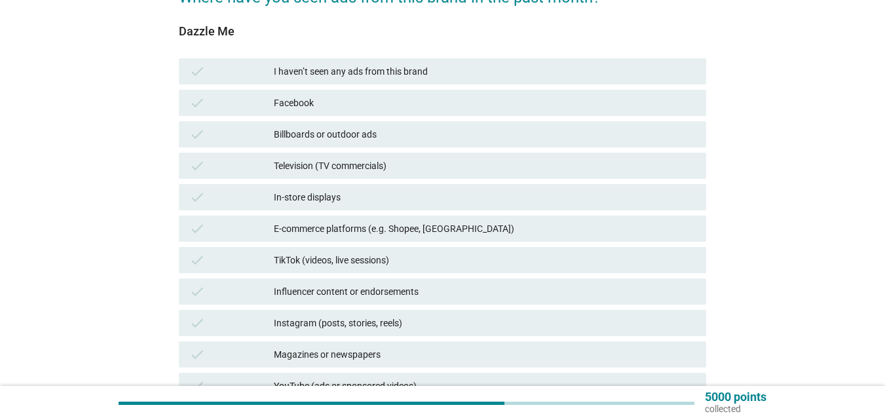
click at [376, 218] on div "check E-commerce platforms (e.g. Shopee, [GEOGRAPHIC_DATA])" at bounding box center [443, 229] width 528 height 26
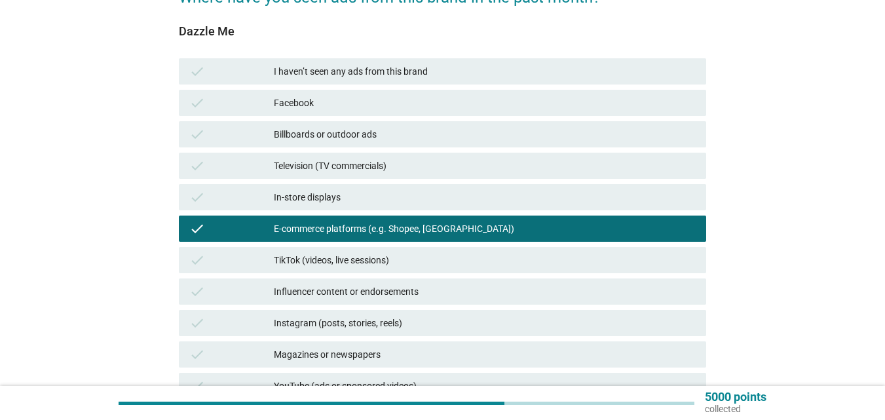
click at [362, 253] on div "TikTok (videos, live sessions)" at bounding box center [485, 260] width 422 height 16
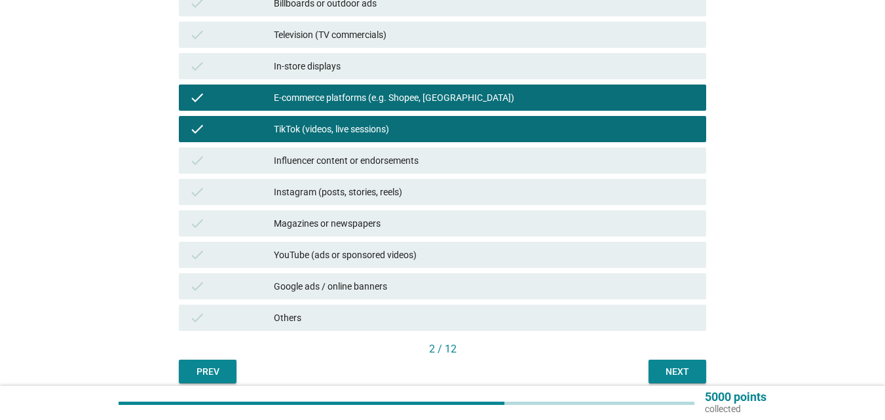
click at [372, 157] on div "Influencer content or endorsements" at bounding box center [485, 161] width 422 height 16
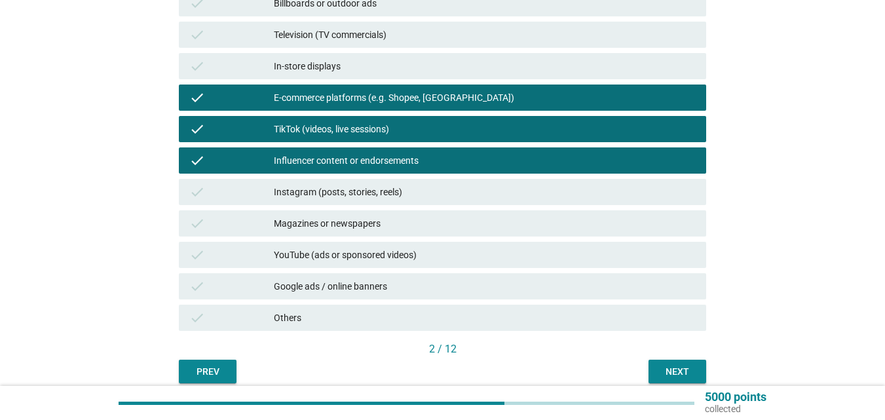
click at [658, 364] on button "Next" at bounding box center [678, 372] width 58 height 24
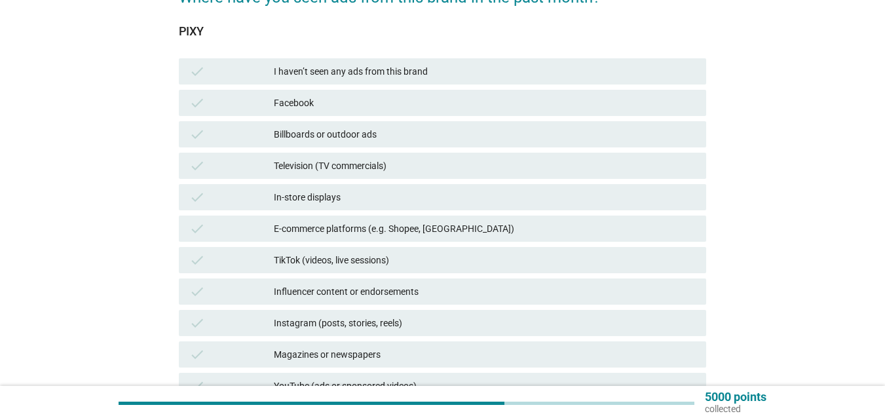
click at [398, 164] on div "Television (TV commercials)" at bounding box center [485, 166] width 422 height 16
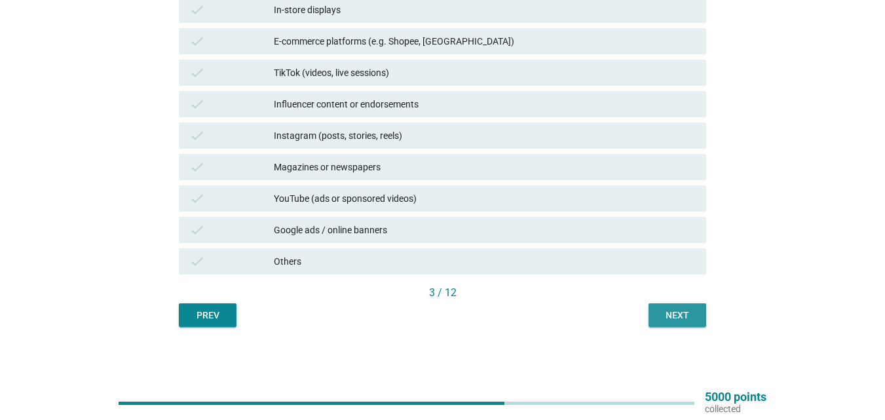
drag, startPoint x: 689, startPoint y: 322, endPoint x: 667, endPoint y: 319, distance: 22.5
click at [689, 321] on div "Next" at bounding box center [677, 316] width 37 height 14
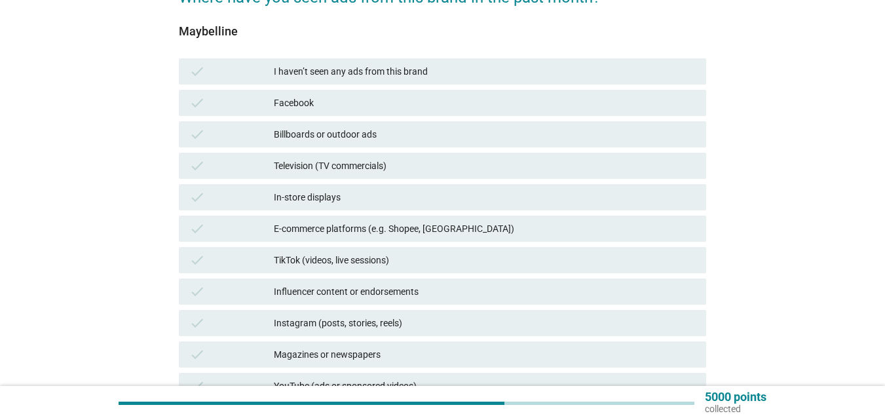
click at [373, 225] on div "E-commerce platforms (e.g. Shopee, [GEOGRAPHIC_DATA])" at bounding box center [485, 229] width 422 height 16
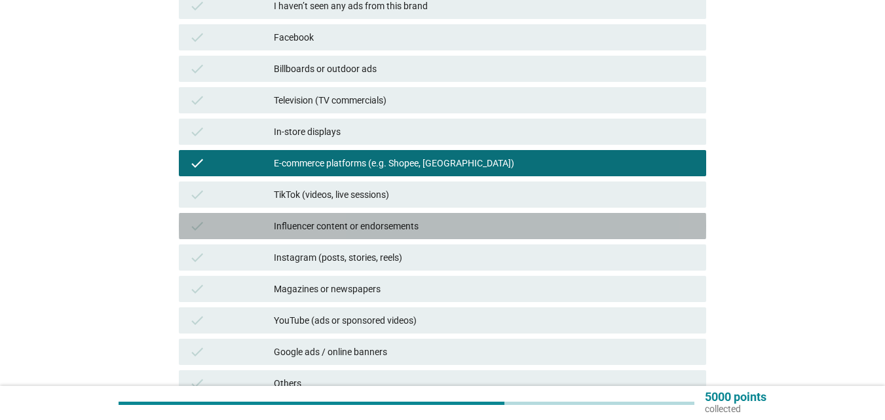
click at [358, 220] on div "Influencer content or endorsements" at bounding box center [485, 226] width 422 height 16
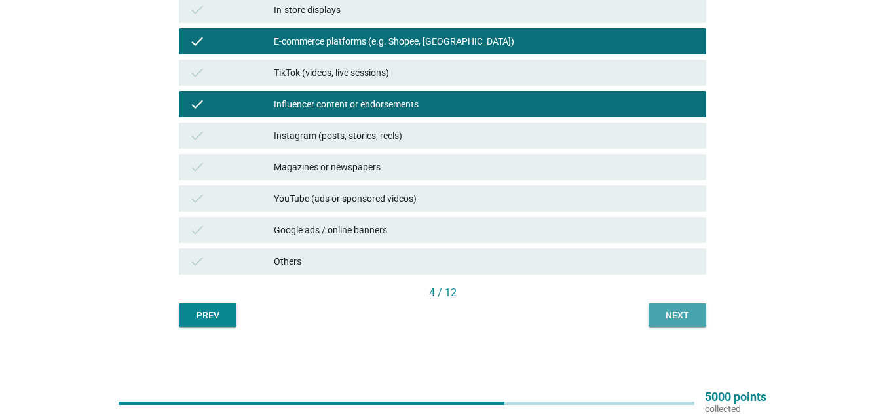
click at [676, 315] on div "Next" at bounding box center [677, 316] width 37 height 14
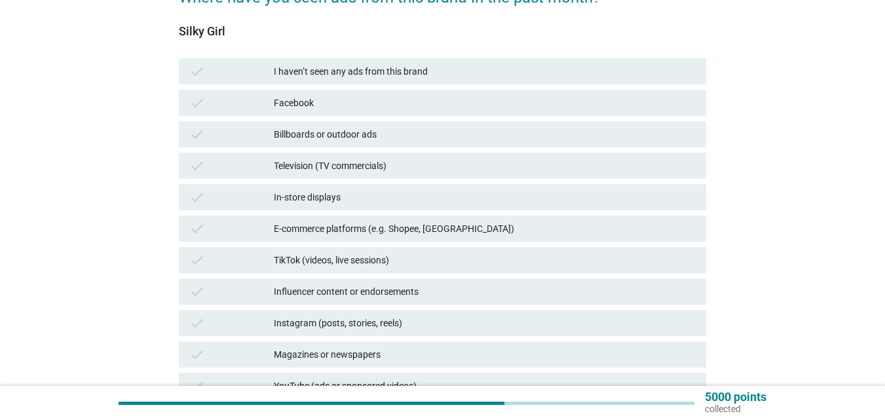
click at [373, 225] on div "E-commerce platforms (e.g. Shopee, [GEOGRAPHIC_DATA])" at bounding box center [485, 229] width 422 height 16
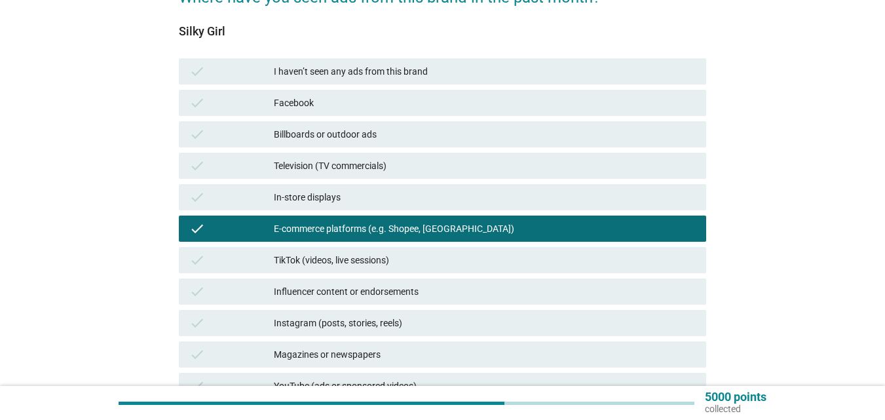
click at [345, 286] on div "Influencer content or endorsements" at bounding box center [485, 292] width 422 height 16
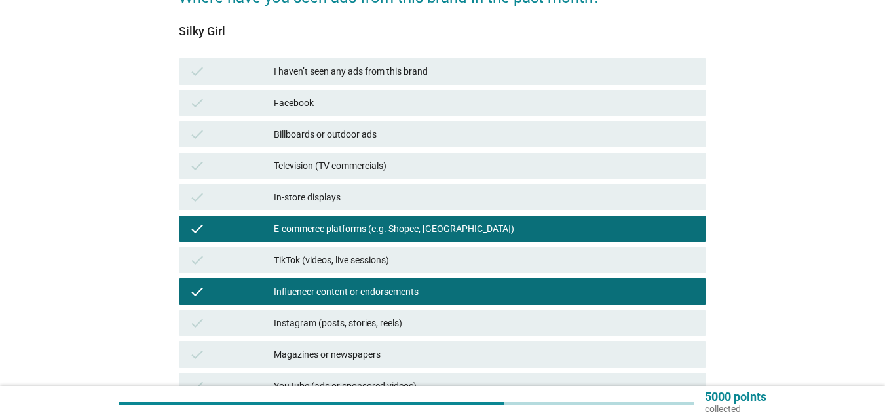
click at [359, 258] on div "TikTok (videos, live sessions)" at bounding box center [485, 260] width 422 height 16
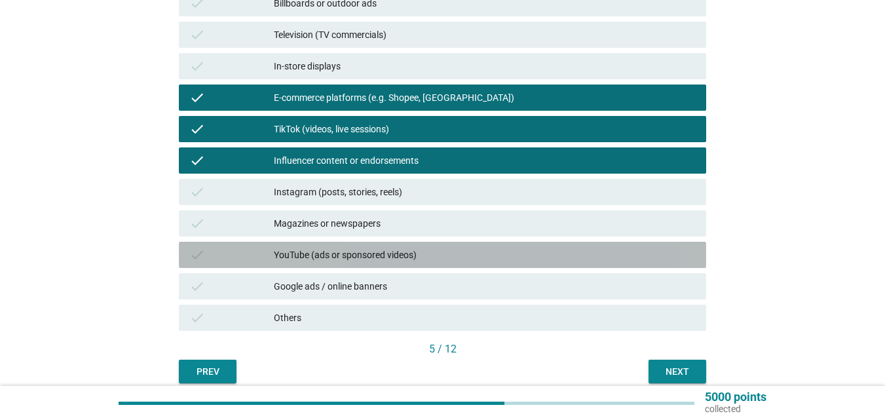
drag, startPoint x: 415, startPoint y: 252, endPoint x: 567, endPoint y: 313, distance: 163.6
click at [416, 252] on div "YouTube (ads or sponsored videos)" at bounding box center [485, 255] width 422 height 16
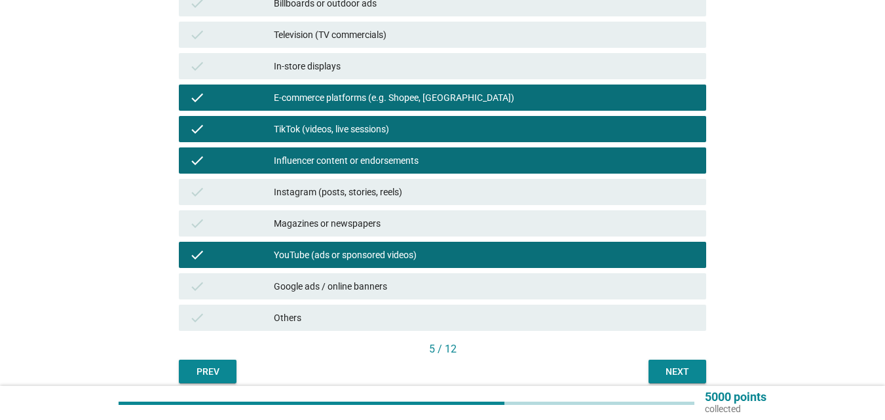
click at [669, 361] on button "Next" at bounding box center [678, 372] width 58 height 24
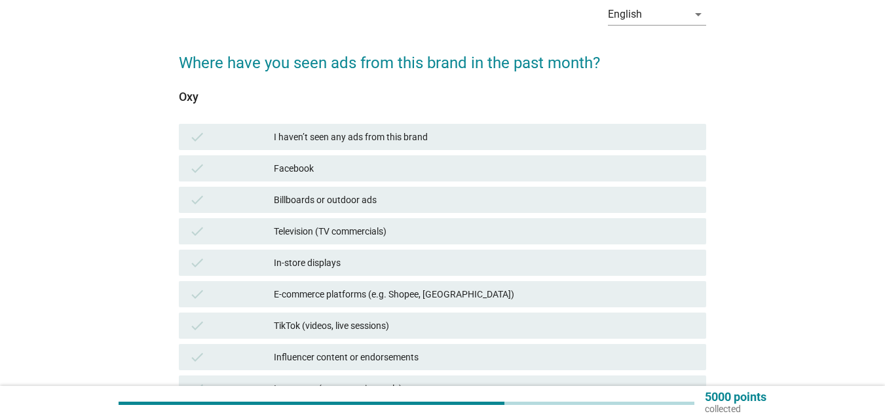
click at [438, 138] on div "I haven’t seen any ads from this brand" at bounding box center [485, 137] width 422 height 16
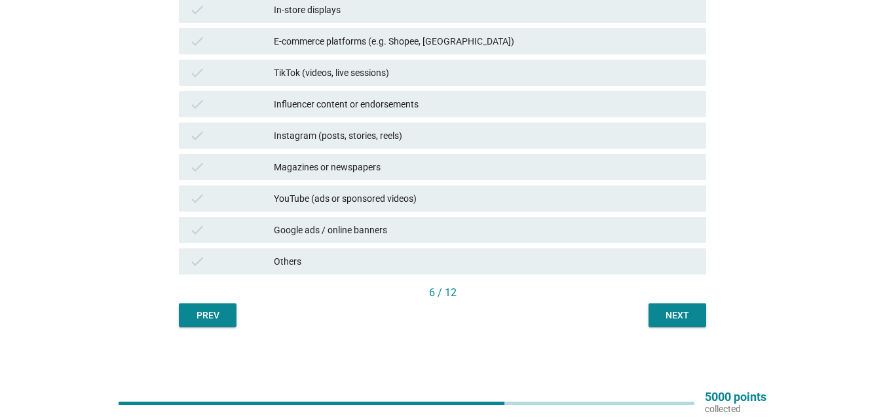
click at [688, 313] on div "Next" at bounding box center [677, 316] width 37 height 14
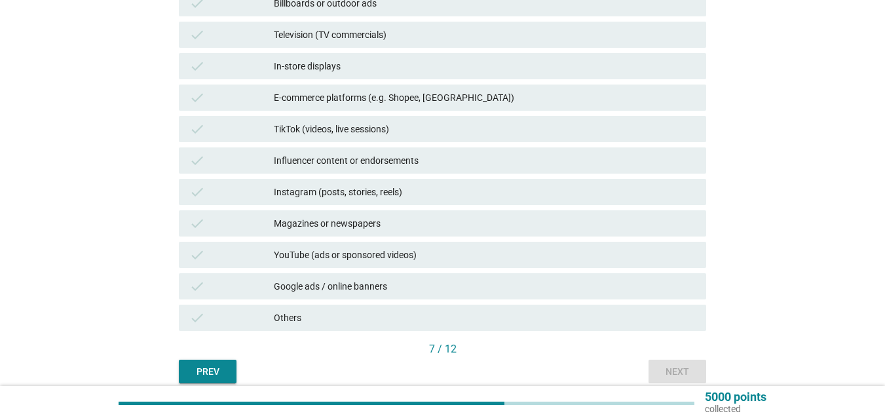
click at [353, 284] on div "Google ads / online banners" at bounding box center [485, 287] width 422 height 16
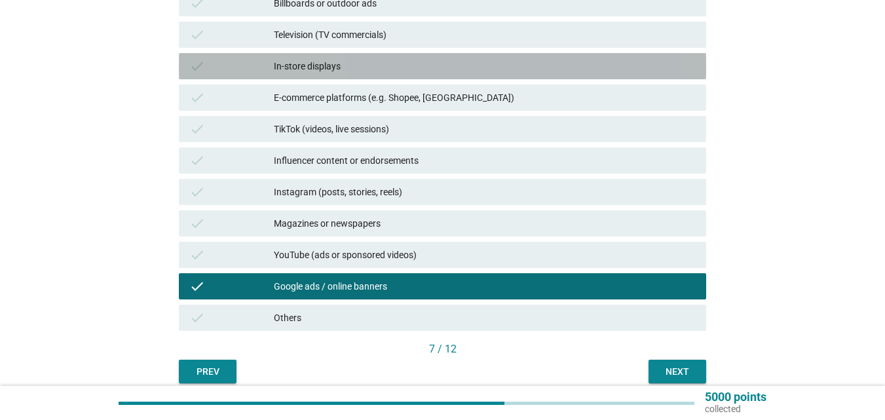
click at [515, 64] on div "In-store displays" at bounding box center [485, 66] width 422 height 16
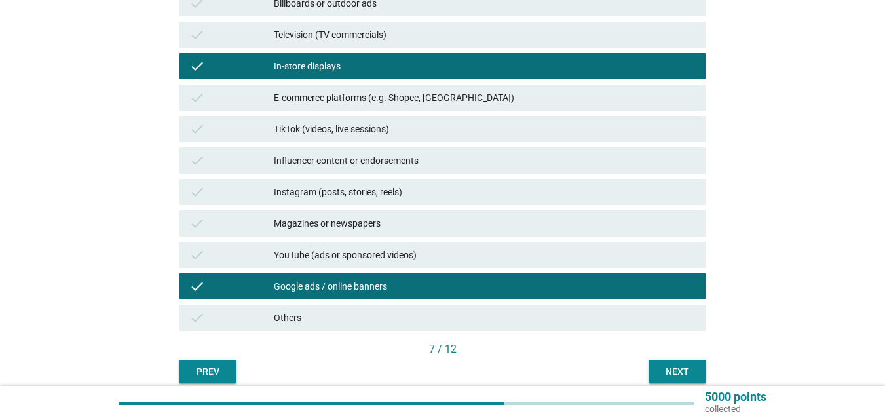
click at [688, 381] on button "Next" at bounding box center [678, 372] width 58 height 24
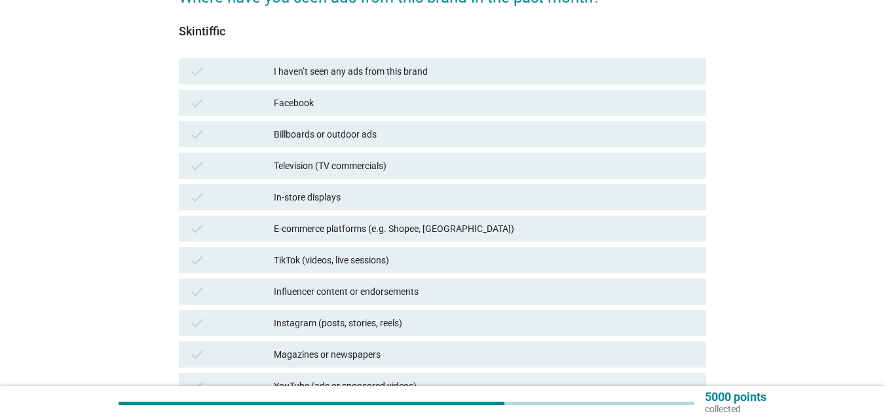
click at [360, 233] on div "E-commerce platforms (e.g. Shopee, [GEOGRAPHIC_DATA])" at bounding box center [485, 229] width 422 height 16
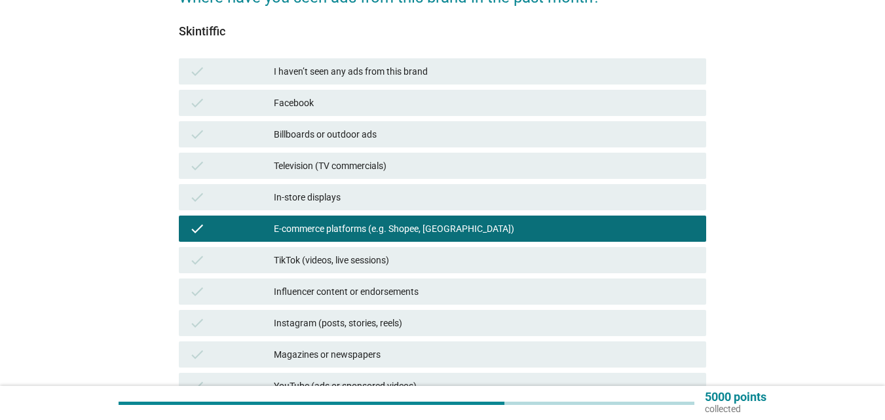
click at [359, 254] on div "TikTok (videos, live sessions)" at bounding box center [485, 260] width 422 height 16
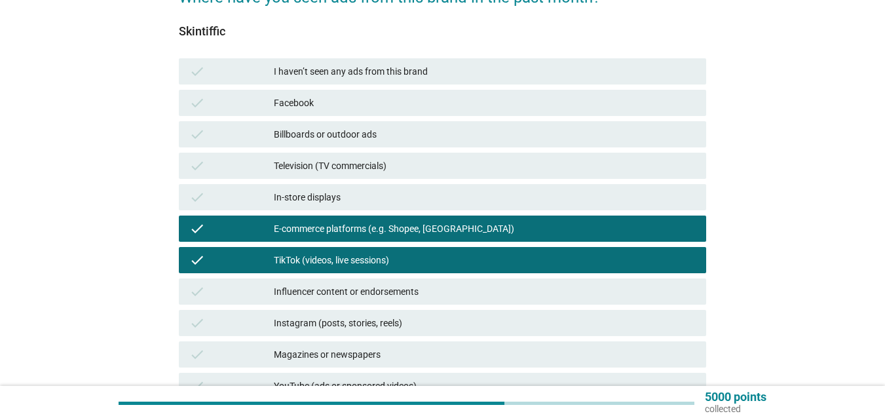
click at [360, 281] on div "check Influencer content or endorsements" at bounding box center [443, 292] width 528 height 26
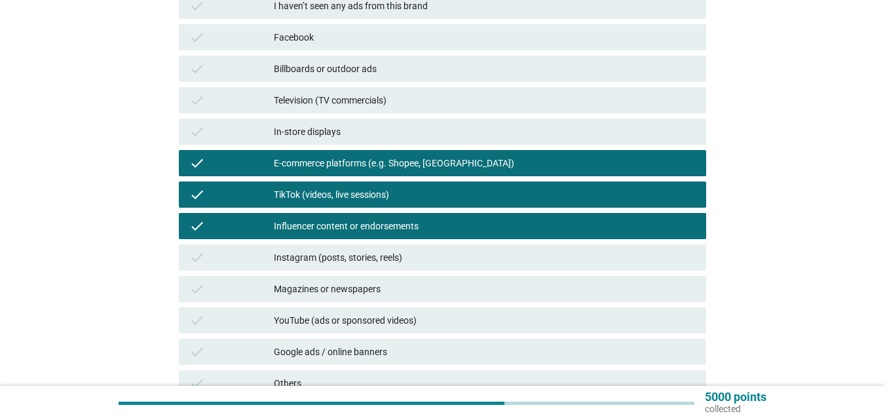
click at [357, 256] on div "Instagram (posts, stories, reels)" at bounding box center [485, 258] width 422 height 16
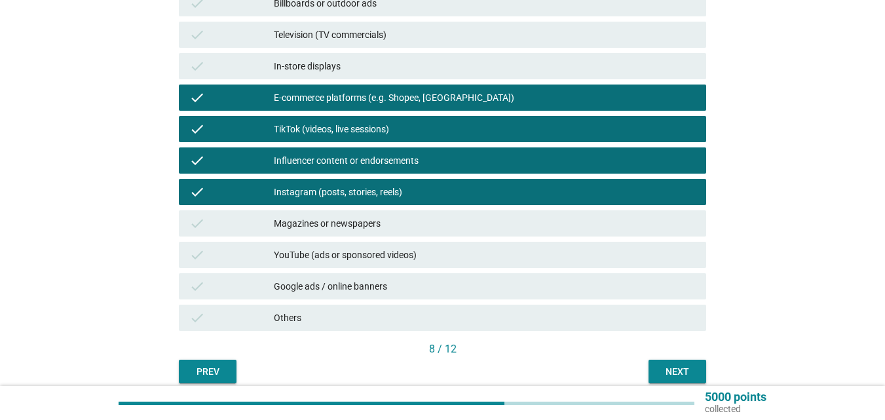
click at [357, 256] on div "YouTube (ads or sponsored videos)" at bounding box center [485, 255] width 422 height 16
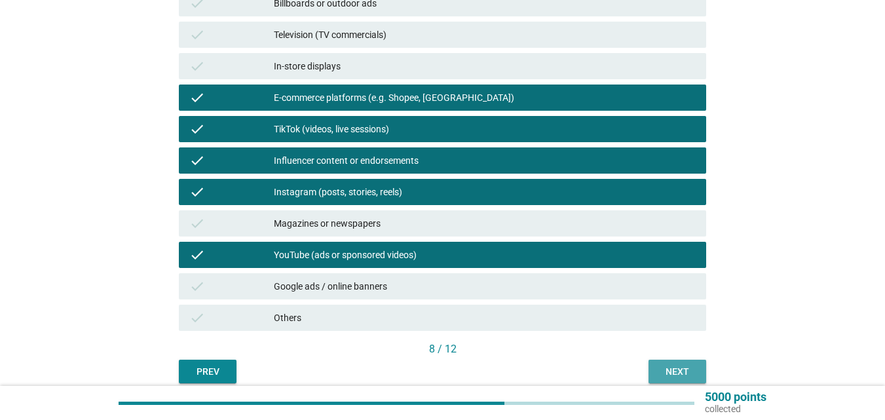
click at [668, 369] on div "Next" at bounding box center [677, 372] width 37 height 14
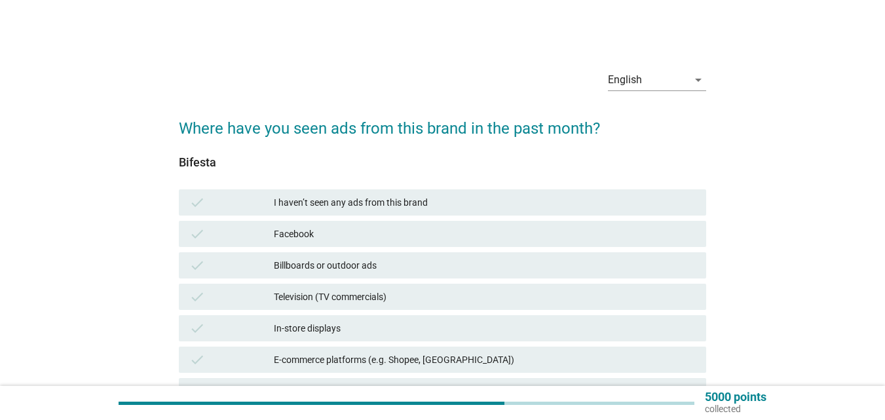
click at [389, 282] on div "check Television (TV commercials)" at bounding box center [442, 296] width 533 height 31
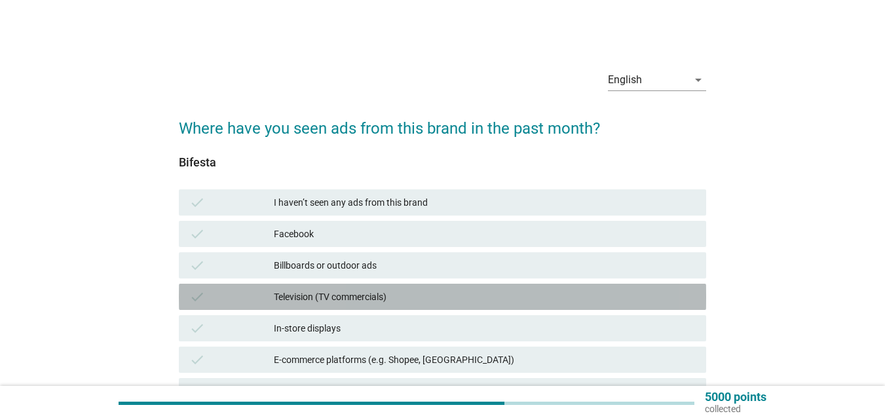
click at [438, 298] on div "Television (TV commercials)" at bounding box center [485, 297] width 422 height 16
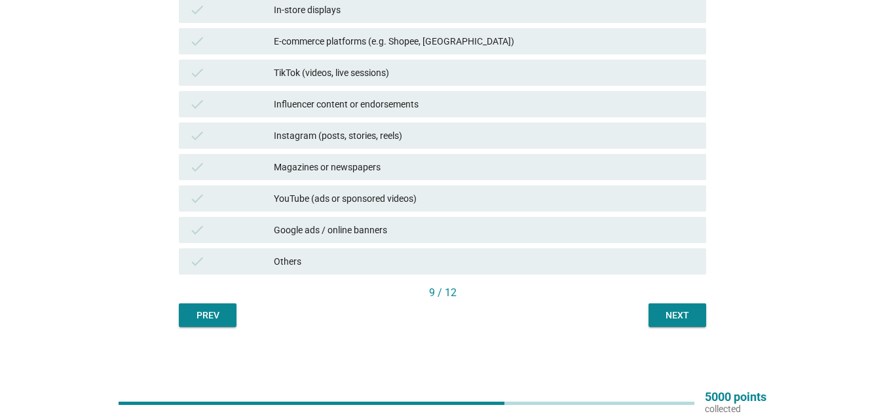
click at [657, 322] on button "Next" at bounding box center [678, 315] width 58 height 24
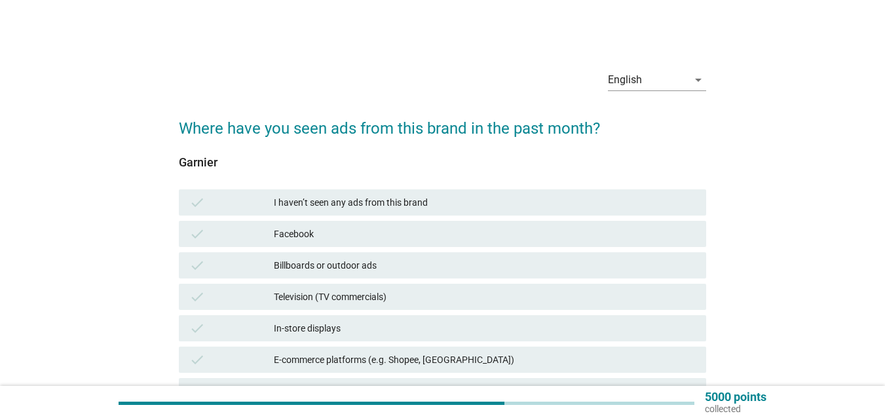
click at [301, 290] on div "Television (TV commercials)" at bounding box center [485, 297] width 422 height 16
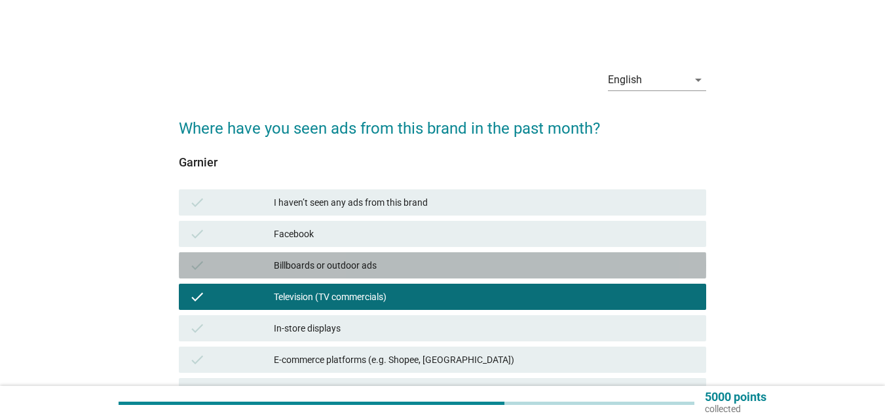
click at [334, 267] on div "Billboards or outdoor ads" at bounding box center [485, 266] width 422 height 16
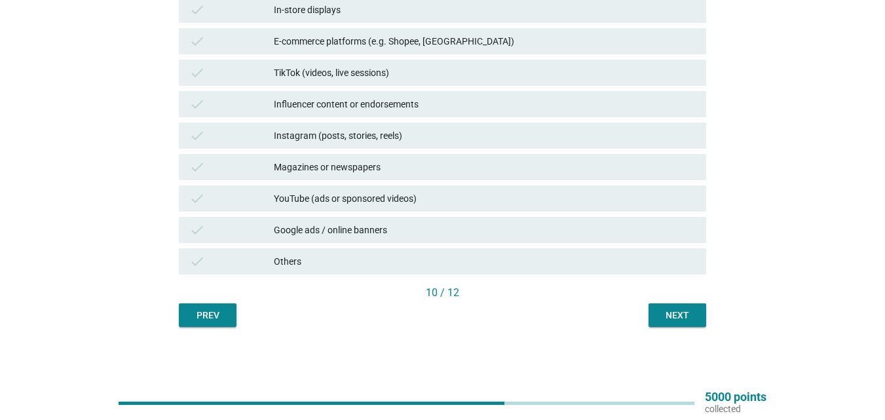
click at [663, 322] on div "Next" at bounding box center [677, 316] width 37 height 14
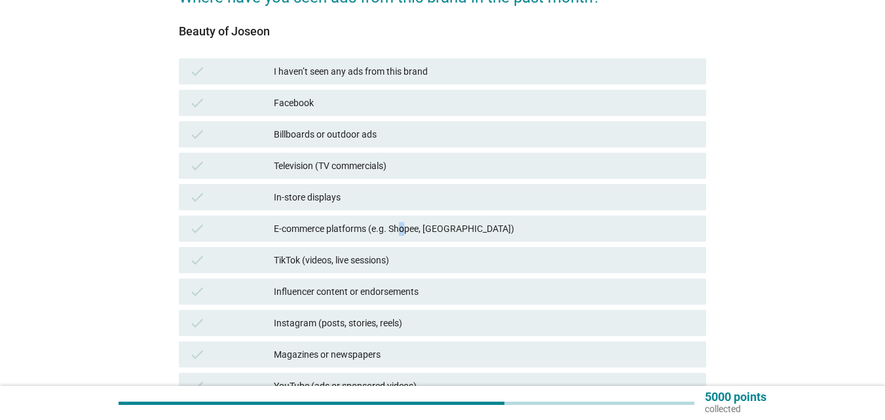
click at [404, 234] on div "E-commerce platforms (e.g. Shopee, [GEOGRAPHIC_DATA])" at bounding box center [485, 229] width 422 height 16
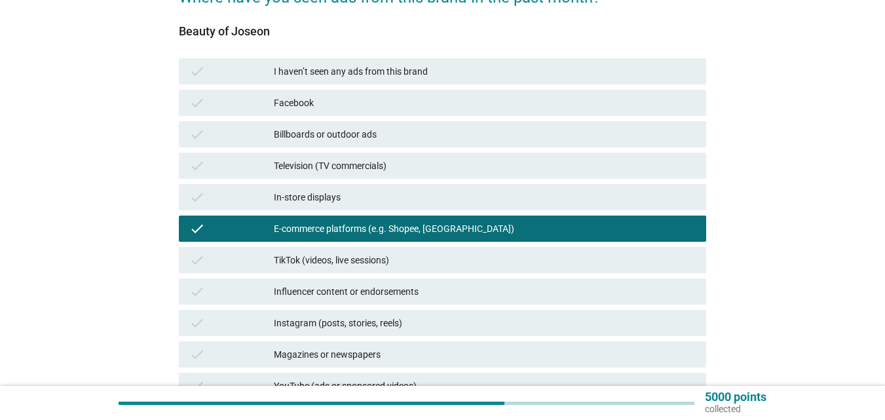
click at [402, 258] on div "TikTok (videos, live sessions)" at bounding box center [485, 260] width 422 height 16
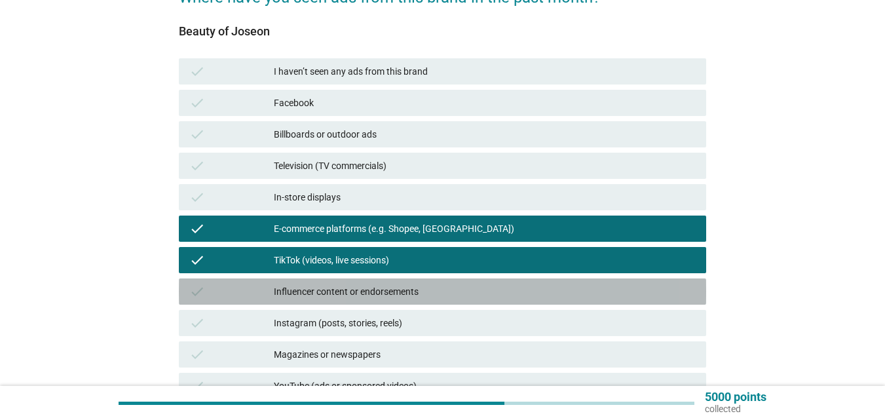
click at [389, 281] on div "check Influencer content or endorsements" at bounding box center [443, 292] width 528 height 26
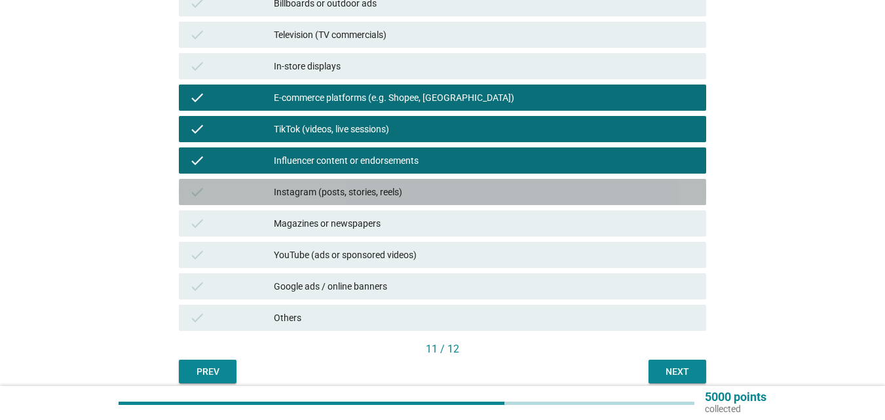
click at [389, 196] on div "Instagram (posts, stories, reels)" at bounding box center [485, 192] width 422 height 16
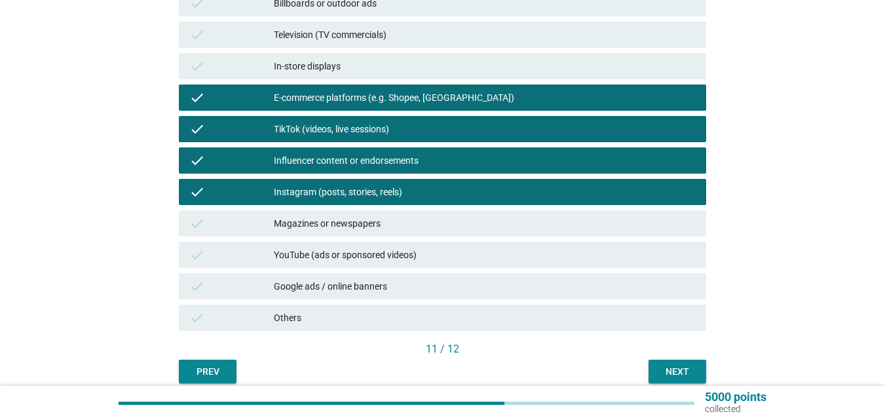
click at [408, 248] on div "YouTube (ads or sponsored videos)" at bounding box center [485, 255] width 422 height 16
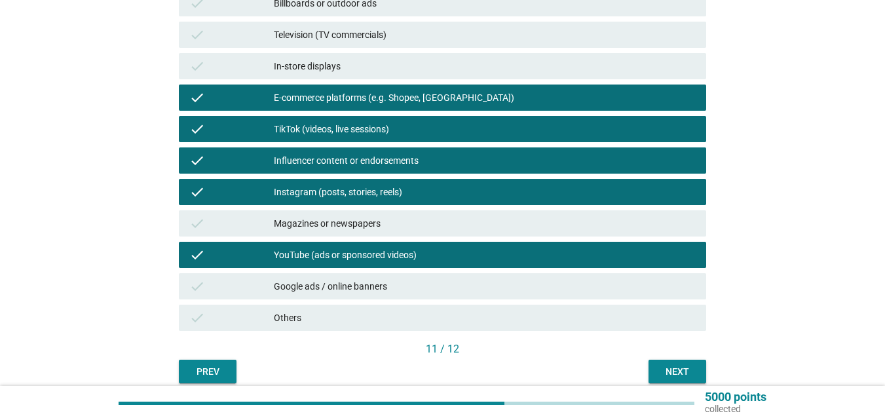
click at [397, 279] on div "Google ads / online banners" at bounding box center [485, 287] width 422 height 16
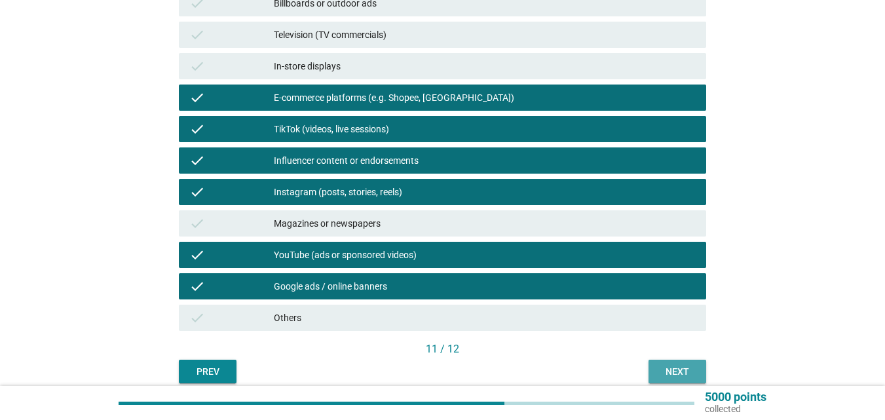
click at [691, 367] on div "Next" at bounding box center [677, 372] width 37 height 14
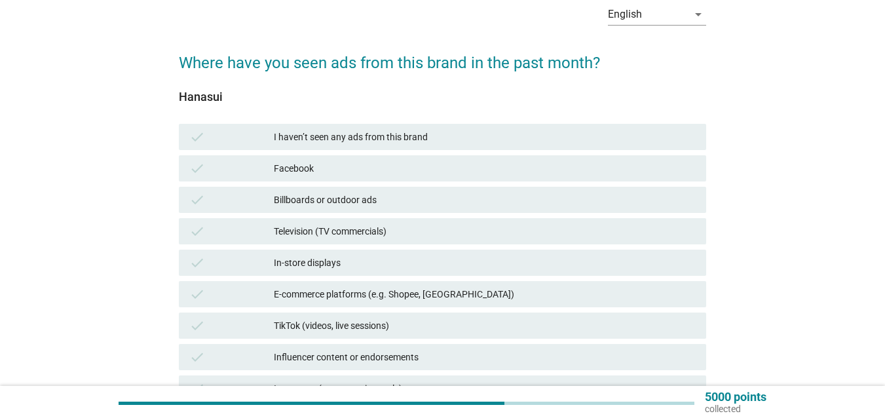
click at [398, 265] on div "In-store displays" at bounding box center [485, 263] width 422 height 16
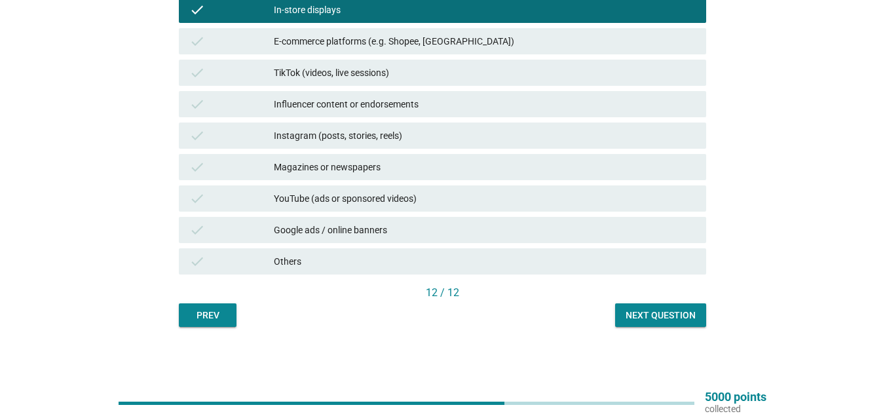
click at [673, 327] on div "English arrow_drop_down Where have you seen ads from this brand in the past mon…" at bounding box center [442, 34] width 549 height 608
click at [667, 320] on div "Next question" at bounding box center [661, 316] width 70 height 14
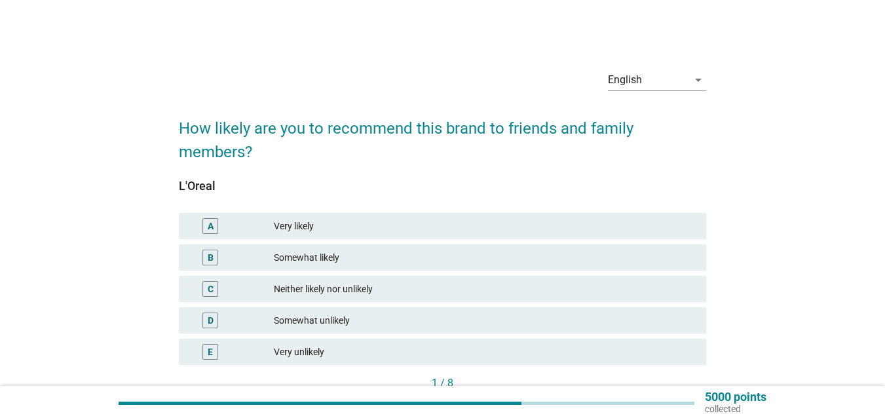
click at [359, 258] on div "Somewhat likely" at bounding box center [485, 258] width 422 height 16
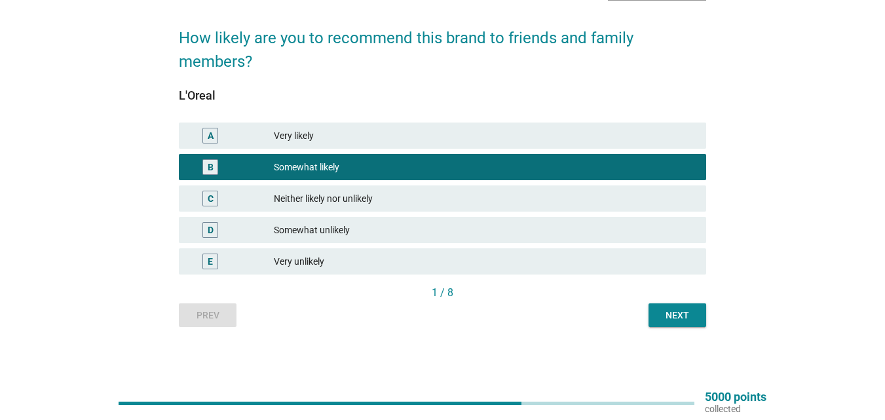
click at [657, 313] on button "Next" at bounding box center [678, 315] width 58 height 24
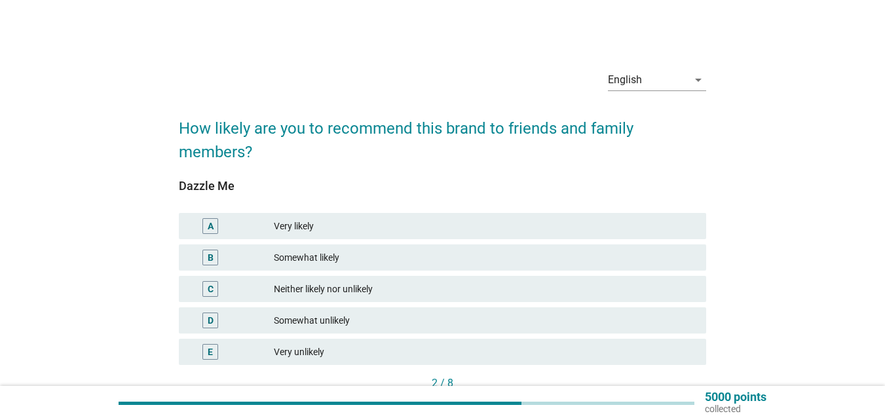
drag, startPoint x: 454, startPoint y: 252, endPoint x: 465, endPoint y: 259, distance: 12.4
click at [456, 252] on div "Somewhat likely" at bounding box center [485, 258] width 422 height 16
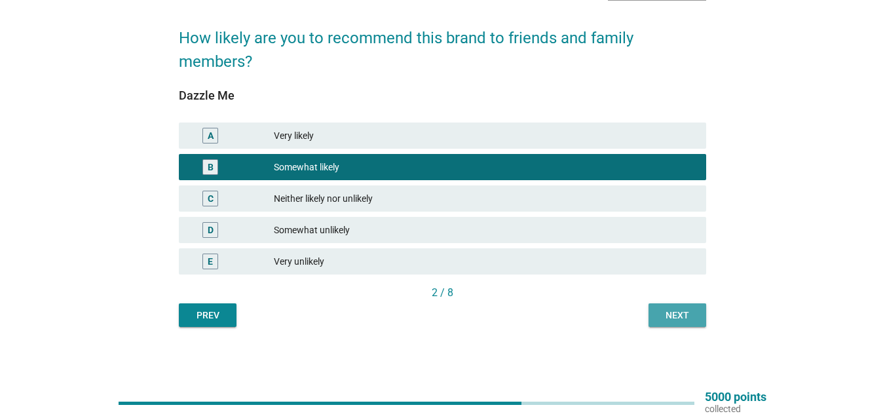
click at [672, 317] on div "Next" at bounding box center [677, 316] width 37 height 14
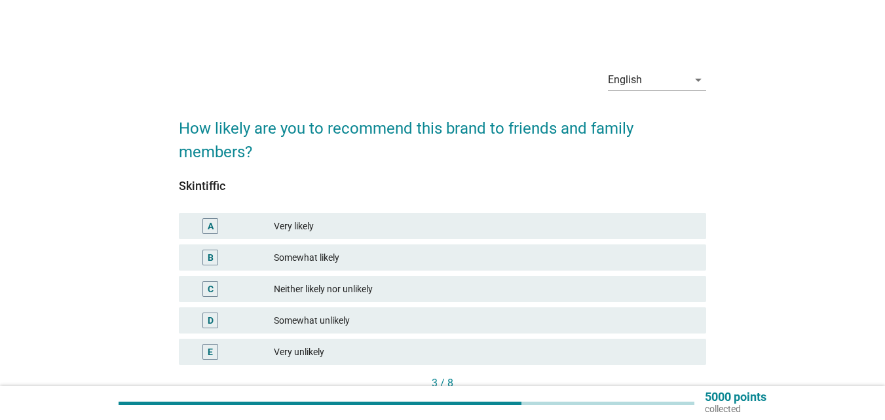
click at [459, 218] on div "A Very likely" at bounding box center [443, 226] width 528 height 26
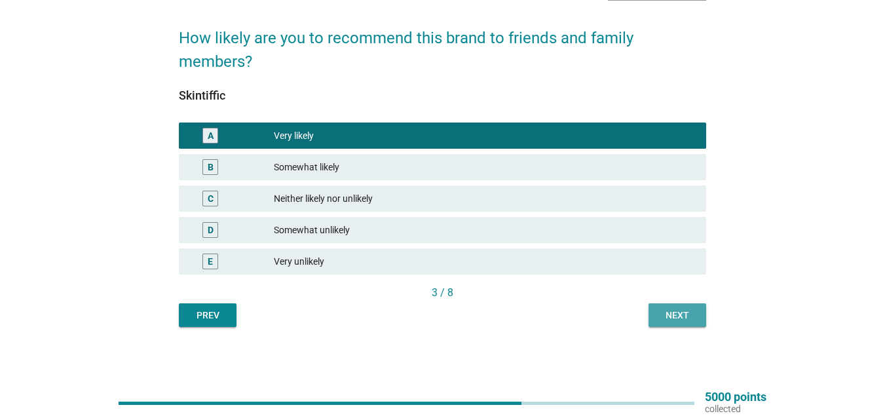
click at [679, 311] on div "Next" at bounding box center [677, 316] width 37 height 14
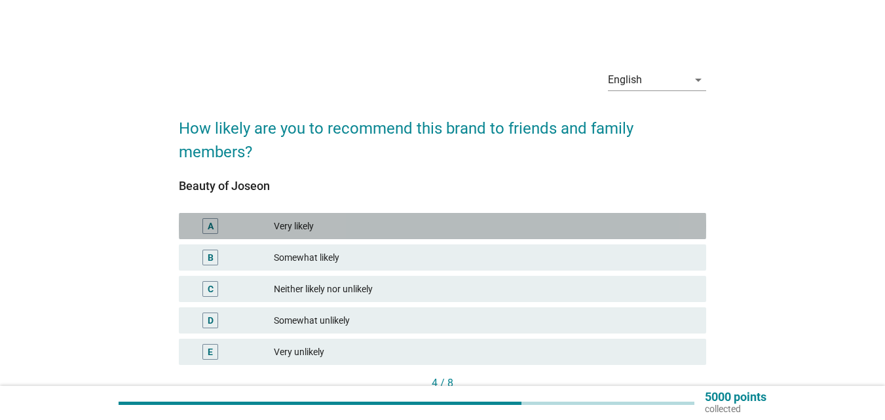
click at [451, 222] on div "Very likely" at bounding box center [485, 226] width 422 height 16
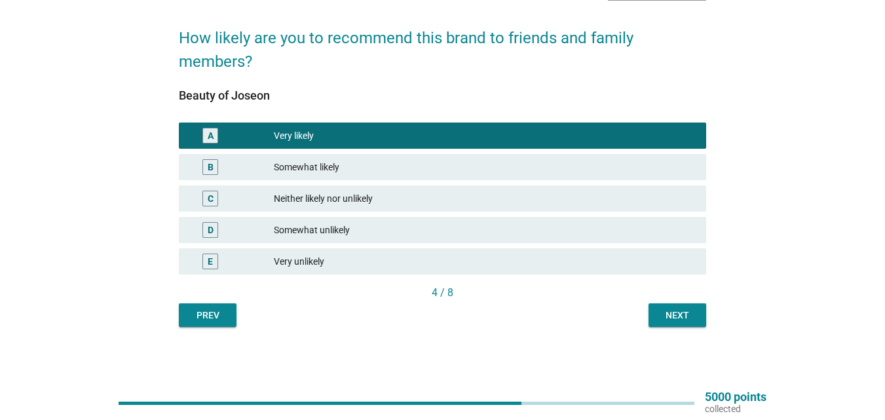
drag, startPoint x: 680, startPoint y: 312, endPoint x: 655, endPoint y: 313, distance: 24.3
click at [680, 313] on div "Next" at bounding box center [677, 316] width 37 height 14
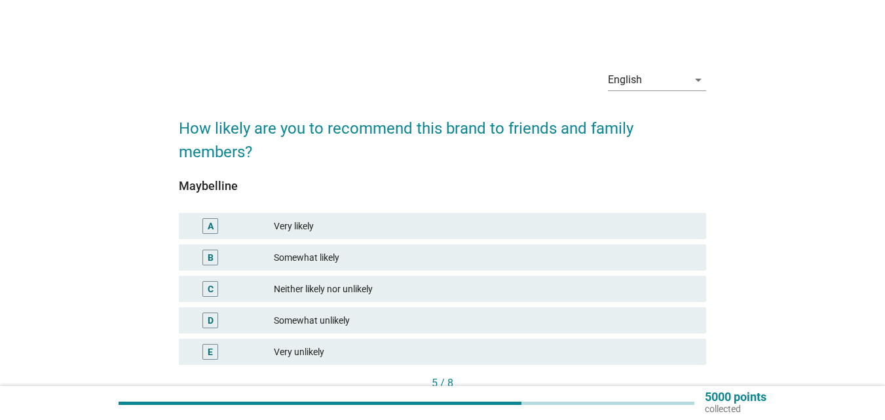
click at [382, 228] on div "Very likely" at bounding box center [485, 226] width 422 height 16
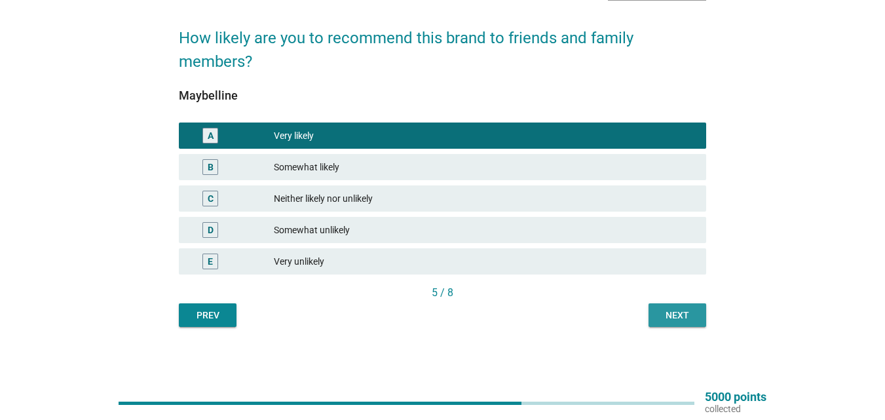
click at [658, 317] on button "Next" at bounding box center [678, 315] width 58 height 24
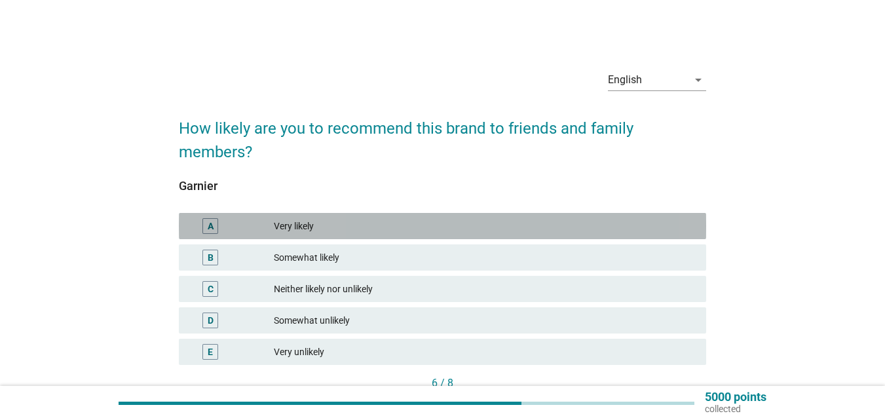
click at [262, 214] on div "A Very likely" at bounding box center [443, 226] width 528 height 26
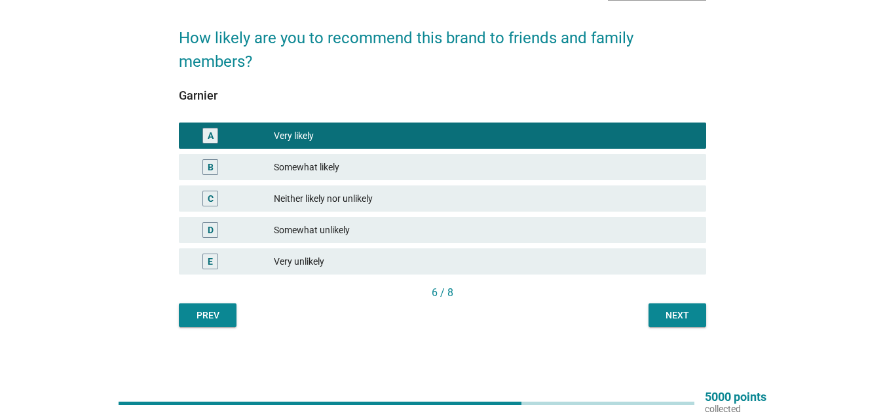
click at [669, 327] on div "English arrow_drop_down How likely are you to recommend this brand to friends a…" at bounding box center [442, 147] width 549 height 379
click at [667, 315] on div "Next" at bounding box center [677, 316] width 37 height 14
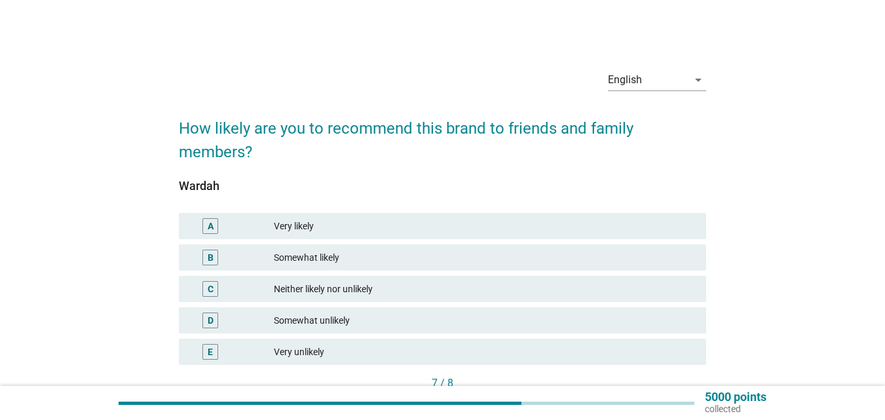
click at [357, 256] on div "Somewhat likely" at bounding box center [485, 258] width 422 height 16
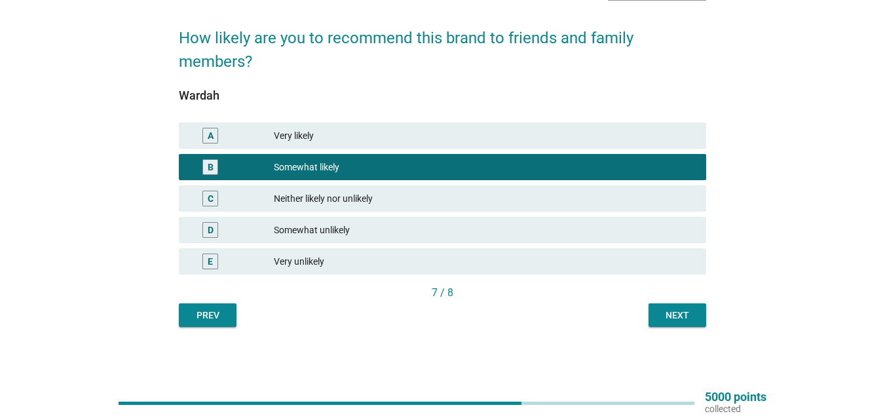
click at [687, 317] on div "Next" at bounding box center [677, 316] width 37 height 14
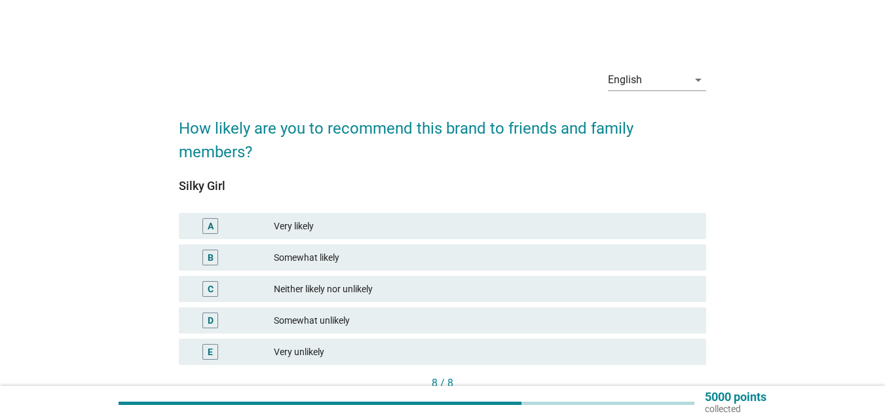
click at [382, 252] on div "Somewhat likely" at bounding box center [485, 258] width 422 height 16
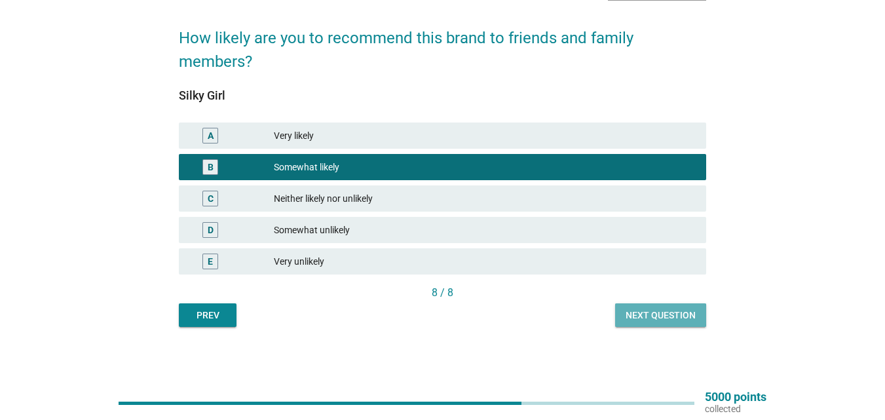
drag, startPoint x: 667, startPoint y: 321, endPoint x: 650, endPoint y: 326, distance: 17.6
click at [665, 323] on button "Next question" at bounding box center [660, 315] width 91 height 24
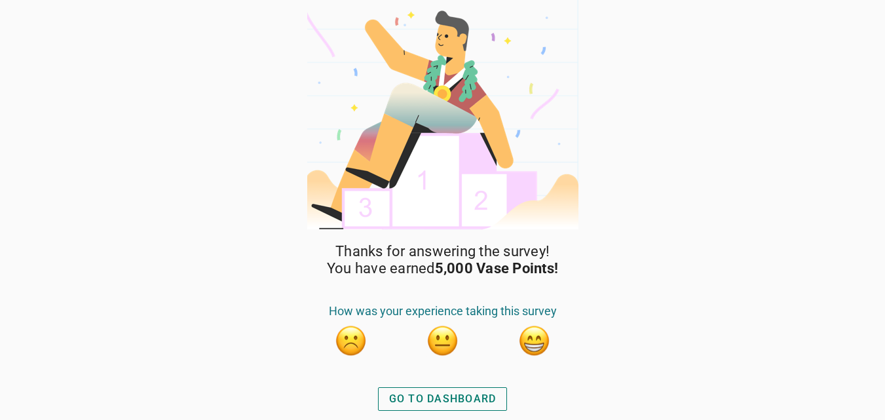
click at [487, 394] on div "GO TO DASHBOARD" at bounding box center [442, 399] width 107 height 16
